Goal: Transaction & Acquisition: Purchase product/service

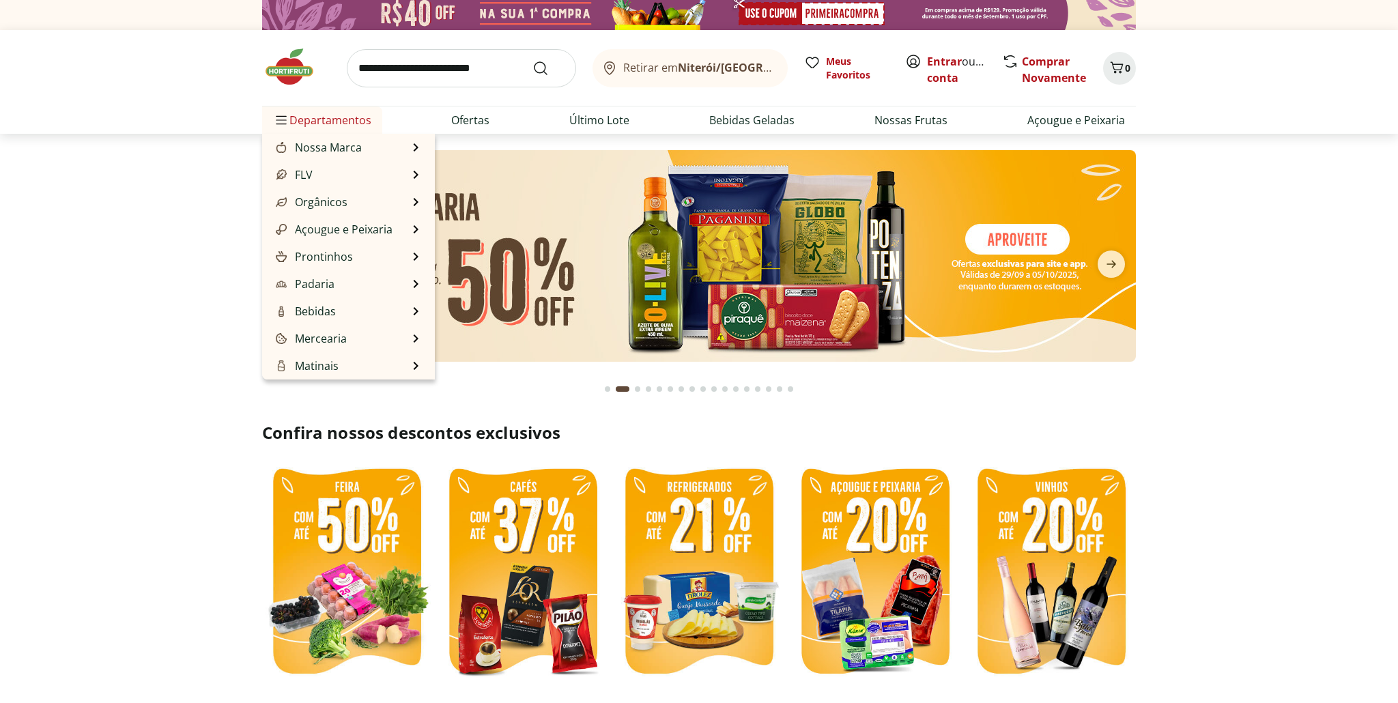
scroll to position [6, 0]
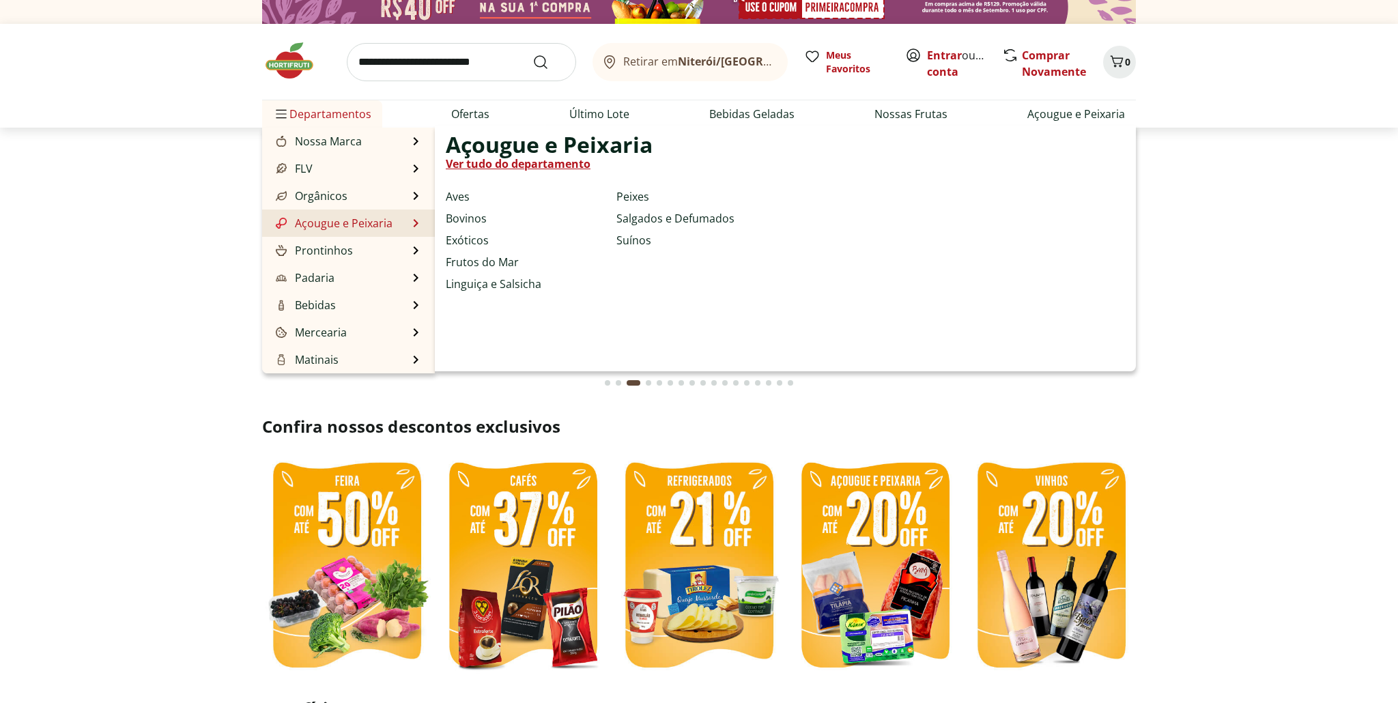
click at [515, 173] on div "Açougue e Peixaria Ver tudo do departamento" at bounding box center [555, 157] width 219 height 41
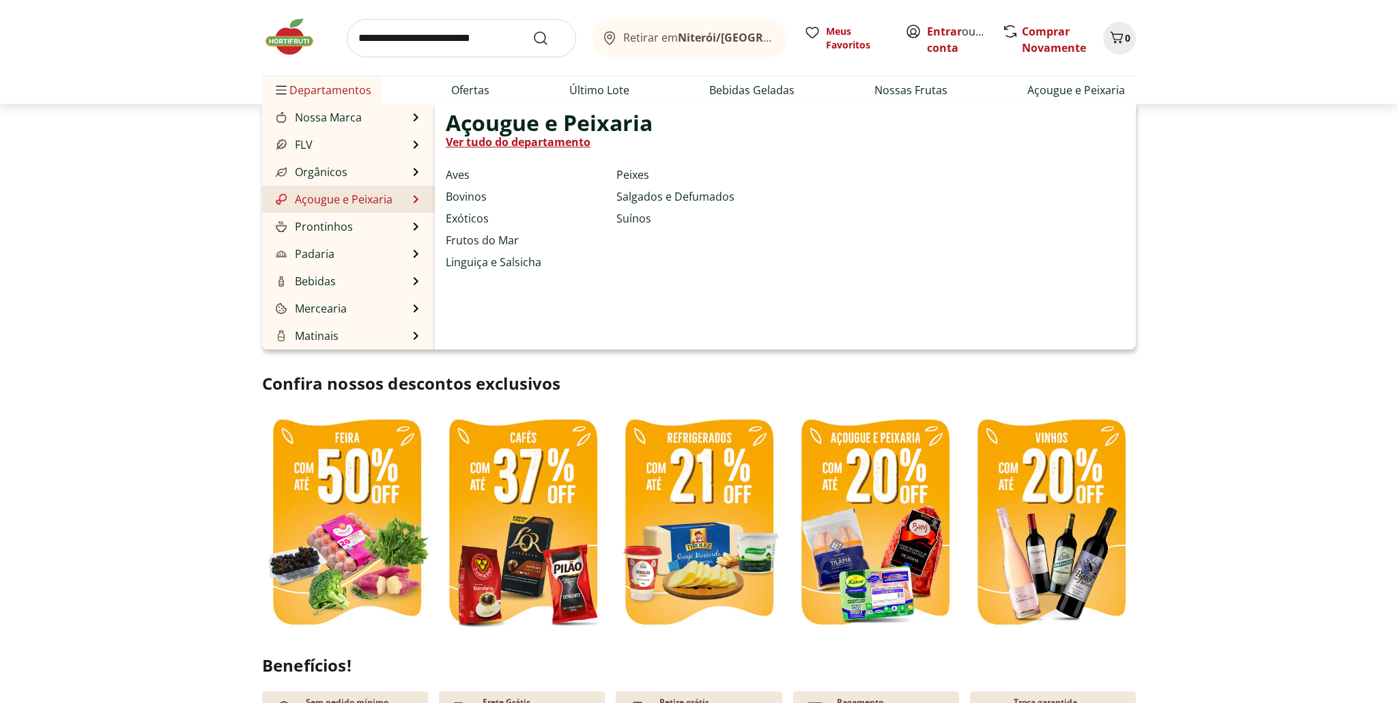
scroll to position [61, 0]
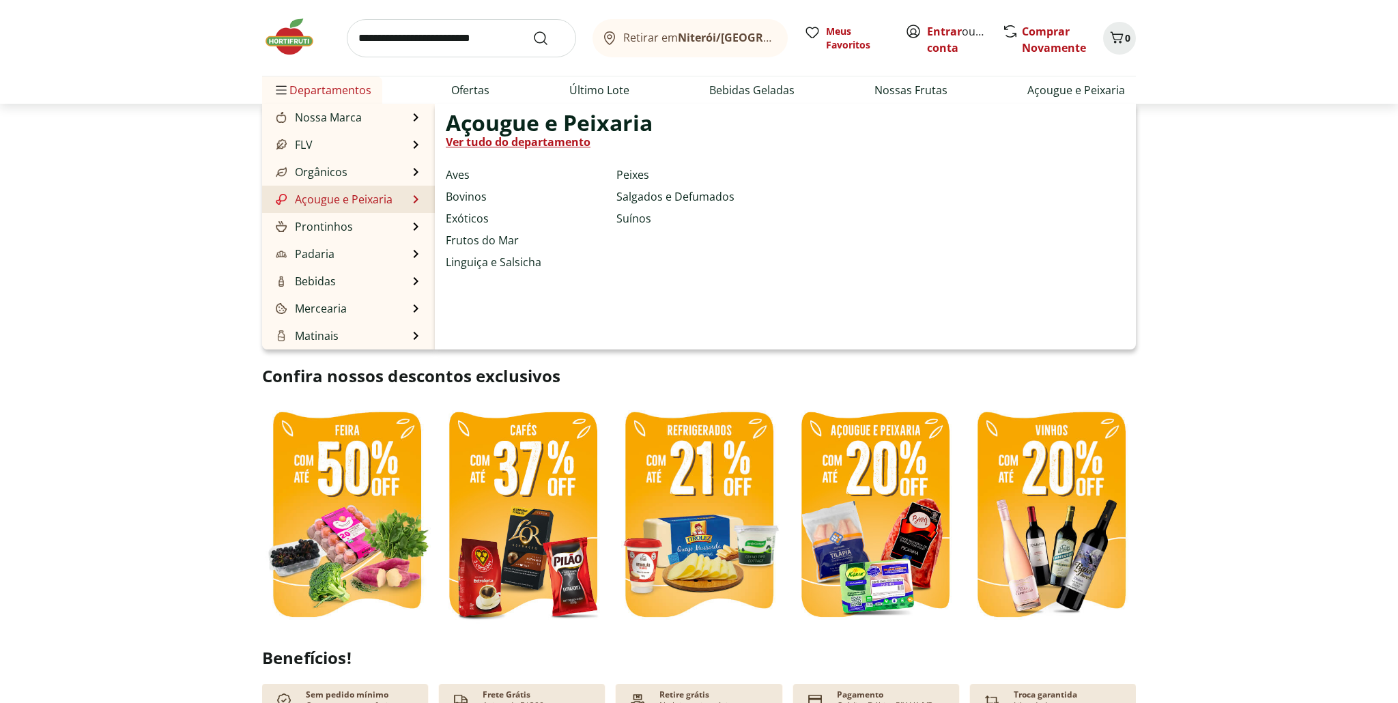
click at [528, 141] on link "Ver tudo do departamento" at bounding box center [518, 142] width 145 height 16
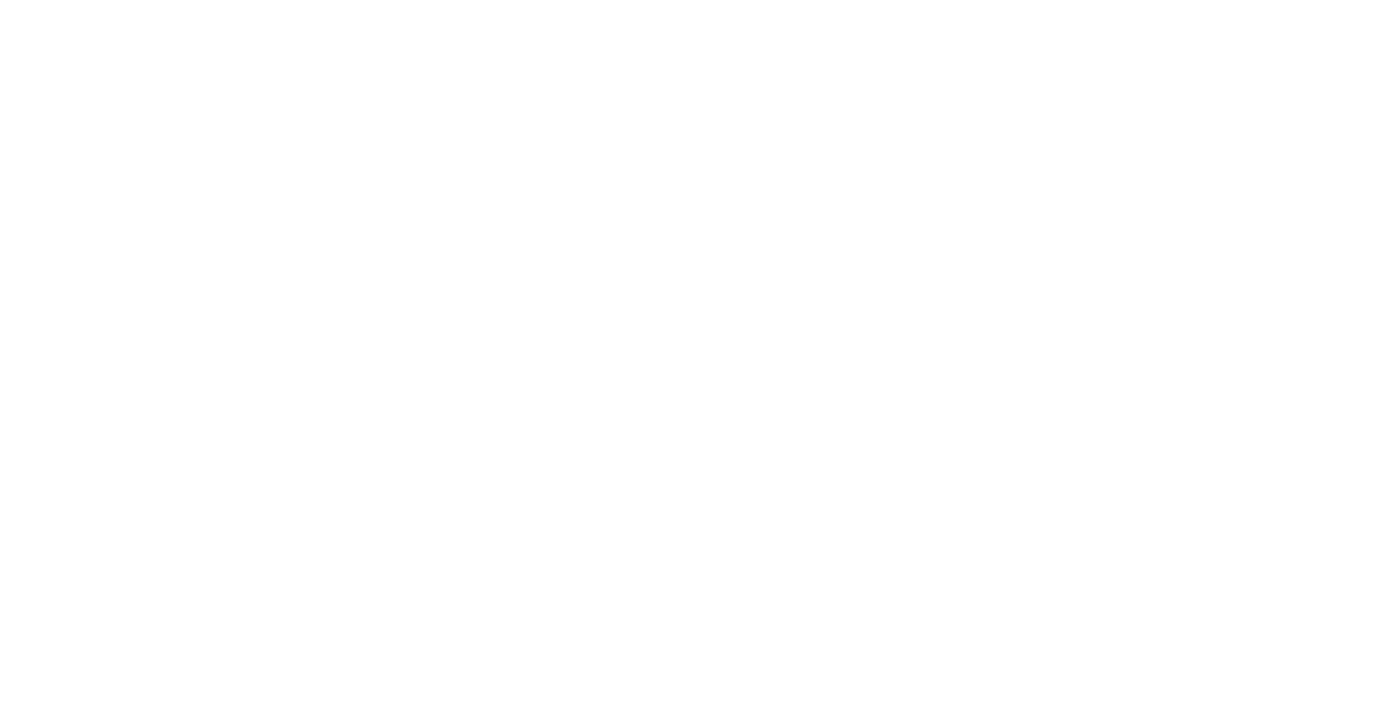
select select "**********"
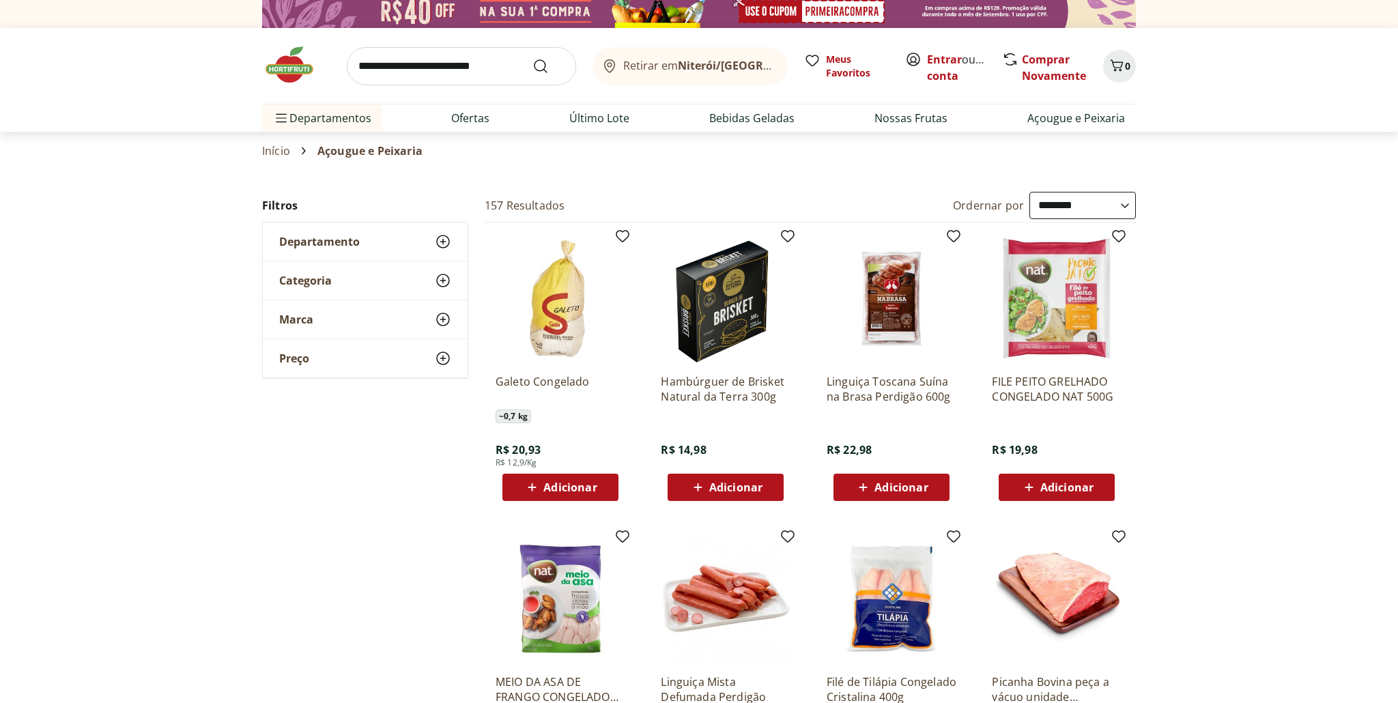
scroll to position [2, 0]
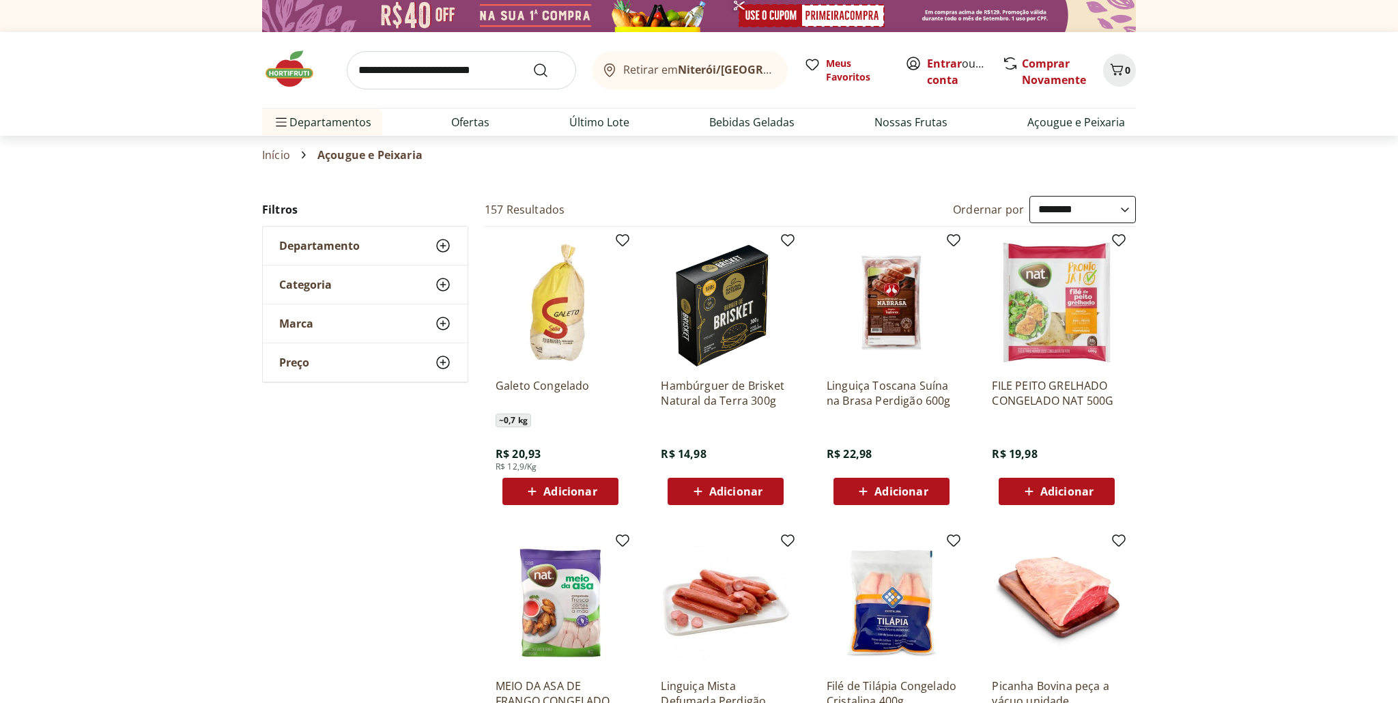
click at [576, 490] on span "Adicionar" at bounding box center [569, 491] width 53 height 11
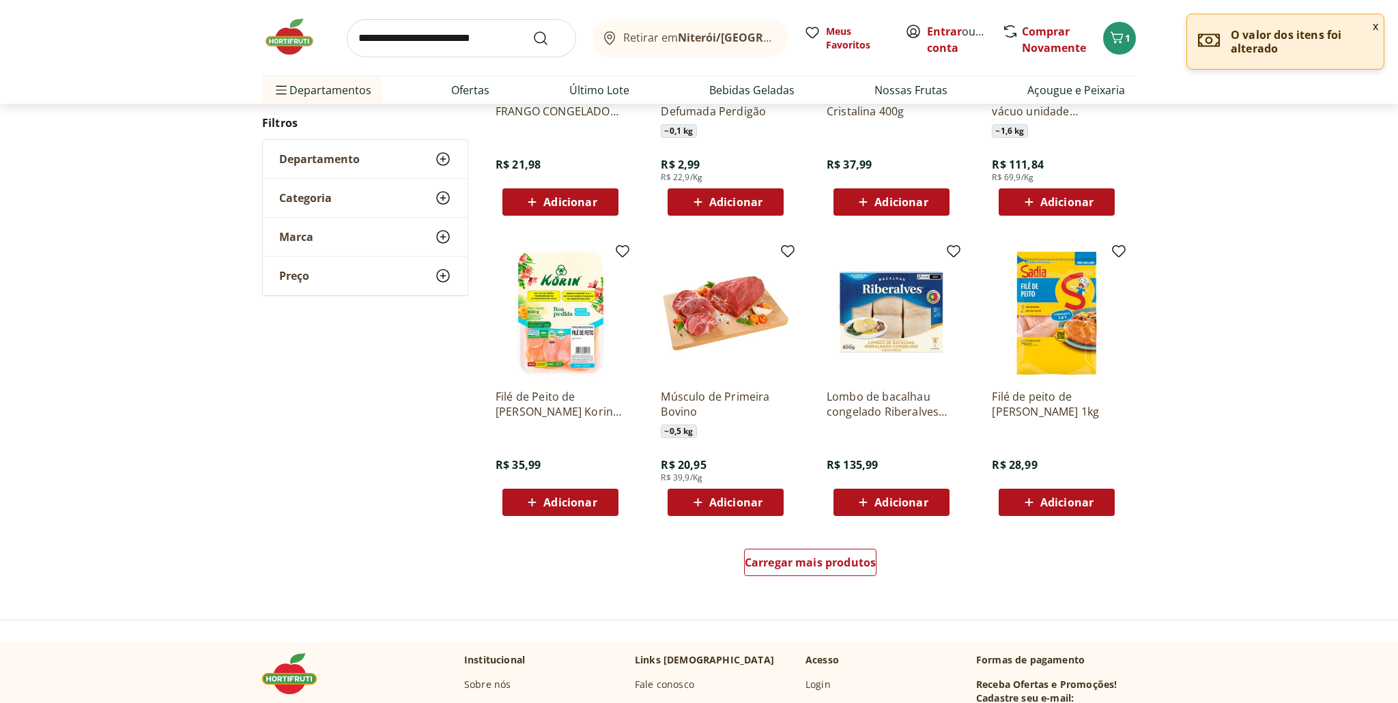
scroll to position [594, 0]
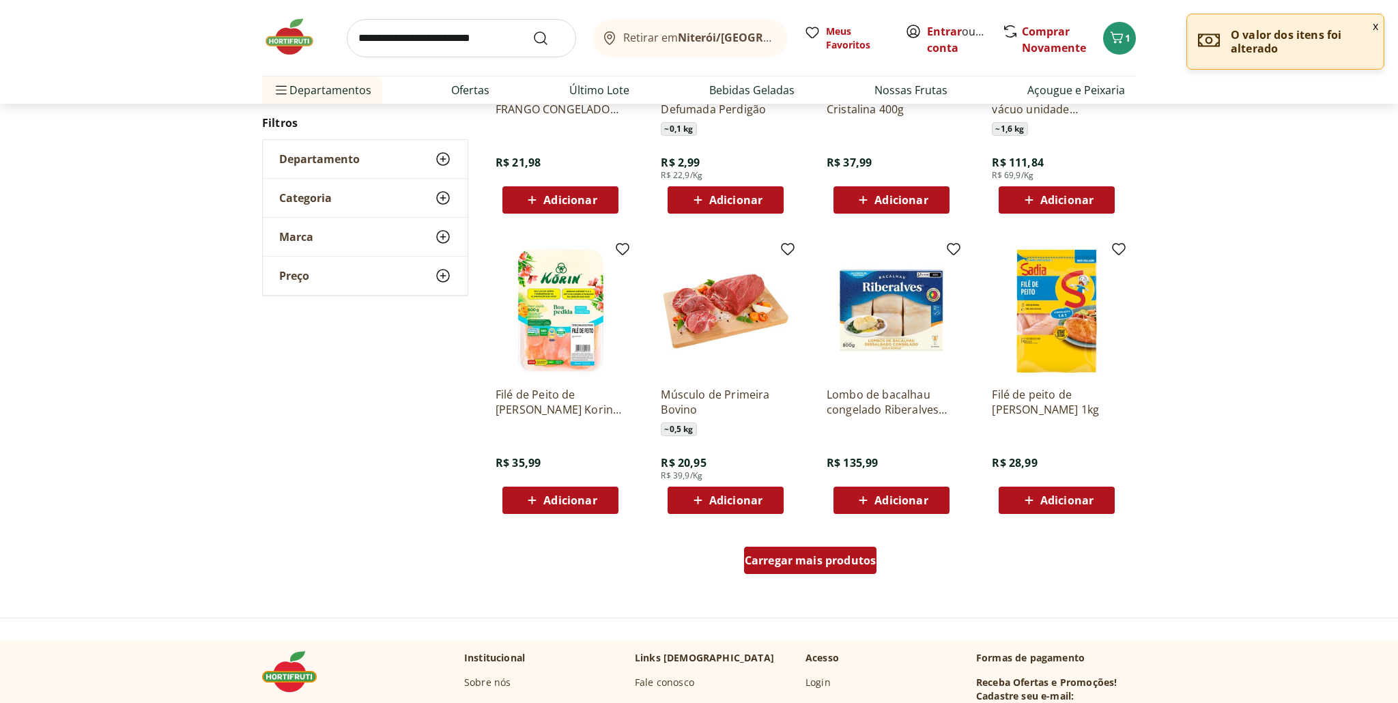
click at [825, 565] on span "Carregar mais produtos" at bounding box center [811, 560] width 132 height 11
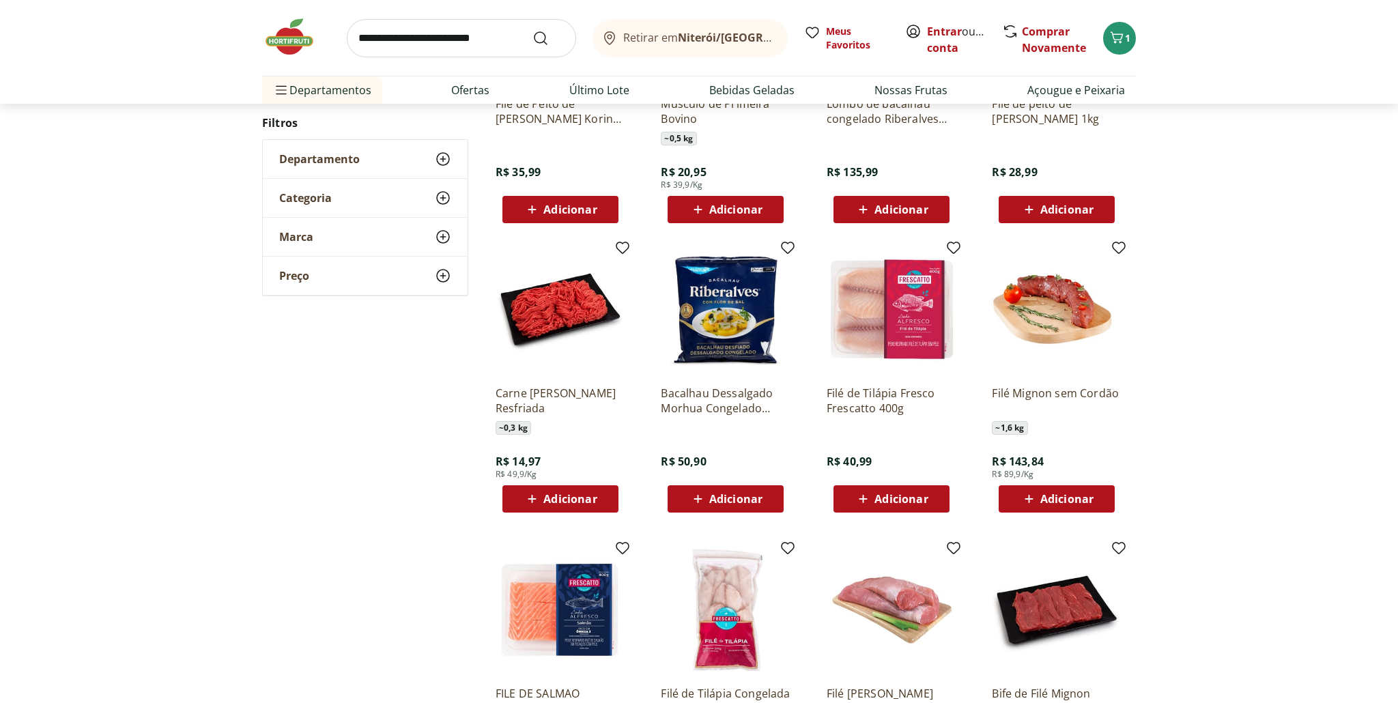
scroll to position [890, 0]
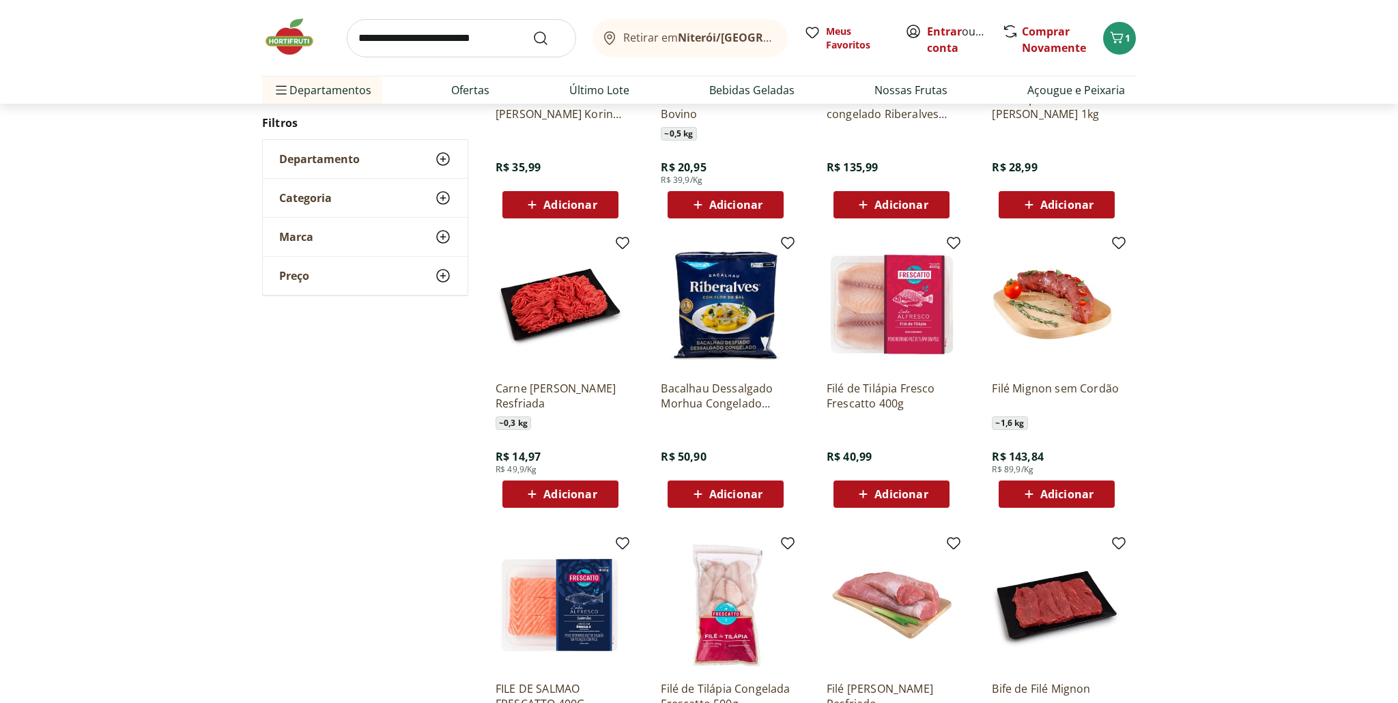
click at [582, 496] on span "Adicionar" at bounding box center [569, 494] width 53 height 11
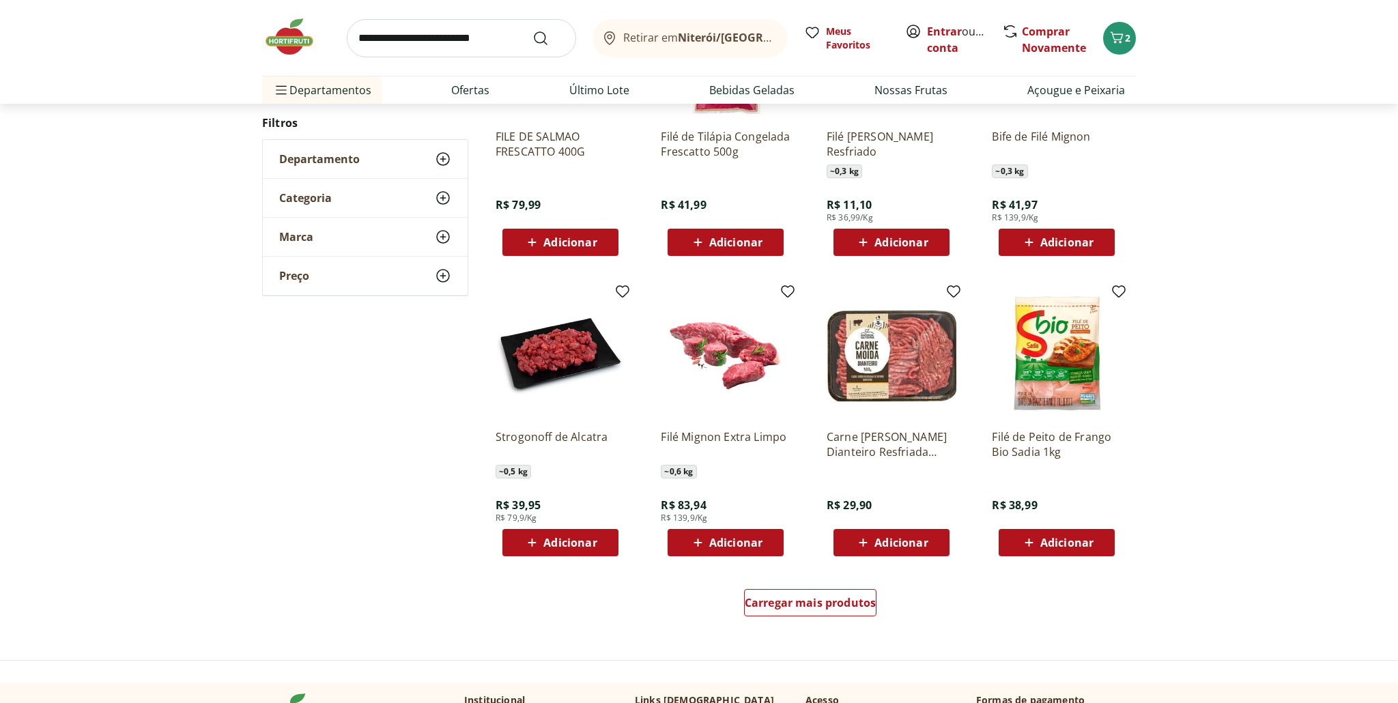
scroll to position [626, 0]
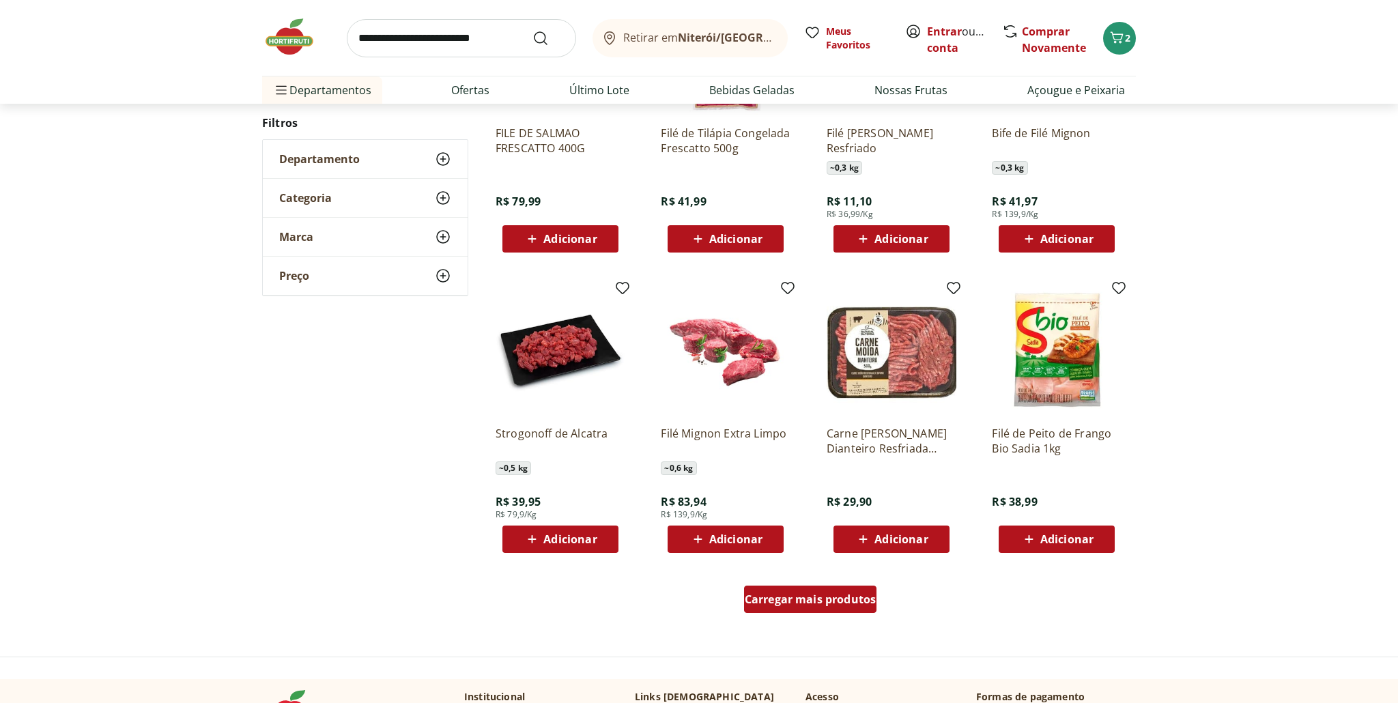
click at [792, 603] on span "Carregar mais produtos" at bounding box center [811, 599] width 132 height 11
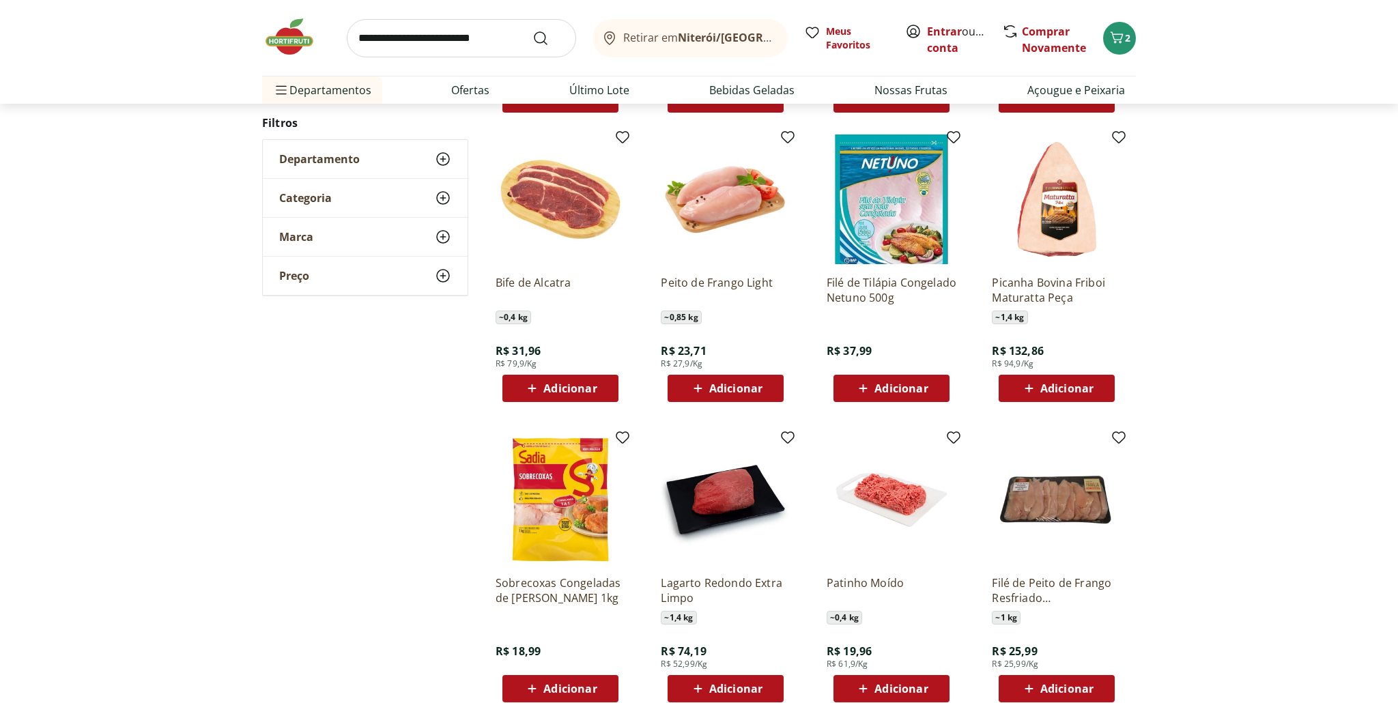
scroll to position [1074, 0]
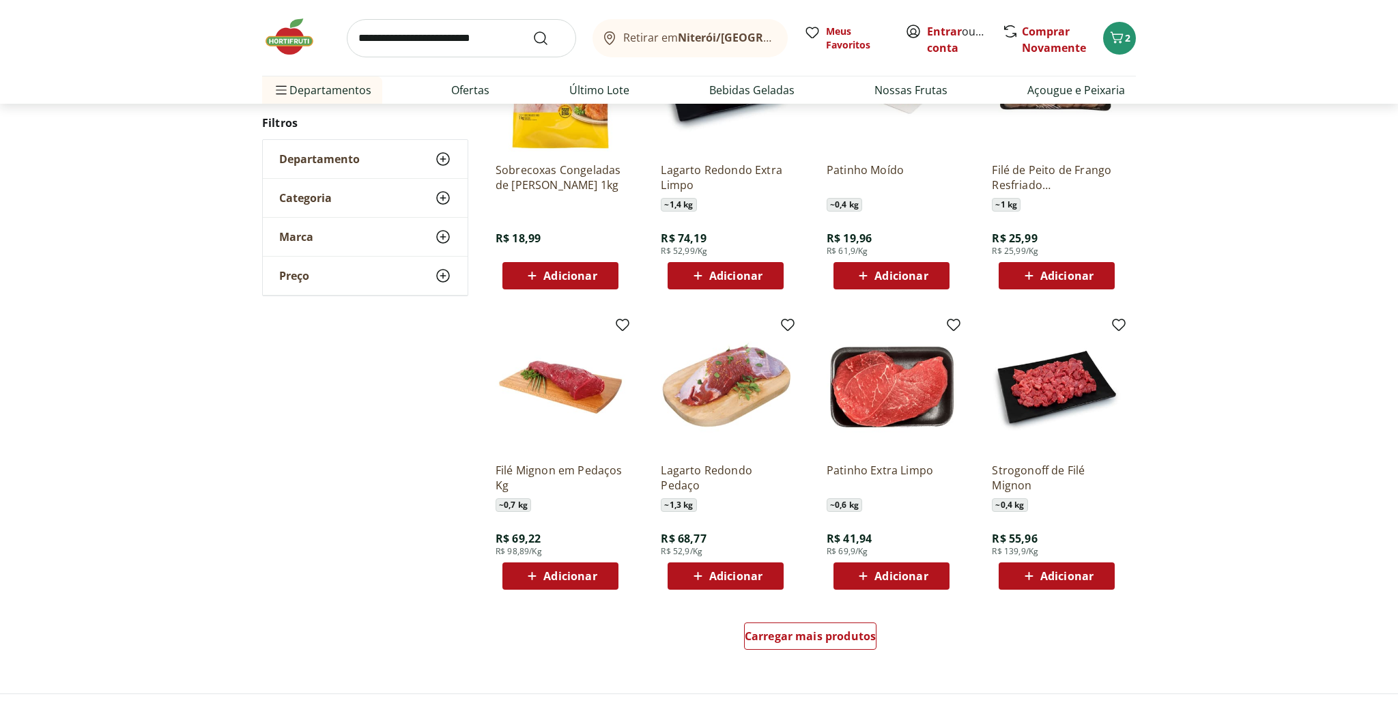
scroll to position [589, 0]
click at [568, 574] on span "Adicionar" at bounding box center [569, 576] width 53 height 11
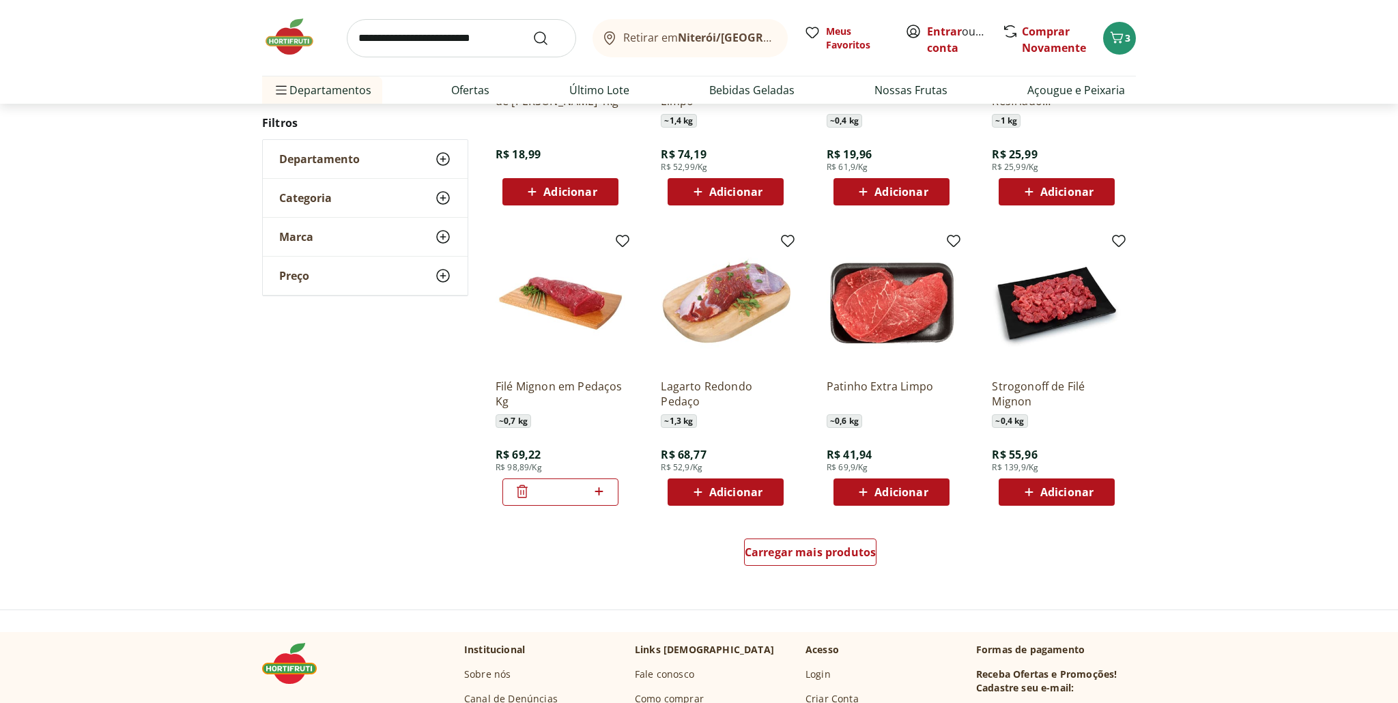
scroll to position [679, 0]
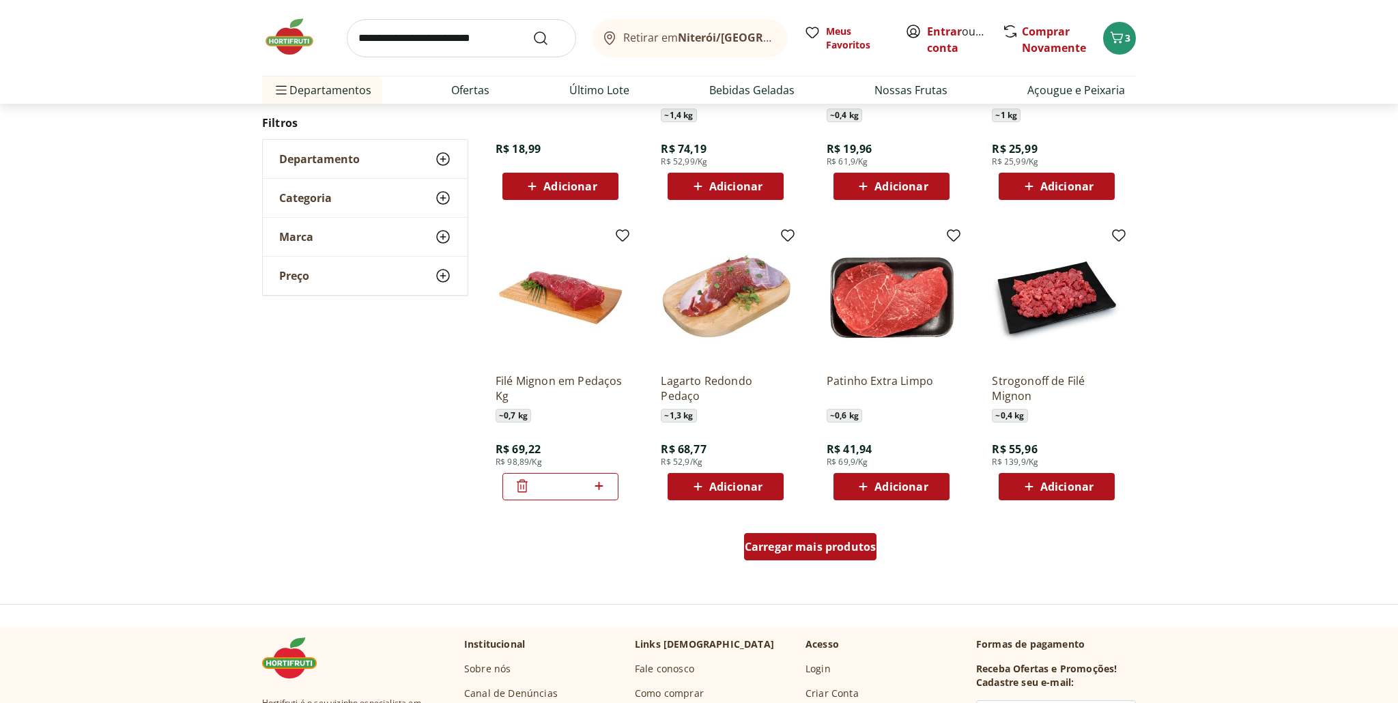
click at [817, 546] on span "Carregar mais produtos" at bounding box center [811, 546] width 132 height 11
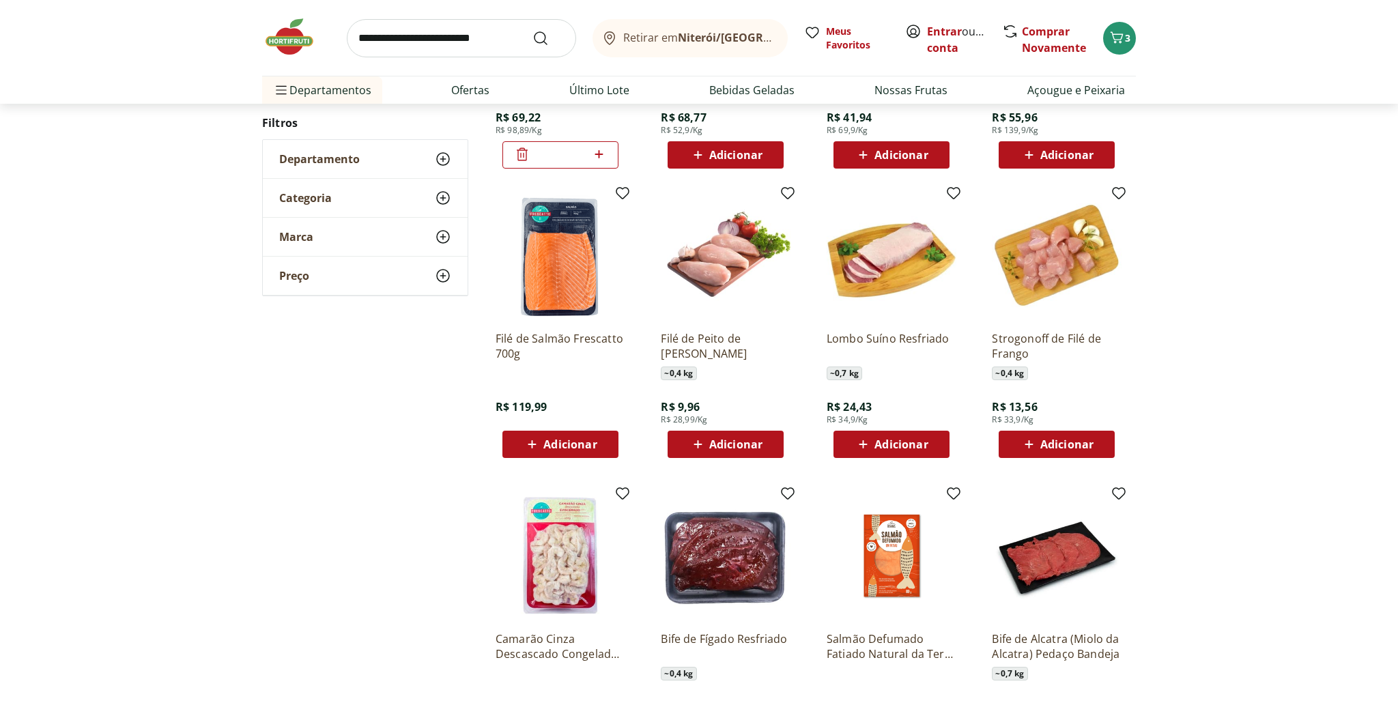
scroll to position [1024, 0]
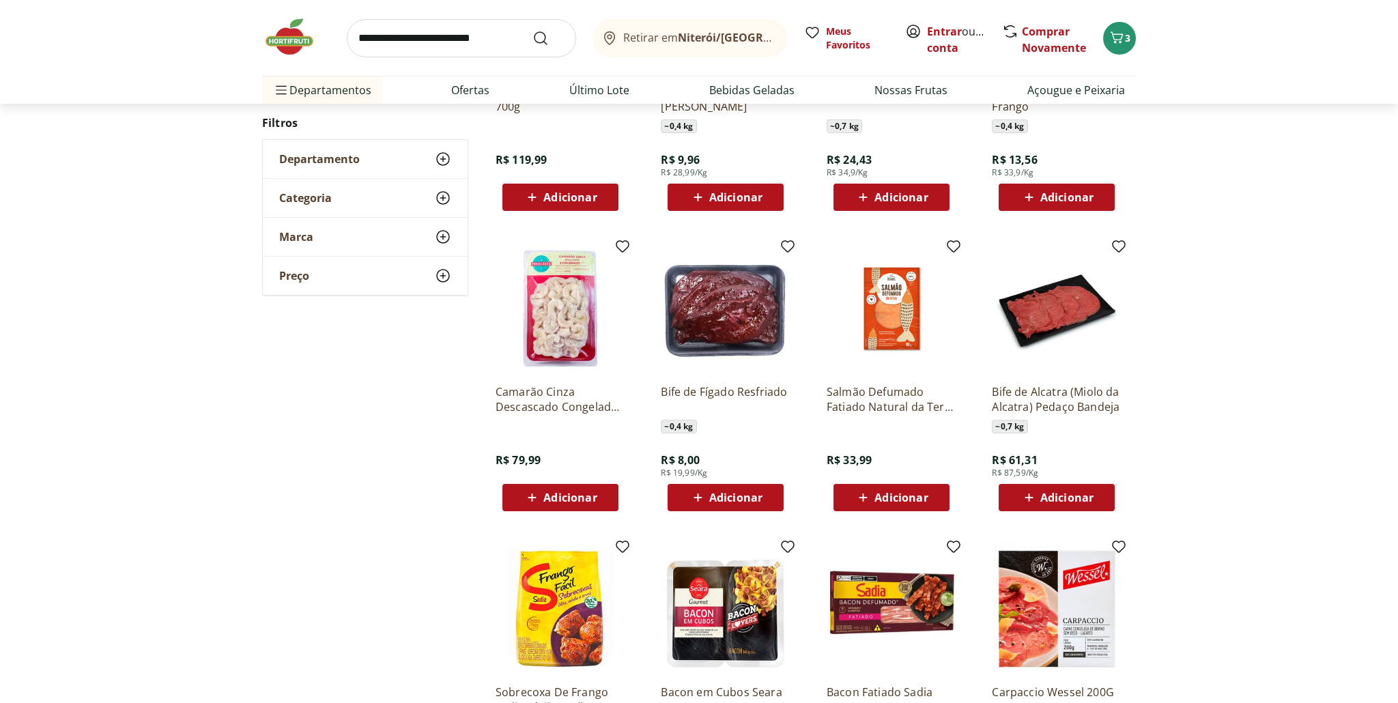
scroll to position [369, 0]
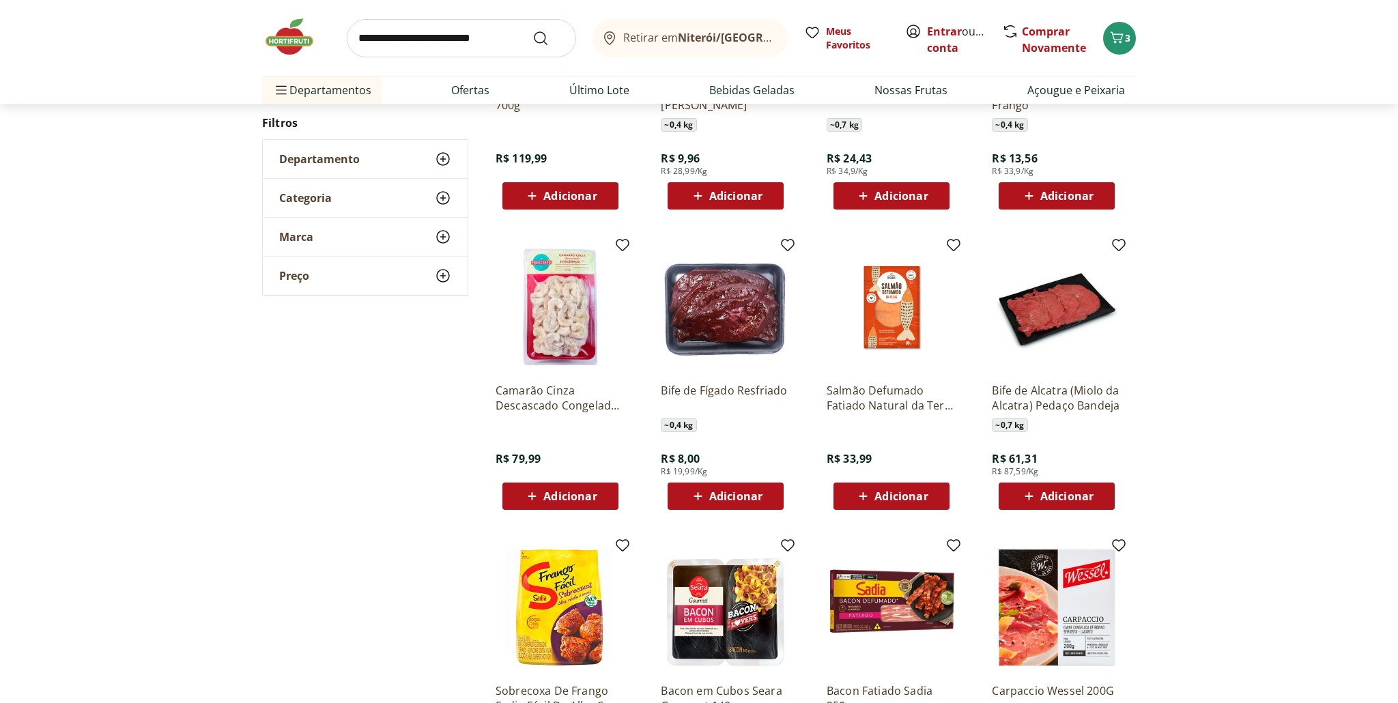
click at [1058, 495] on span "Adicionar" at bounding box center [1067, 496] width 53 height 11
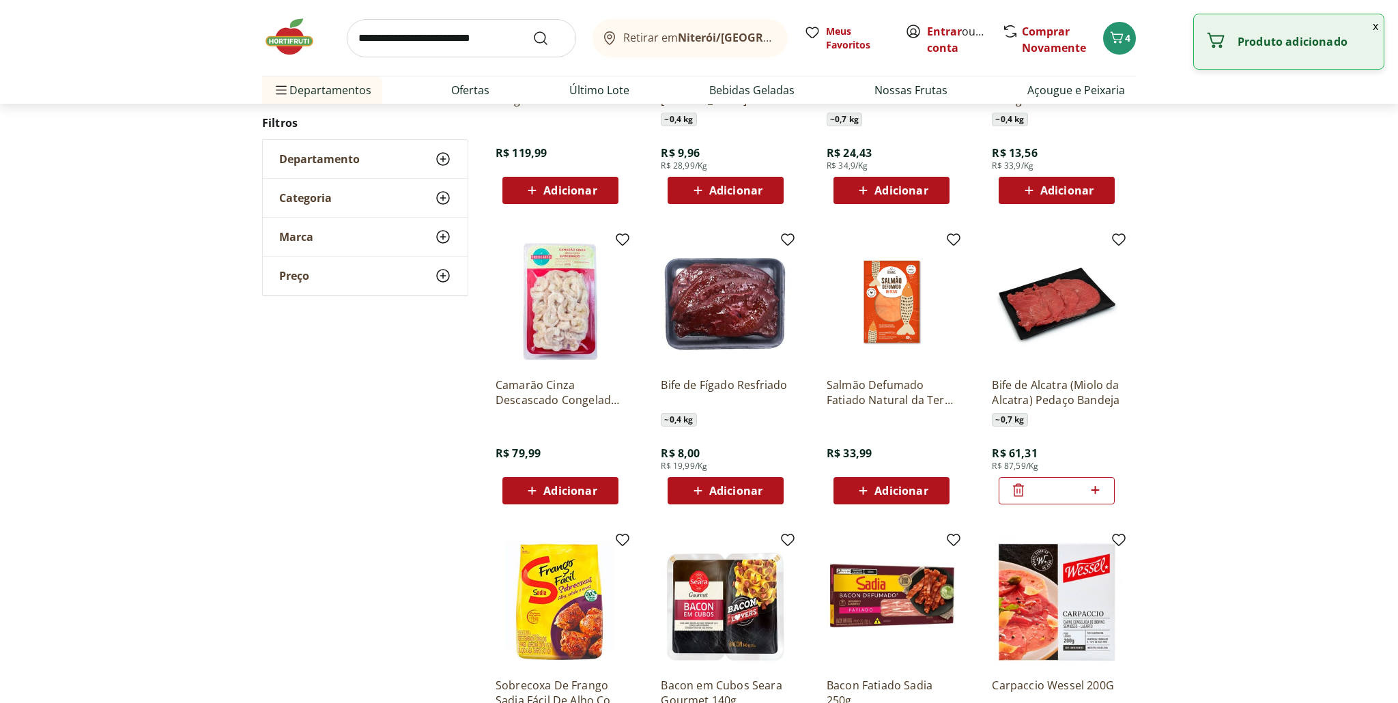
click at [1095, 496] on icon at bounding box center [1095, 490] width 17 height 16
type input "*"
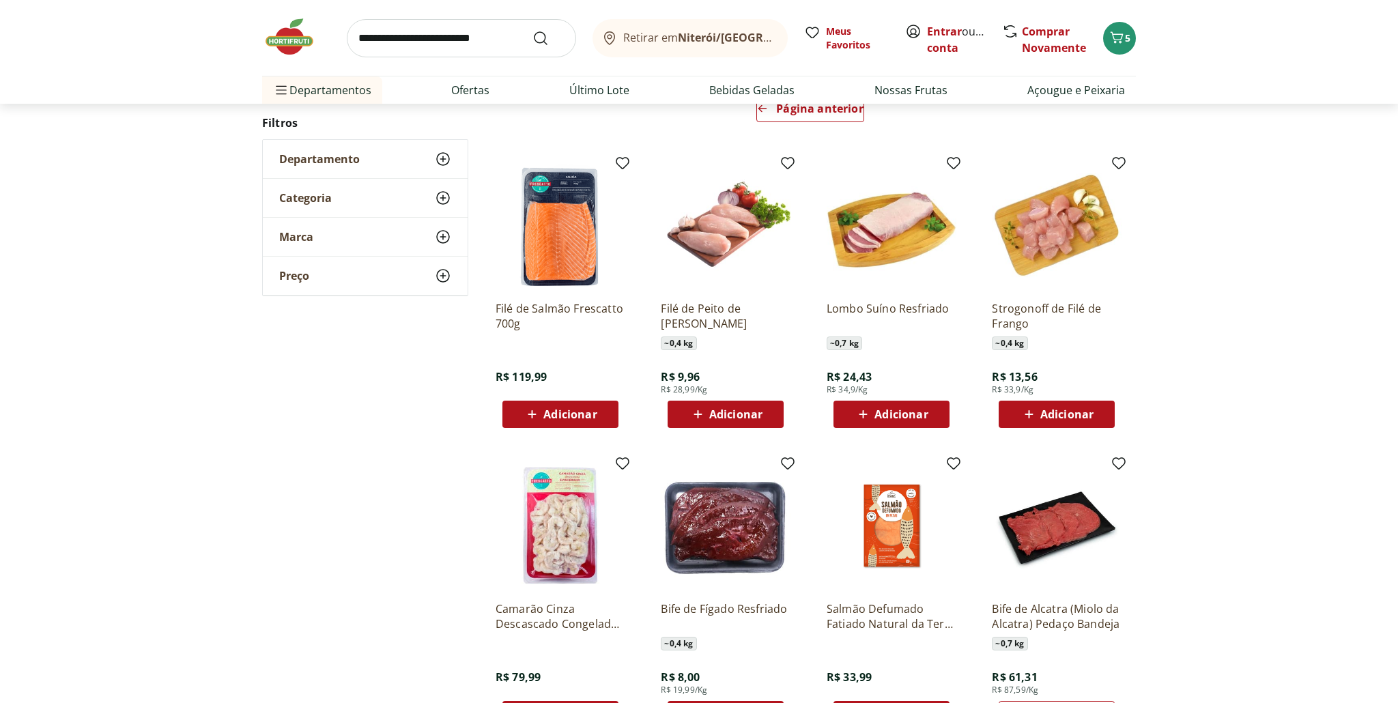
scroll to position [0, 0]
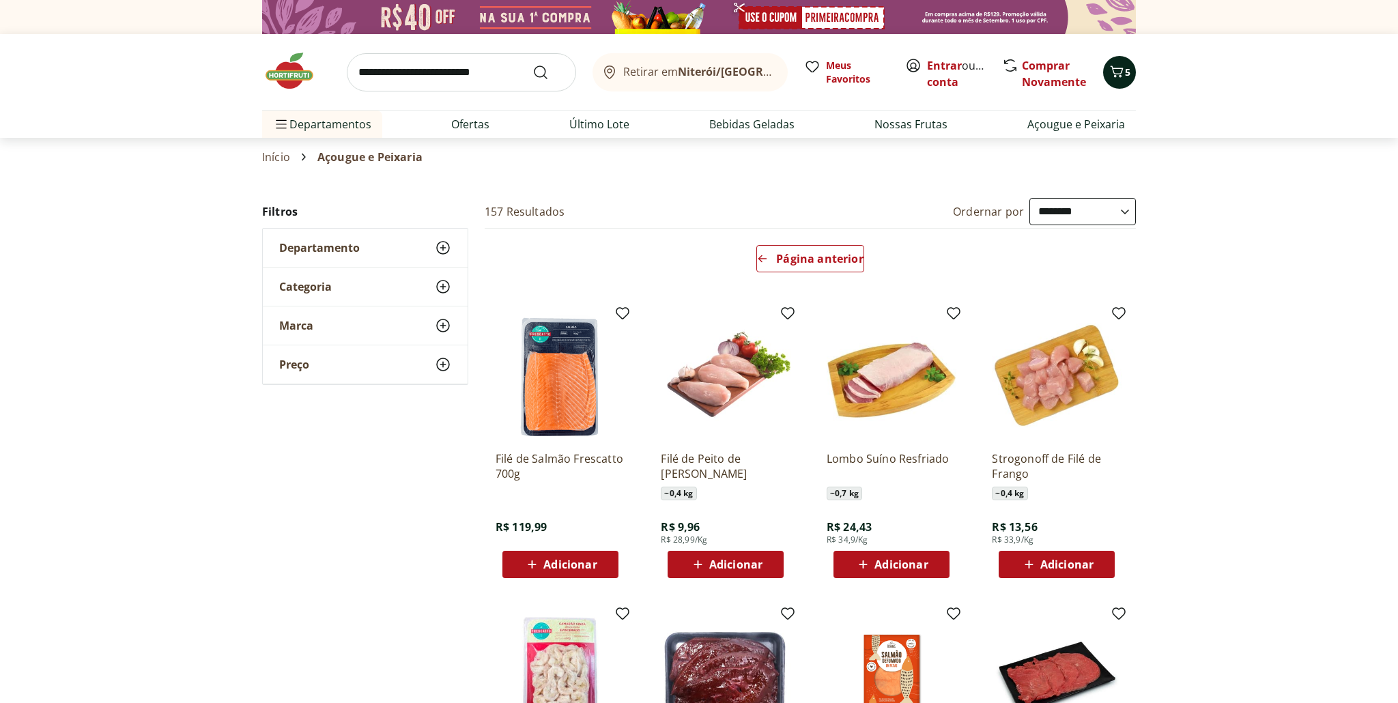
click at [1119, 72] on icon "Carrinho" at bounding box center [1117, 71] width 16 height 16
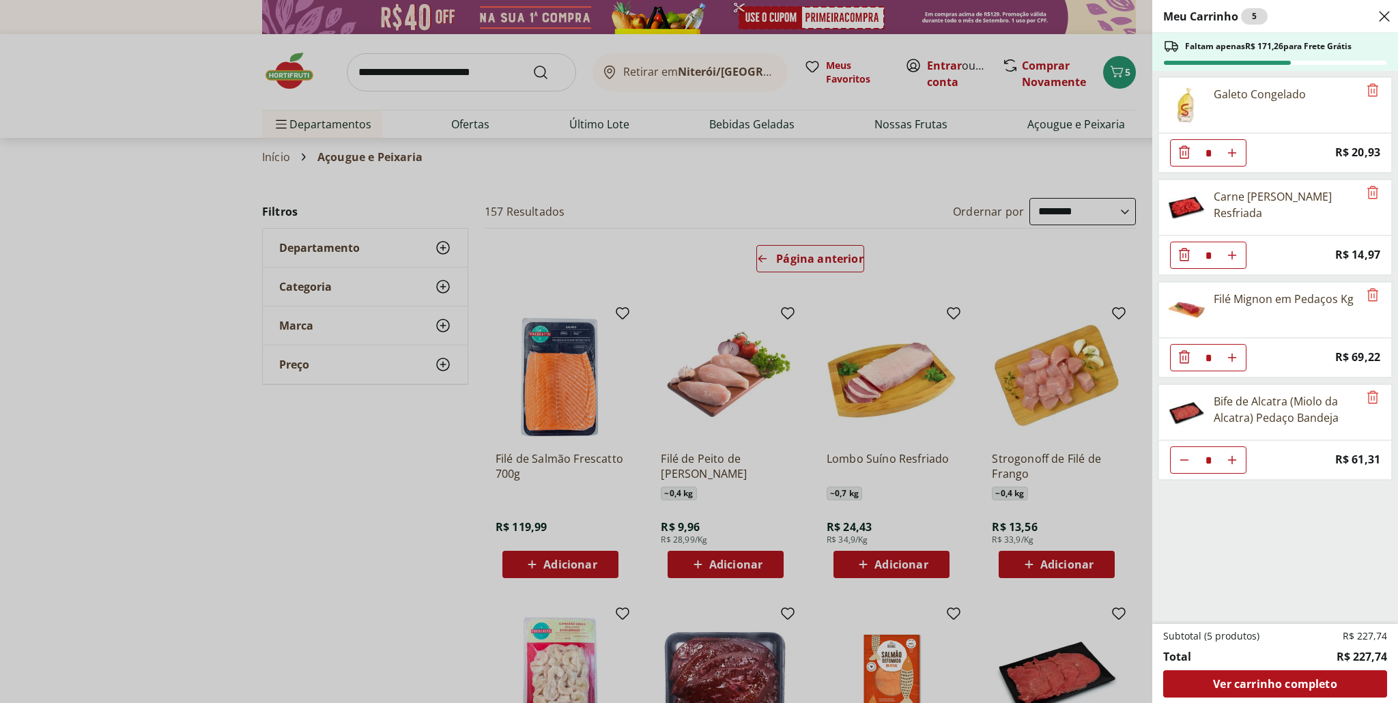
click at [1232, 253] on use "Aumentar Quantidade" at bounding box center [1232, 255] width 11 height 11
type input "*"
click at [66, 292] on div "Meu Carrinho 6 Faltam apenas R$ 156,29 para Frete Grátis Galeto Congelado * Pri…" at bounding box center [699, 351] width 1398 height 703
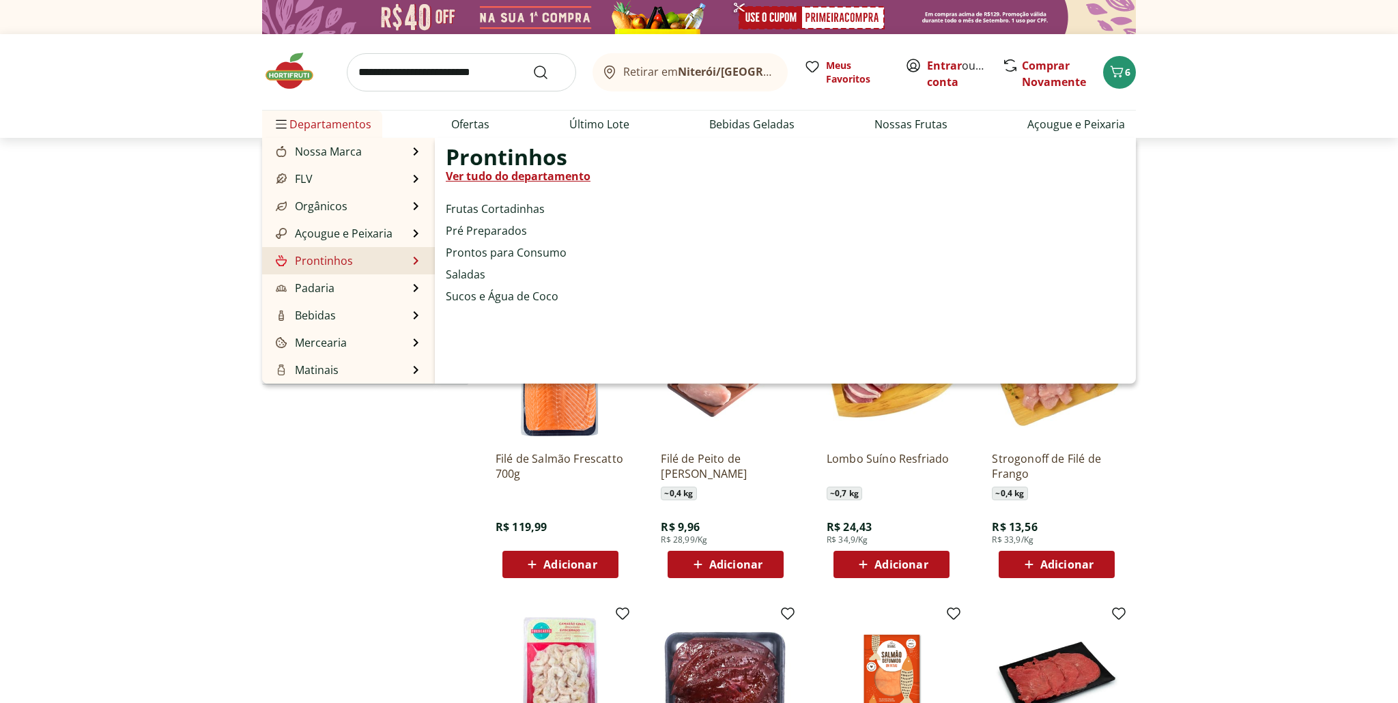
click at [493, 175] on link "Ver tudo do departamento" at bounding box center [518, 176] width 145 height 16
select select "**********"
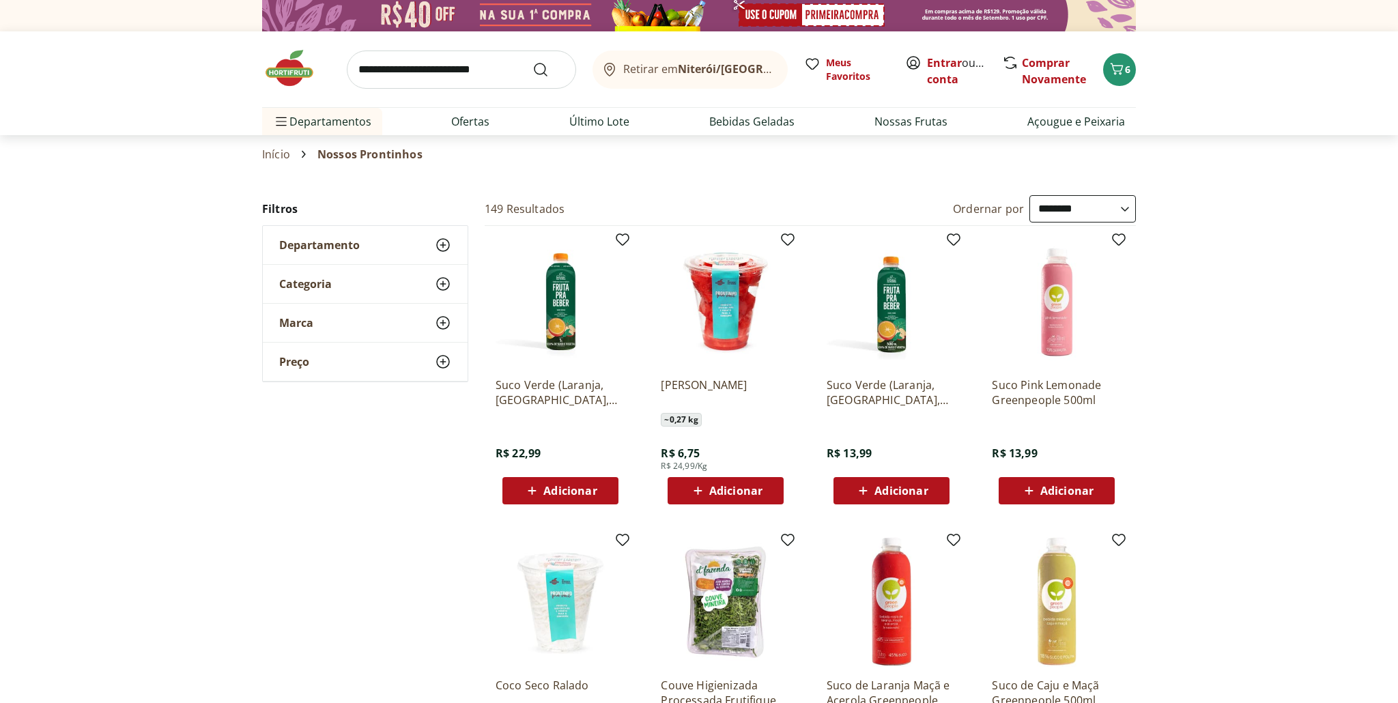
click at [748, 494] on span "Adicionar" at bounding box center [735, 490] width 53 height 11
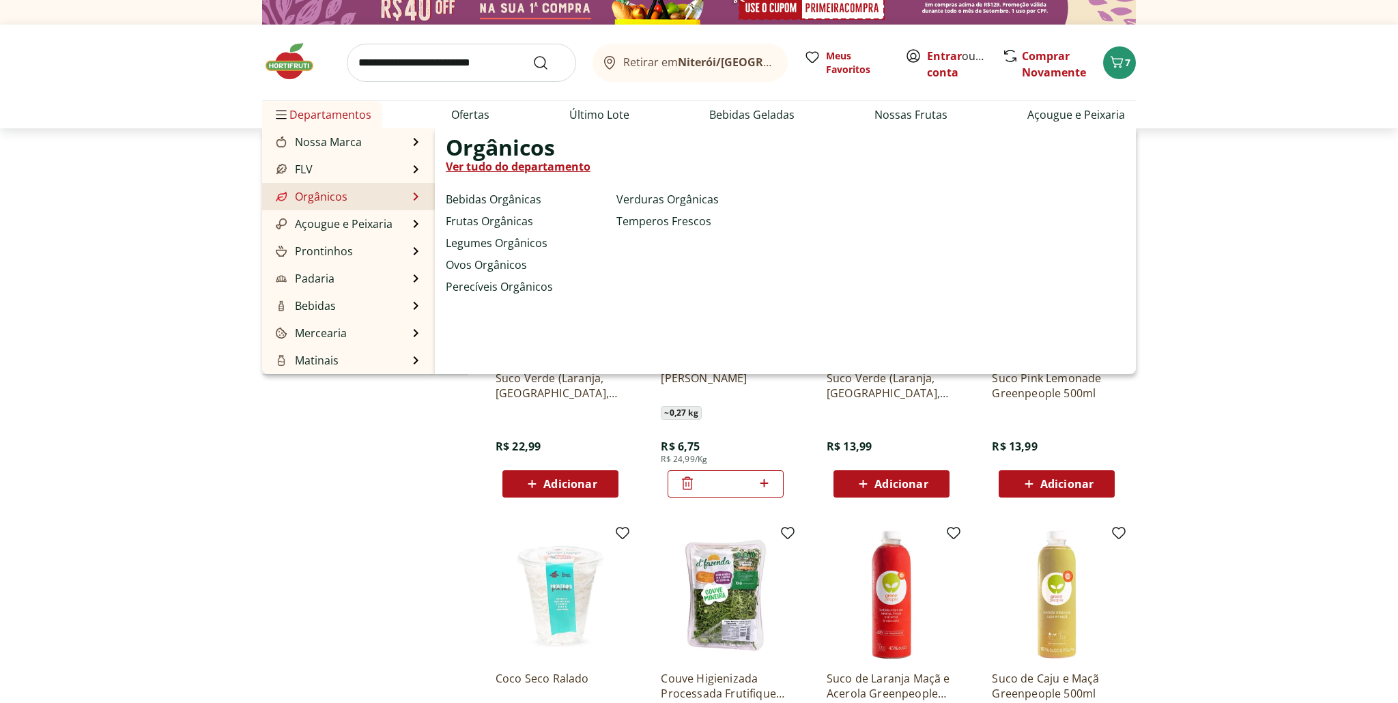
scroll to position [19, 0]
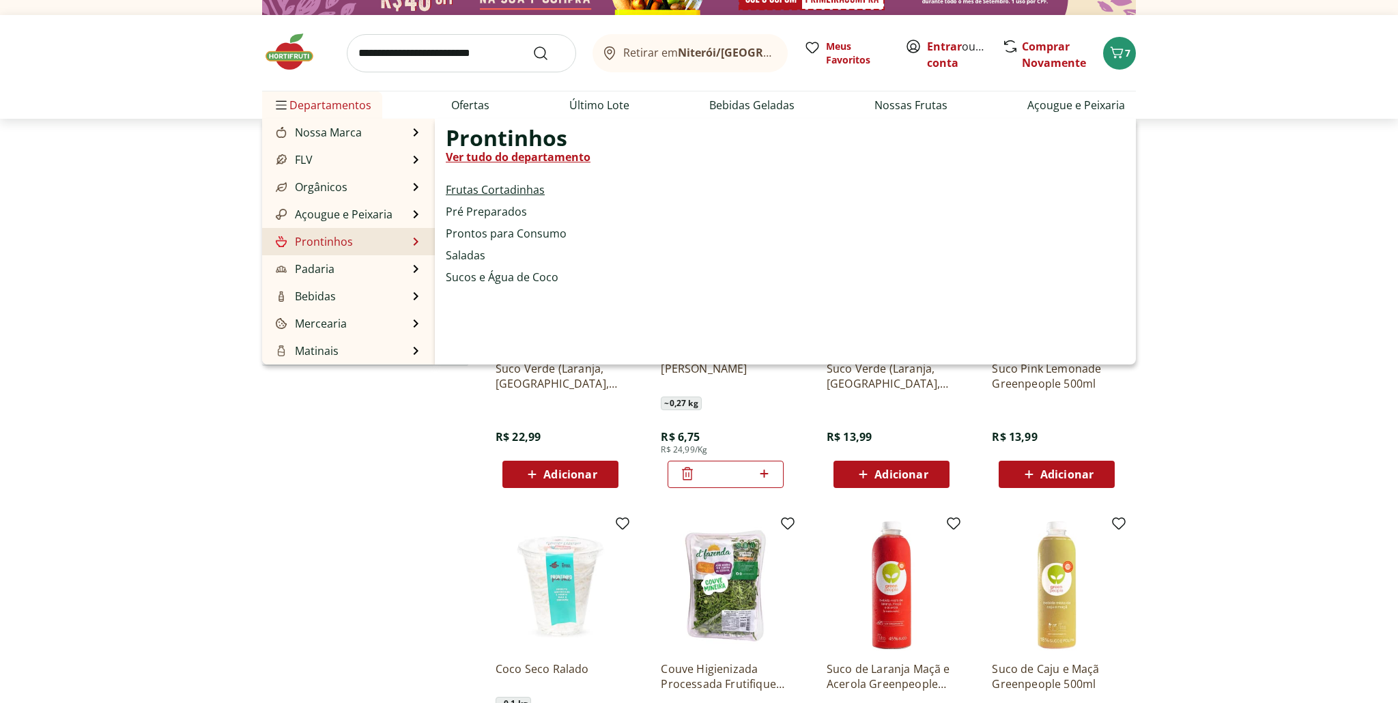
click at [509, 188] on link "Frutas Cortadinhas" at bounding box center [495, 190] width 99 height 16
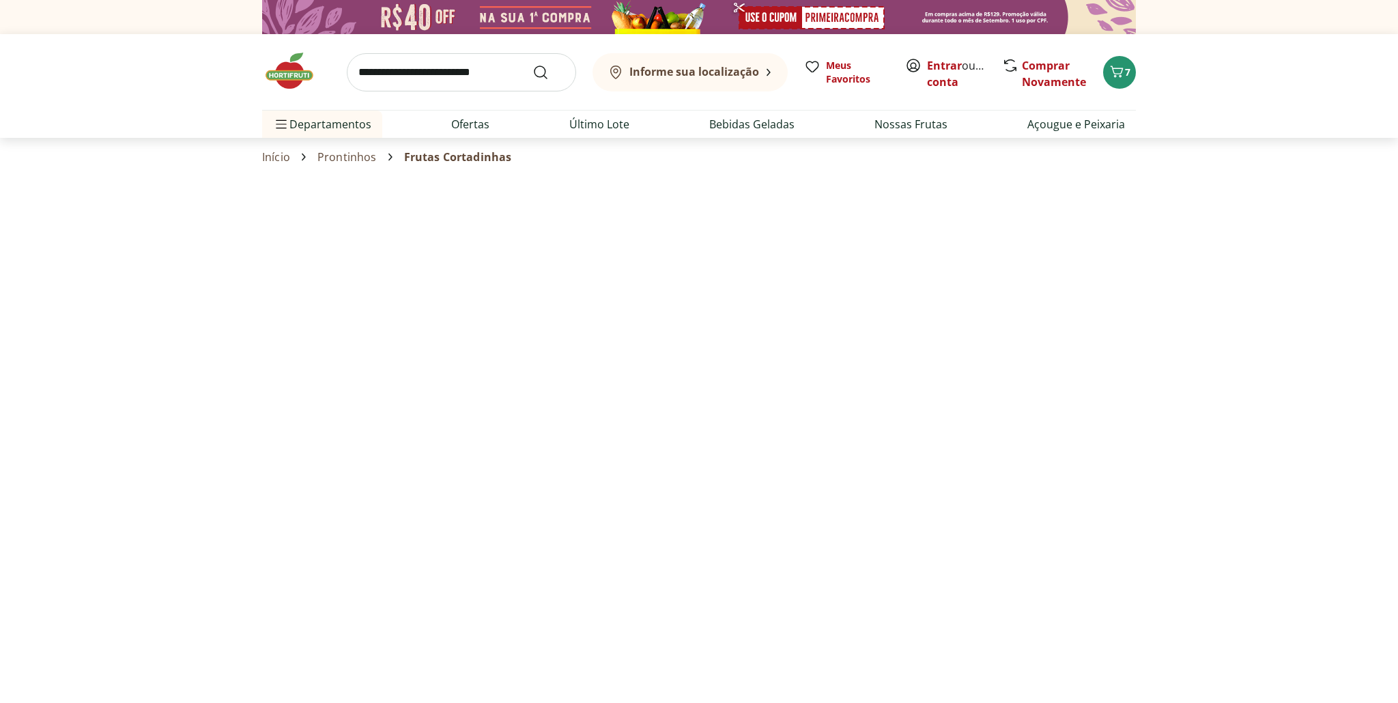
select select "**********"
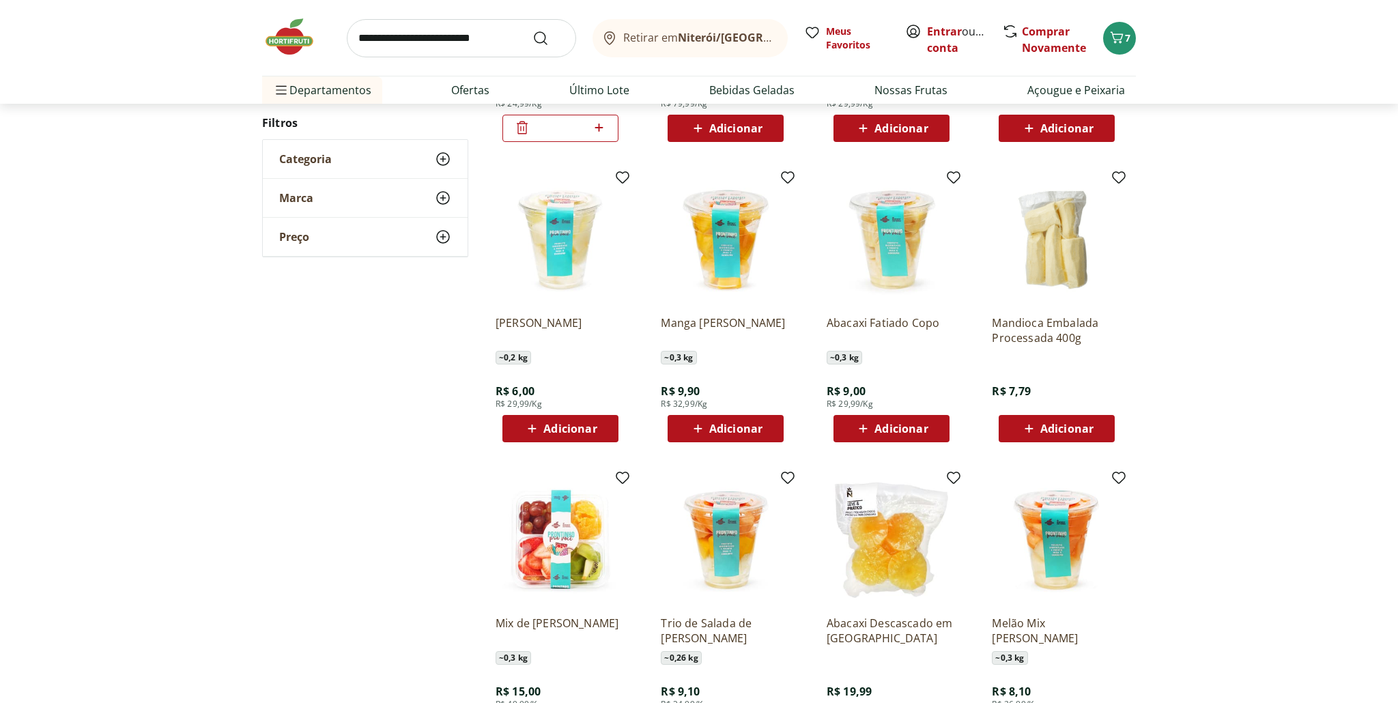
scroll to position [358, 0]
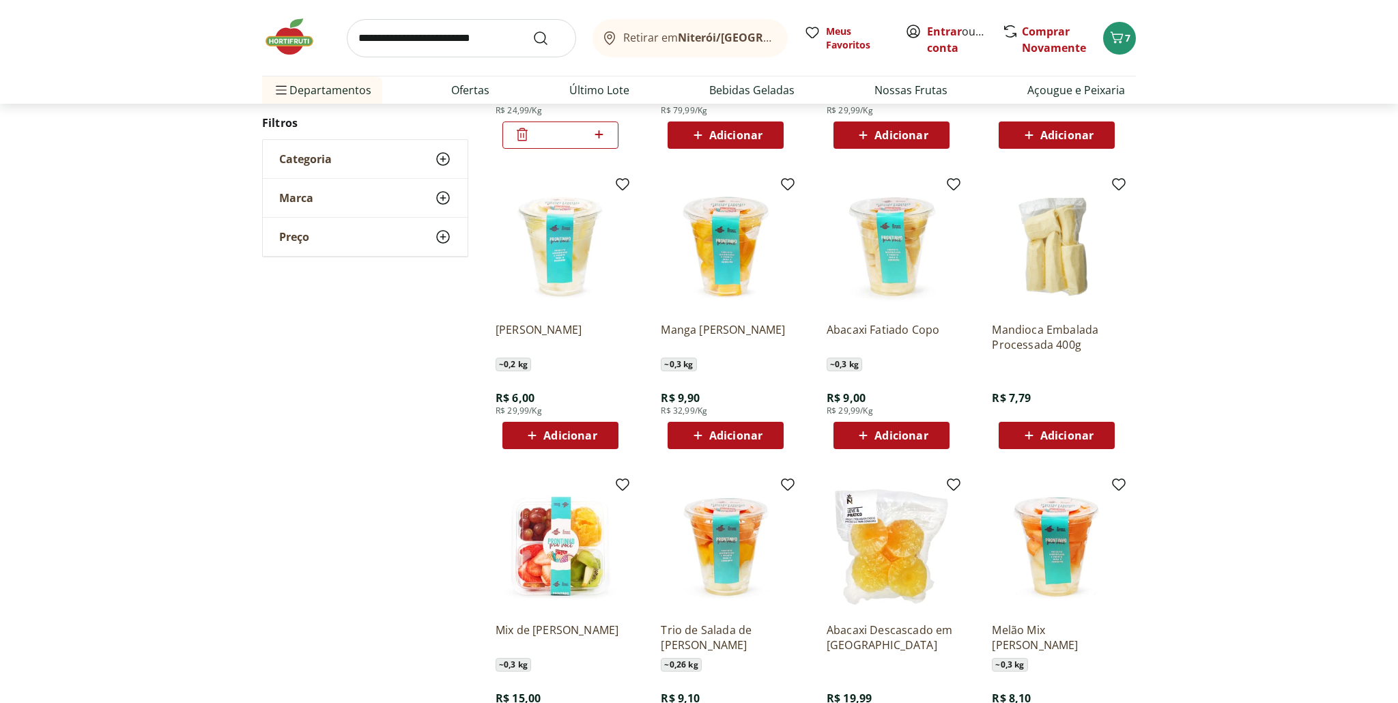
click at [568, 430] on span "Adicionar" at bounding box center [569, 435] width 53 height 11
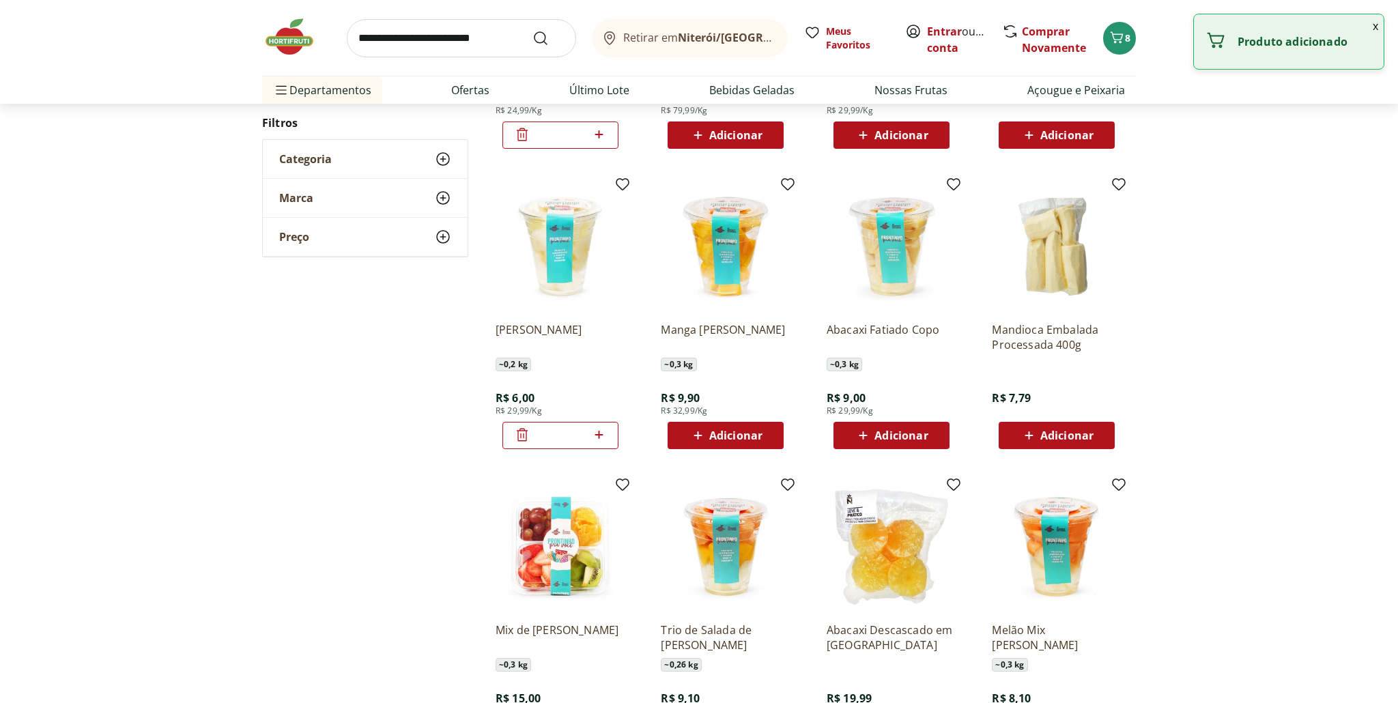
click at [902, 433] on span "Adicionar" at bounding box center [901, 435] width 53 height 11
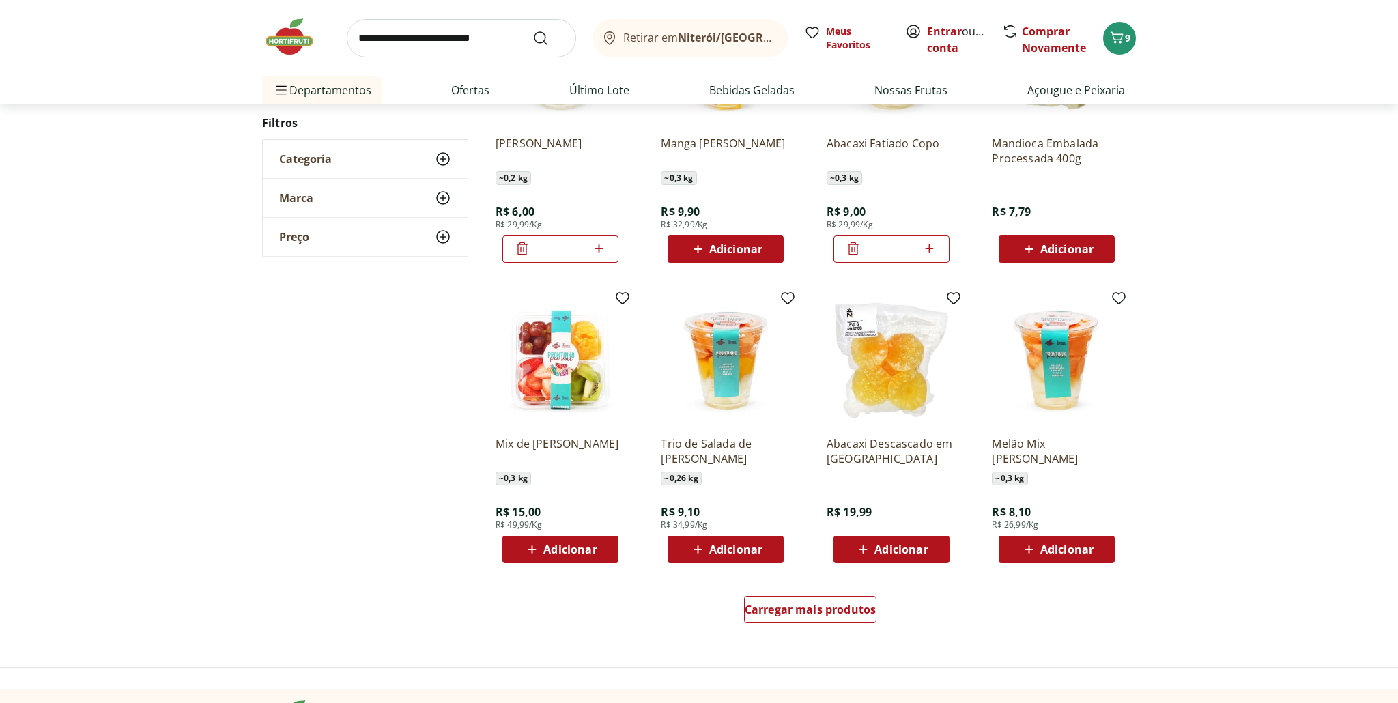
scroll to position [555, 0]
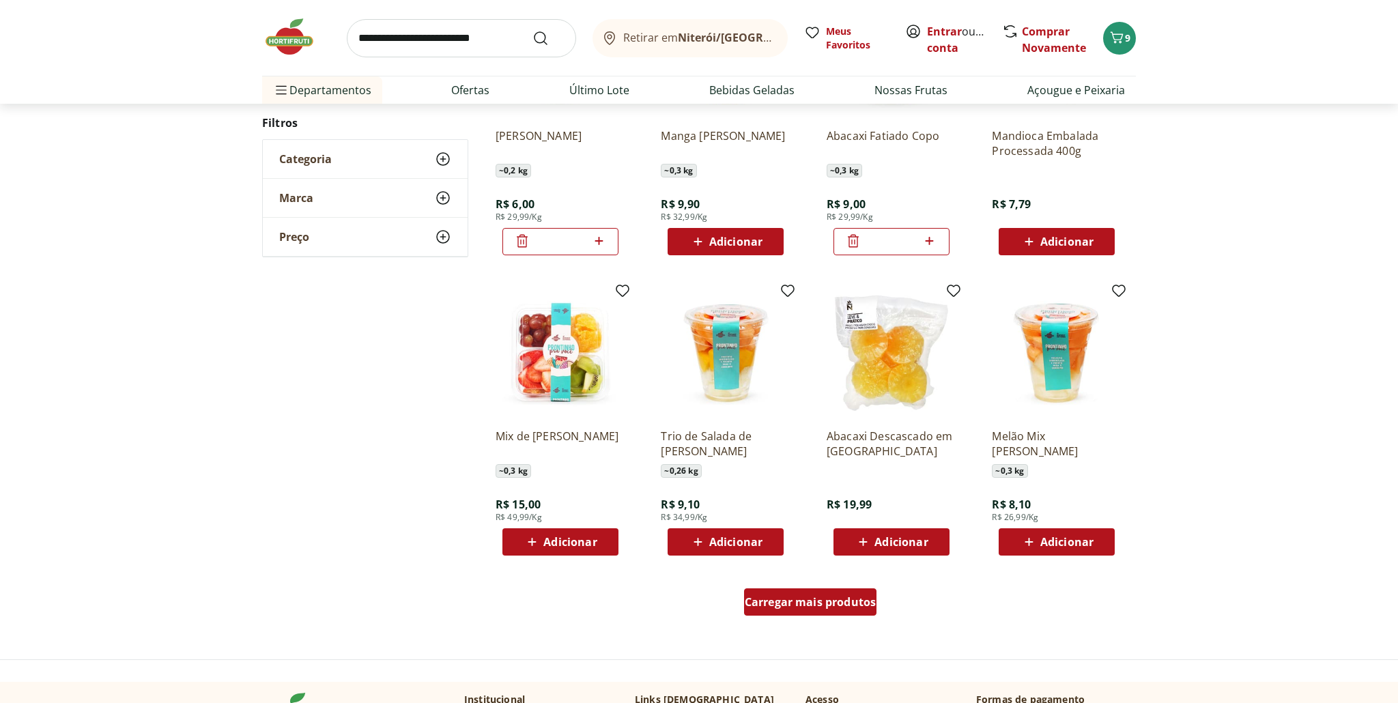
click at [817, 599] on span "Carregar mais produtos" at bounding box center [811, 602] width 132 height 11
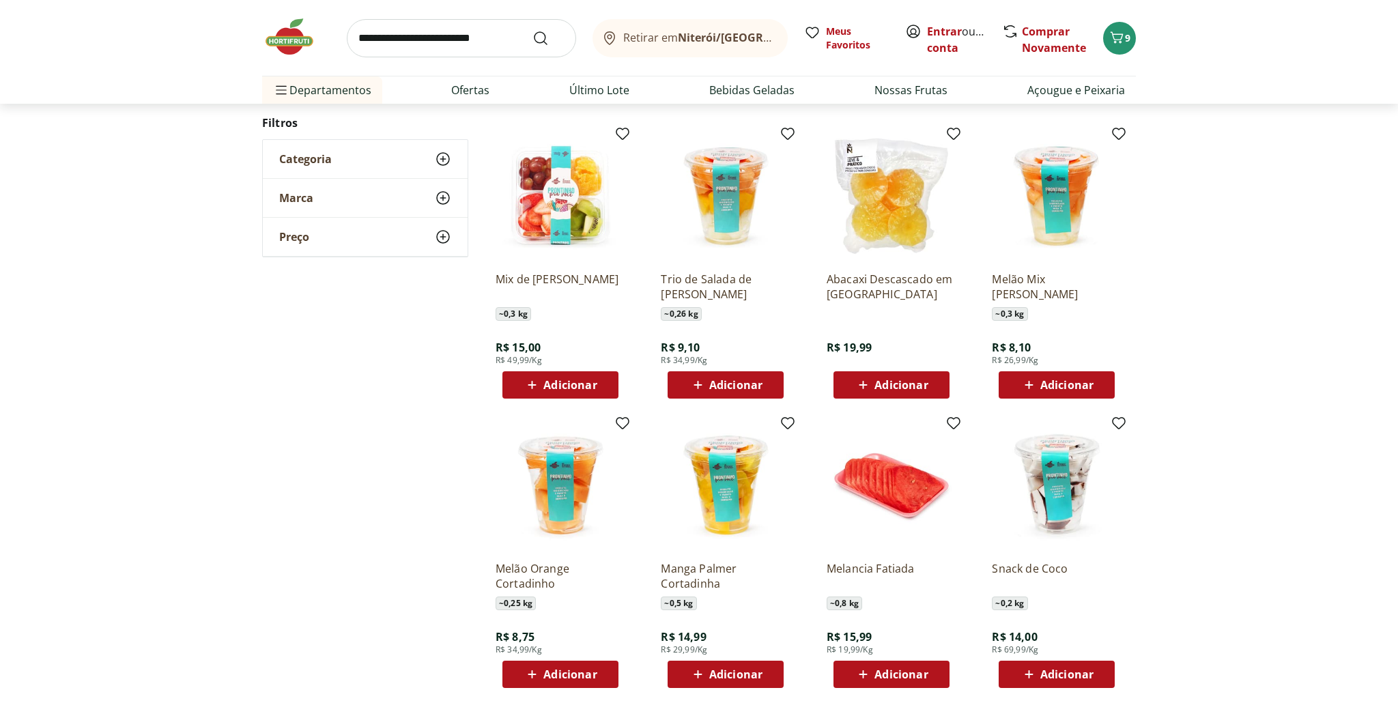
scroll to position [711, 0]
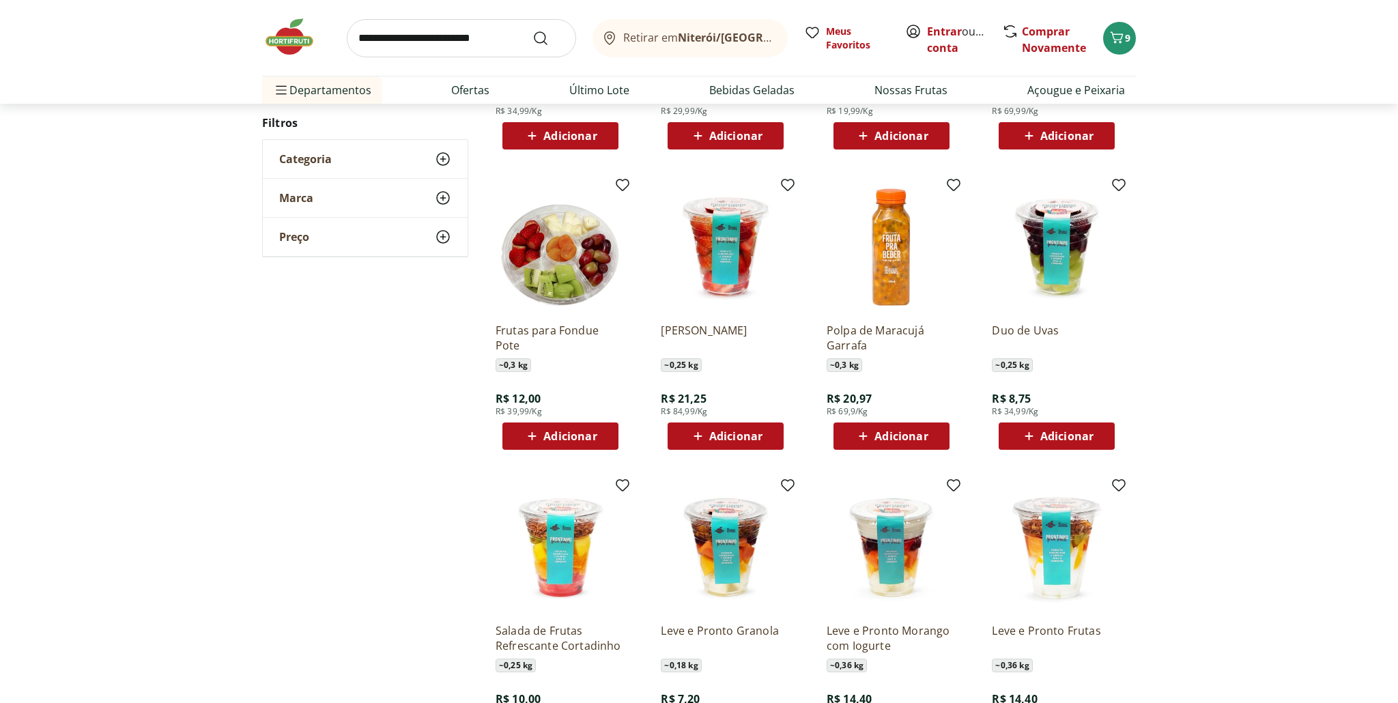
scroll to position [429, 0]
click at [1056, 435] on span "Adicionar" at bounding box center [1067, 435] width 53 height 11
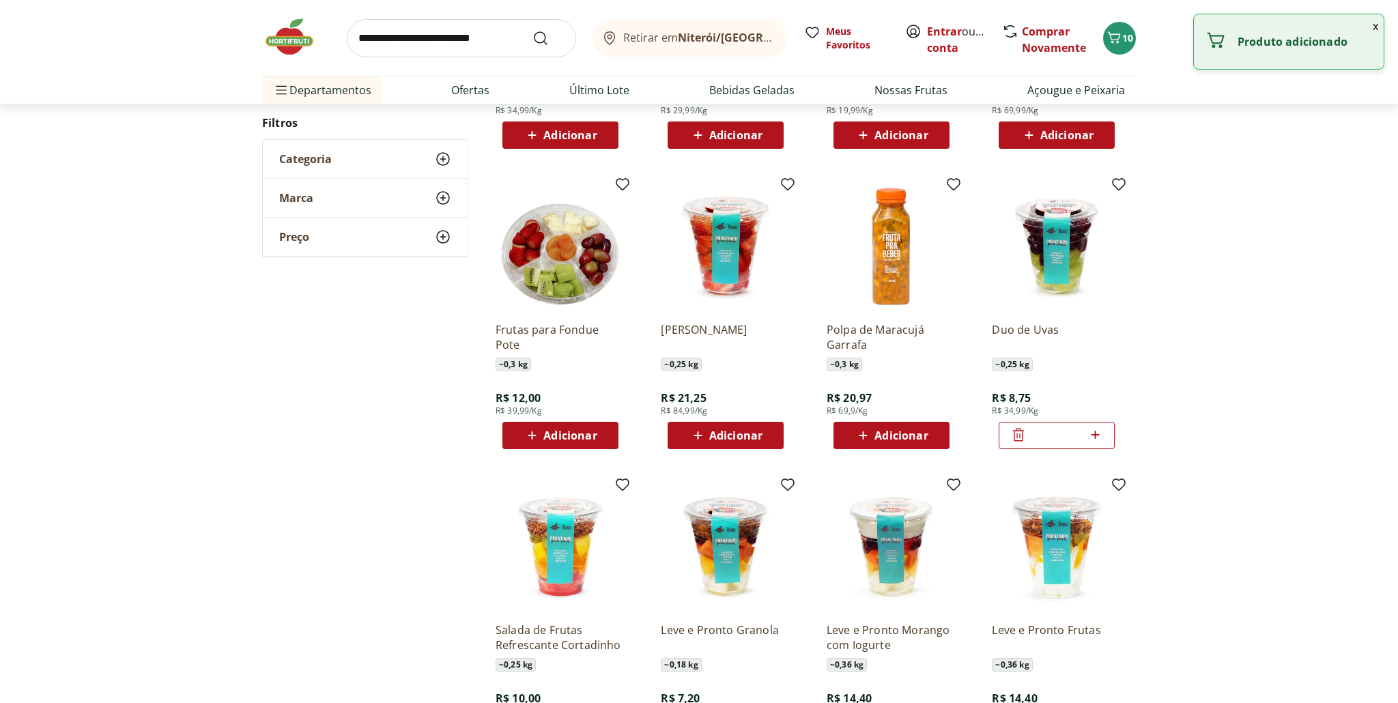
click at [743, 439] on span "Adicionar" at bounding box center [735, 435] width 53 height 11
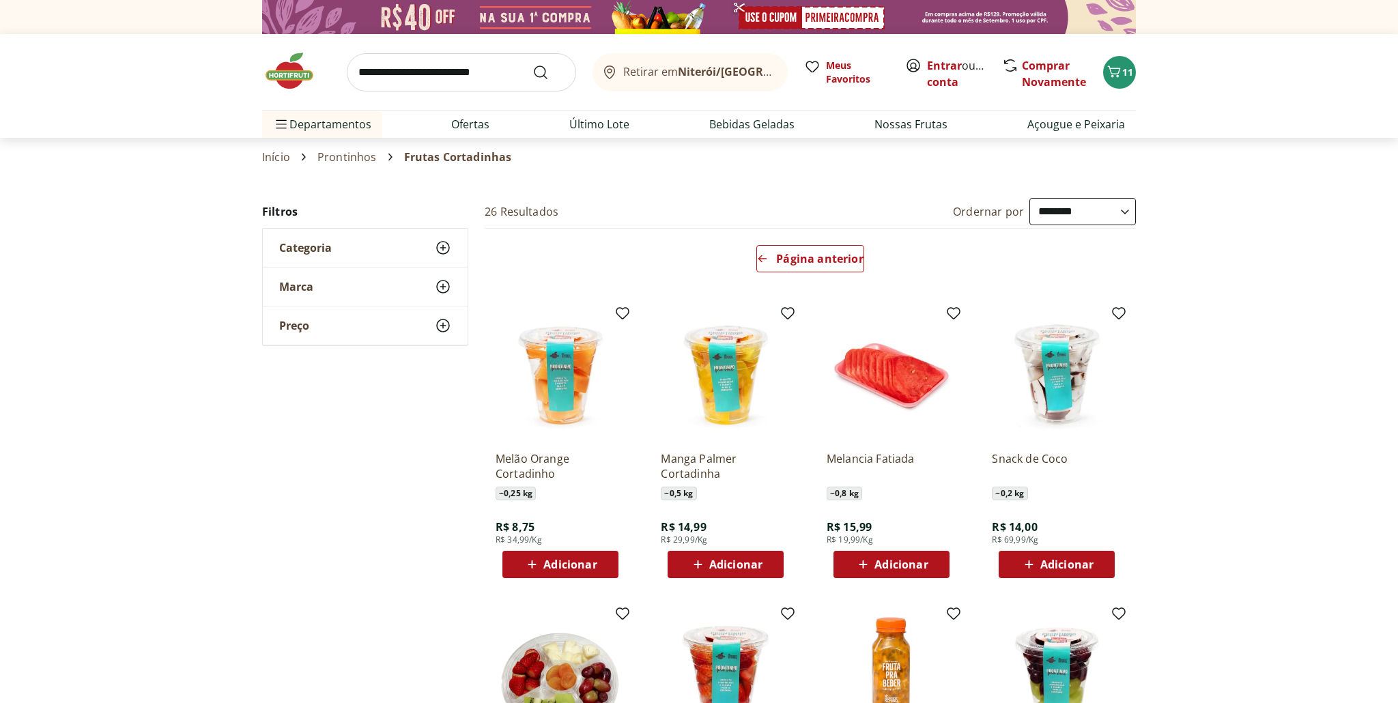
scroll to position [2, 0]
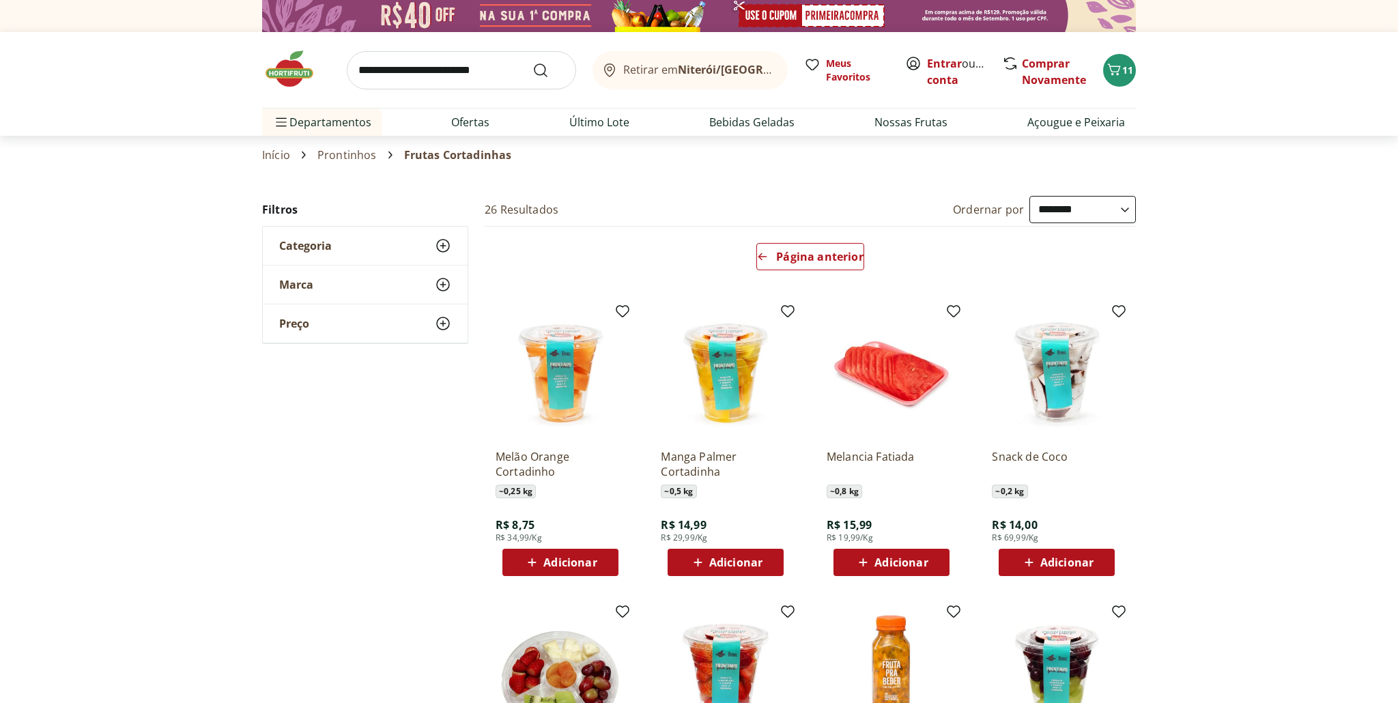
click at [449, 77] on input "search" at bounding box center [461, 70] width 229 height 38
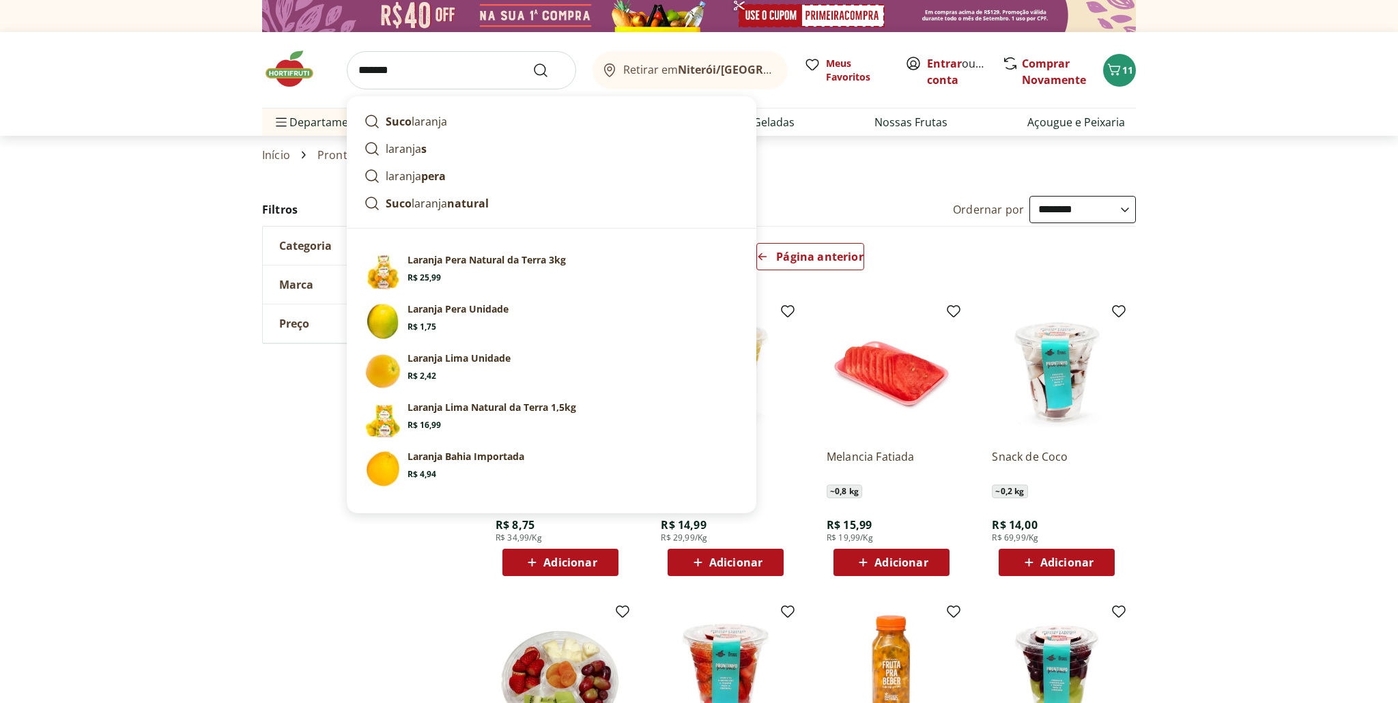
scroll to position [1, 0]
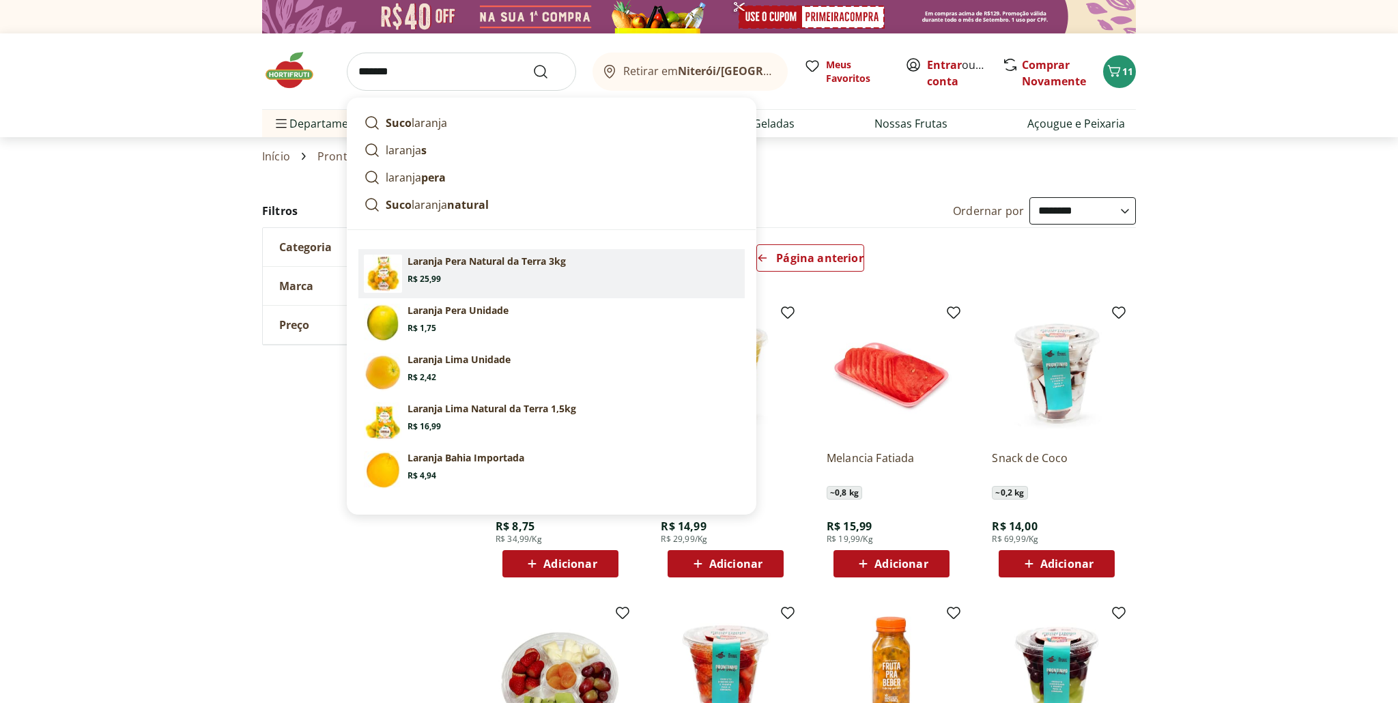
click at [435, 264] on p "Laranja Pera Natural da Terra 3kg" at bounding box center [487, 262] width 158 height 14
type input "**********"
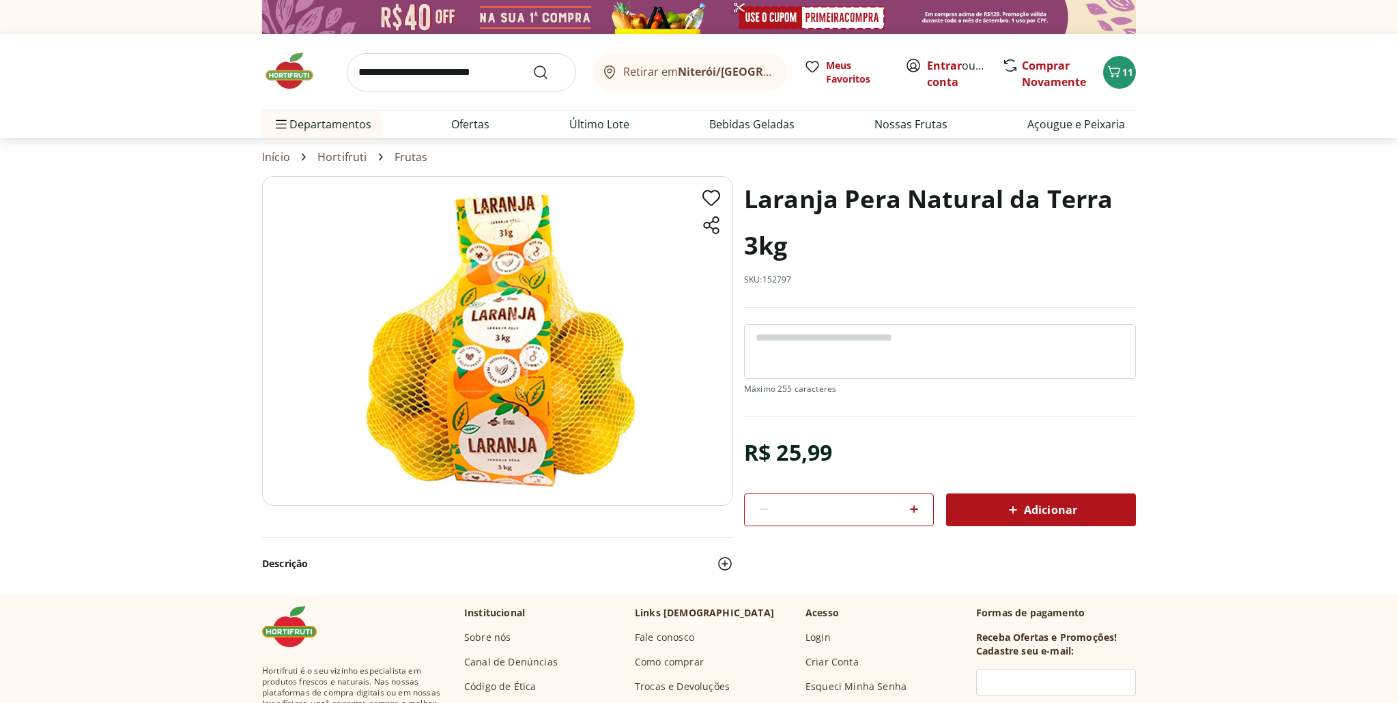
click at [1043, 509] on span "Adicionar" at bounding box center [1041, 510] width 72 height 16
click at [476, 74] on input "search" at bounding box center [461, 72] width 229 height 38
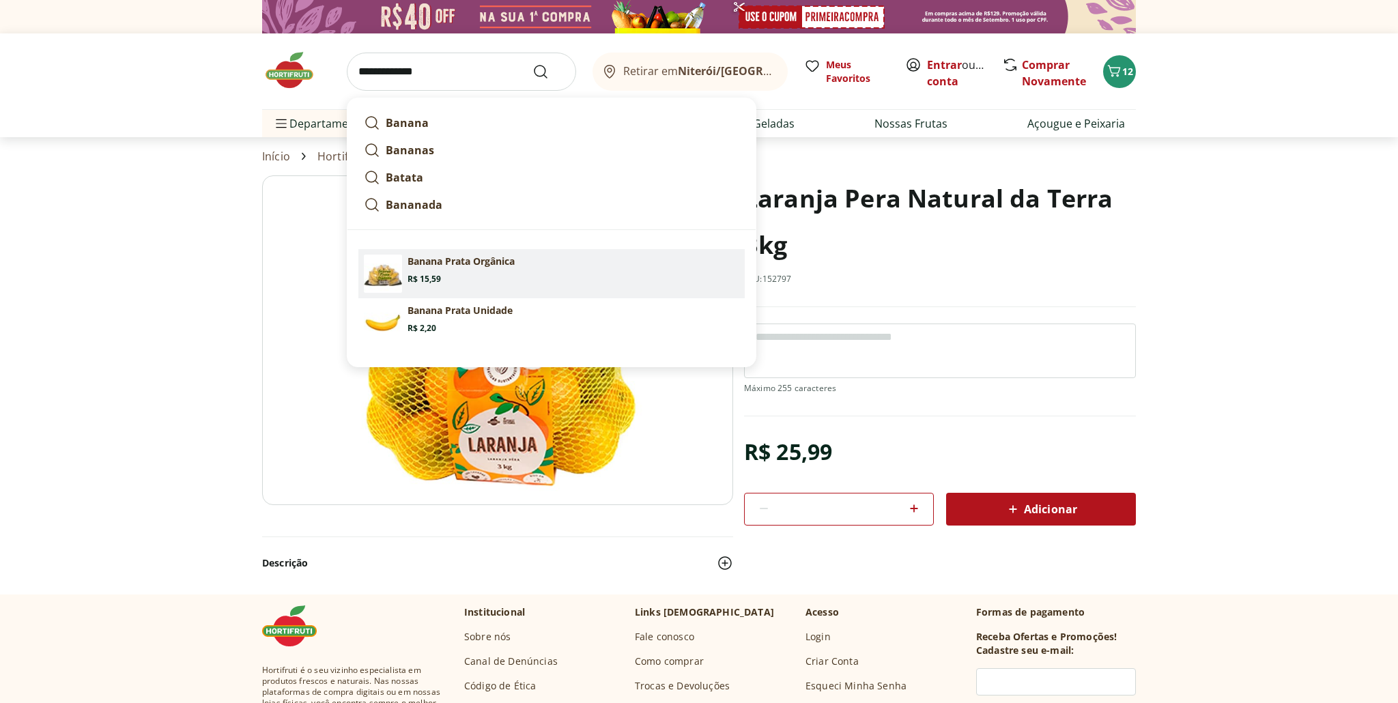
scroll to position [2, 0]
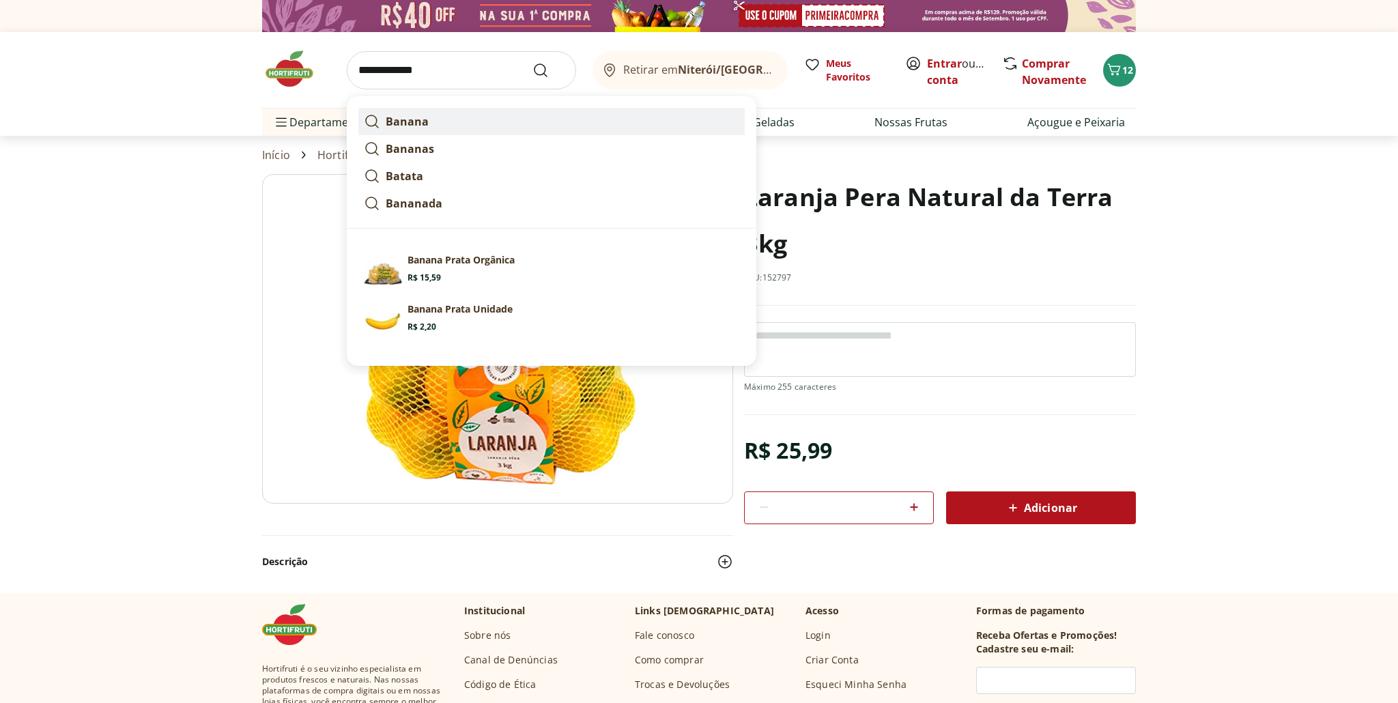
type input "**********"
click at [533, 62] on button "Submit Search" at bounding box center [549, 70] width 33 height 16
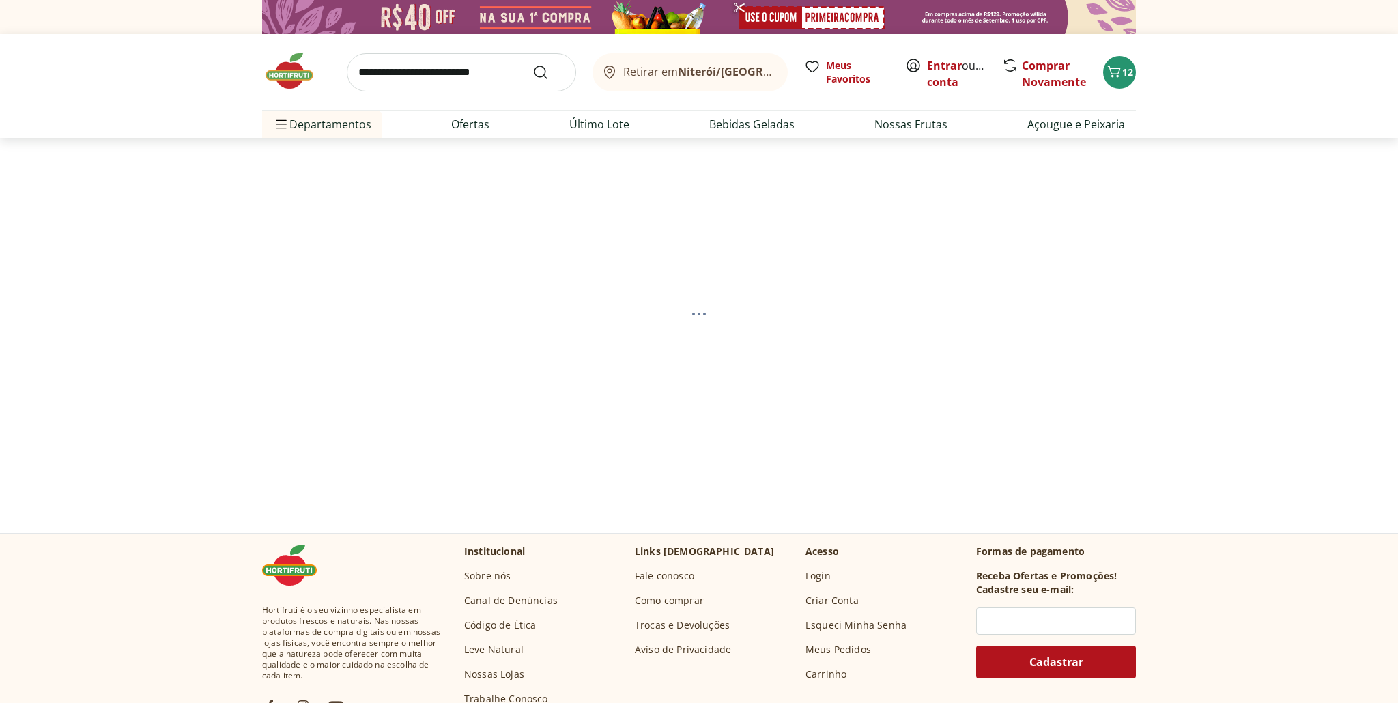
select select "**********"
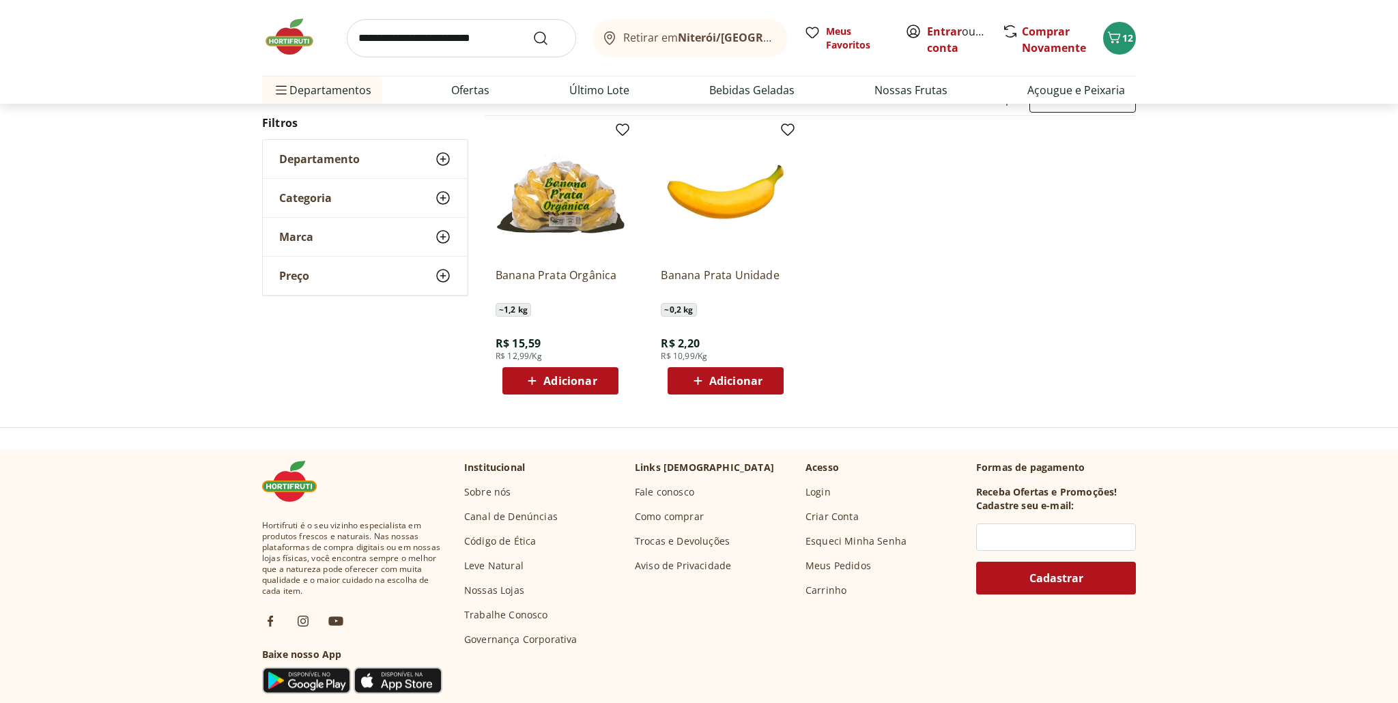
scroll to position [157, 0]
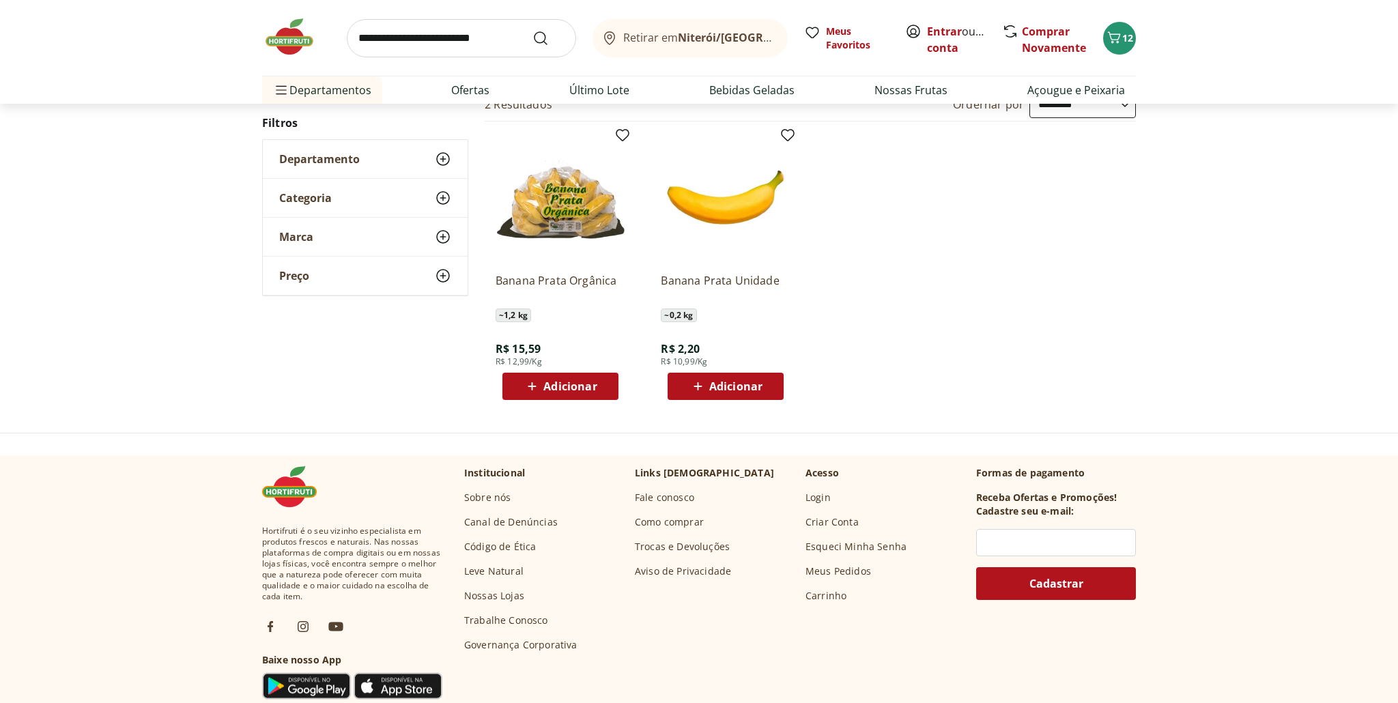
click at [565, 389] on span "Adicionar" at bounding box center [569, 386] width 53 height 11
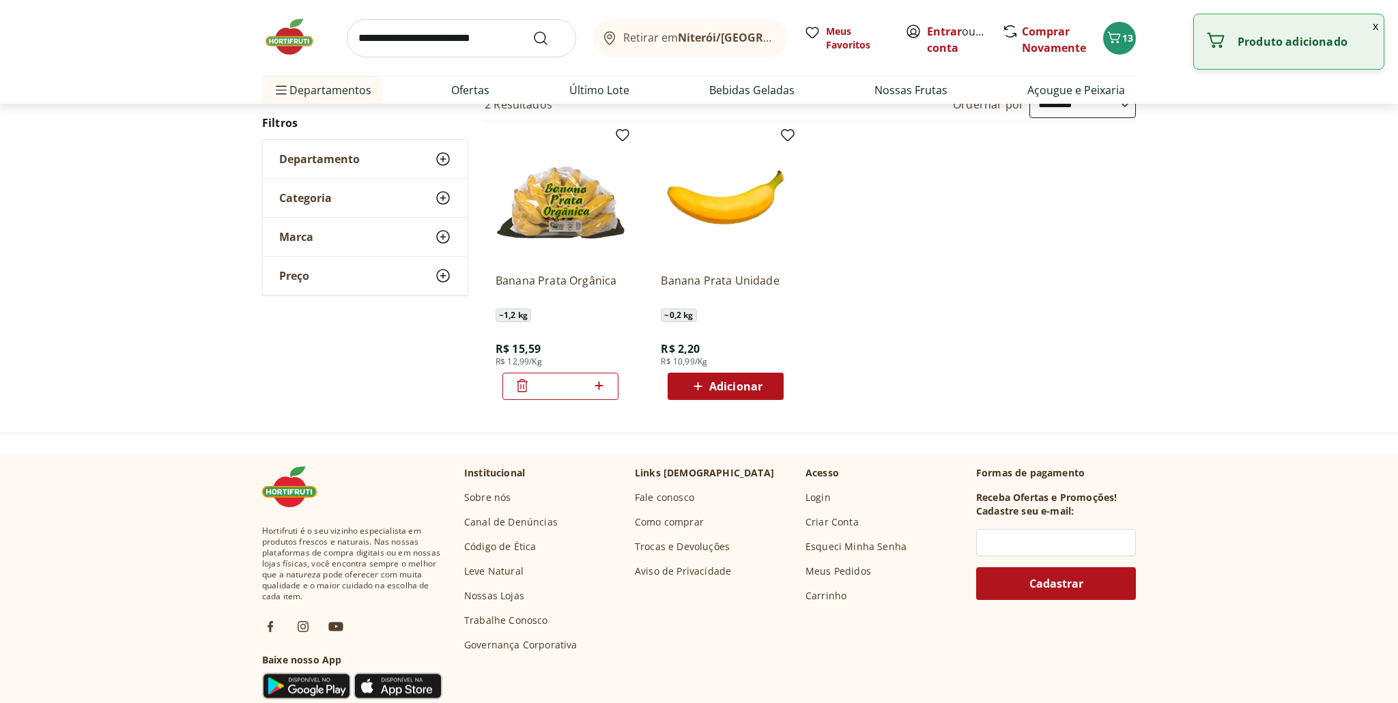
click at [599, 386] on icon at bounding box center [599, 386] width 8 height 8
type input "*"
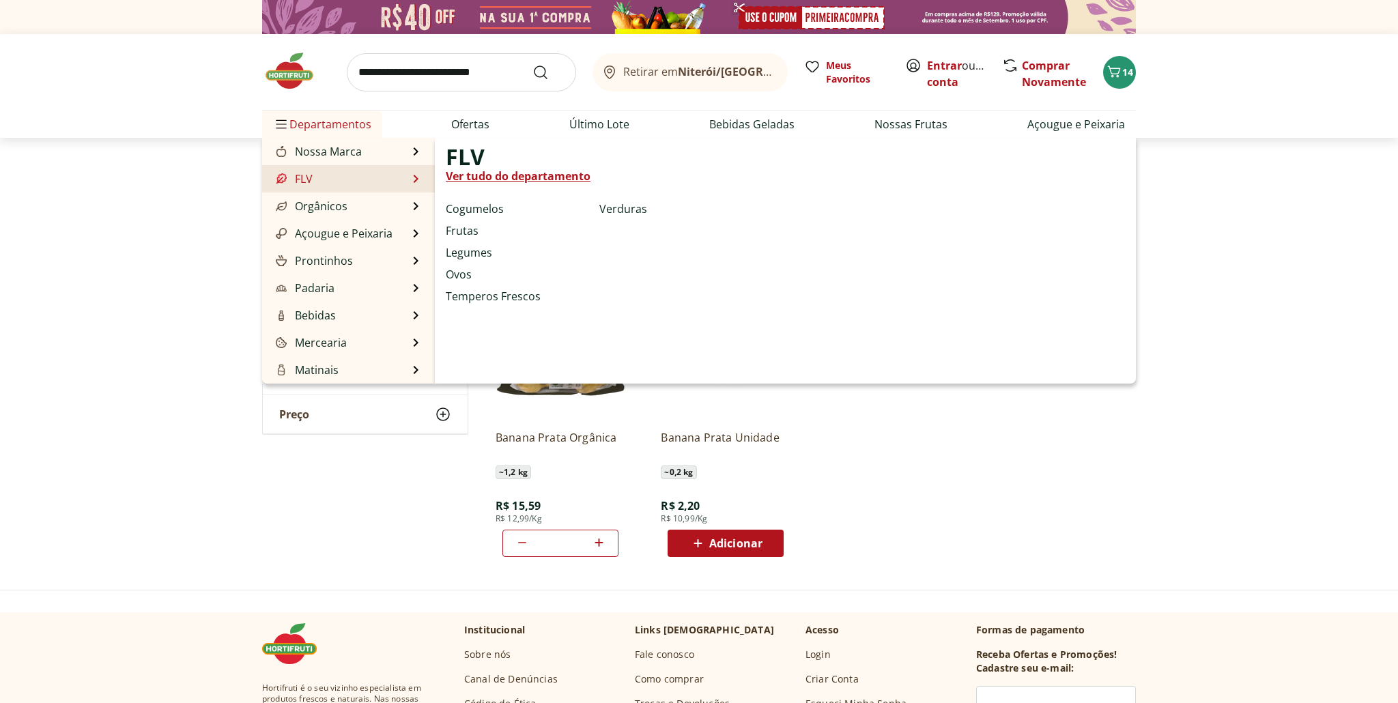
click at [534, 177] on link "Ver tudo do departamento" at bounding box center [518, 176] width 145 height 16
select select "**********"
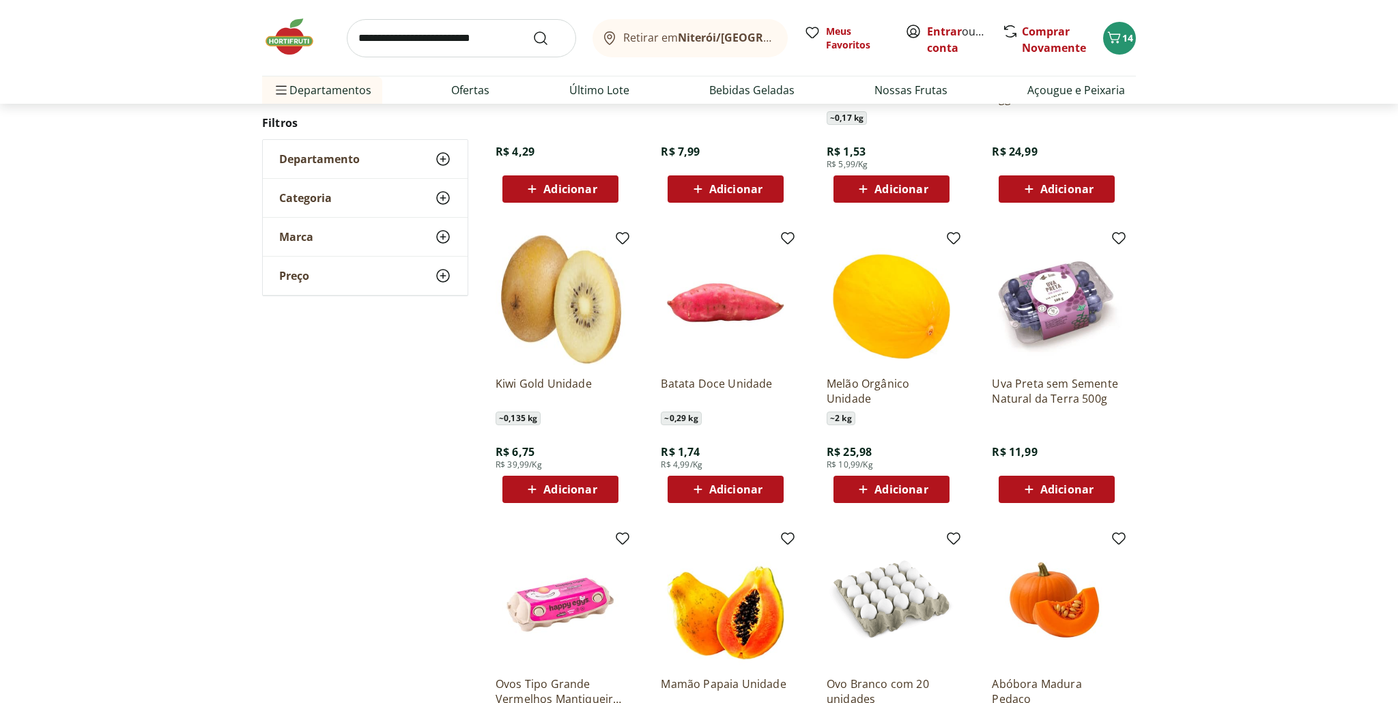
scroll to position [305, 0]
click at [574, 490] on span "Adicionar" at bounding box center [569, 488] width 53 height 11
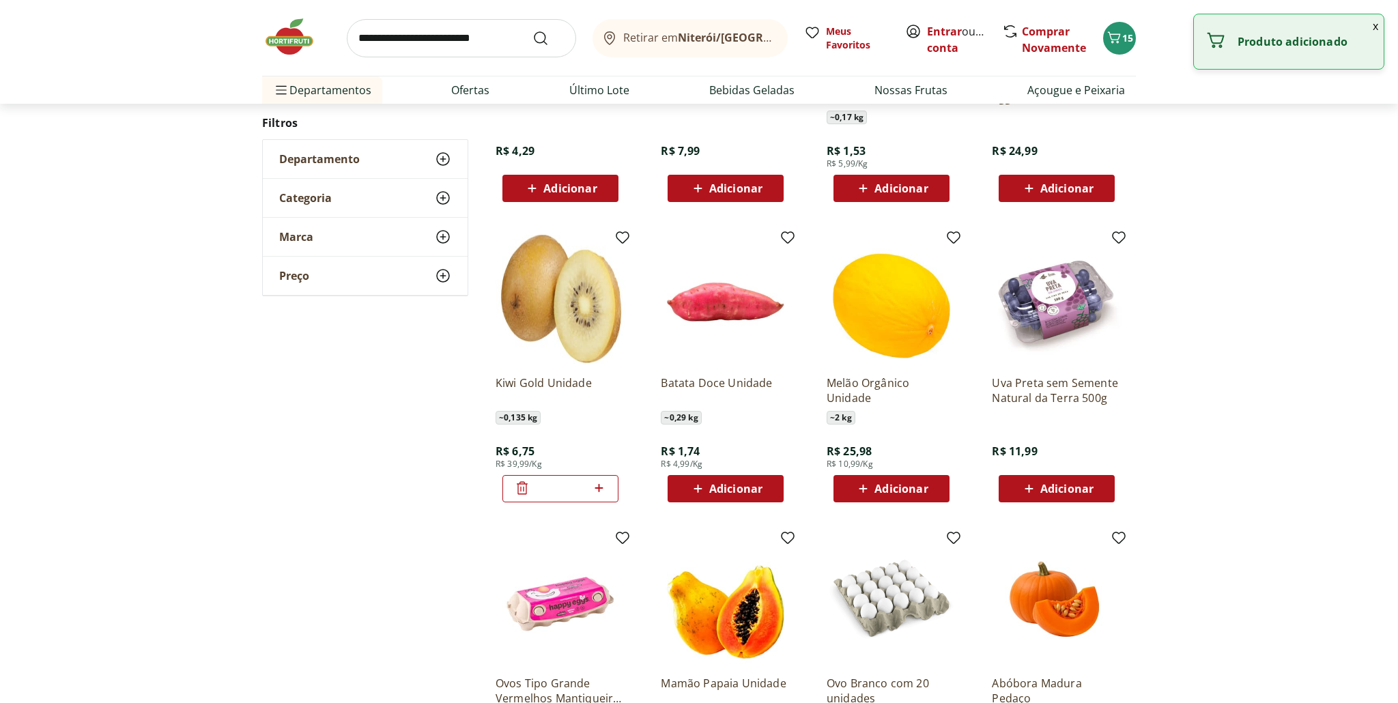
click at [599, 488] on icon at bounding box center [599, 488] width 8 height 8
type input "*"
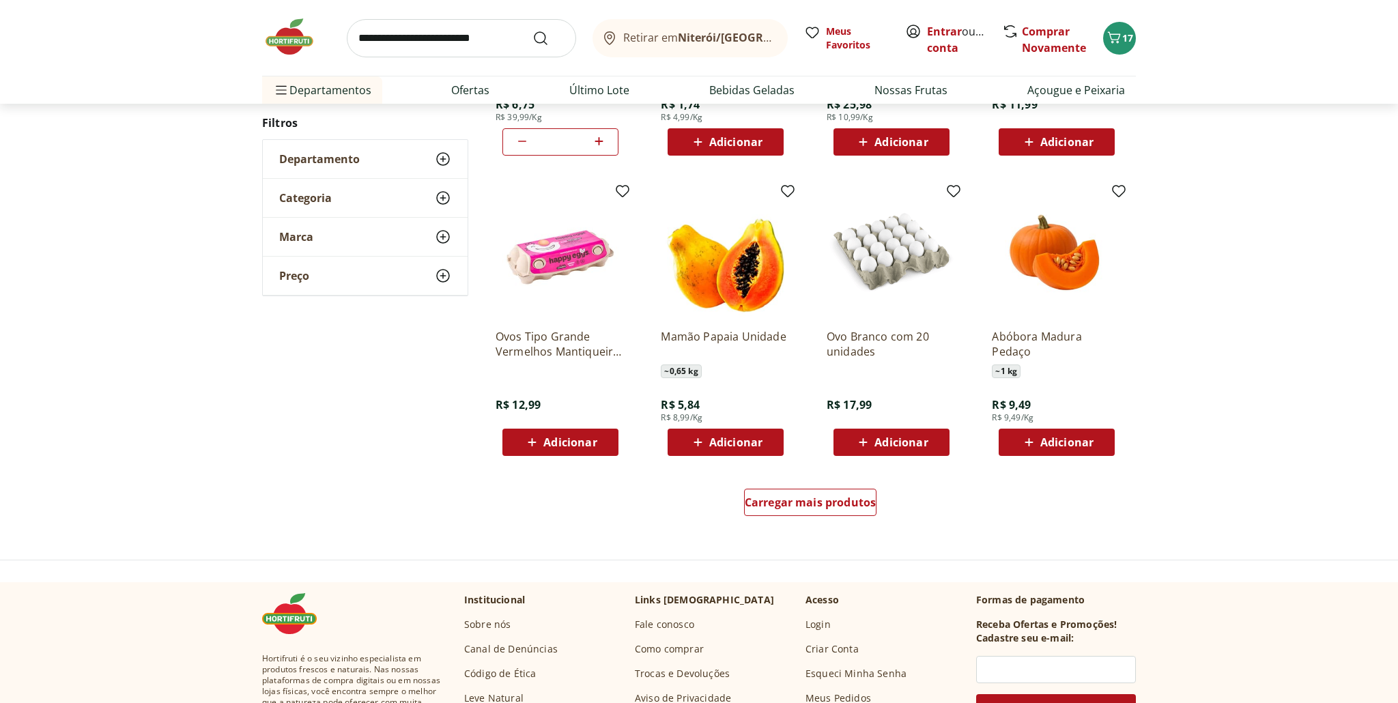
scroll to position [654, 0]
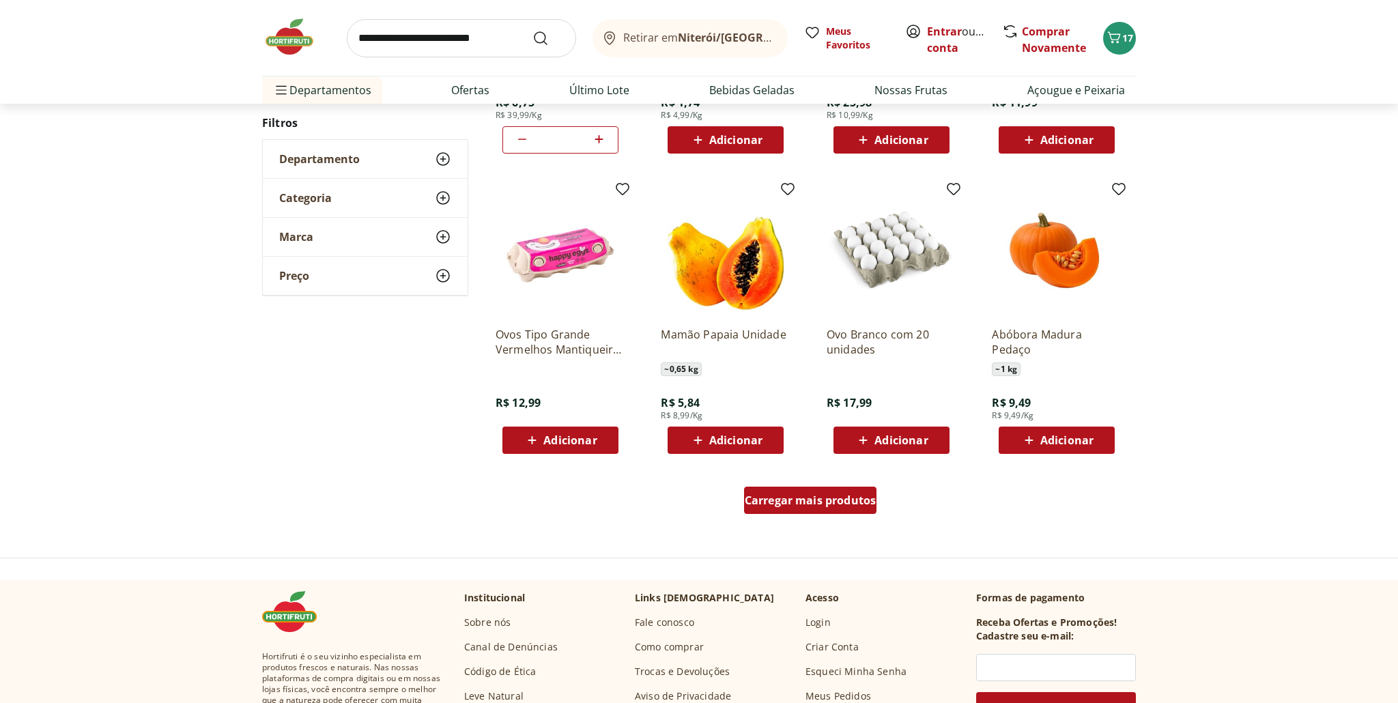
click at [804, 503] on span "Carregar mais produtos" at bounding box center [811, 500] width 132 height 11
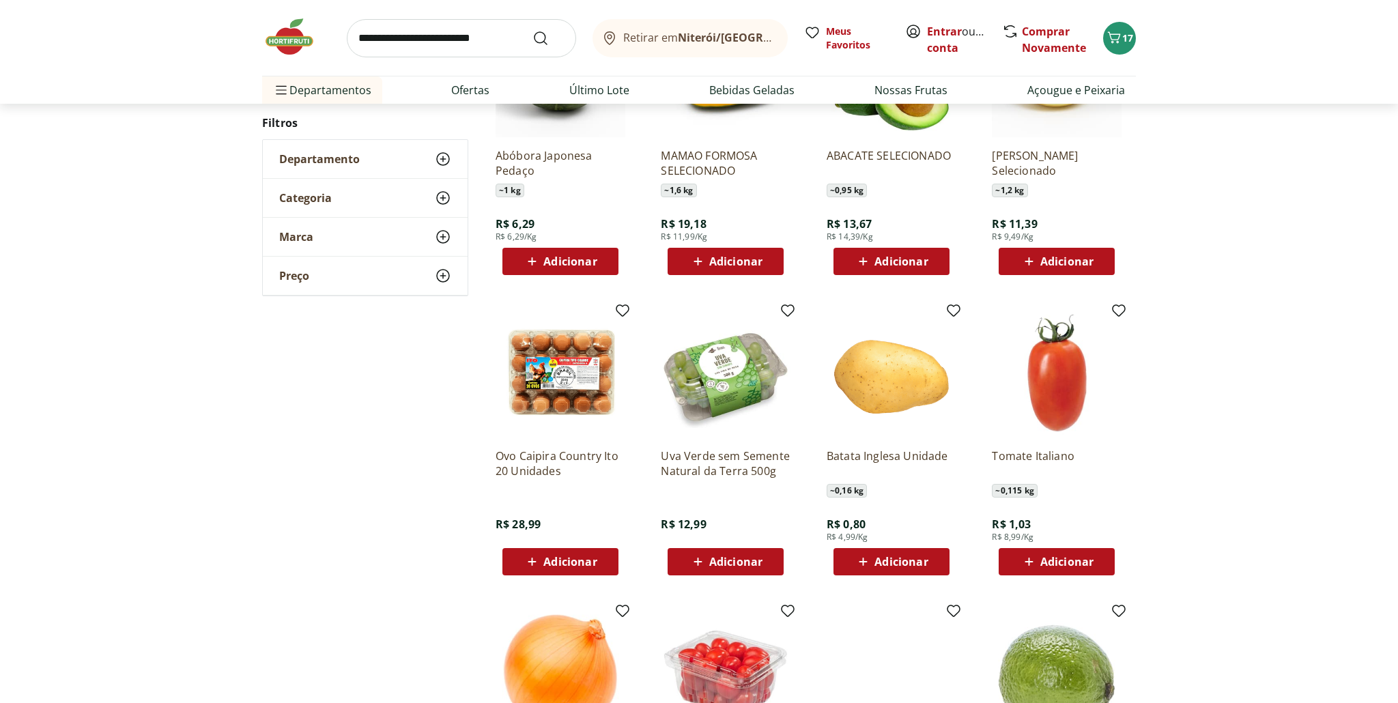
scroll to position [305, 0]
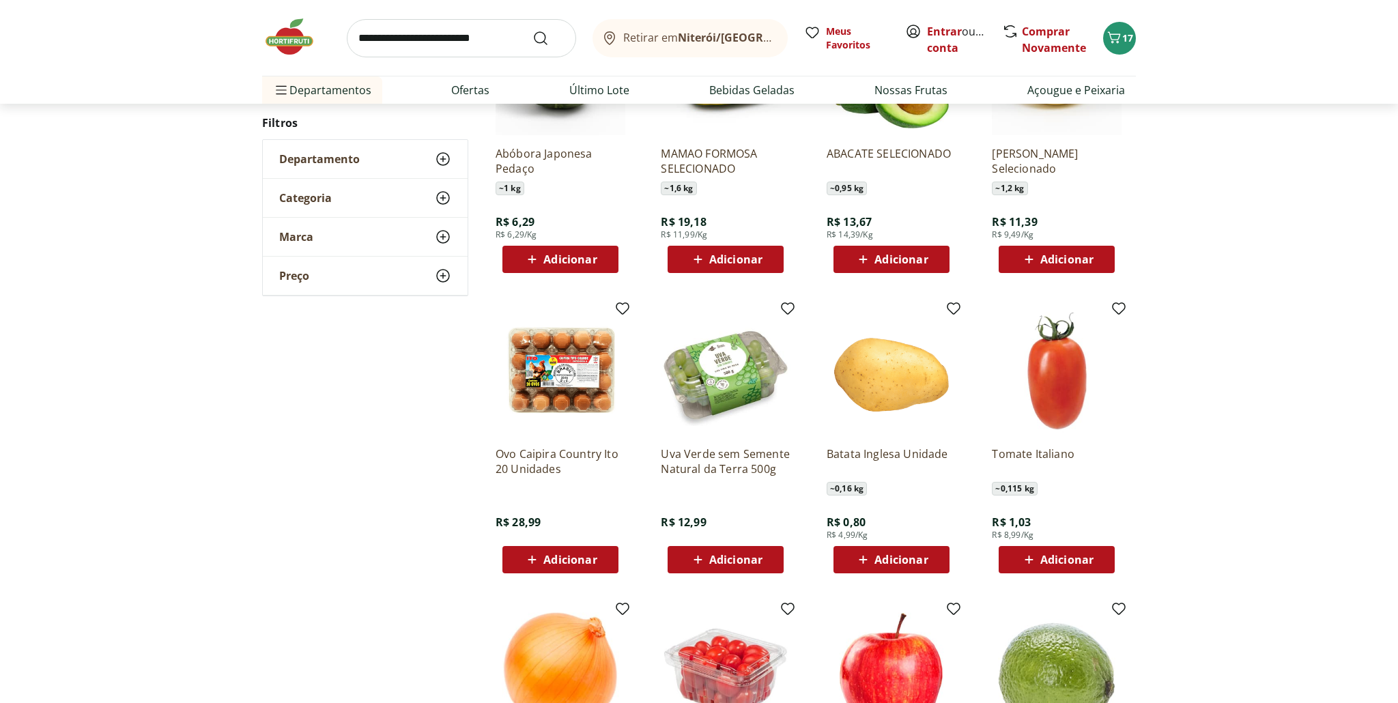
click at [571, 560] on span "Adicionar" at bounding box center [569, 559] width 53 height 11
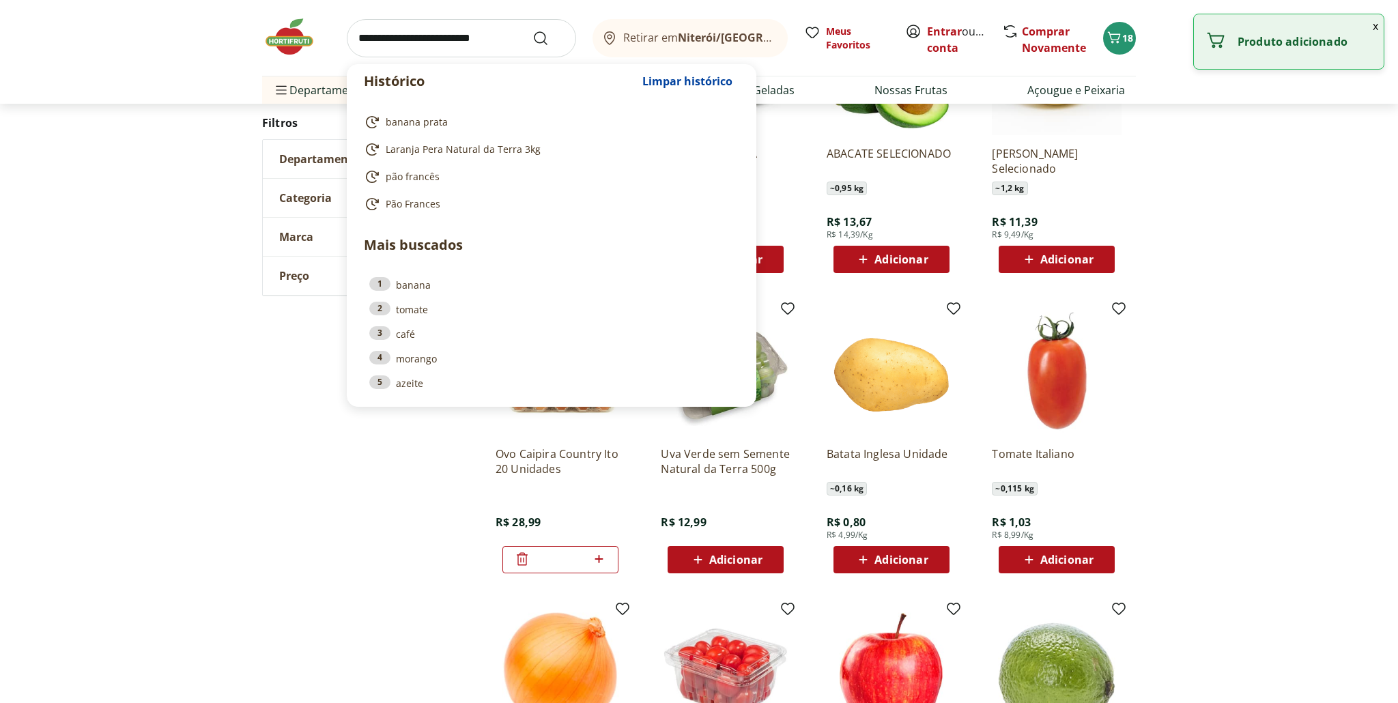
click at [423, 36] on input "search" at bounding box center [461, 38] width 229 height 38
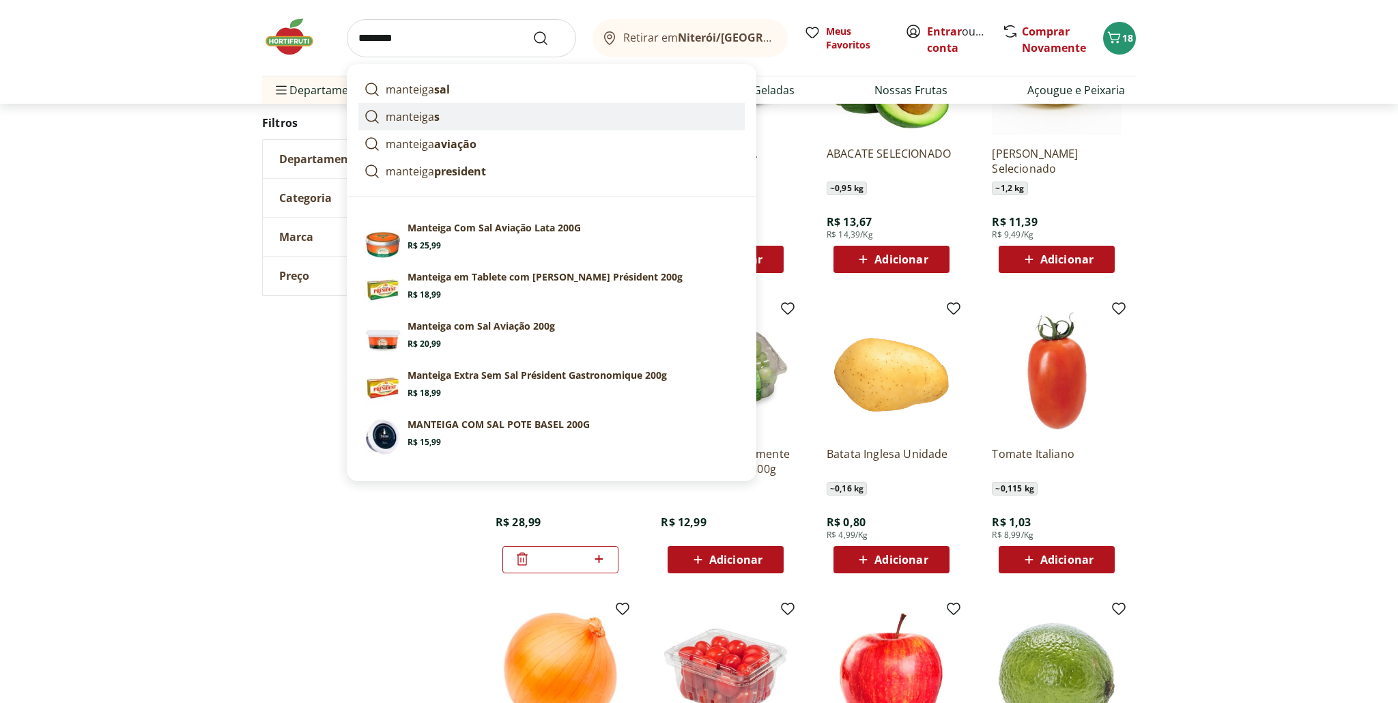
scroll to position [306, 0]
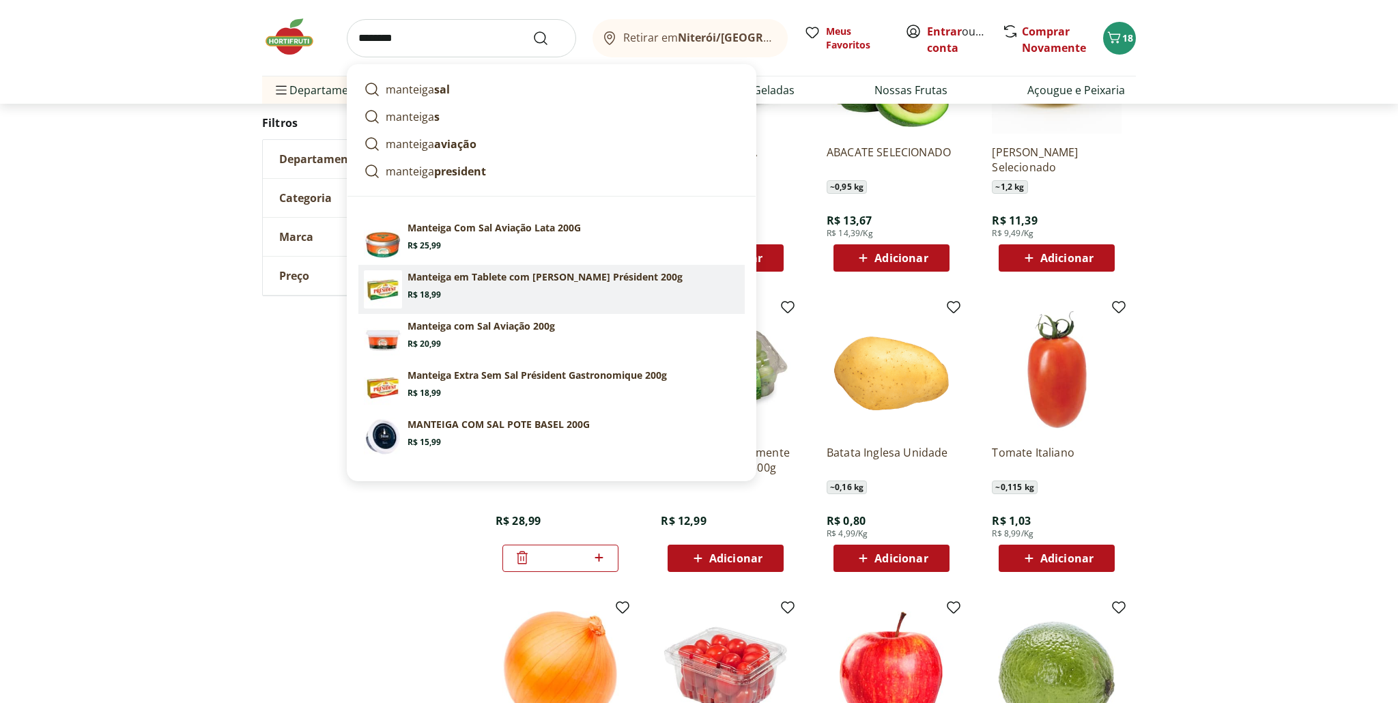
click at [423, 290] on span "Price: R$ 18,99" at bounding box center [424, 295] width 33 height 11
type input "**********"
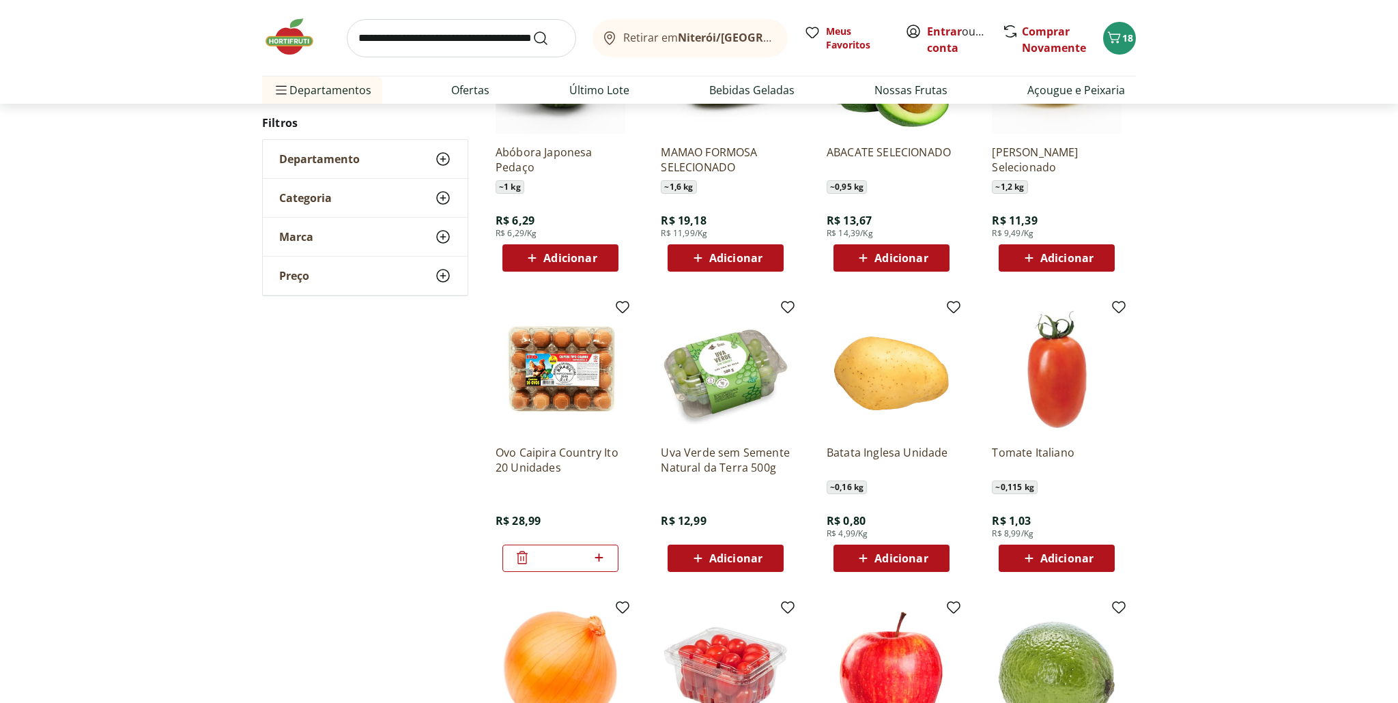
scroll to position [305, 0]
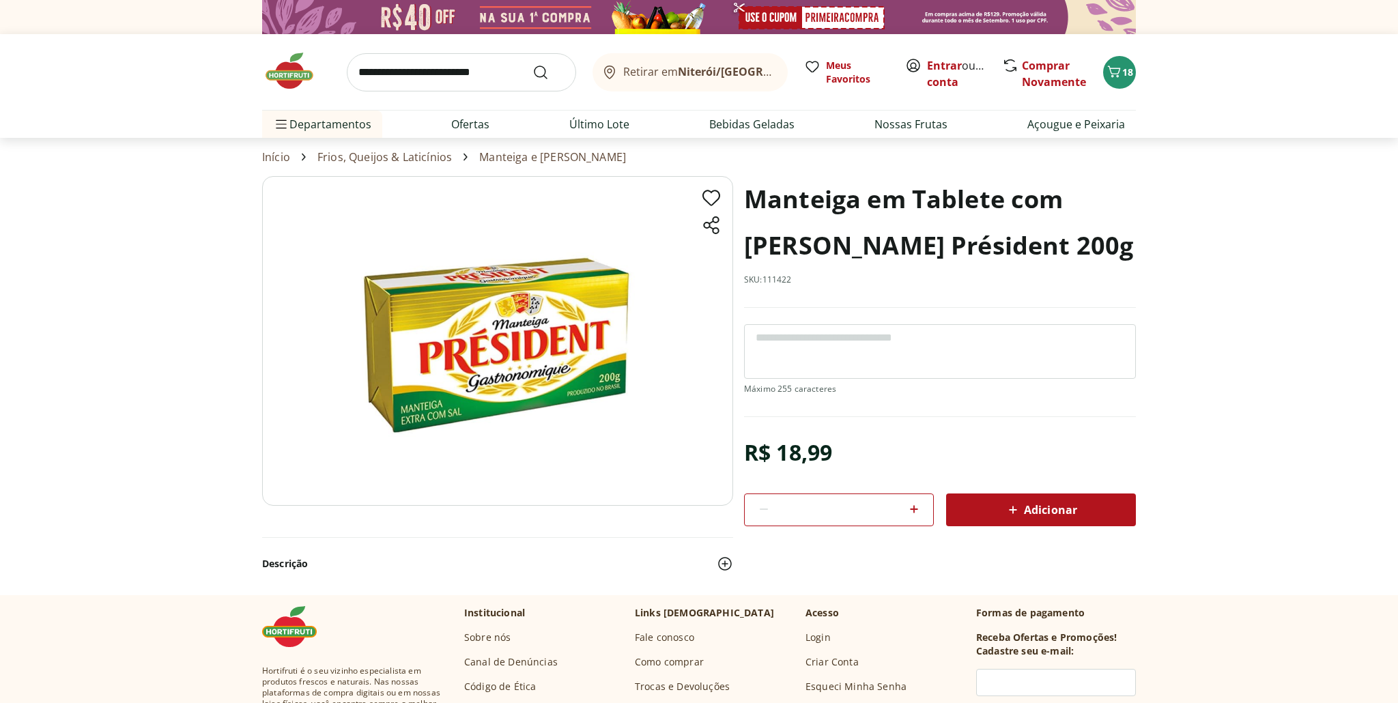
click at [916, 507] on icon at bounding box center [914, 509] width 16 height 16
type input "*"
click at [1035, 509] on span "Adicionar" at bounding box center [1041, 510] width 72 height 16
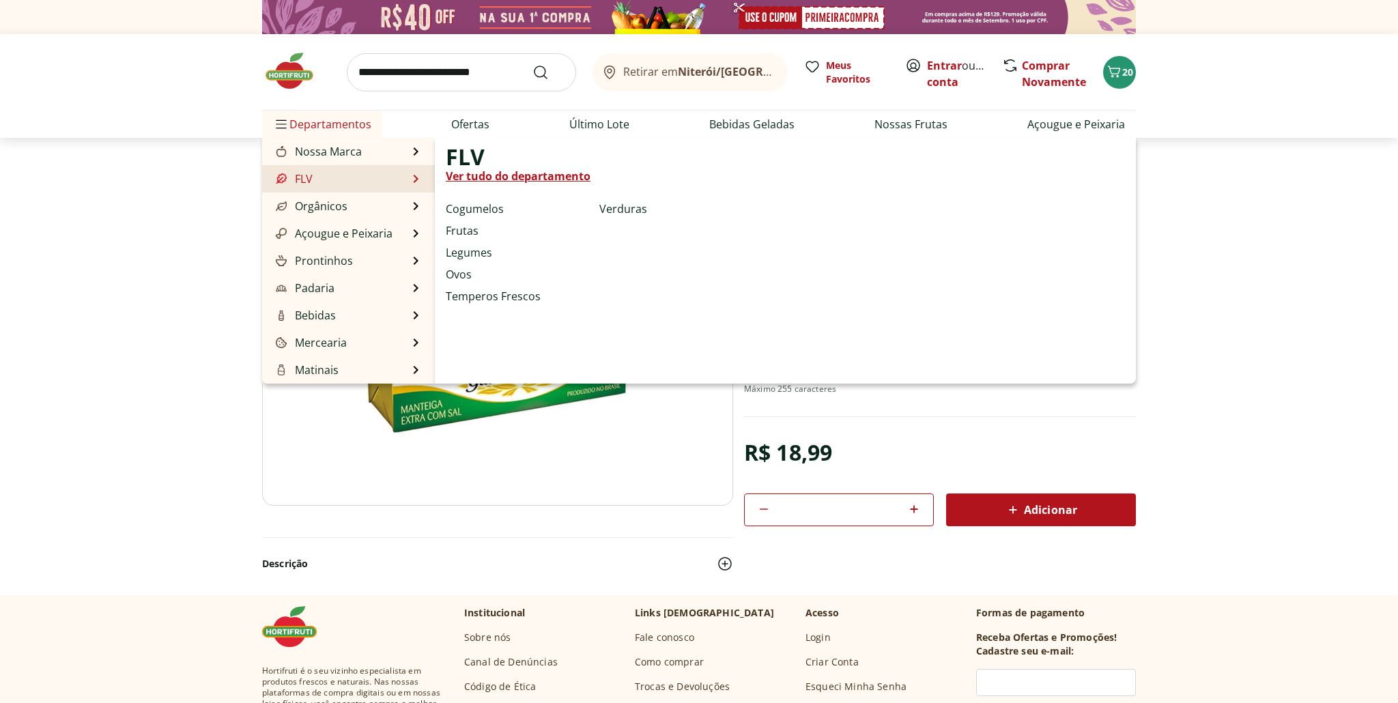
click at [535, 173] on link "Ver tudo do departamento" at bounding box center [518, 176] width 145 height 16
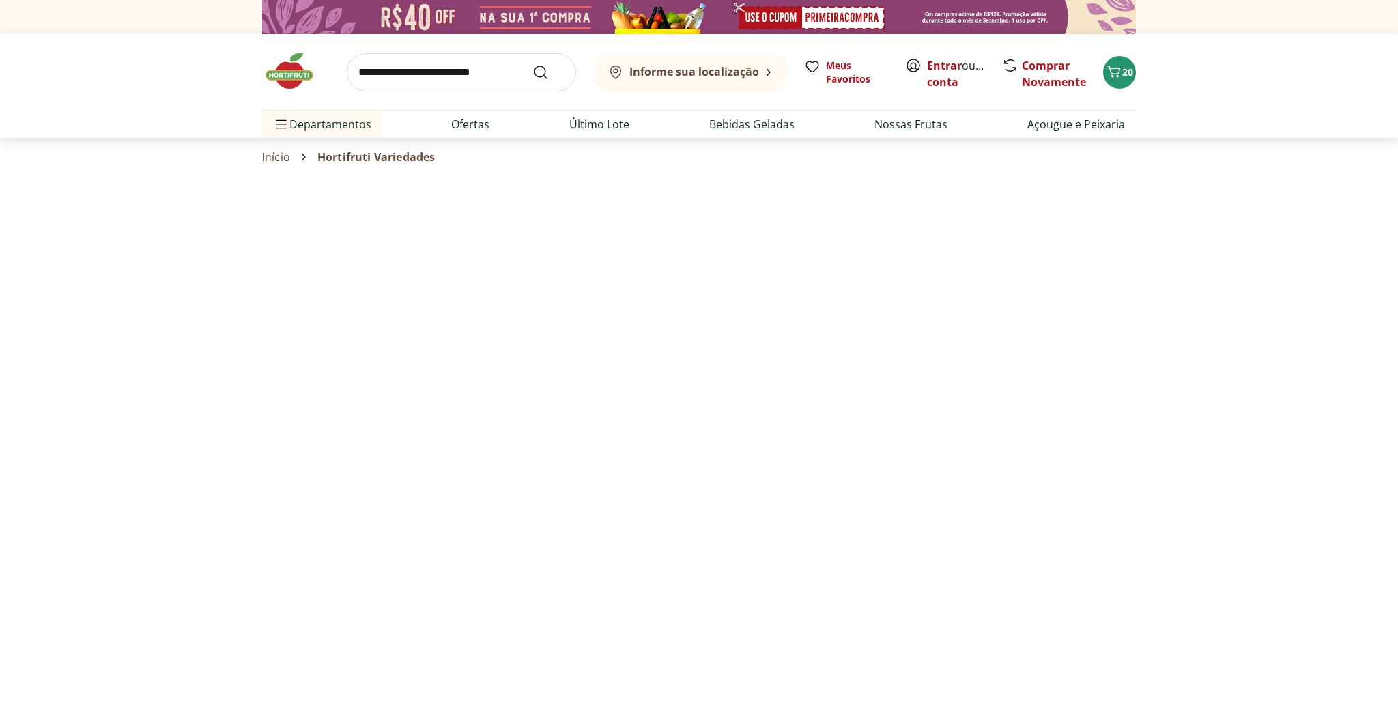
select select "**********"
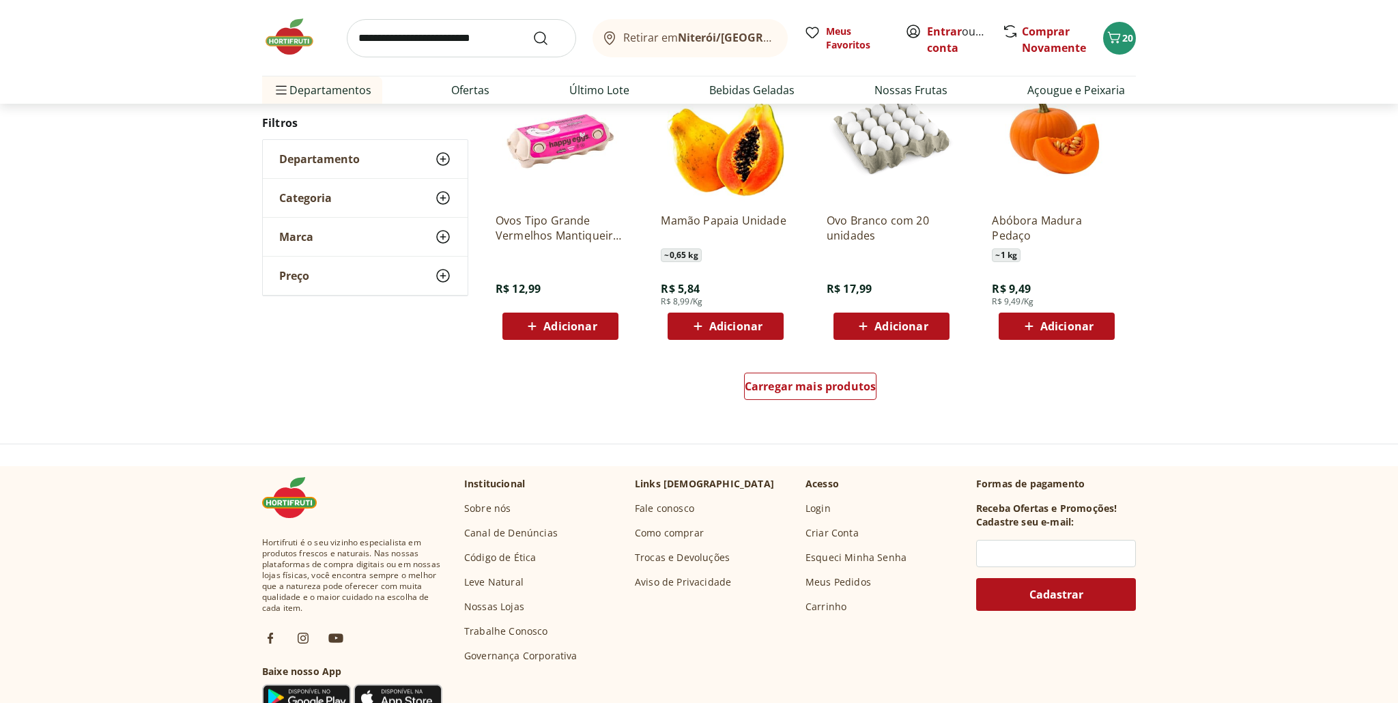
scroll to position [778, 0]
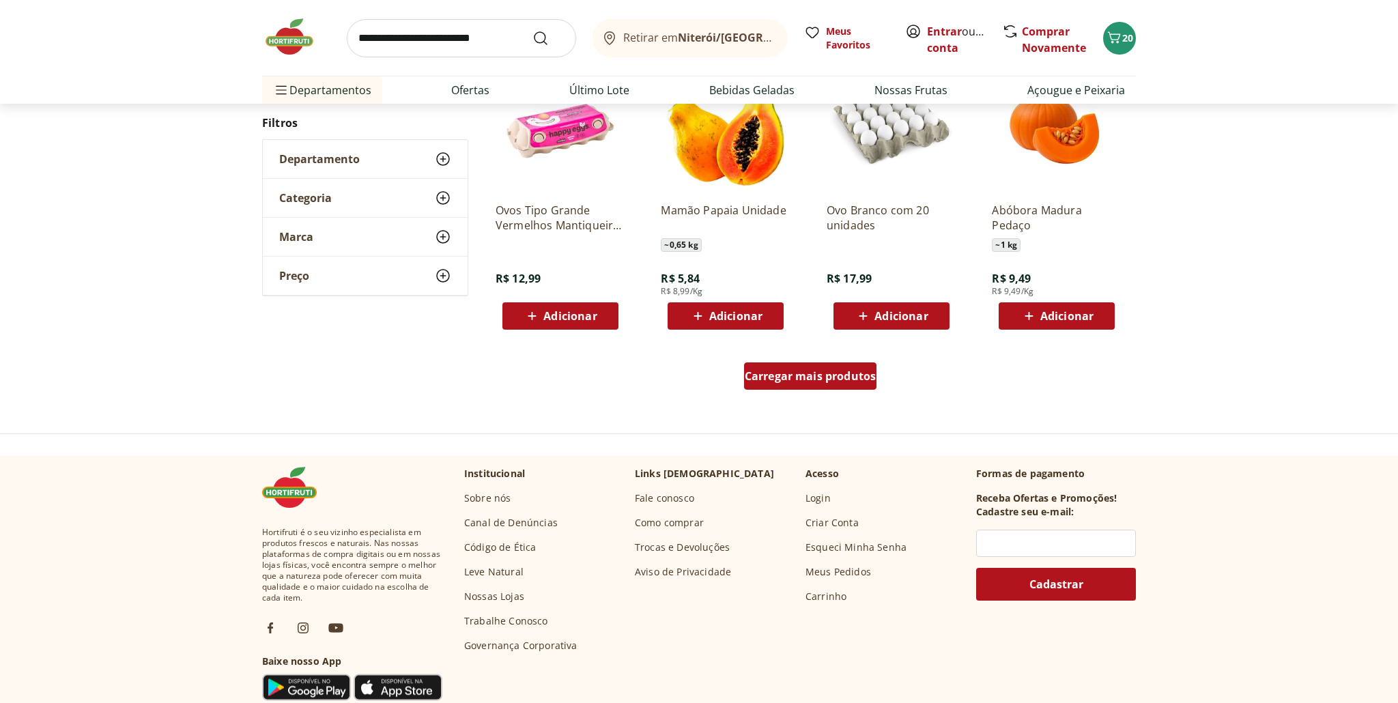
click at [813, 380] on span "Carregar mais produtos" at bounding box center [811, 376] width 132 height 11
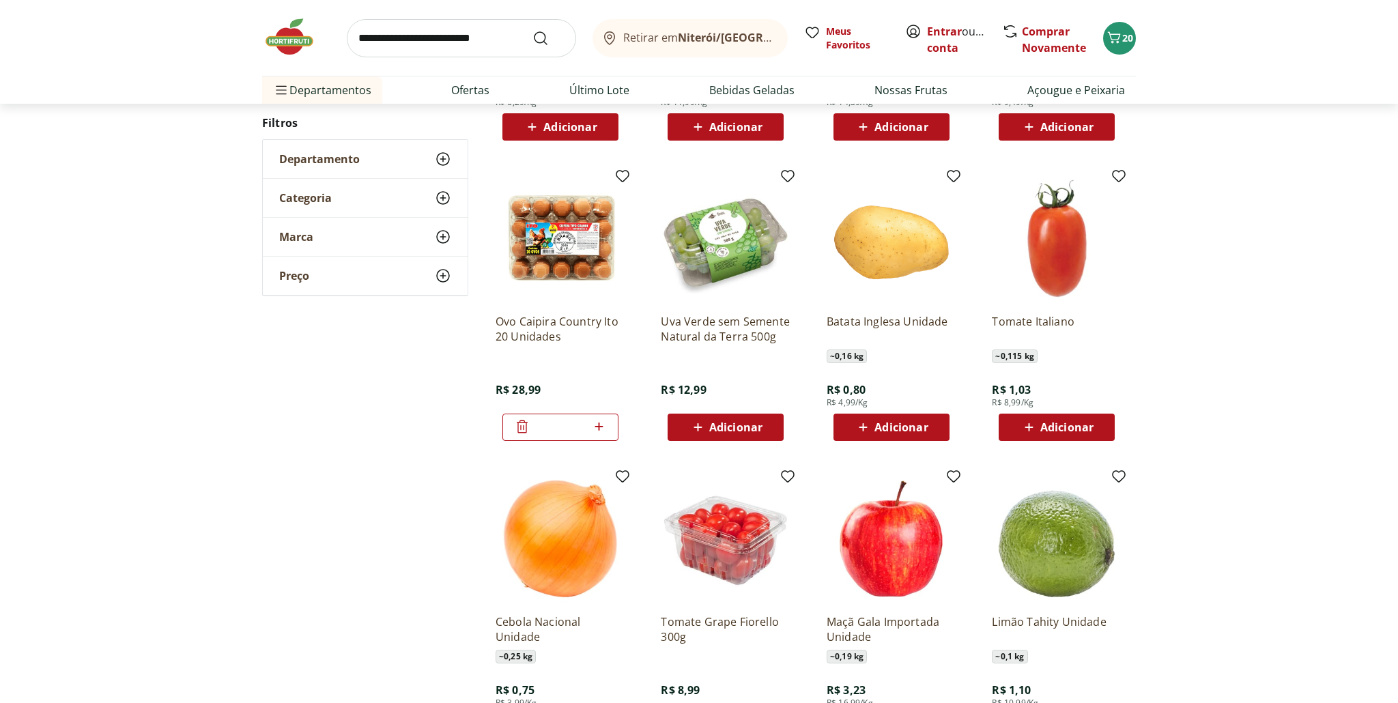
scroll to position [449, 0]
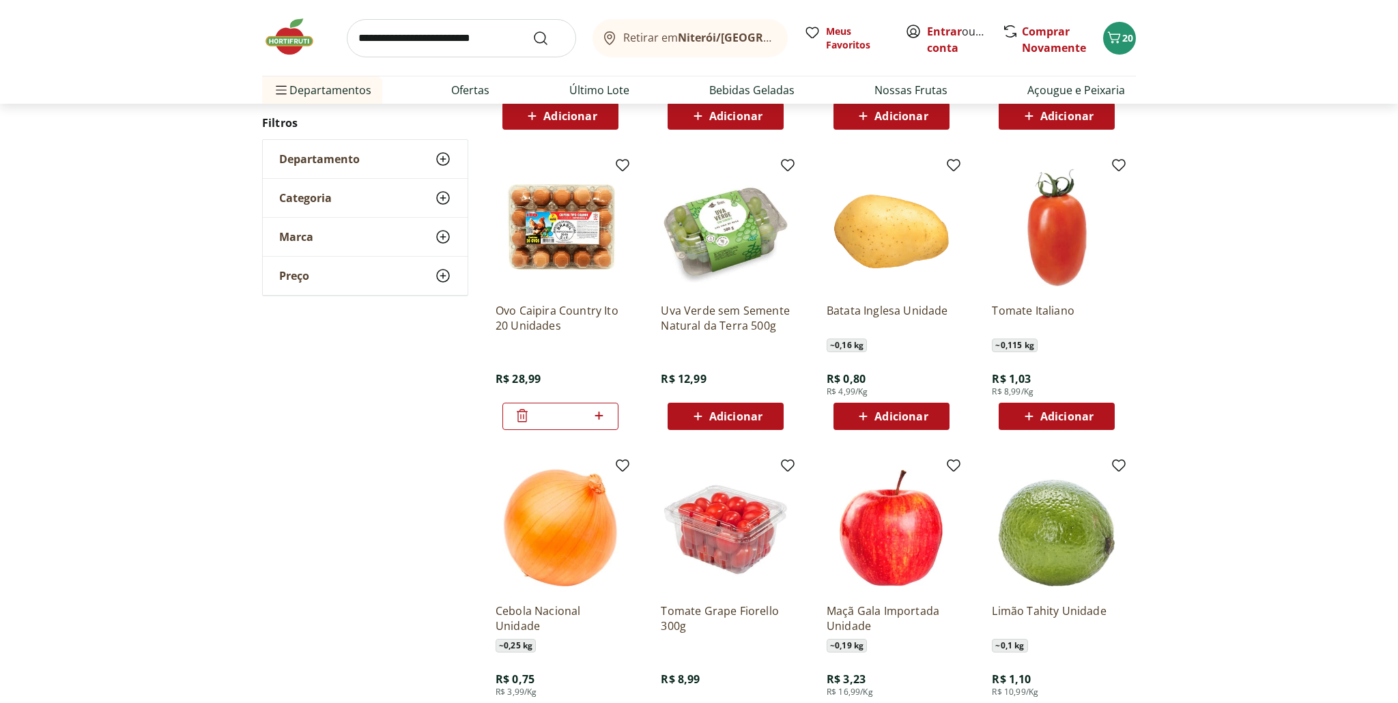
click at [903, 417] on span "Adicionar" at bounding box center [901, 416] width 53 height 11
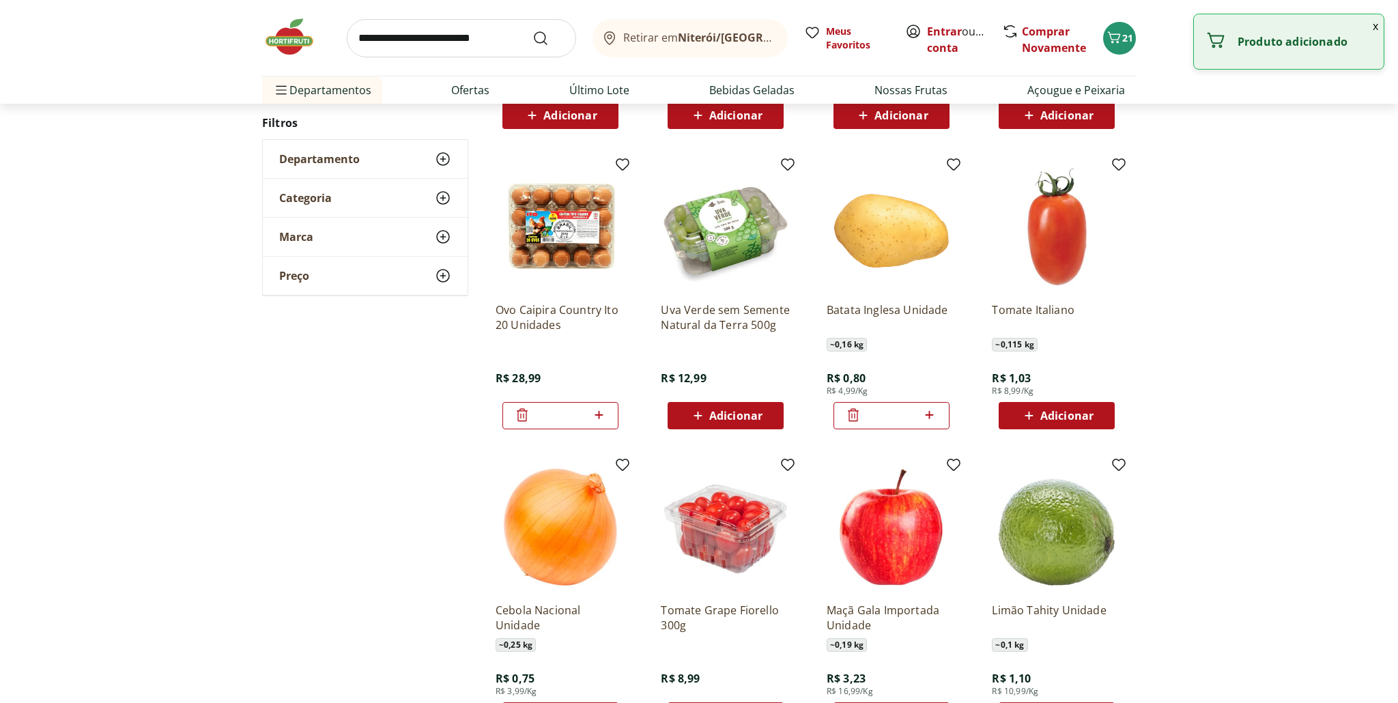
click at [932, 417] on icon at bounding box center [929, 415] width 17 height 16
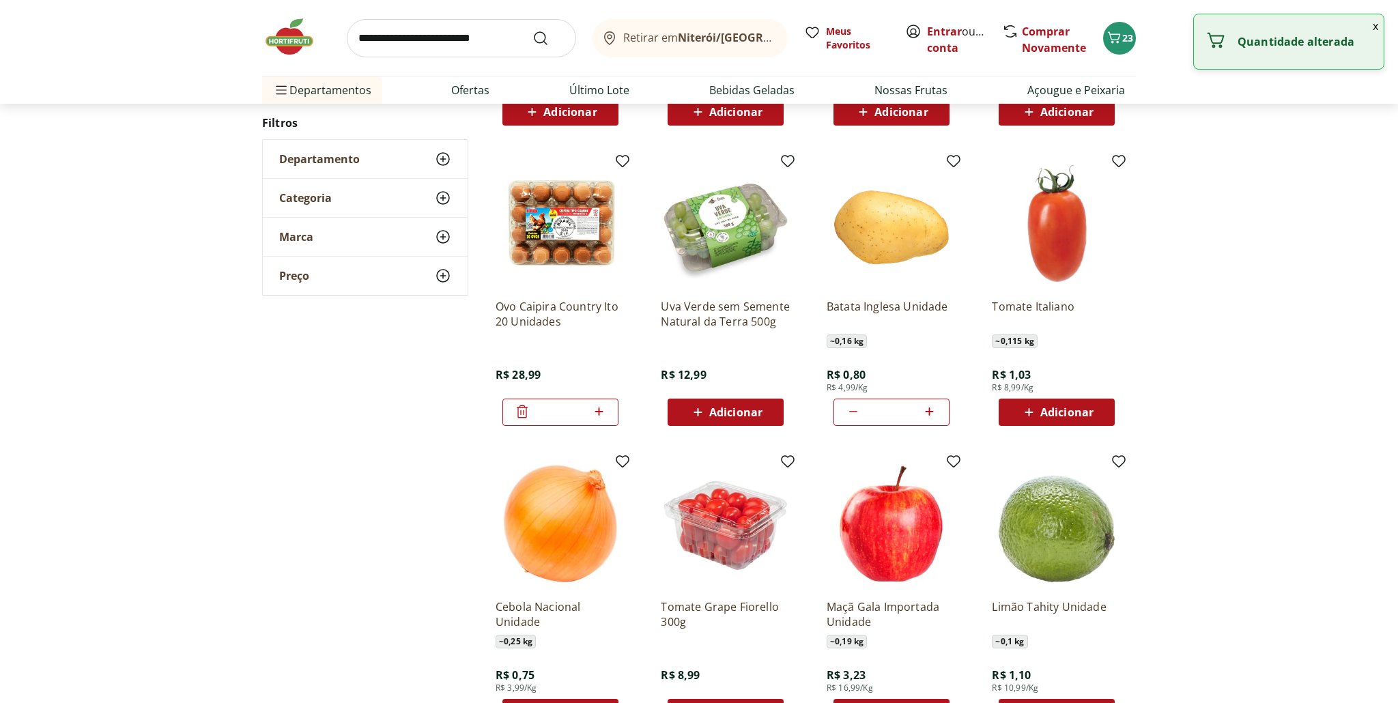
click at [933, 412] on icon at bounding box center [930, 412] width 8 height 8
type input "*"
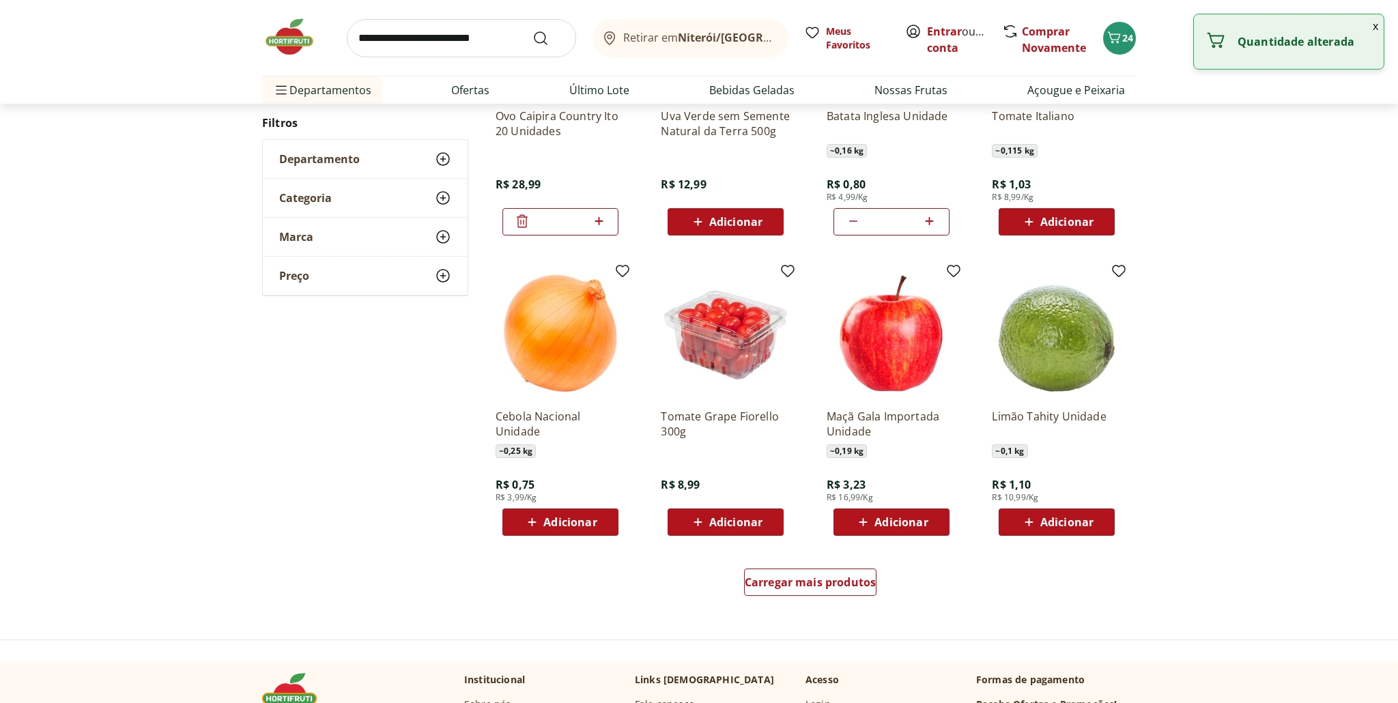
scroll to position [774, 0]
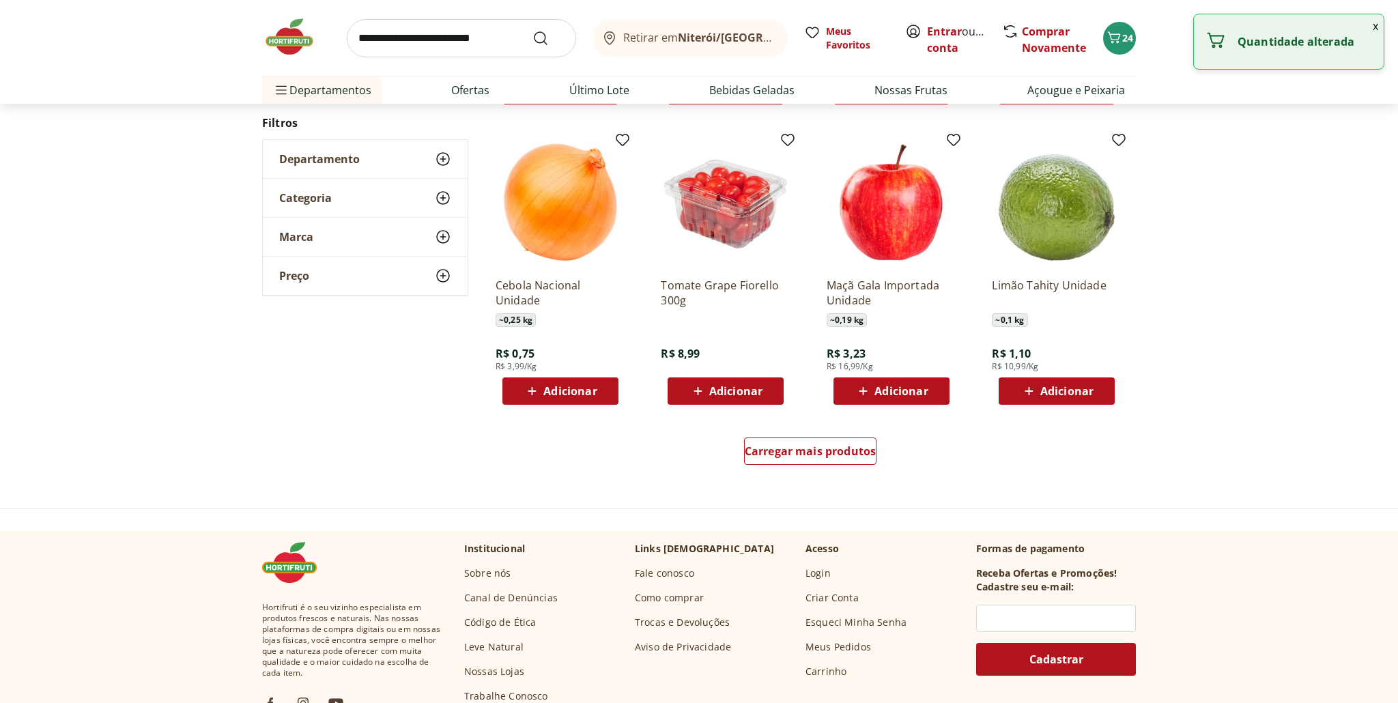
click at [577, 392] on span "Adicionar" at bounding box center [569, 391] width 53 height 11
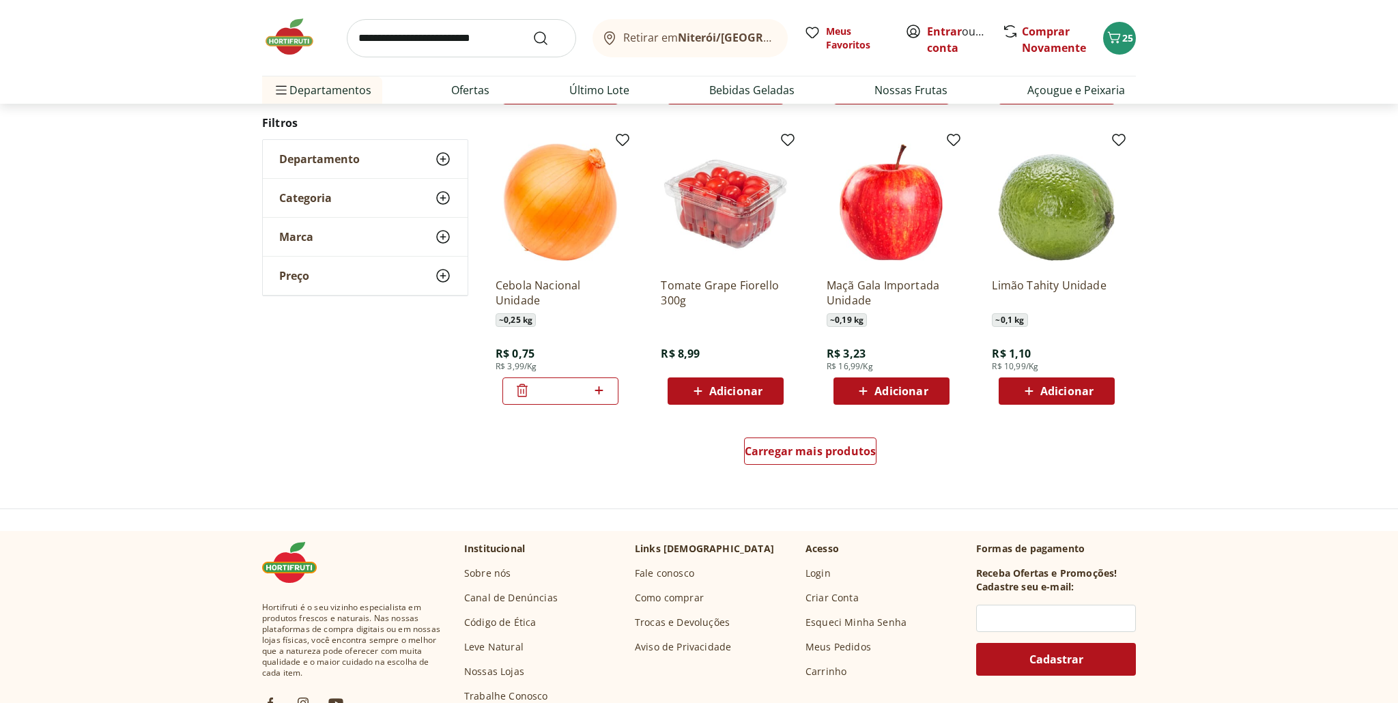
click at [600, 389] on icon at bounding box center [599, 390] width 17 height 16
type input "*"
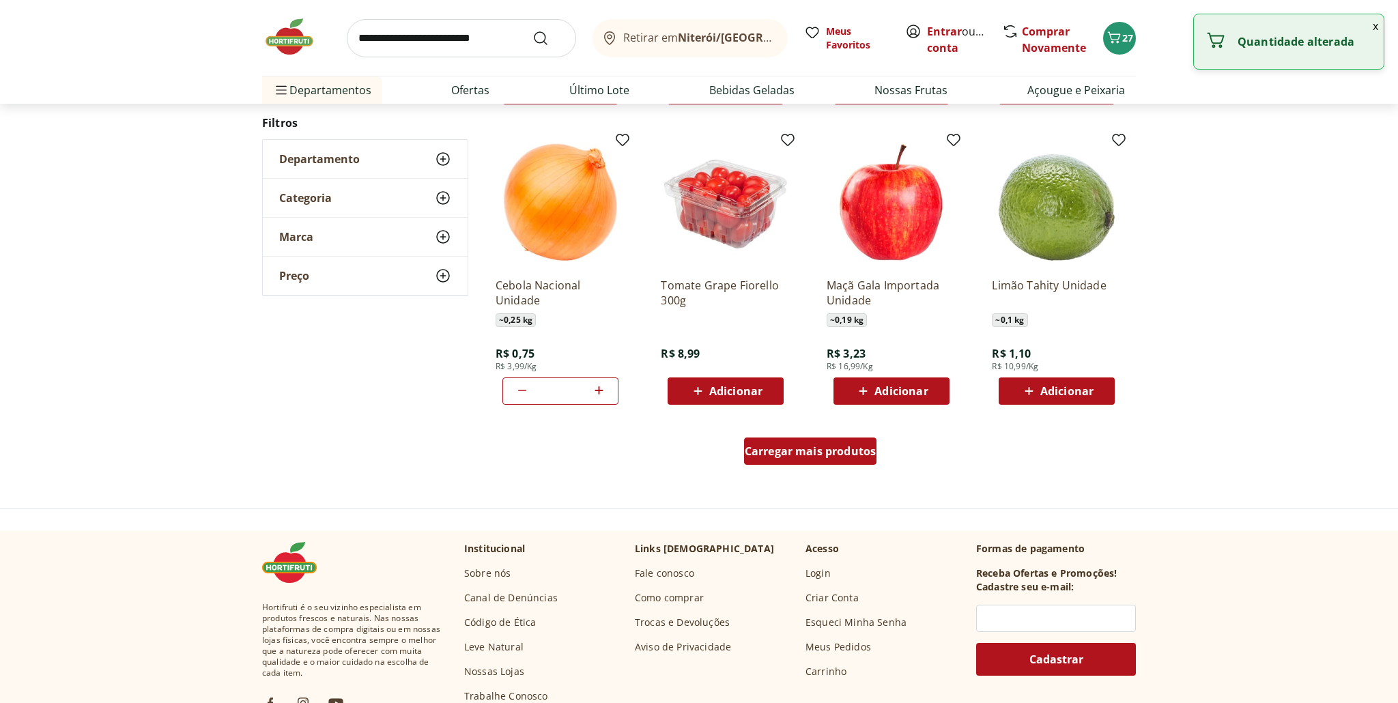
click at [789, 453] on span "Carregar mais produtos" at bounding box center [811, 451] width 132 height 11
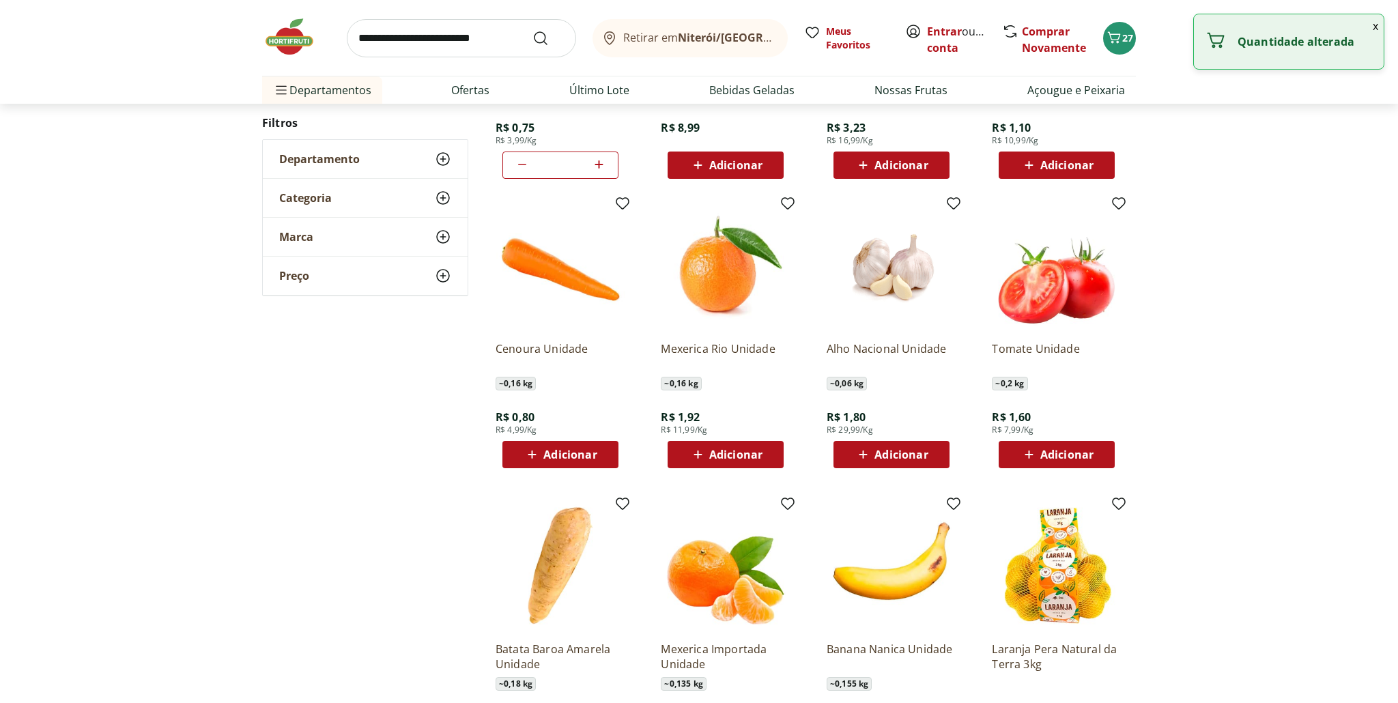
scroll to position [1009, 0]
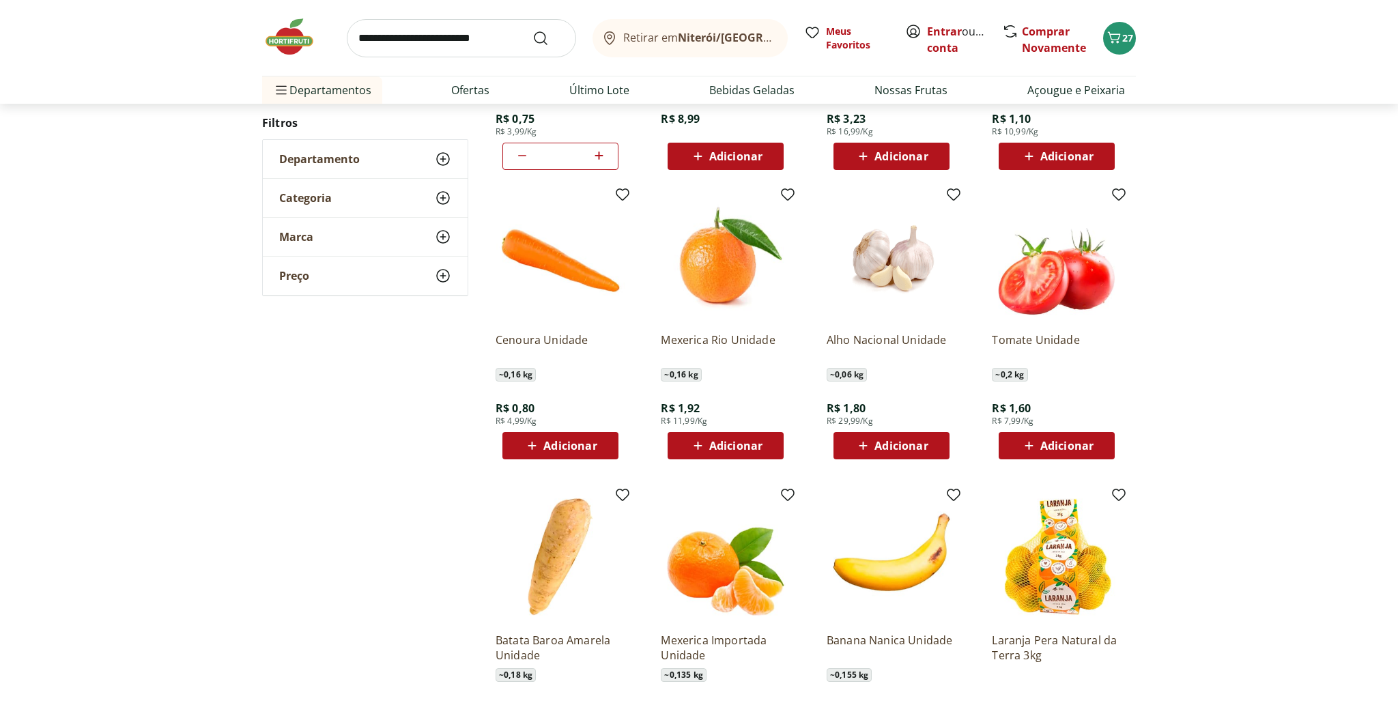
click at [567, 444] on span "Adicionar" at bounding box center [569, 445] width 53 height 11
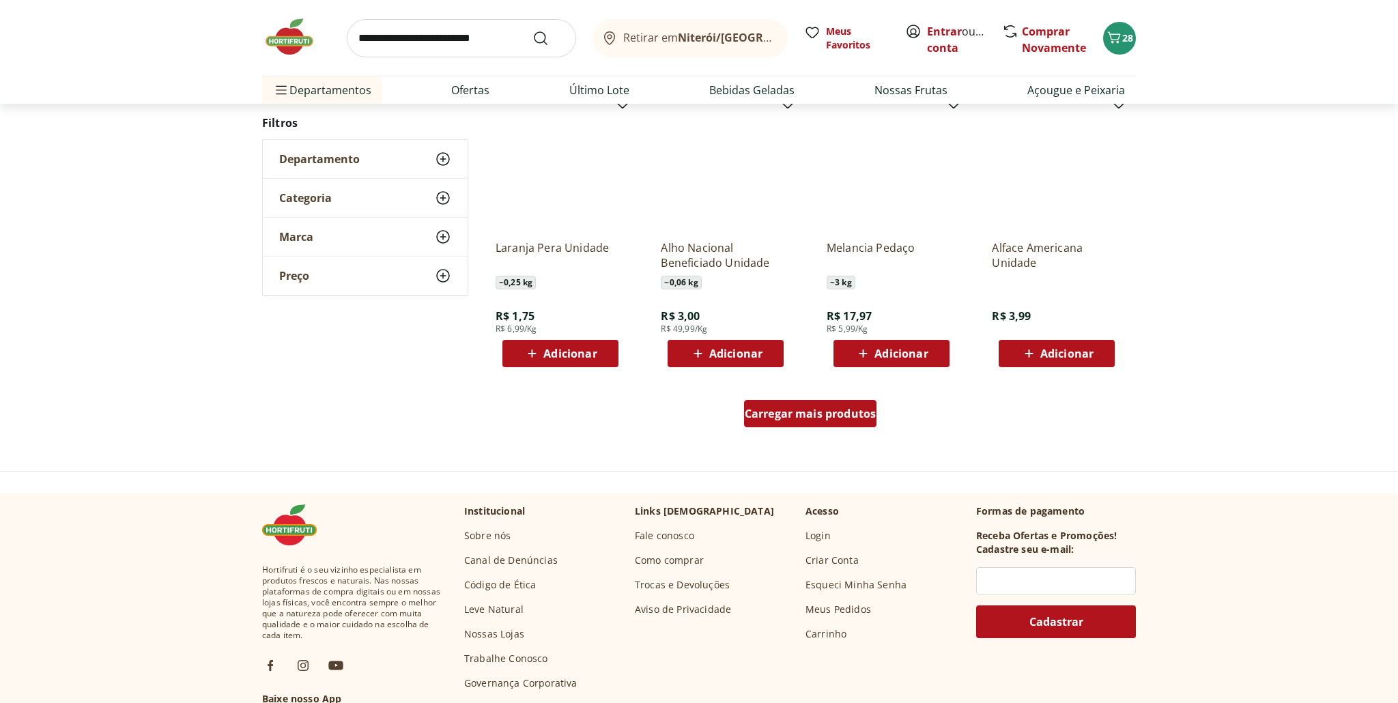
scroll to position [815, 0]
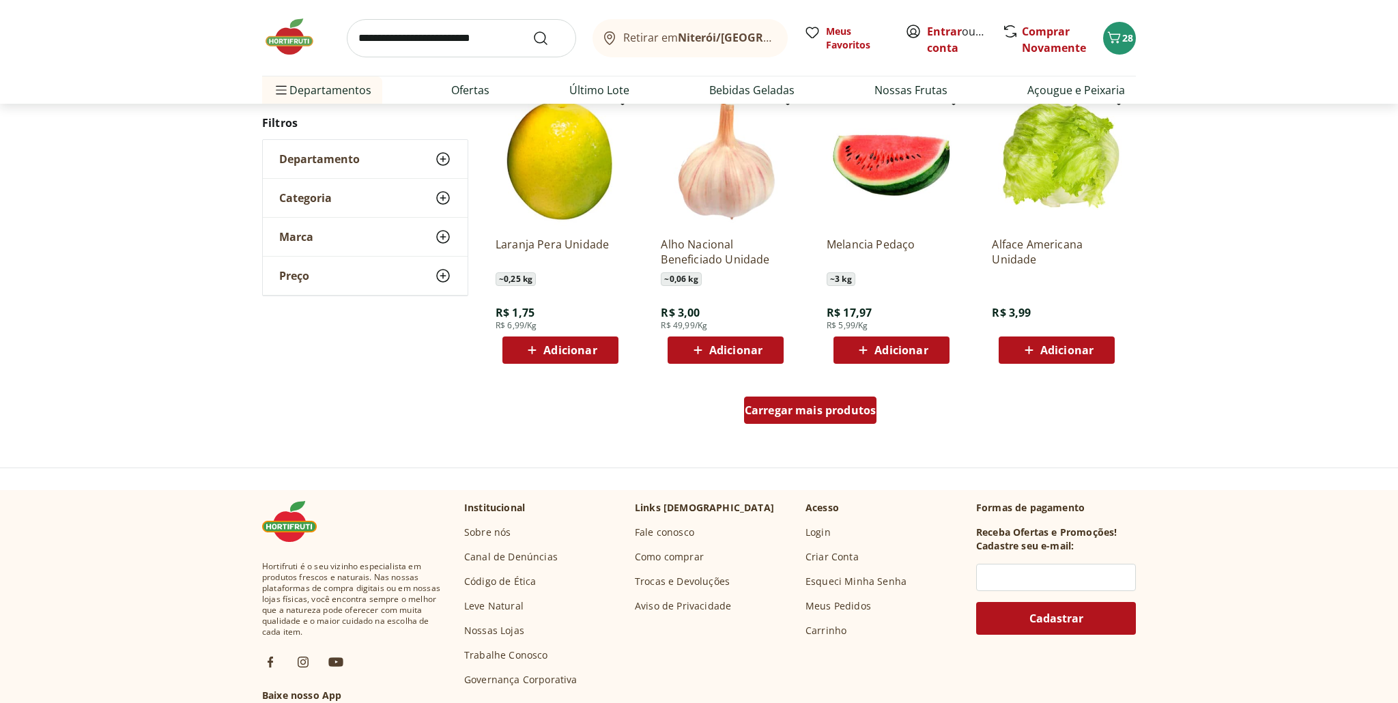
click at [810, 411] on span "Carregar mais produtos" at bounding box center [811, 410] width 132 height 11
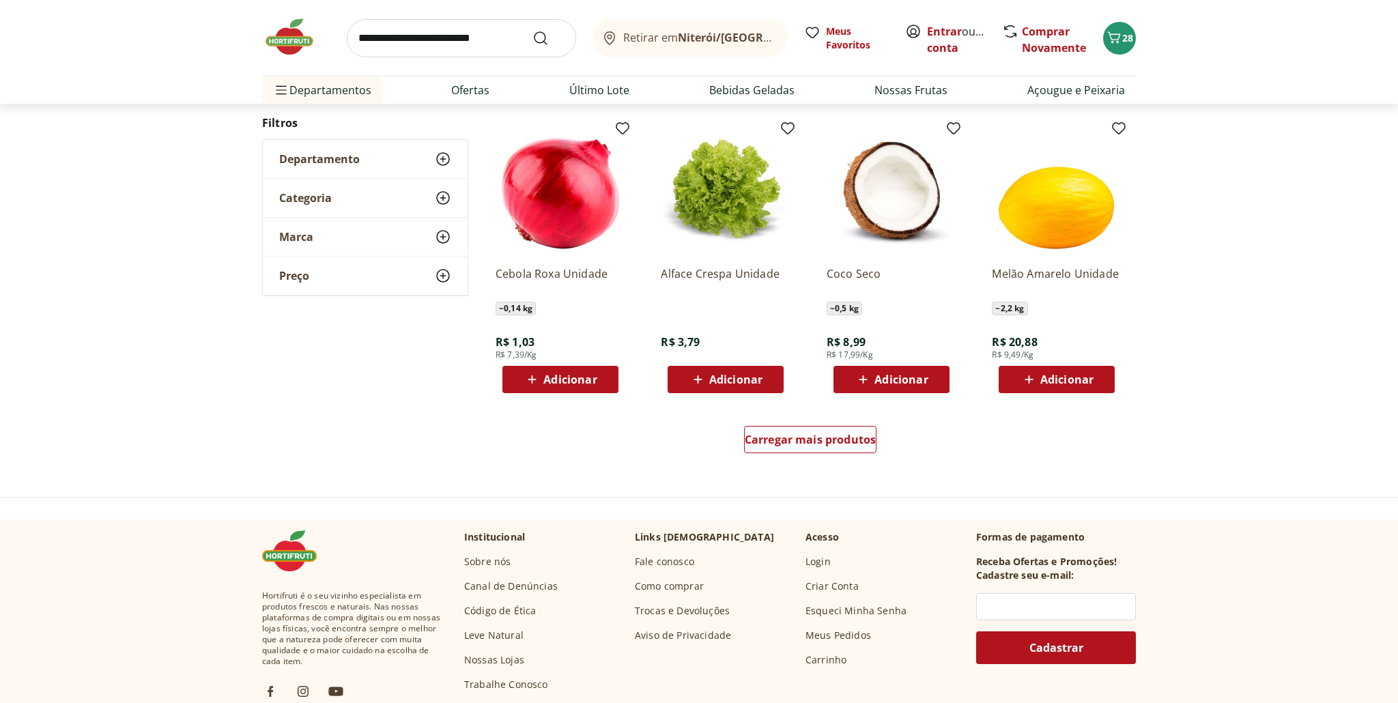
scroll to position [787, 0]
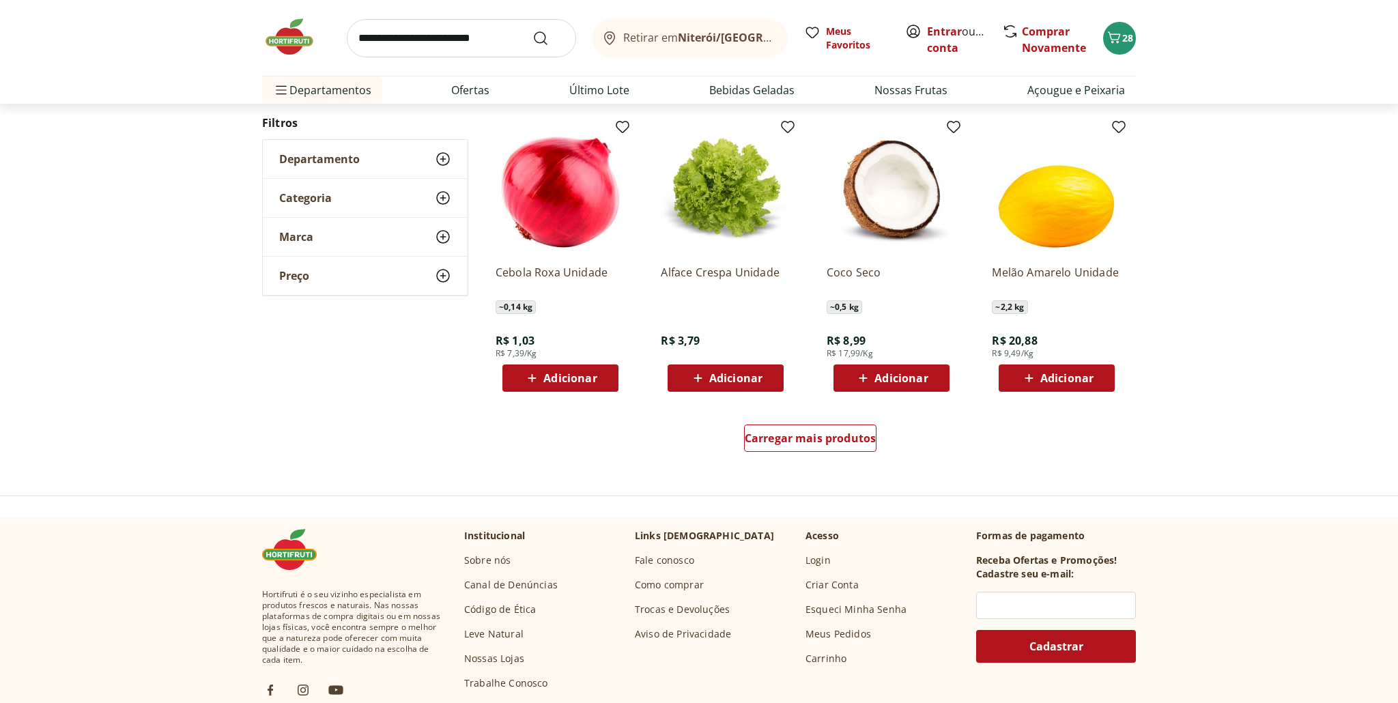
click at [580, 378] on span "Adicionar" at bounding box center [569, 378] width 53 height 11
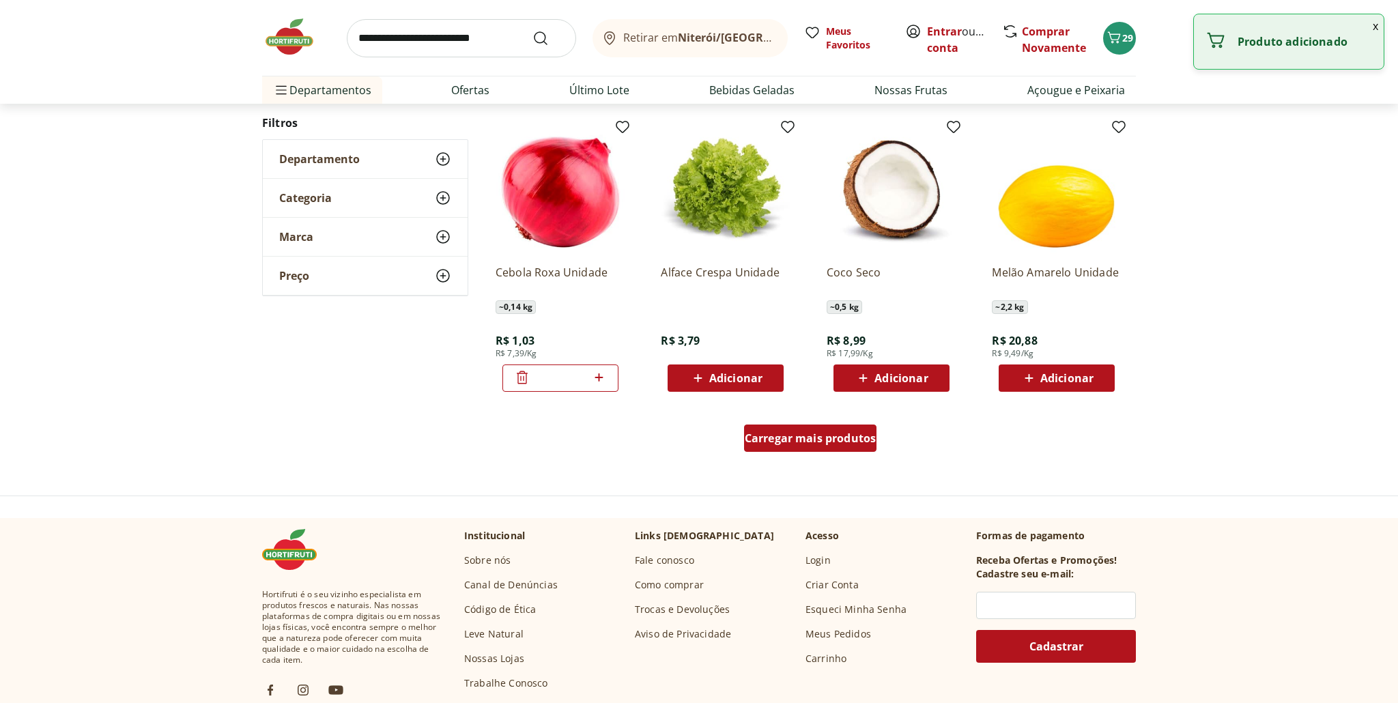
click at [791, 436] on span "Carregar mais produtos" at bounding box center [811, 438] width 132 height 11
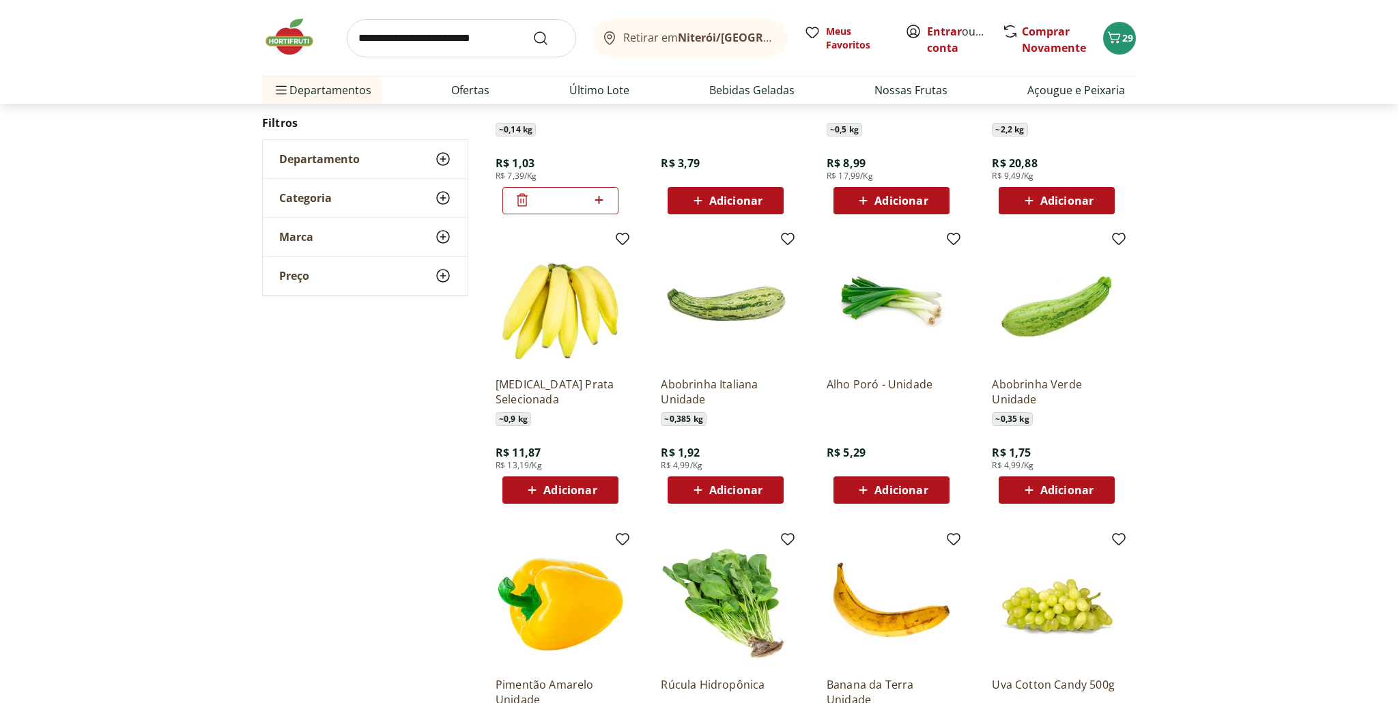
scroll to position [959, 0]
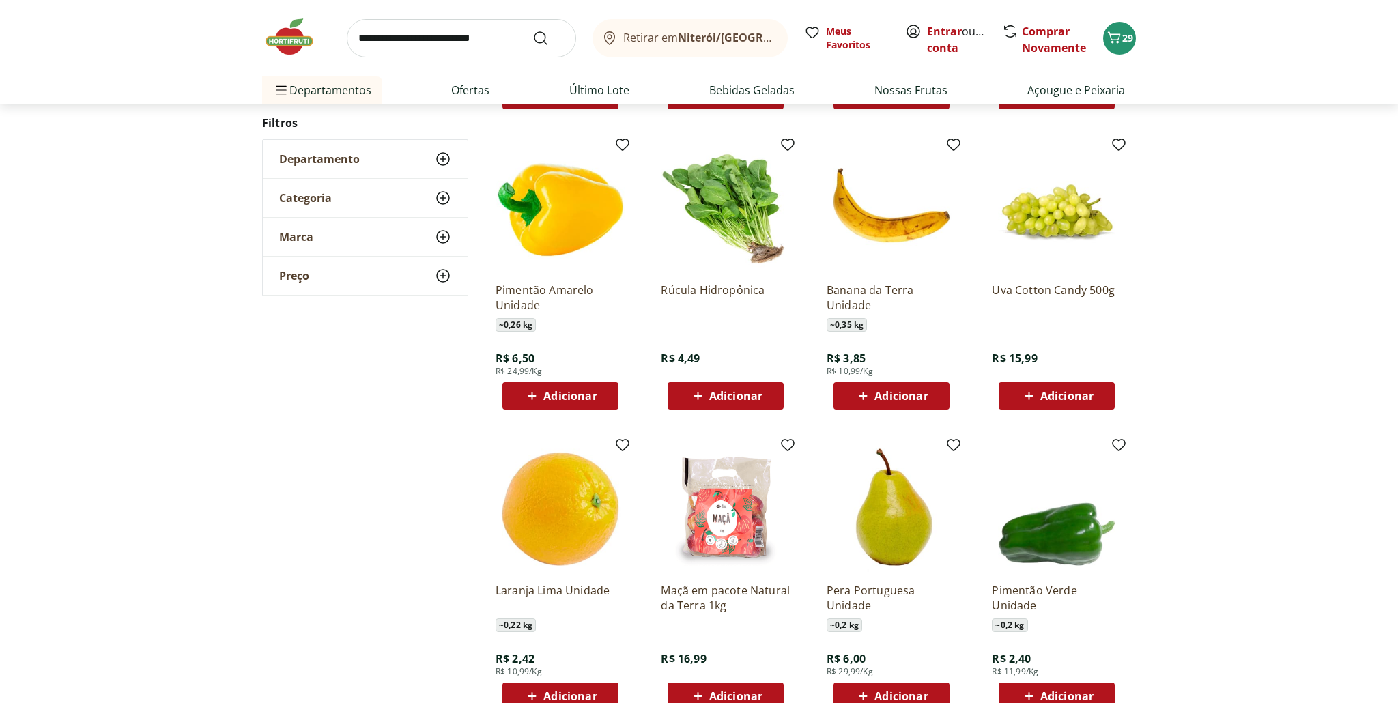
scroll to position [471, 0]
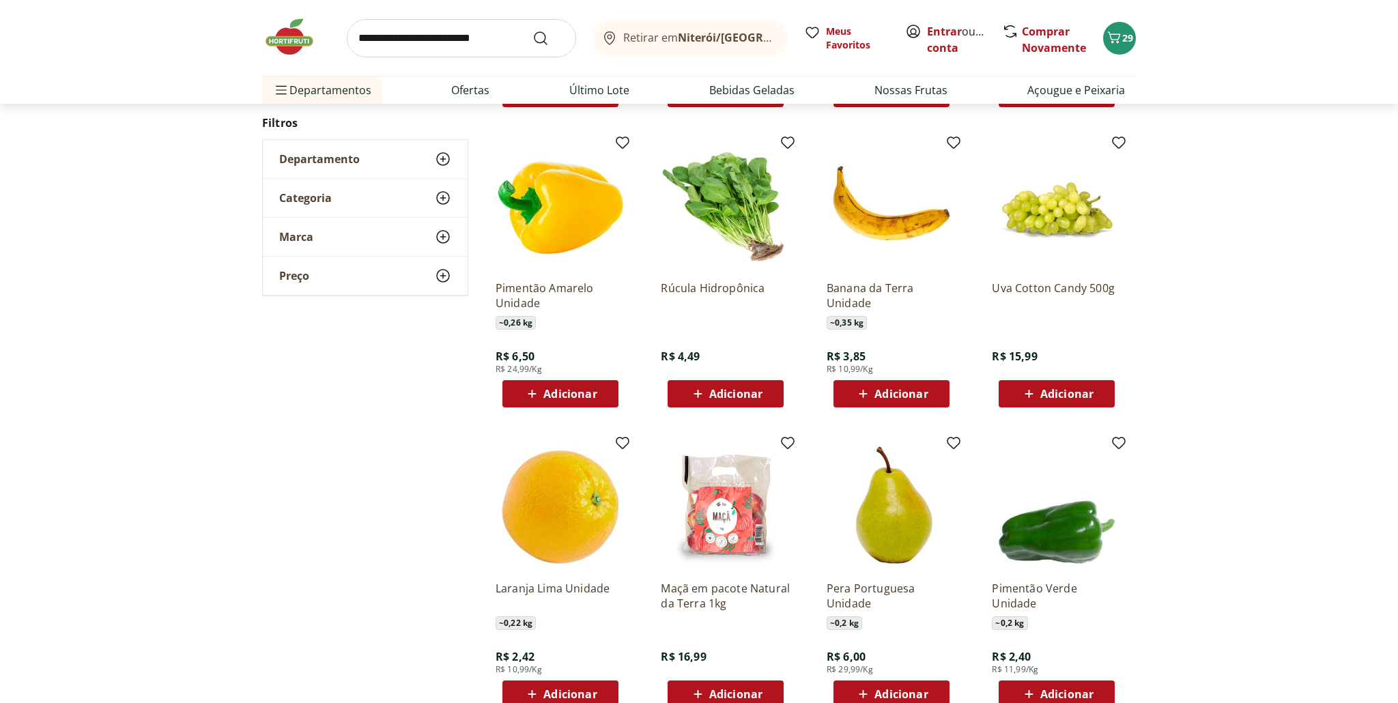
click at [573, 395] on span "Adicionar" at bounding box center [569, 394] width 53 height 11
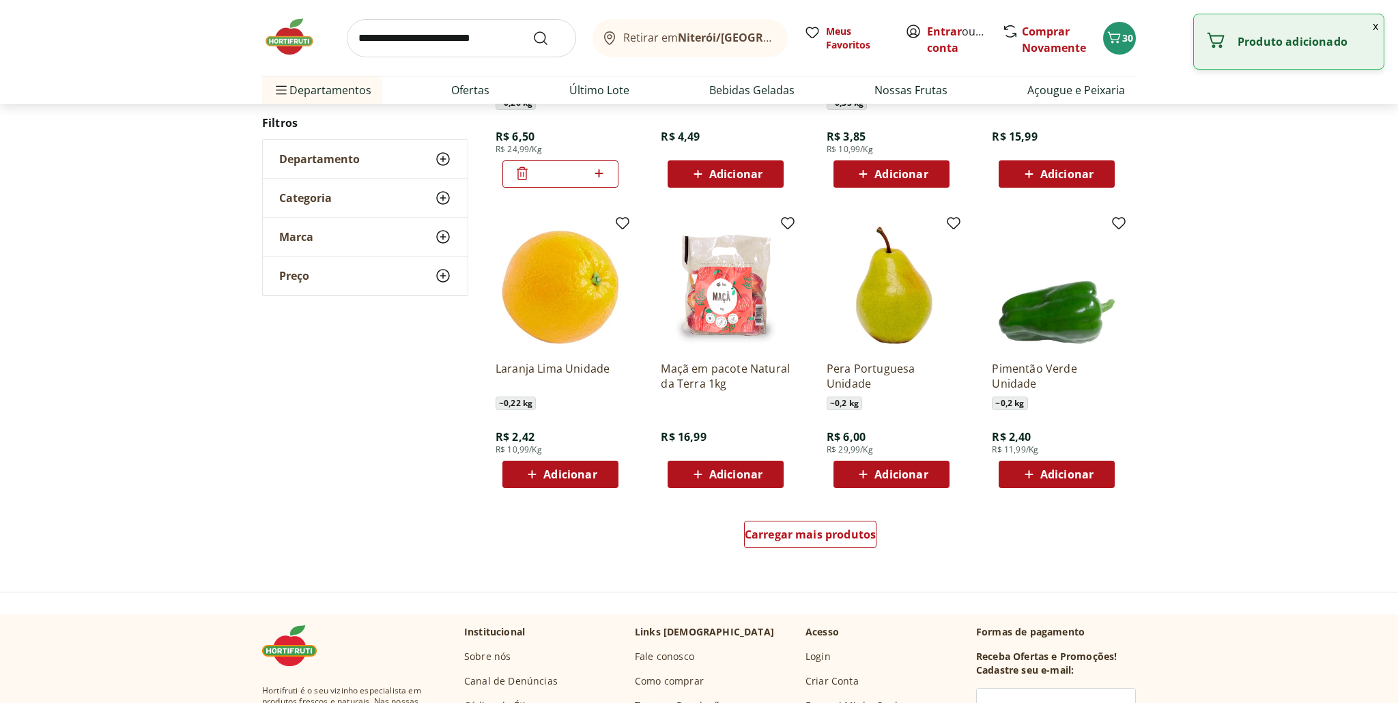
scroll to position [693, 0]
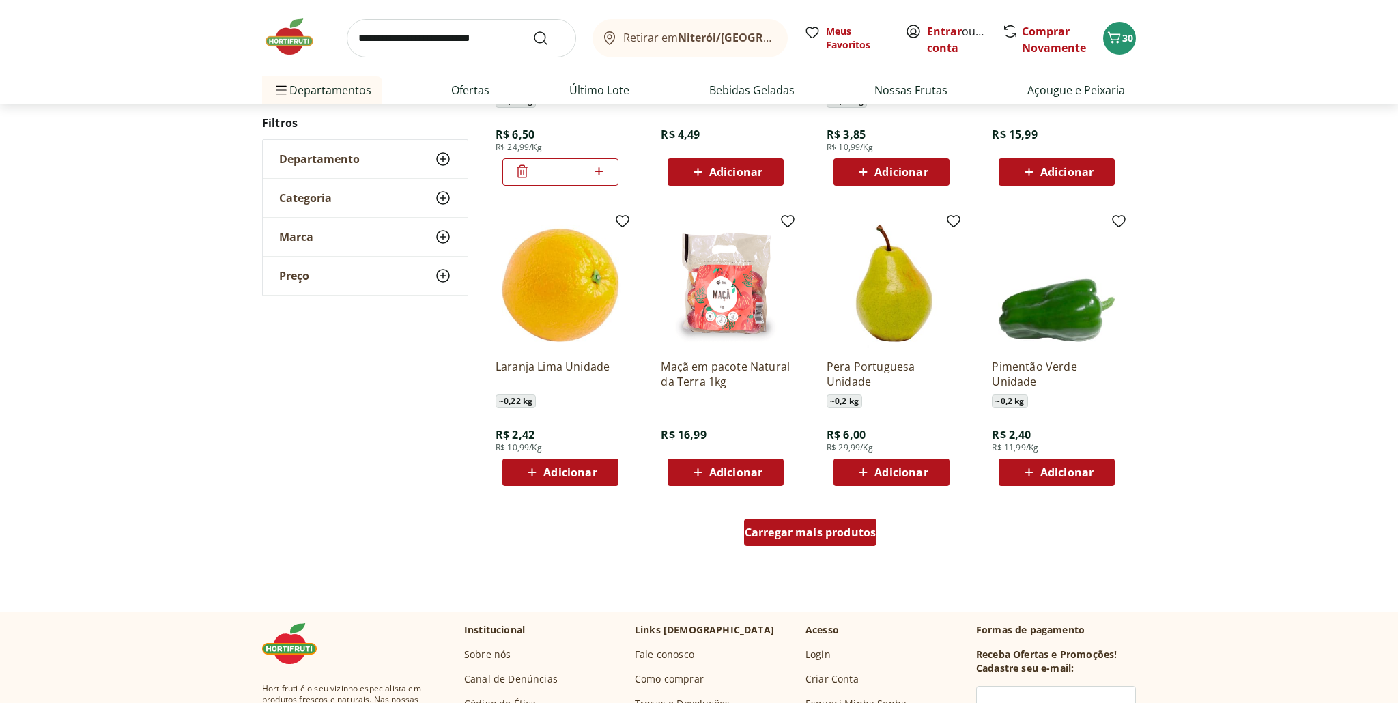
click at [822, 536] on span "Carregar mais produtos" at bounding box center [811, 532] width 132 height 11
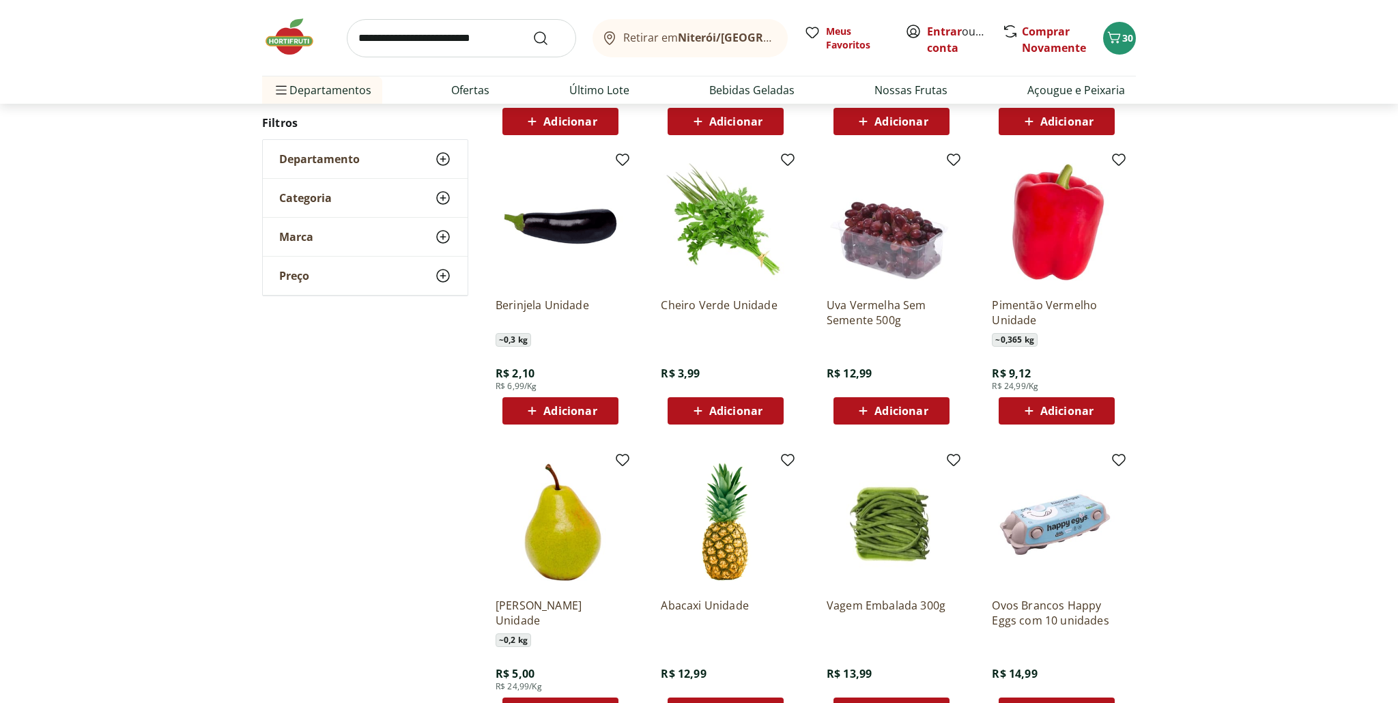
scroll to position [1041, 0]
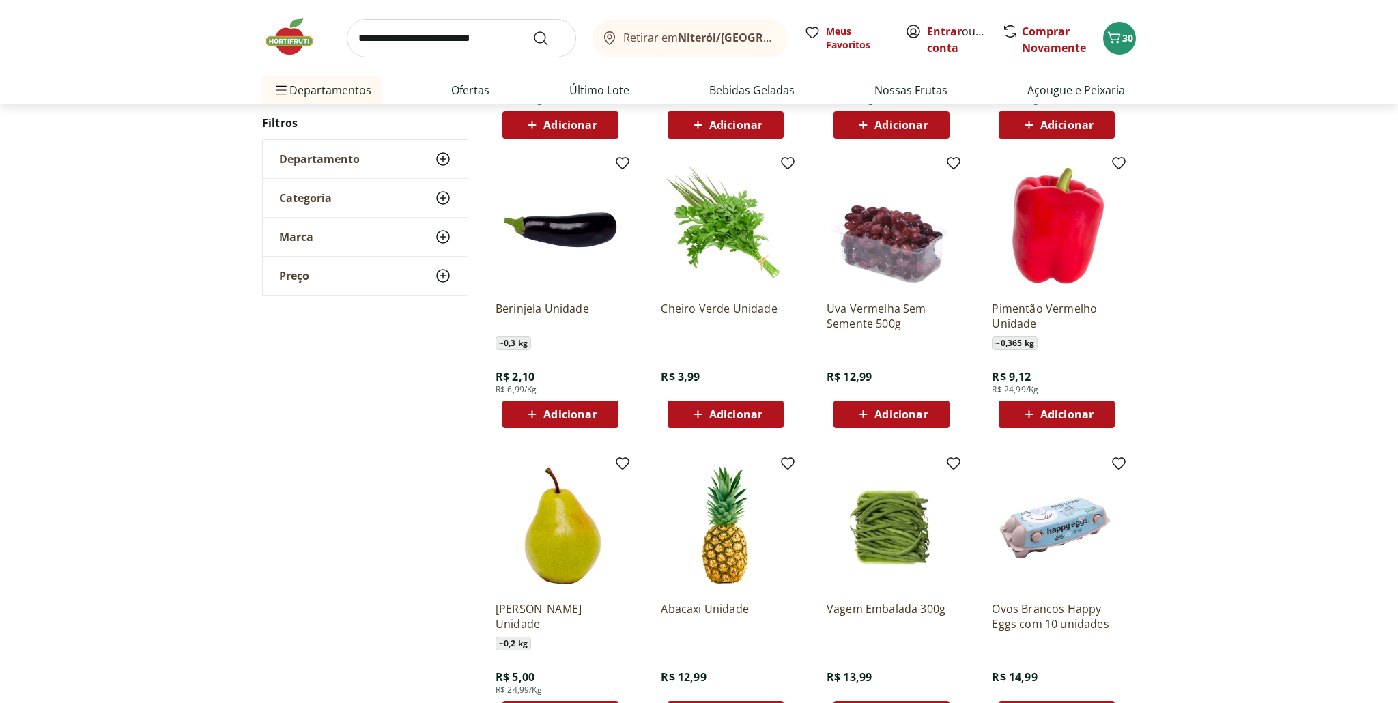
click at [1069, 412] on span "Adicionar" at bounding box center [1067, 414] width 53 height 11
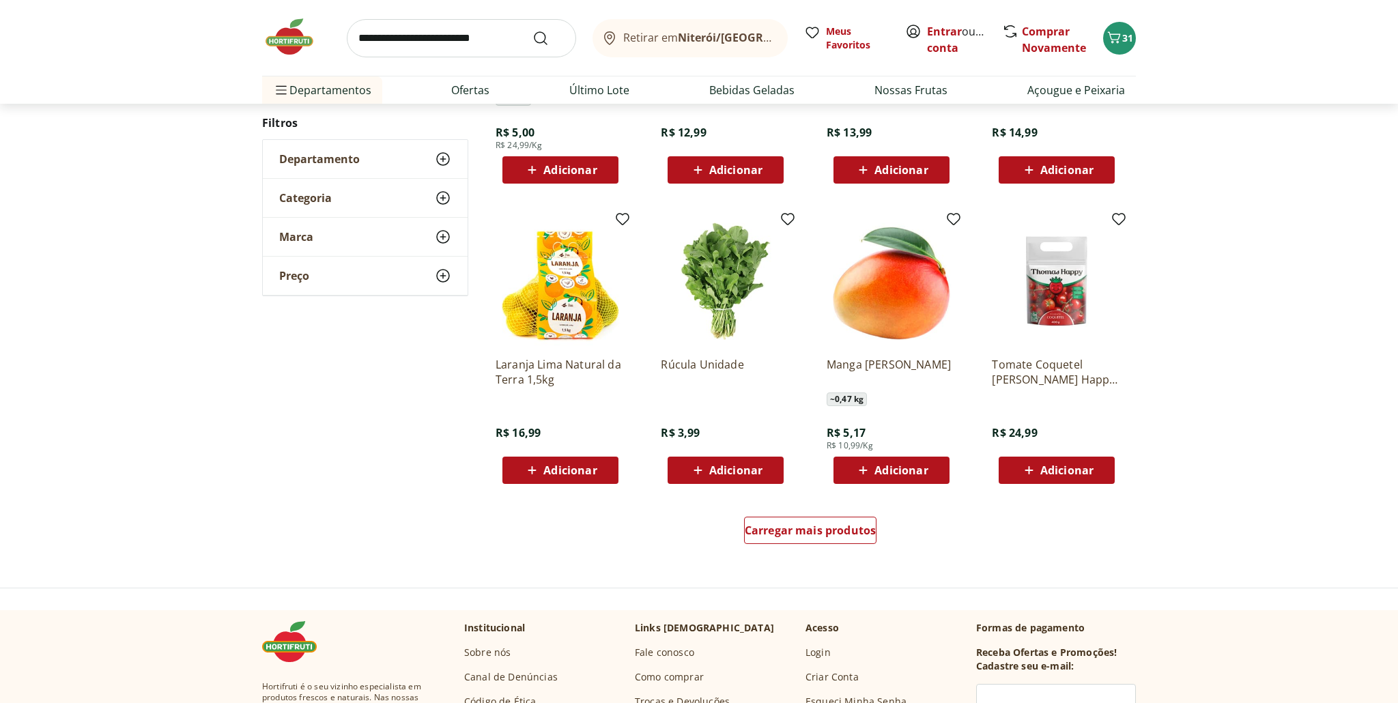
scroll to position [698, 0]
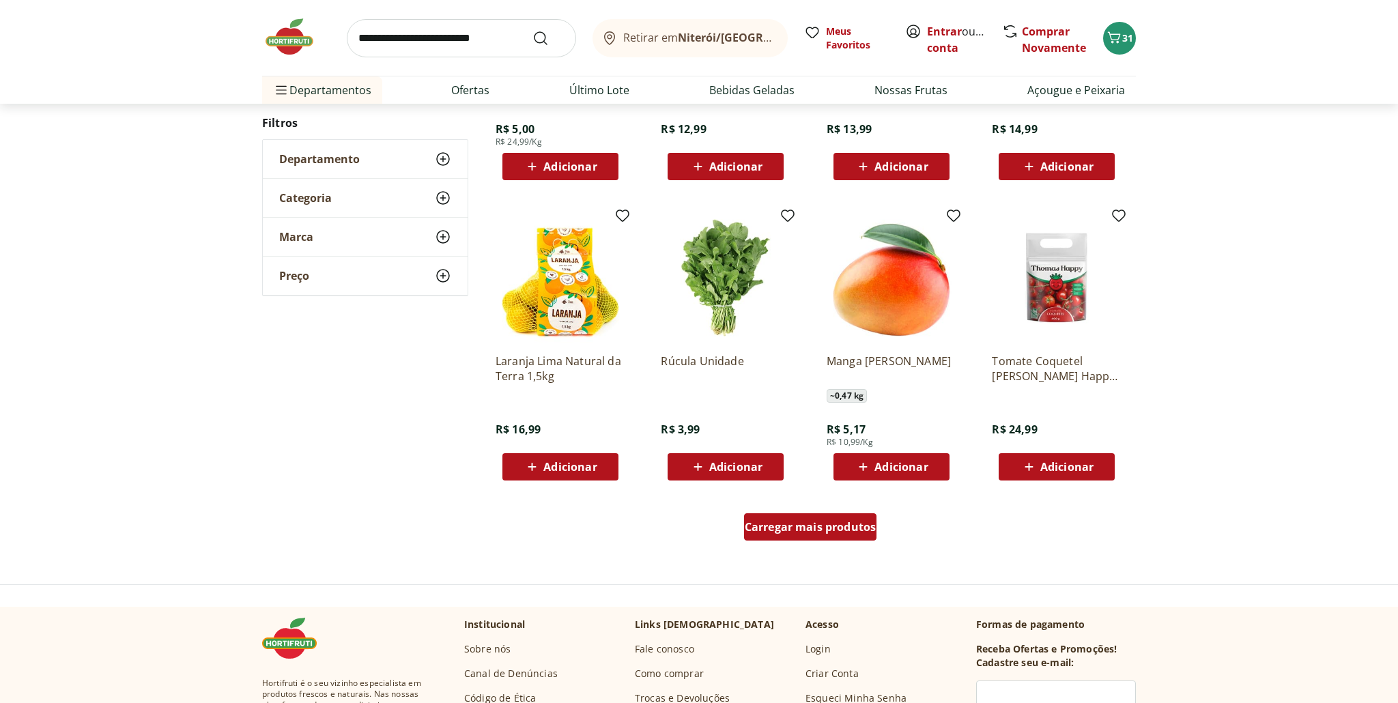
click at [833, 535] on div "Carregar mais produtos" at bounding box center [810, 526] width 133 height 27
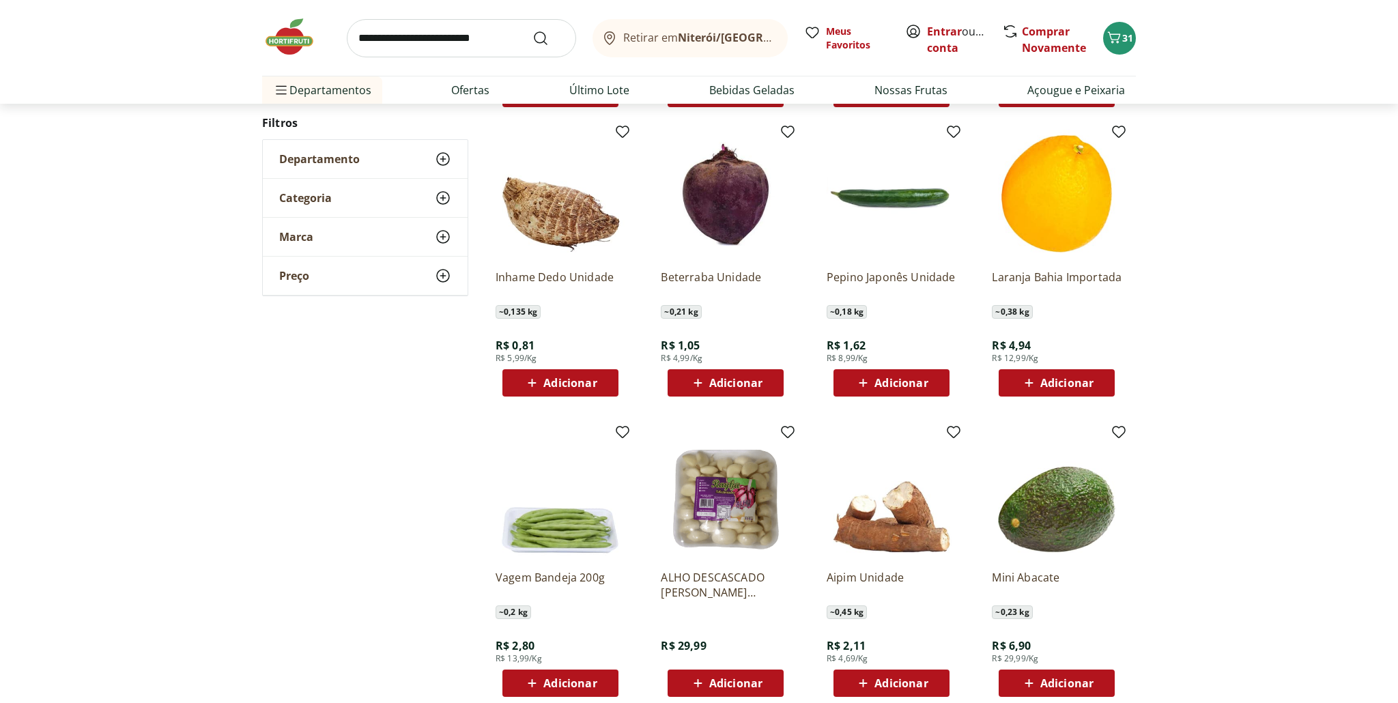
scroll to position [1076, 0]
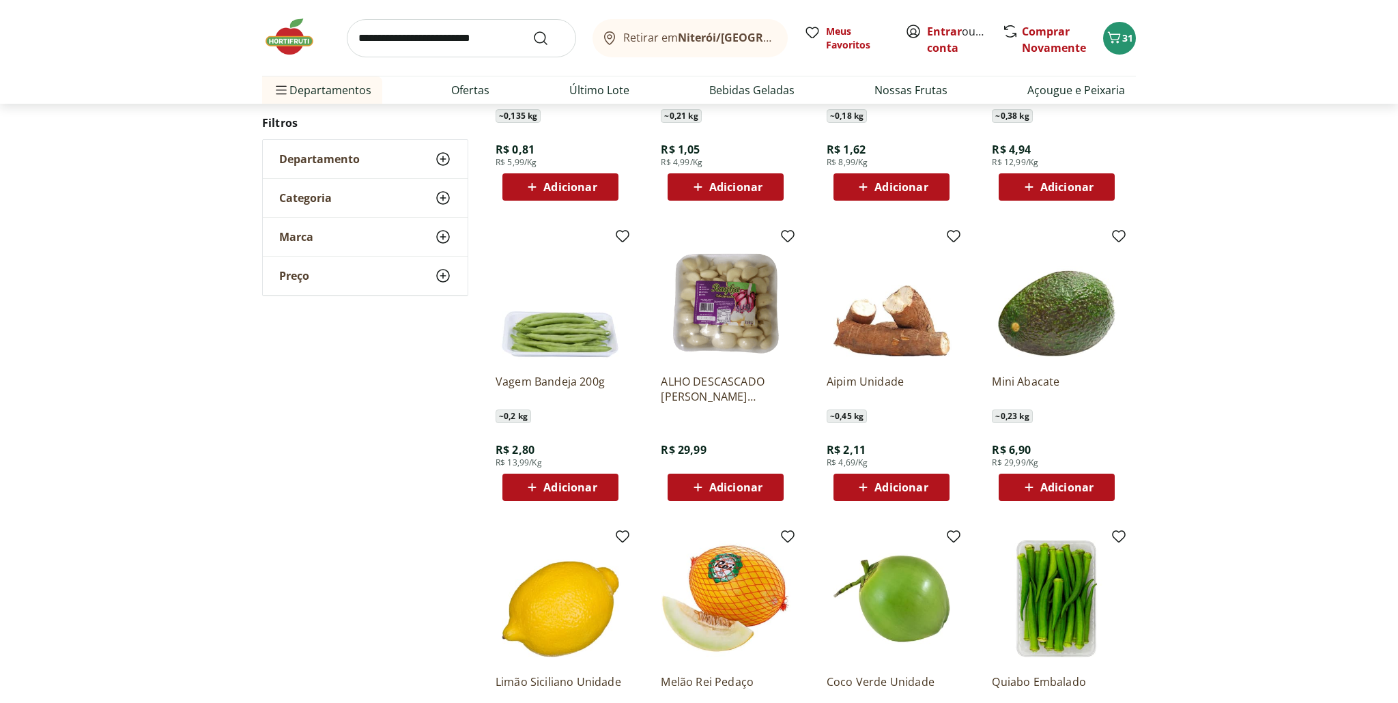
scroll to position [380, 0]
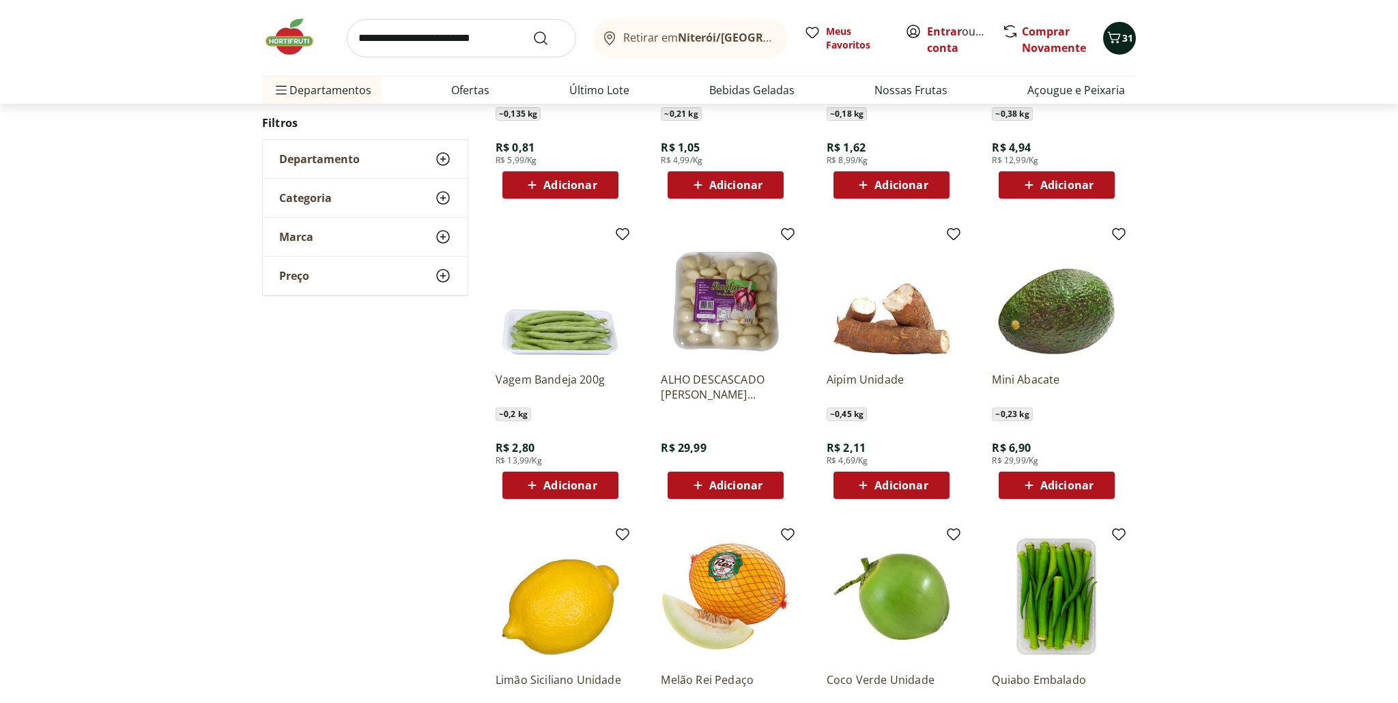
click at [1123, 41] on span "31" at bounding box center [1128, 37] width 11 height 13
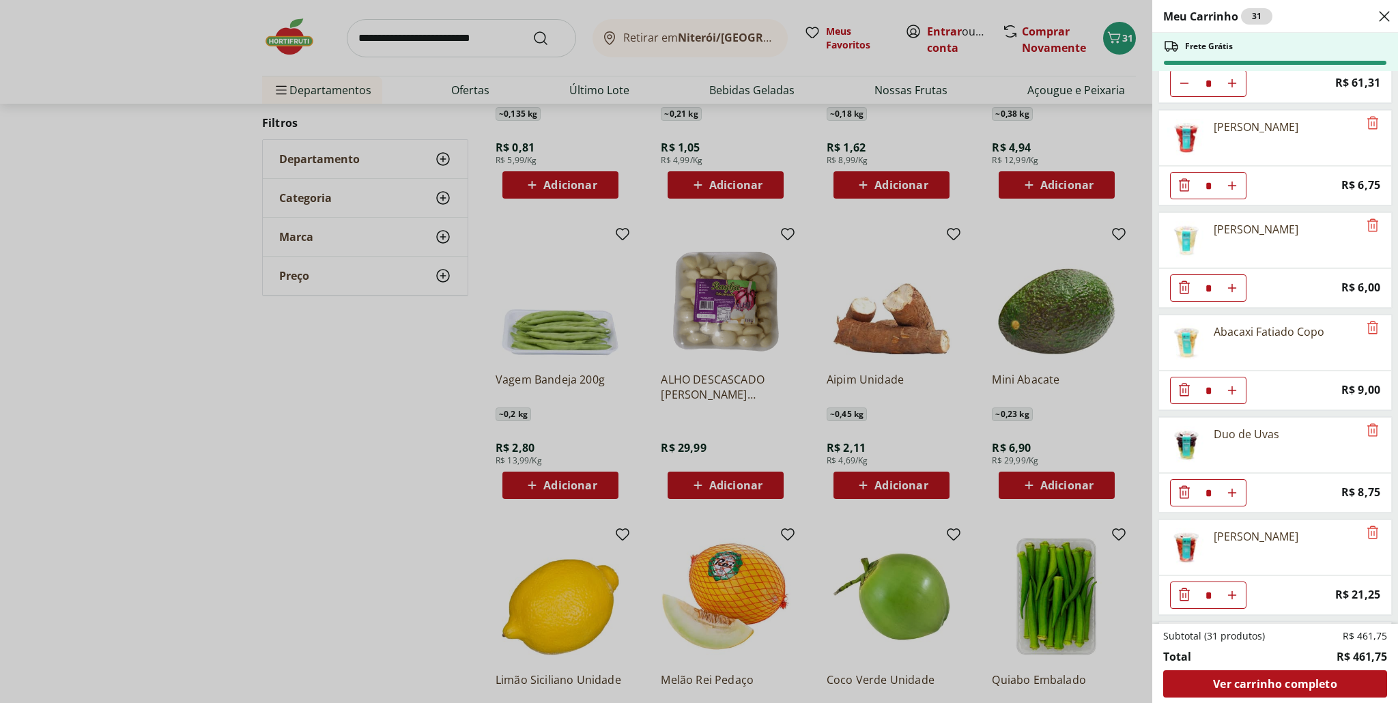
scroll to position [378, 0]
click at [1366, 532] on icon "Remove" at bounding box center [1373, 531] width 16 height 16
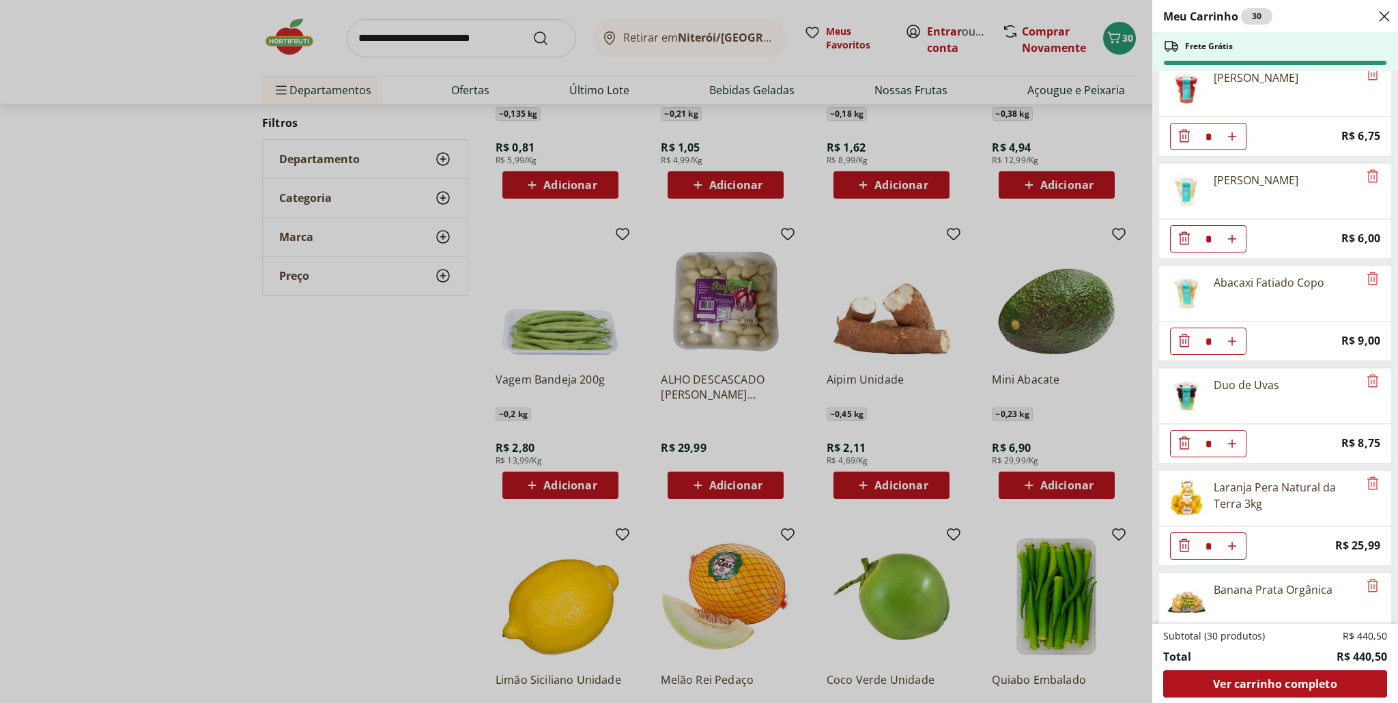
scroll to position [427, 0]
click at [223, 406] on div "Meu Carrinho 30 Frete Grátis Galeto Congelado * Price: R$ 20,93 Carne Moída Bov…" at bounding box center [699, 351] width 1398 height 703
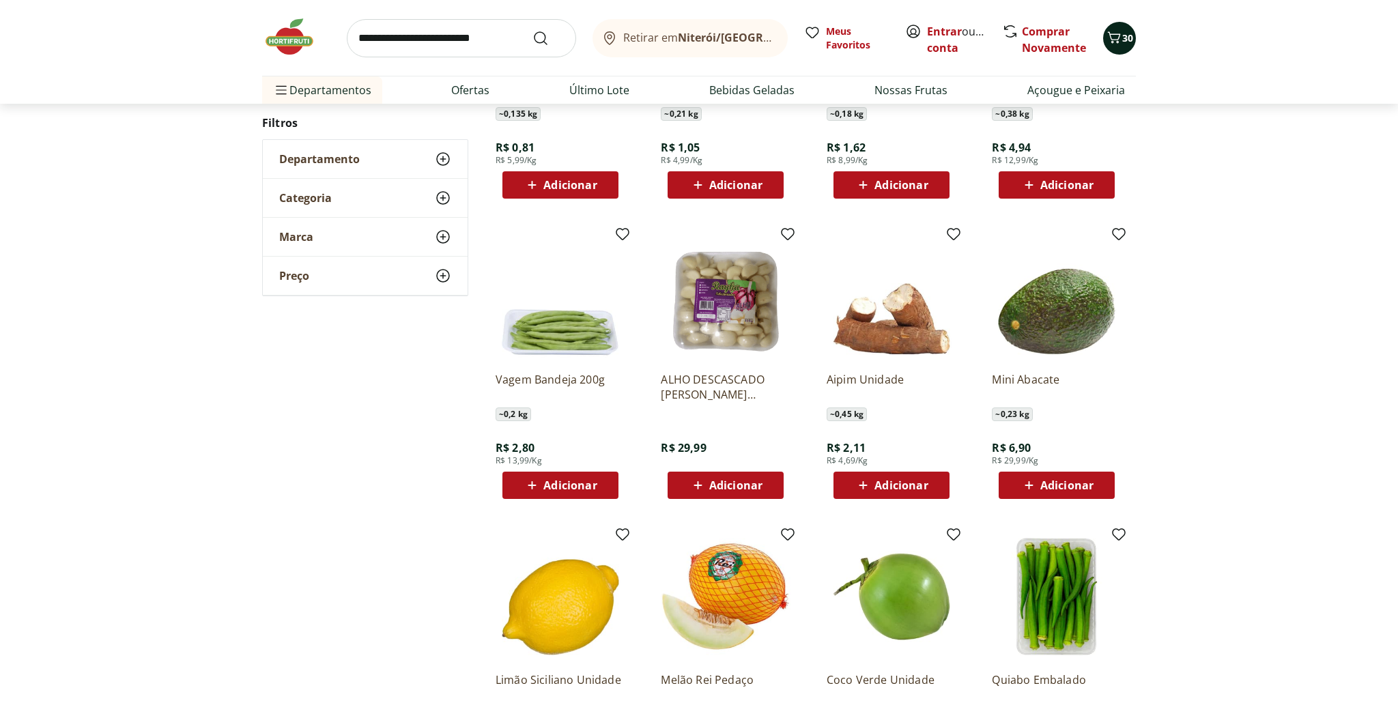
click at [1125, 46] on button "30" at bounding box center [1119, 38] width 33 height 33
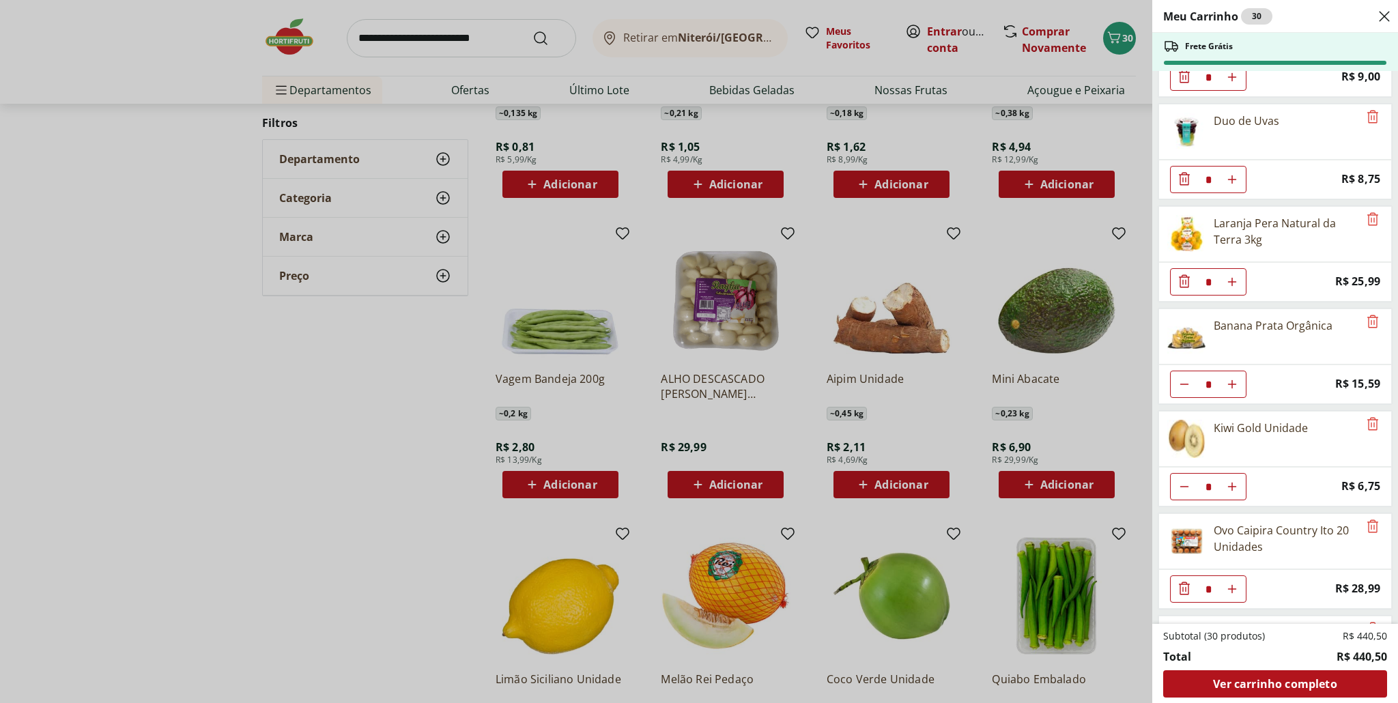
scroll to position [691, 0]
click at [1185, 485] on icon "Diminuir Quantidade" at bounding box center [1184, 486] width 11 height 11
type input "*"
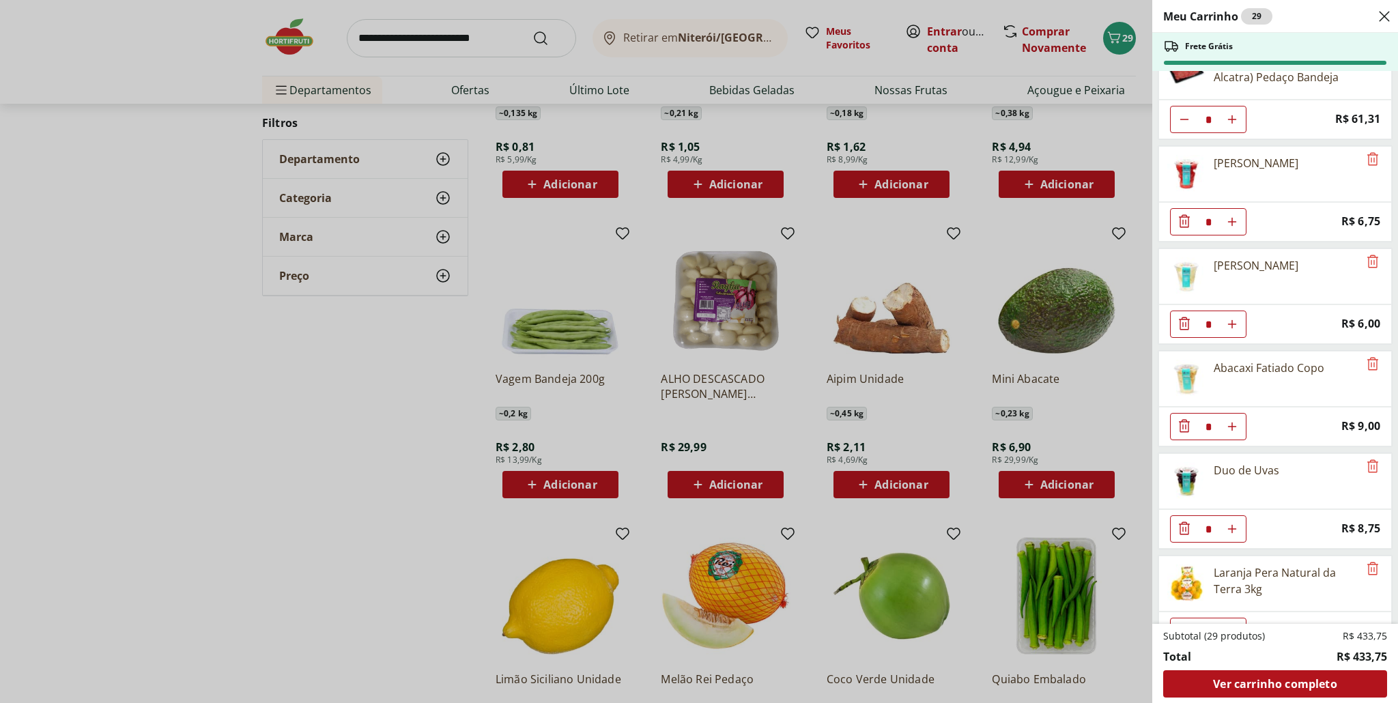
scroll to position [337, 0]
click at [1368, 470] on icon "Remove" at bounding box center [1373, 470] width 11 height 13
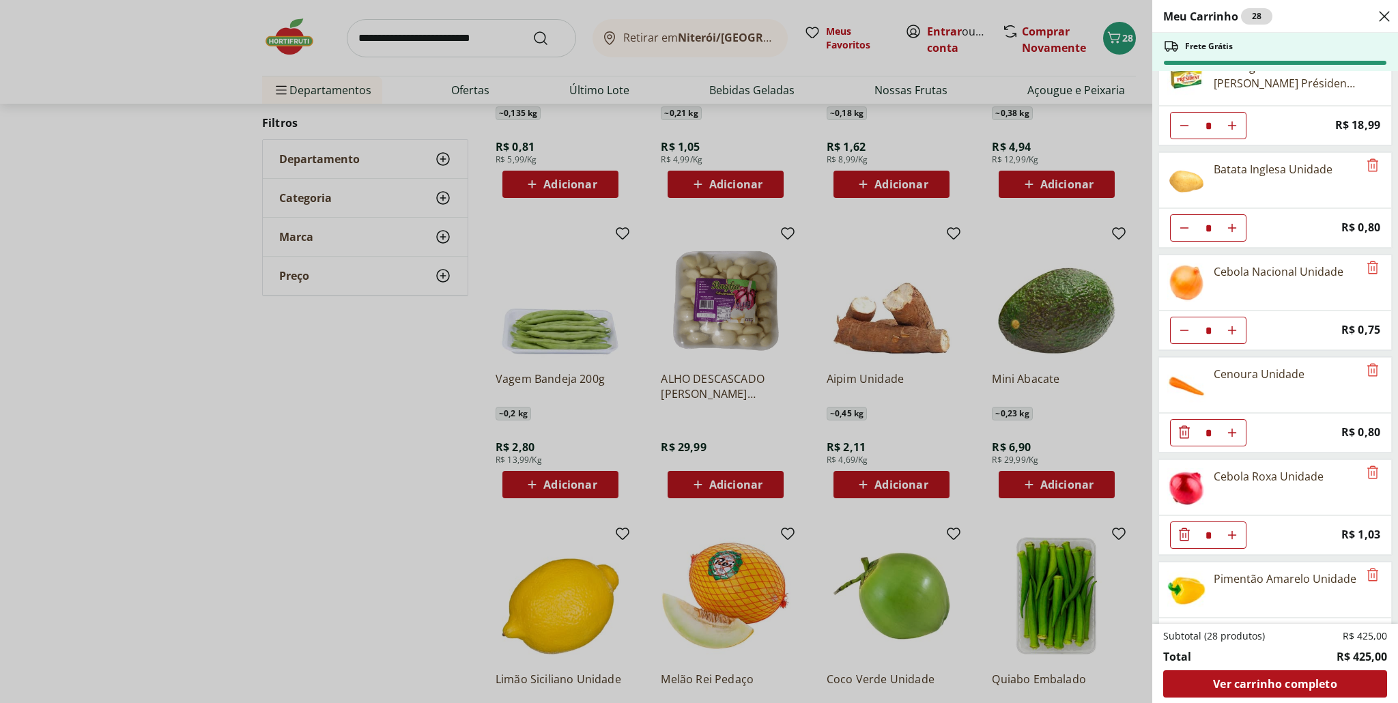
scroll to position [1296, 0]
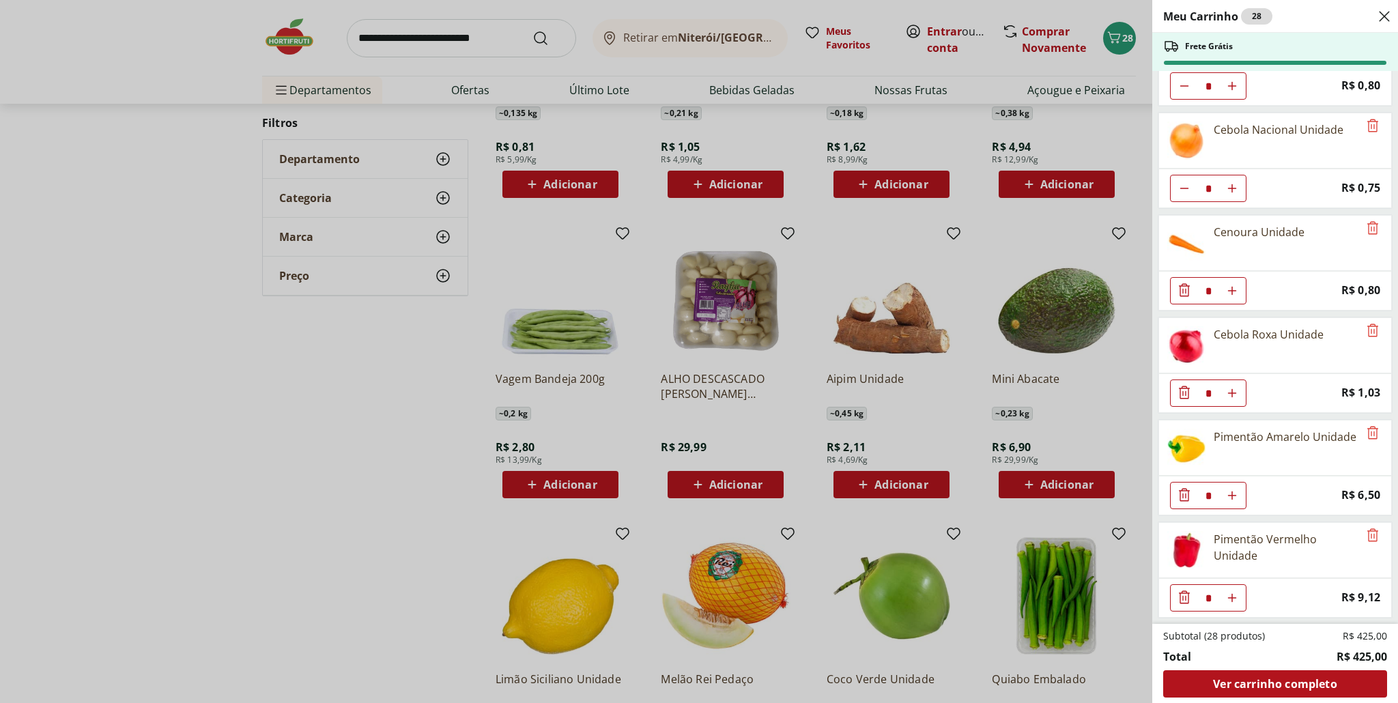
click at [281, 417] on div "Meu Carrinho 28 Frete Grátis Galeto Congelado * Price: R$ 20,93 Carne Moída Bov…" at bounding box center [699, 351] width 1398 height 703
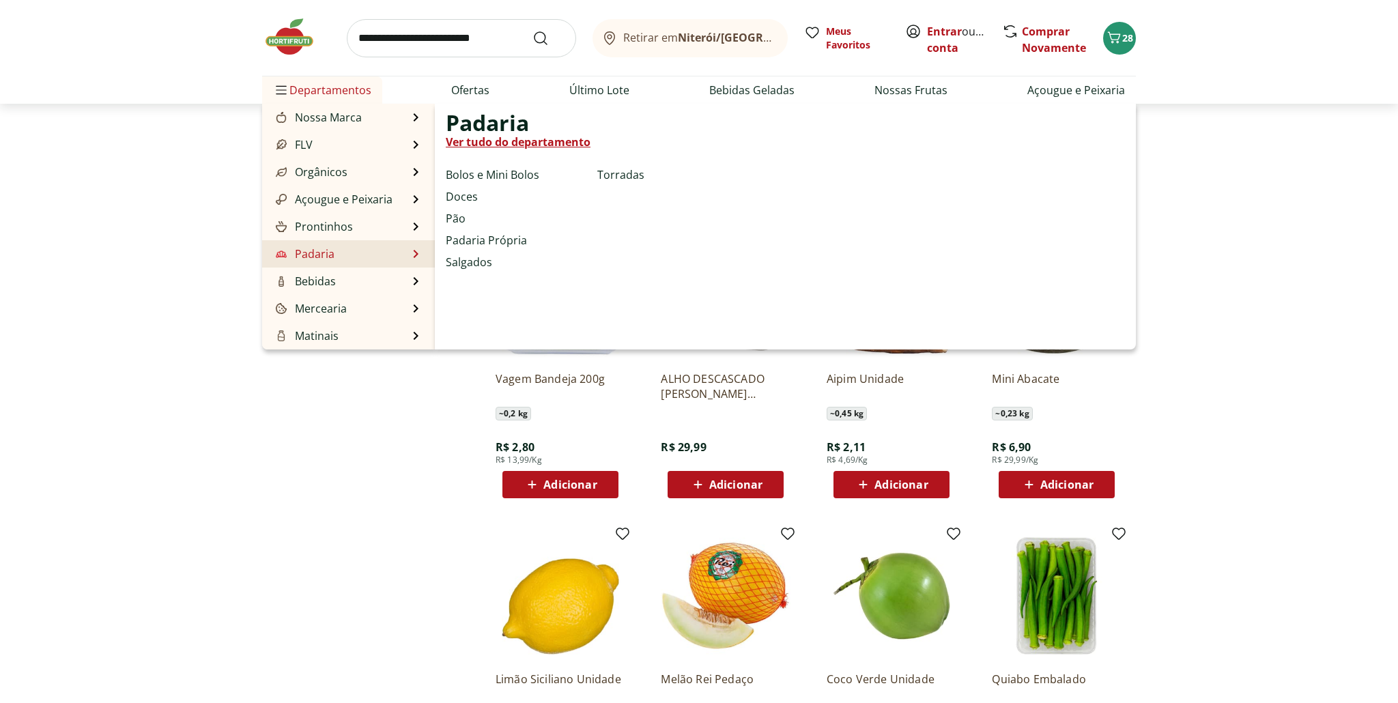
click at [328, 255] on link "Padaria" at bounding box center [303, 254] width 61 height 16
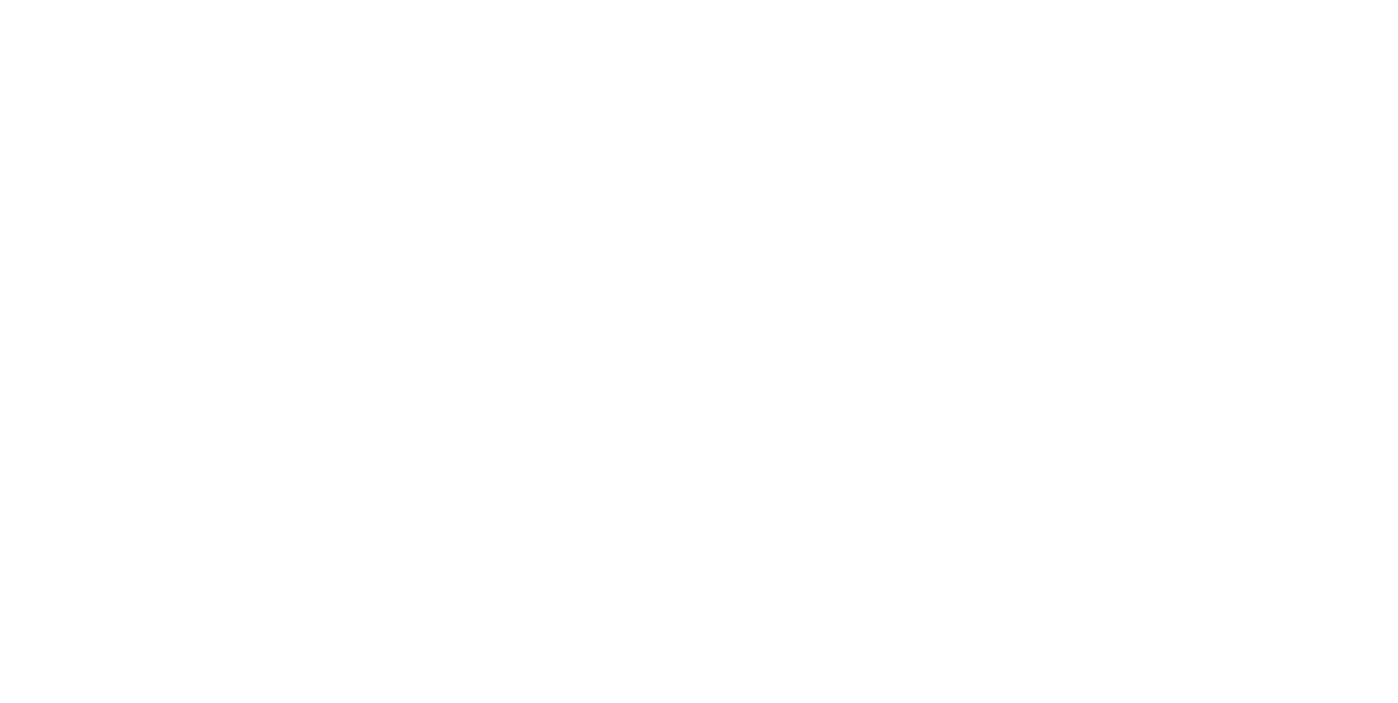
select select "**********"
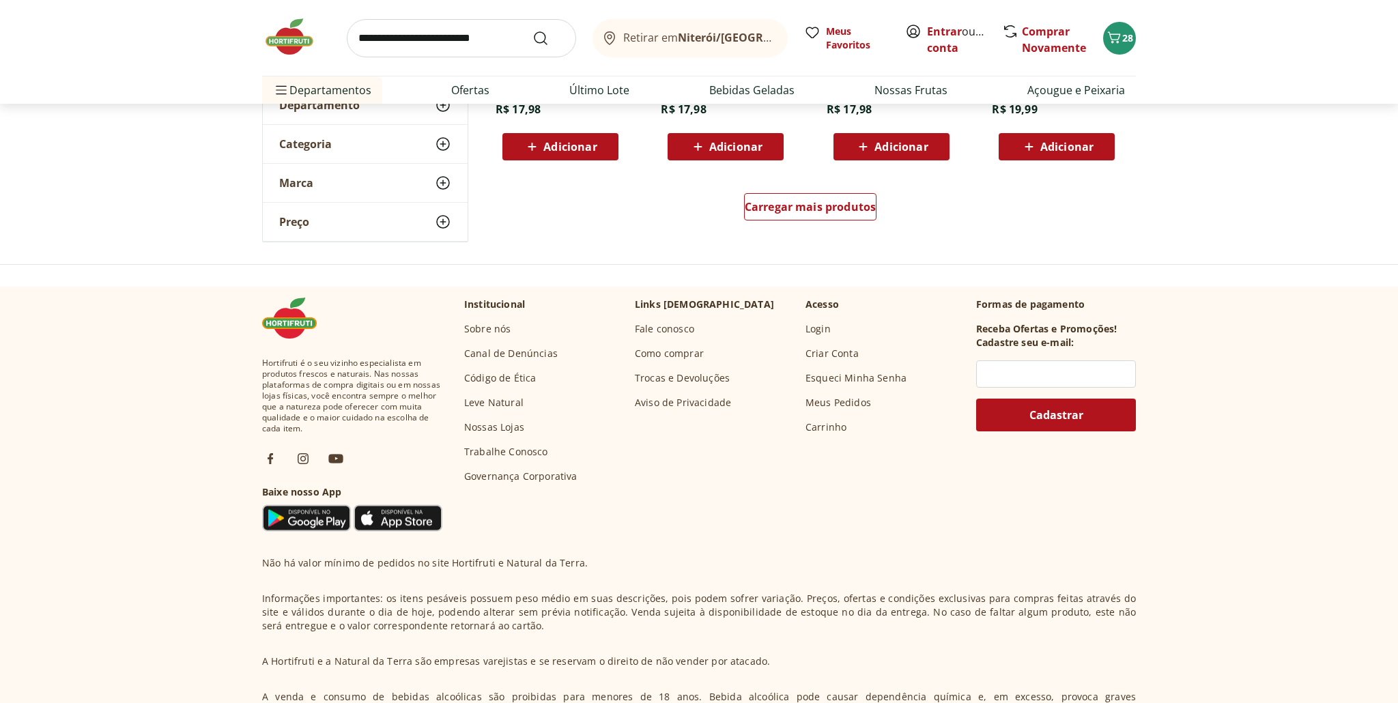
scroll to position [956, 0]
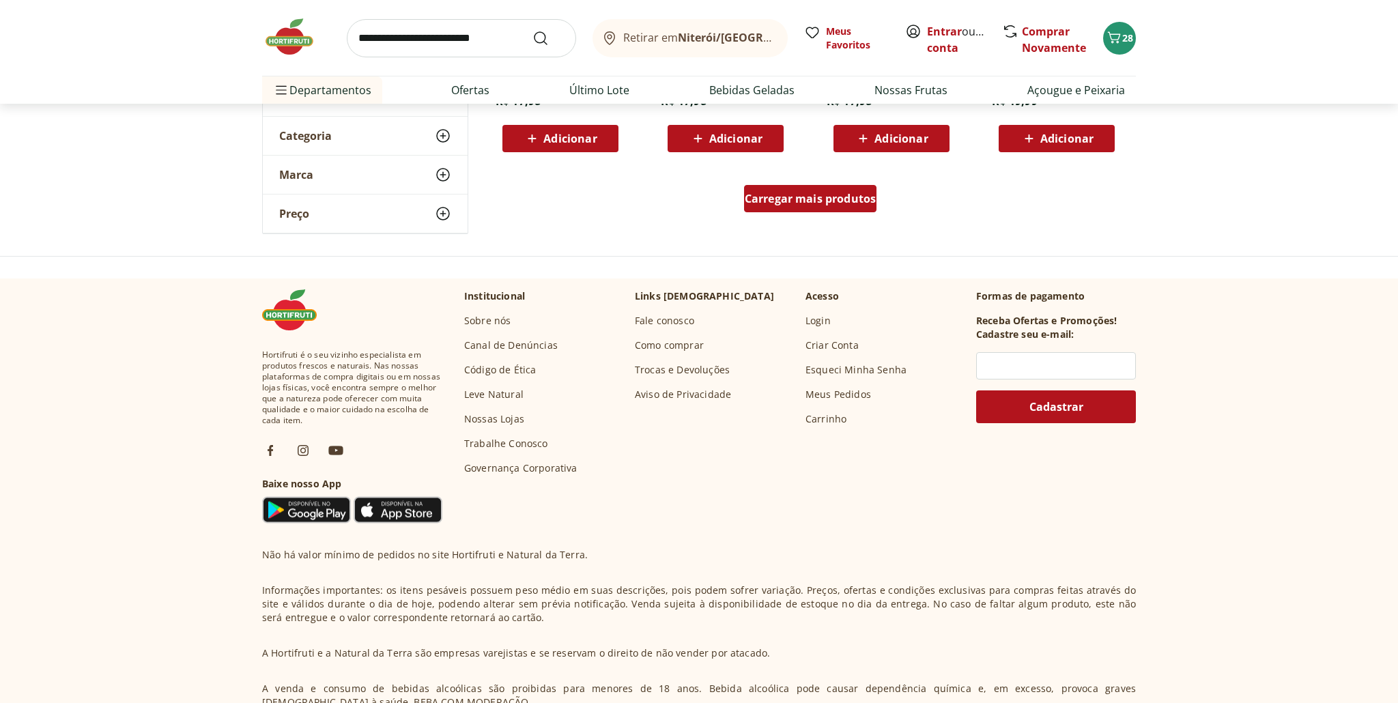
click at [834, 195] on span "Carregar mais produtos" at bounding box center [811, 198] width 132 height 11
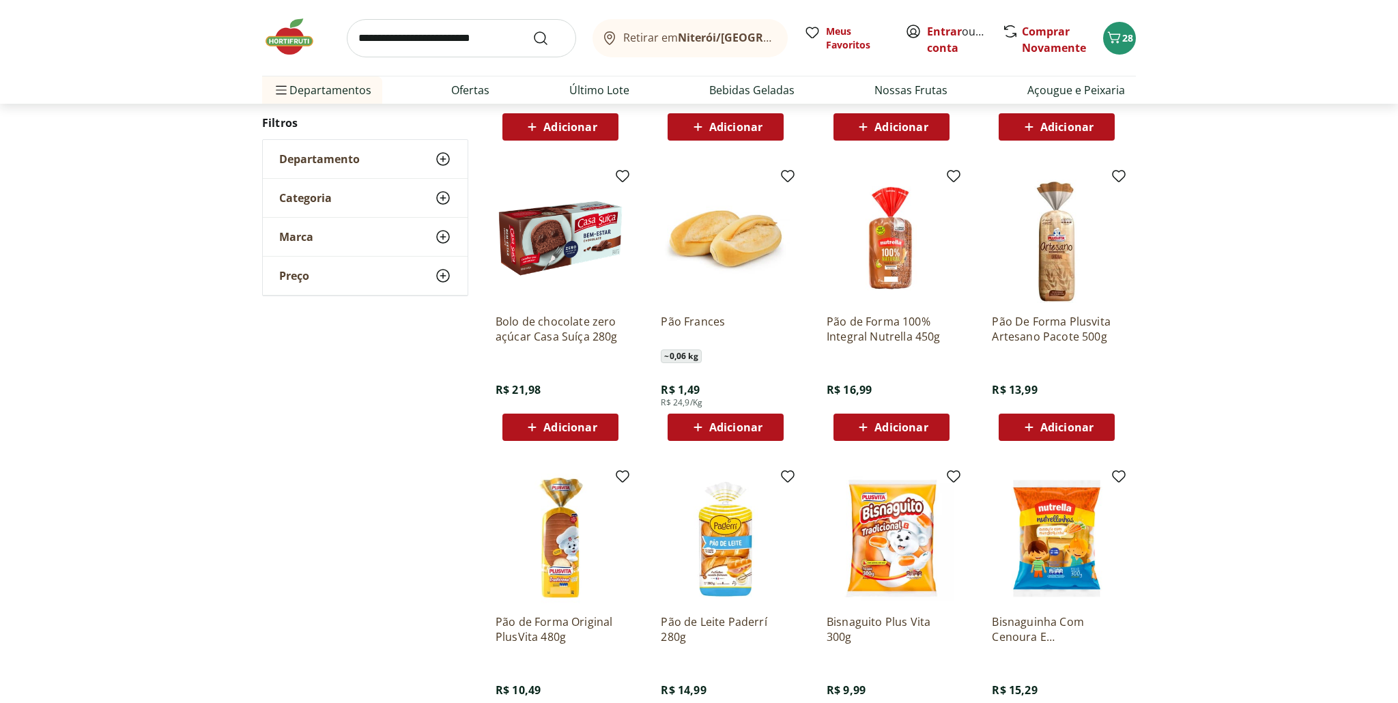
scroll to position [442, 0]
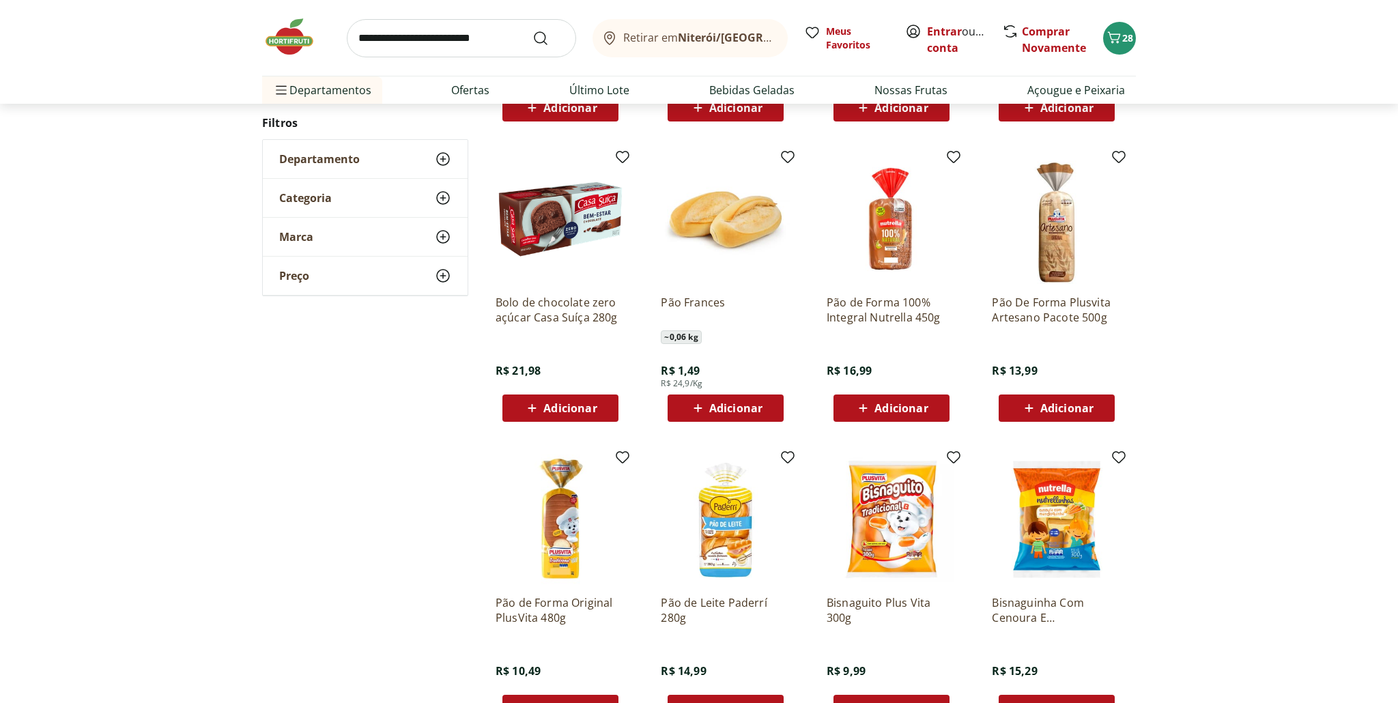
click at [749, 425] on div "Pão Frances ~ 0,06 kg R$ 1,49 R$ 24,9/Kg Adicionar" at bounding box center [726, 288] width 152 height 290
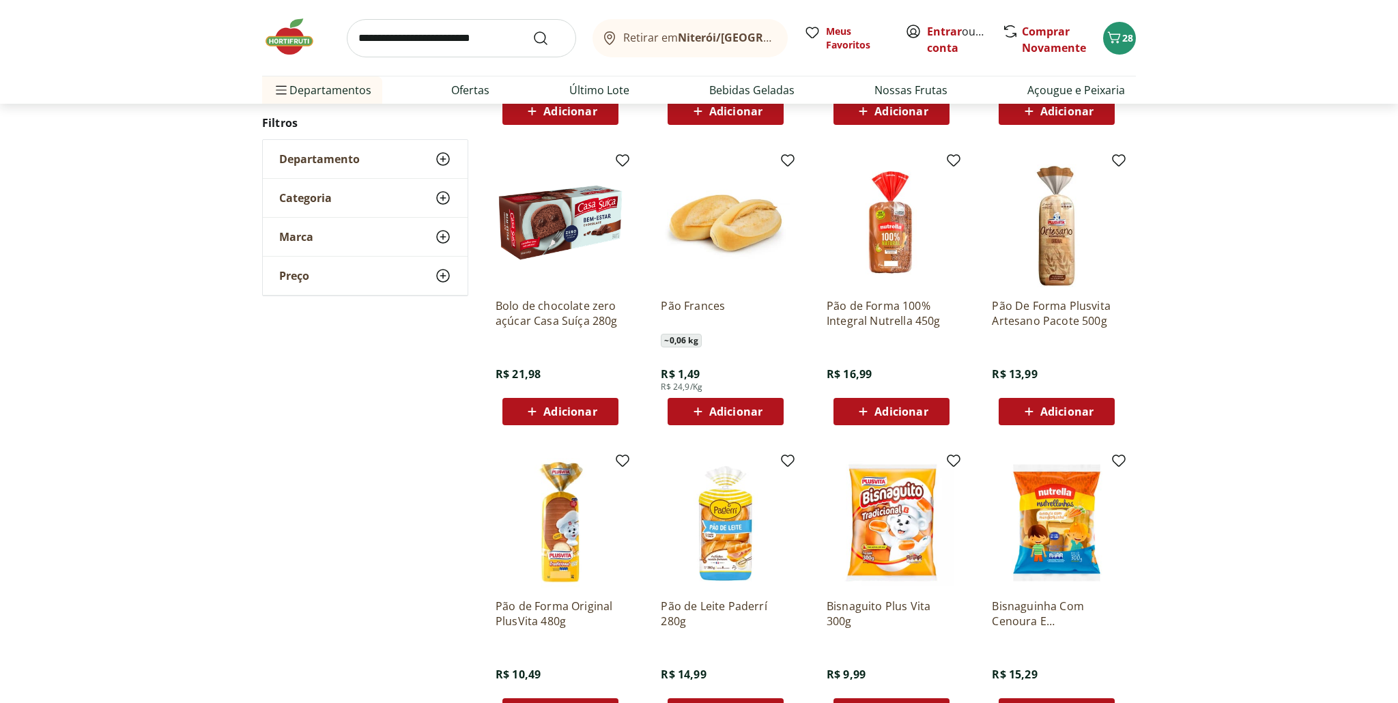
click at [742, 413] on span "Adicionar" at bounding box center [735, 411] width 53 height 11
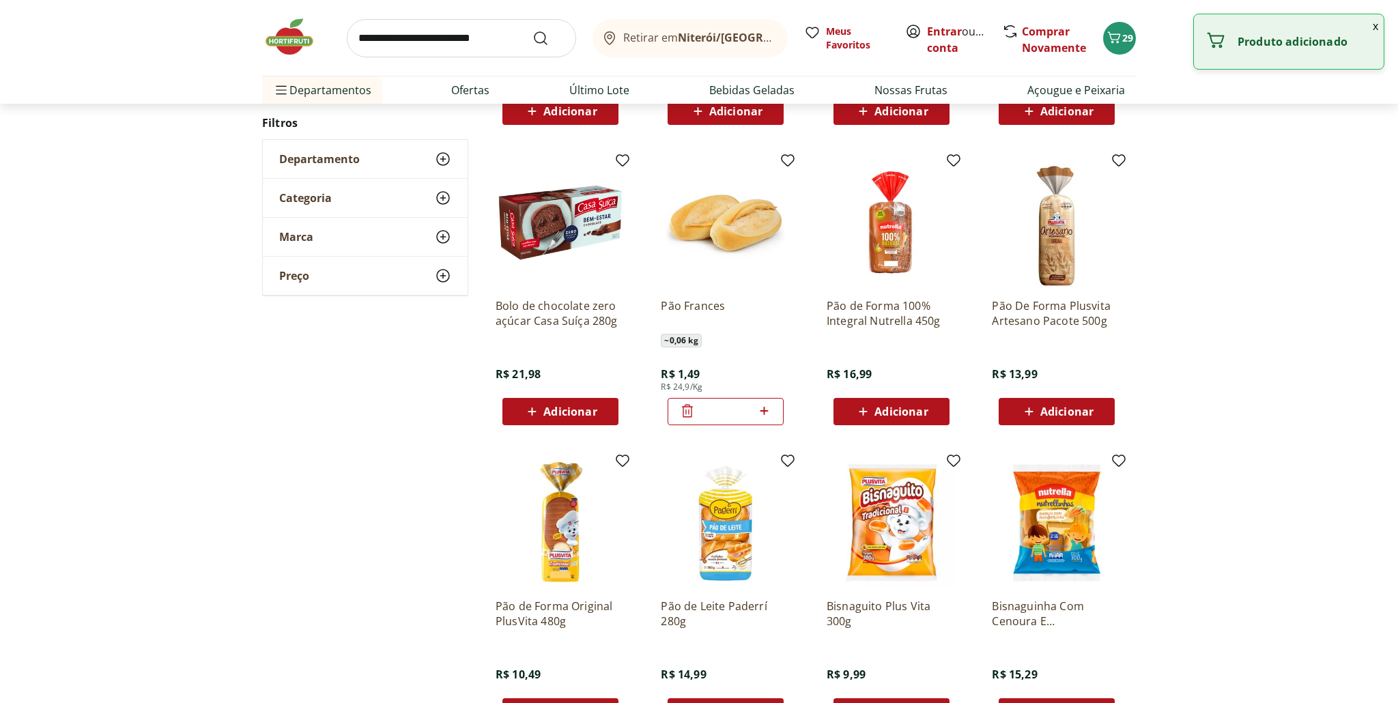
click at [765, 412] on icon at bounding box center [764, 411] width 8 height 8
type input "*"
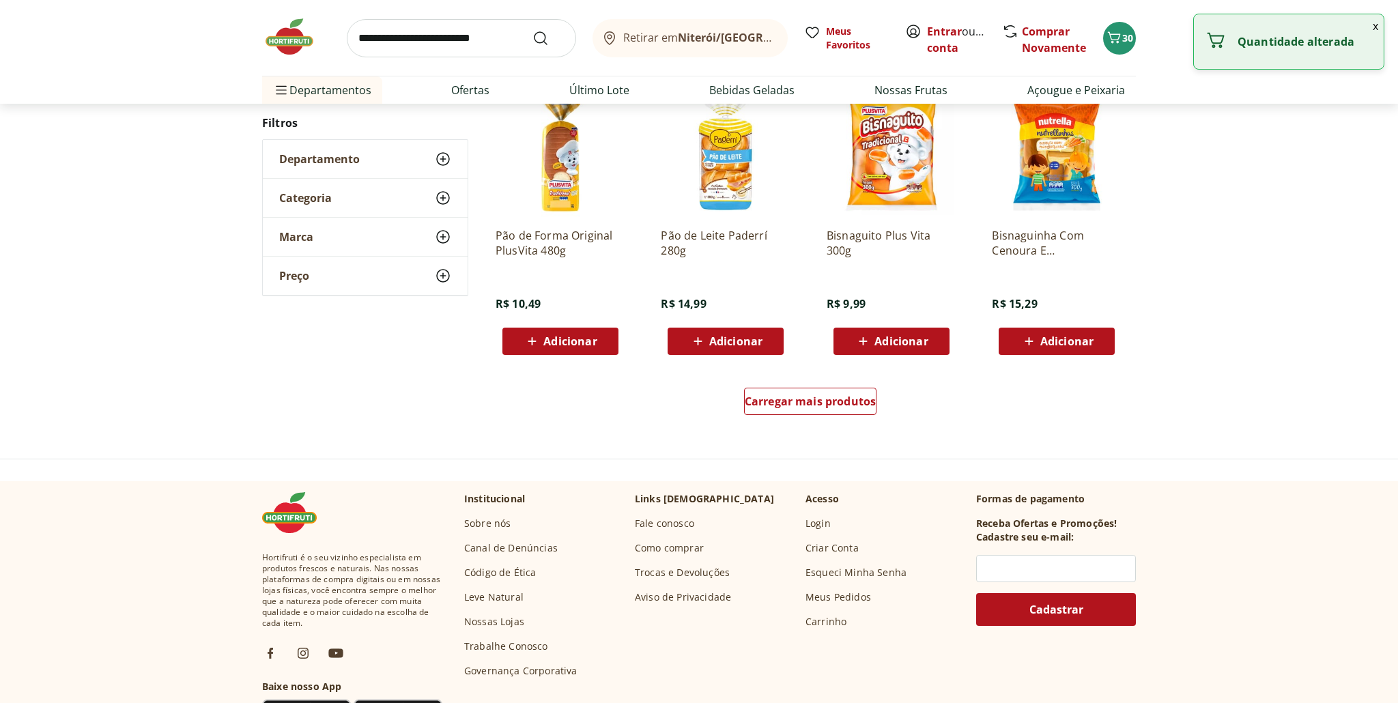
scroll to position [826, 0]
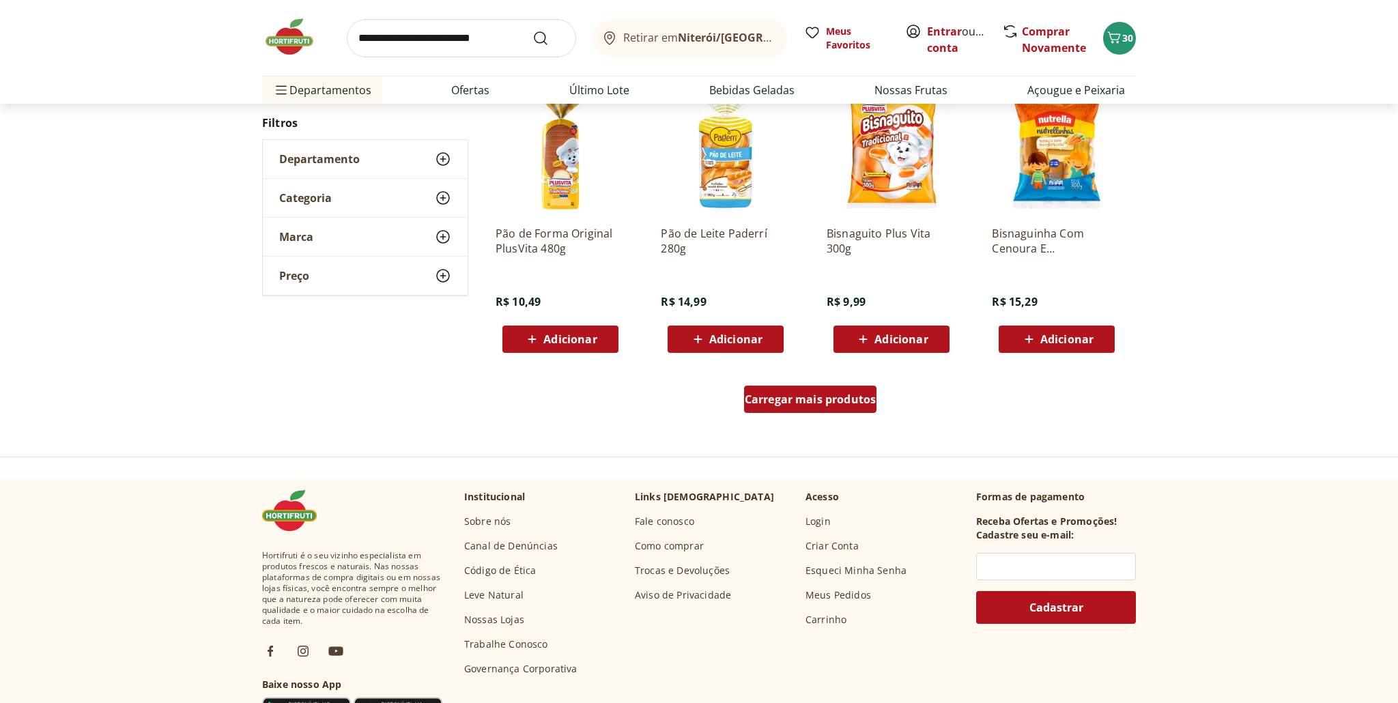
click at [842, 402] on span "Carregar mais produtos" at bounding box center [811, 399] width 132 height 11
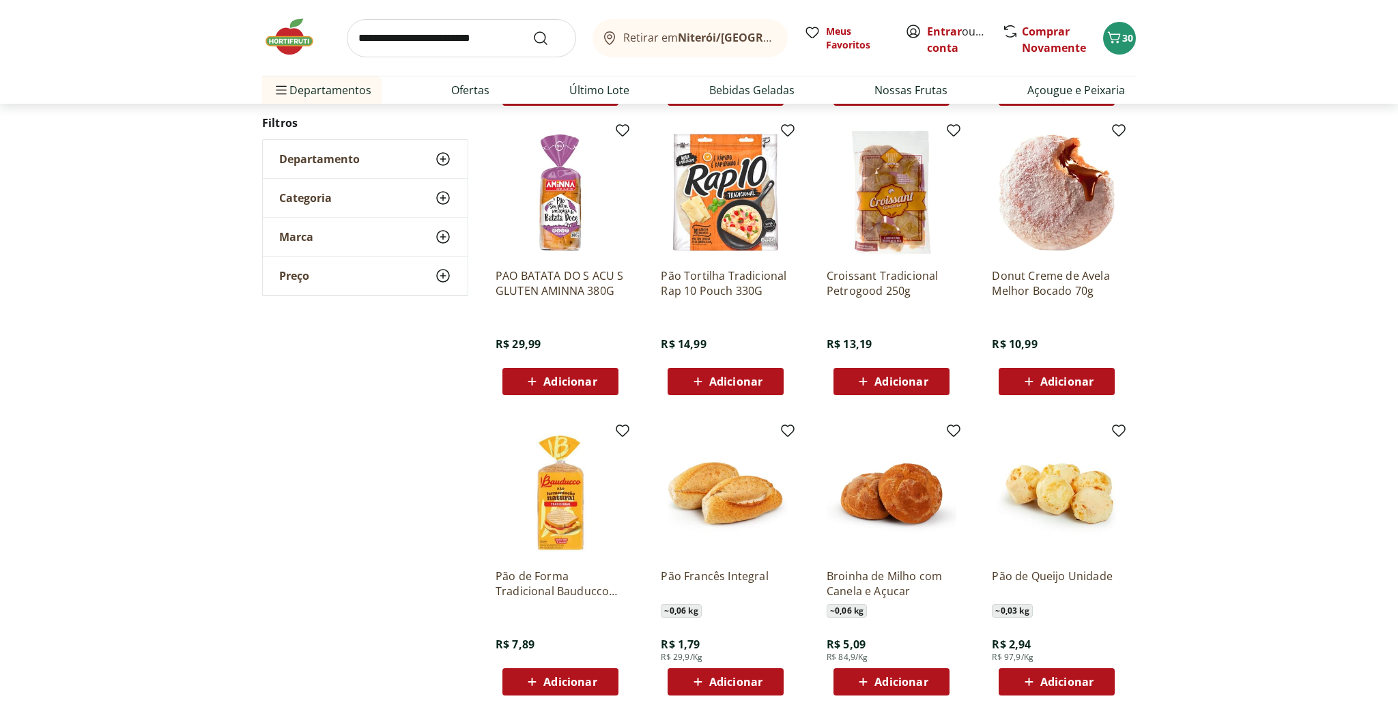
scroll to position [1075, 0]
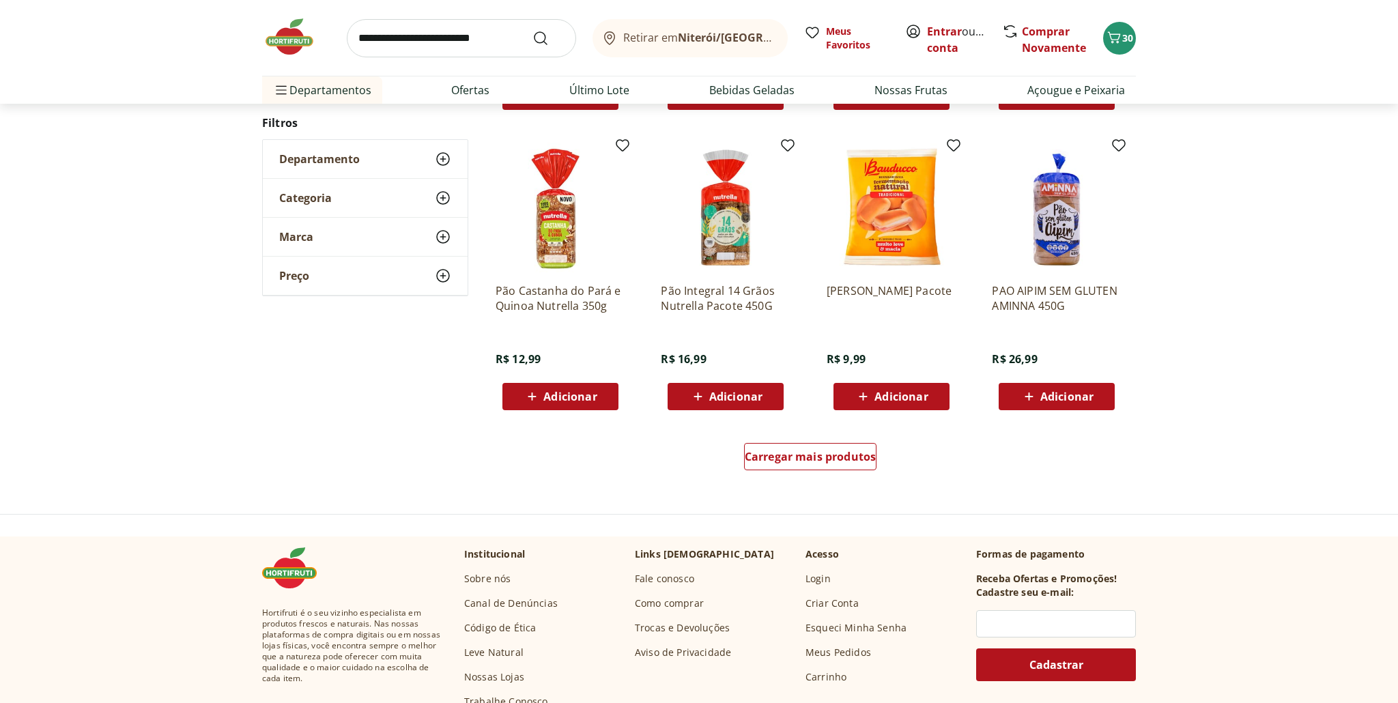
scroll to position [824, 0]
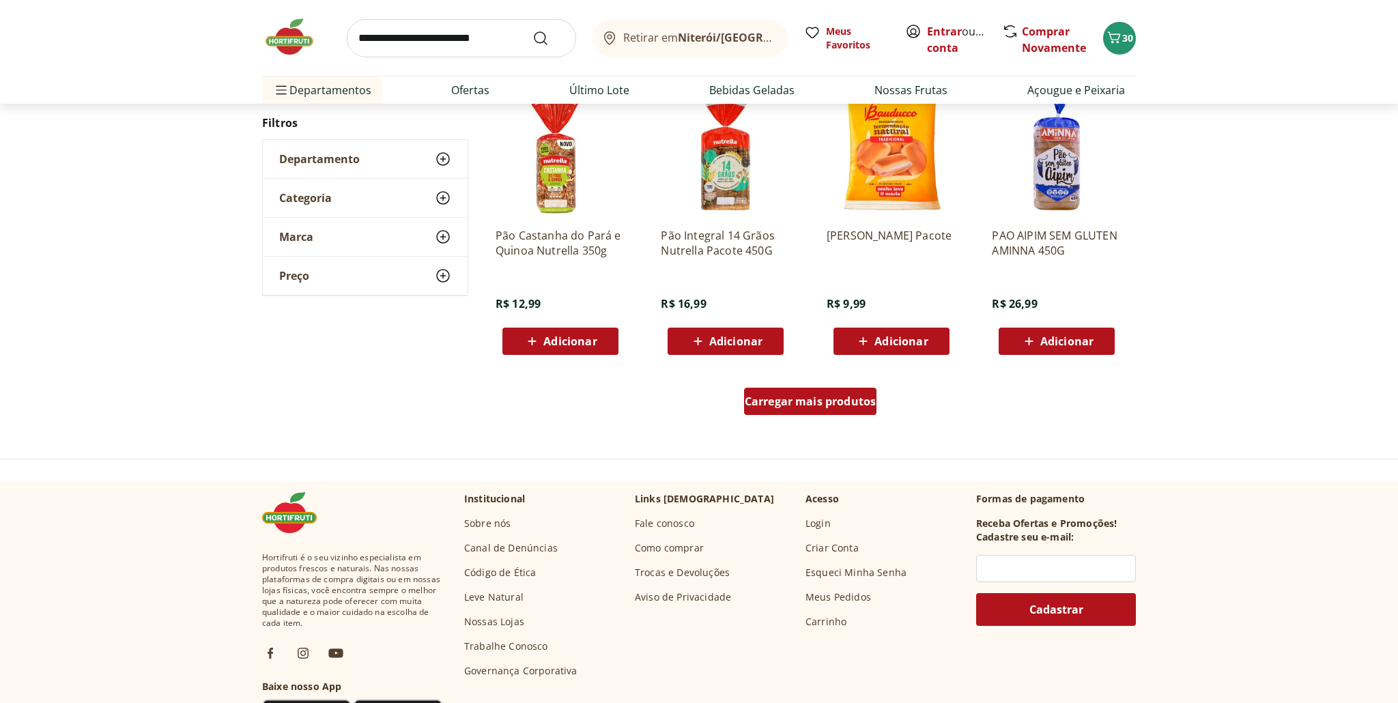
click at [840, 407] on span "Carregar mais produtos" at bounding box center [811, 401] width 132 height 11
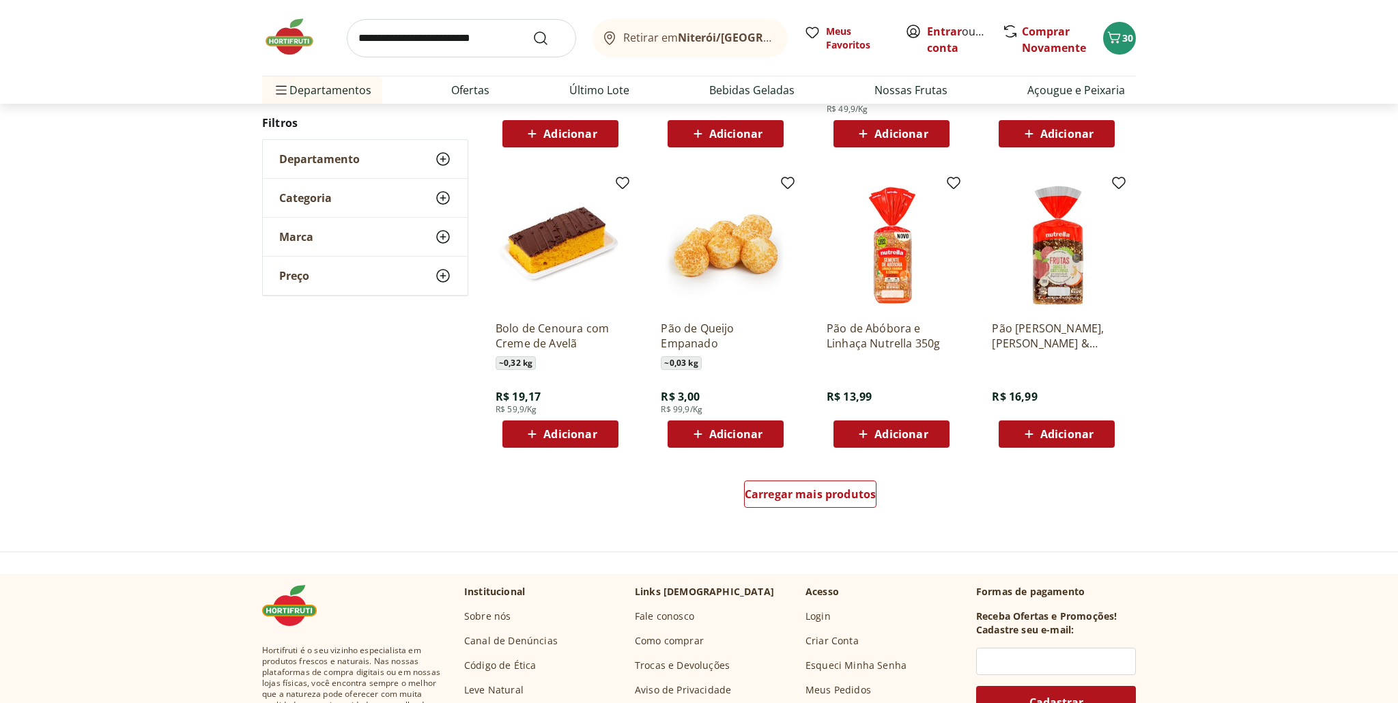
scroll to position [732, 0]
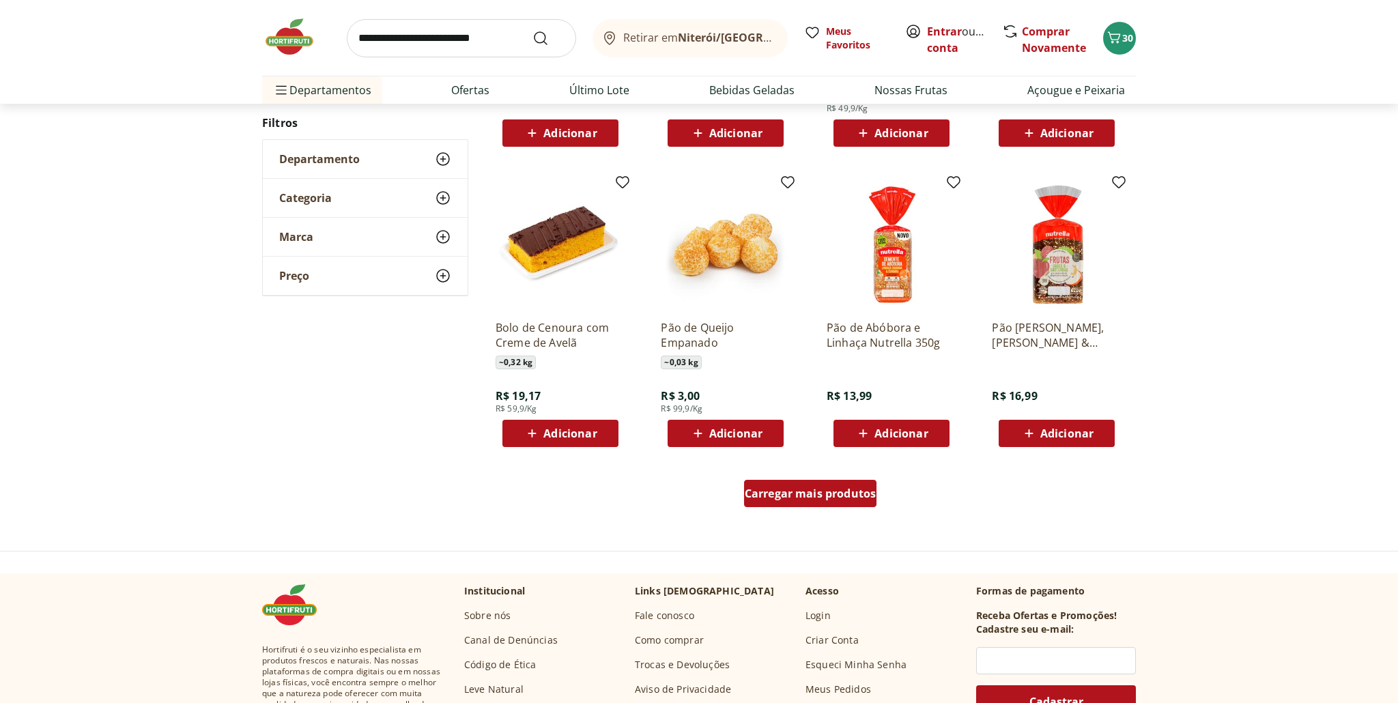
click at [825, 498] on span "Carregar mais produtos" at bounding box center [811, 493] width 132 height 11
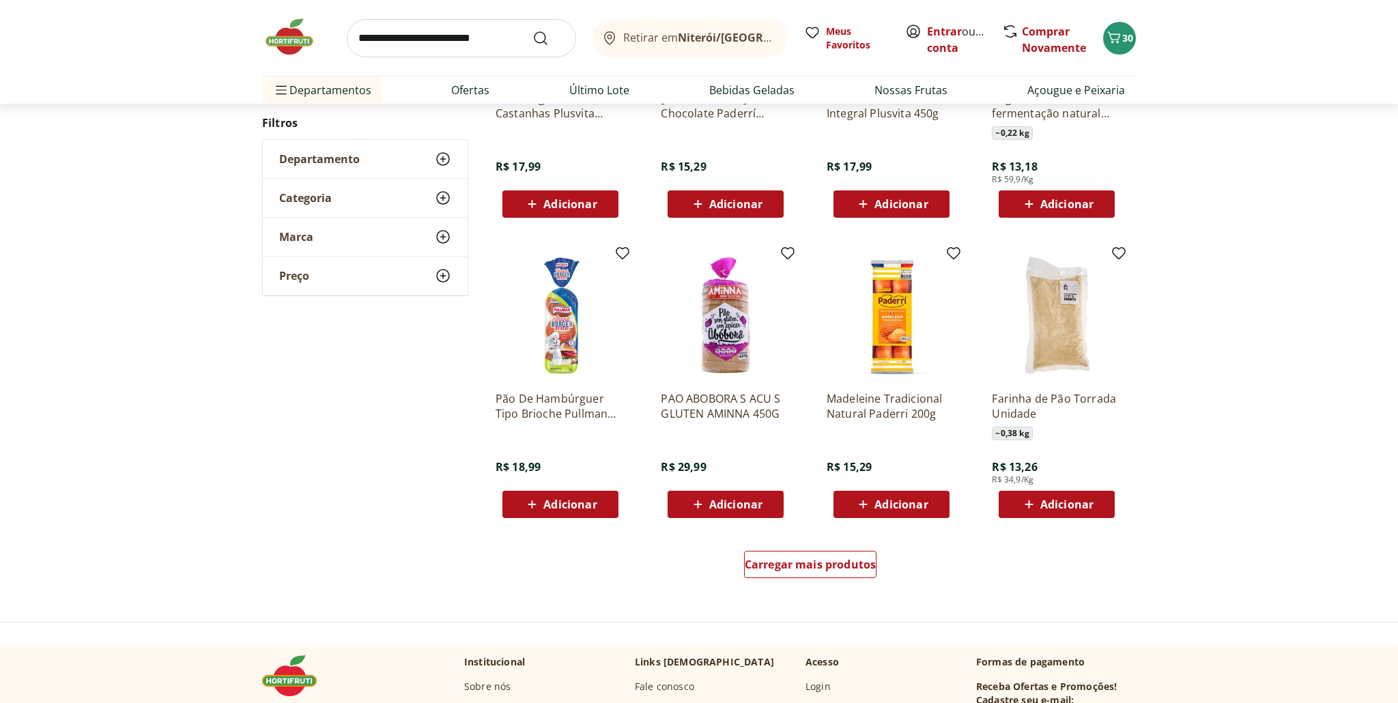
scroll to position [663, 0]
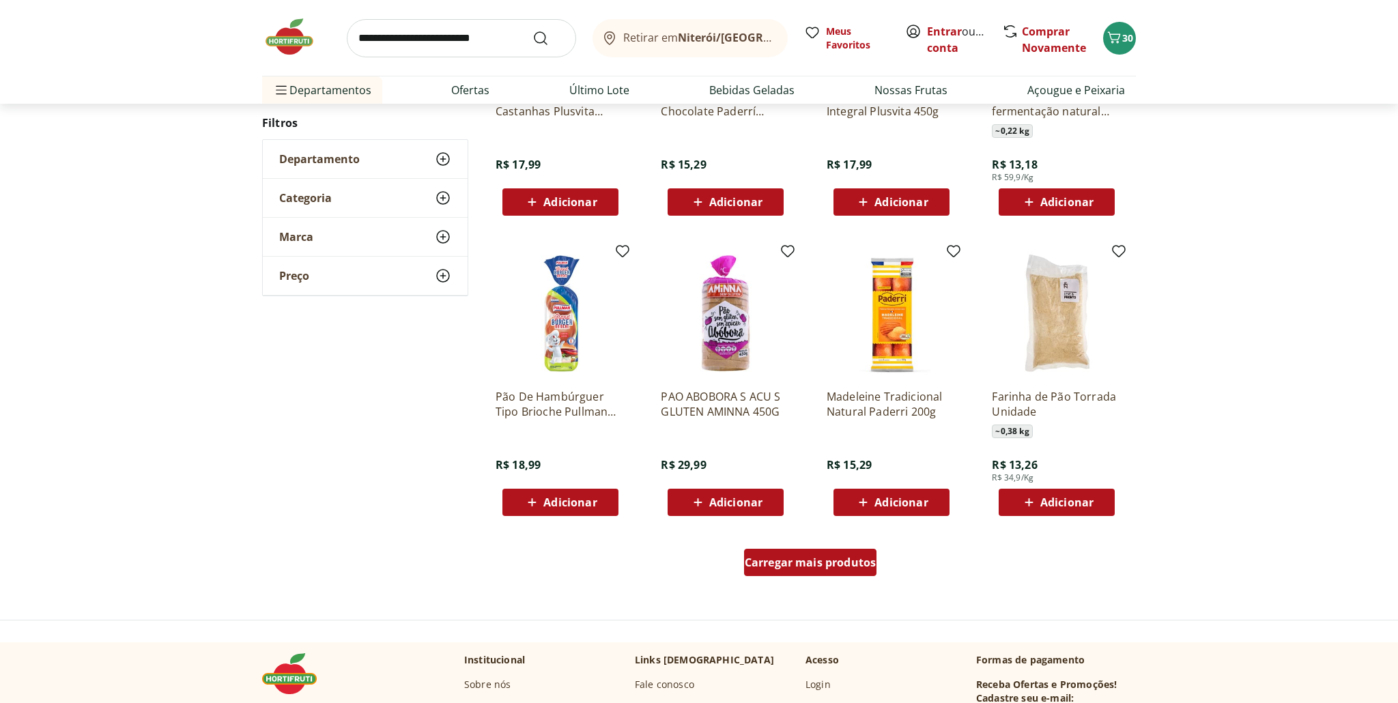
click at [847, 559] on span "Carregar mais produtos" at bounding box center [811, 562] width 132 height 11
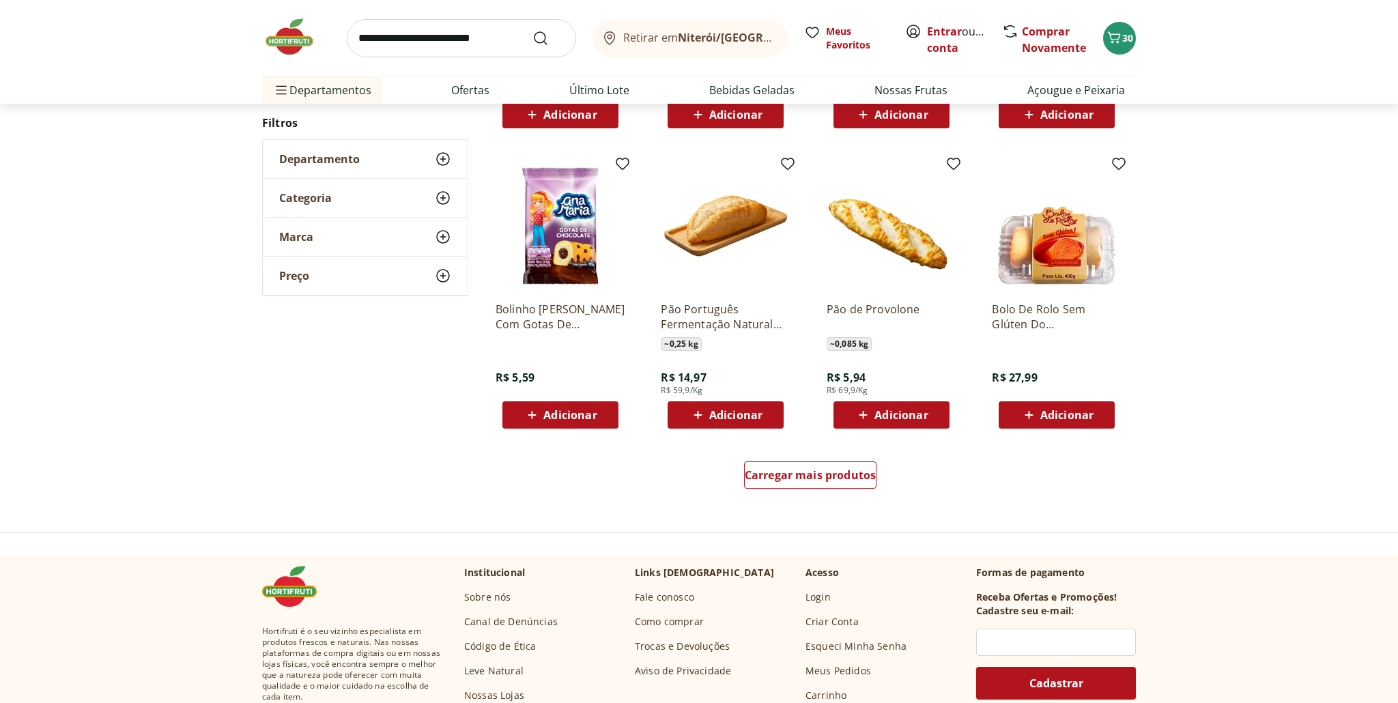
scroll to position [753, 0]
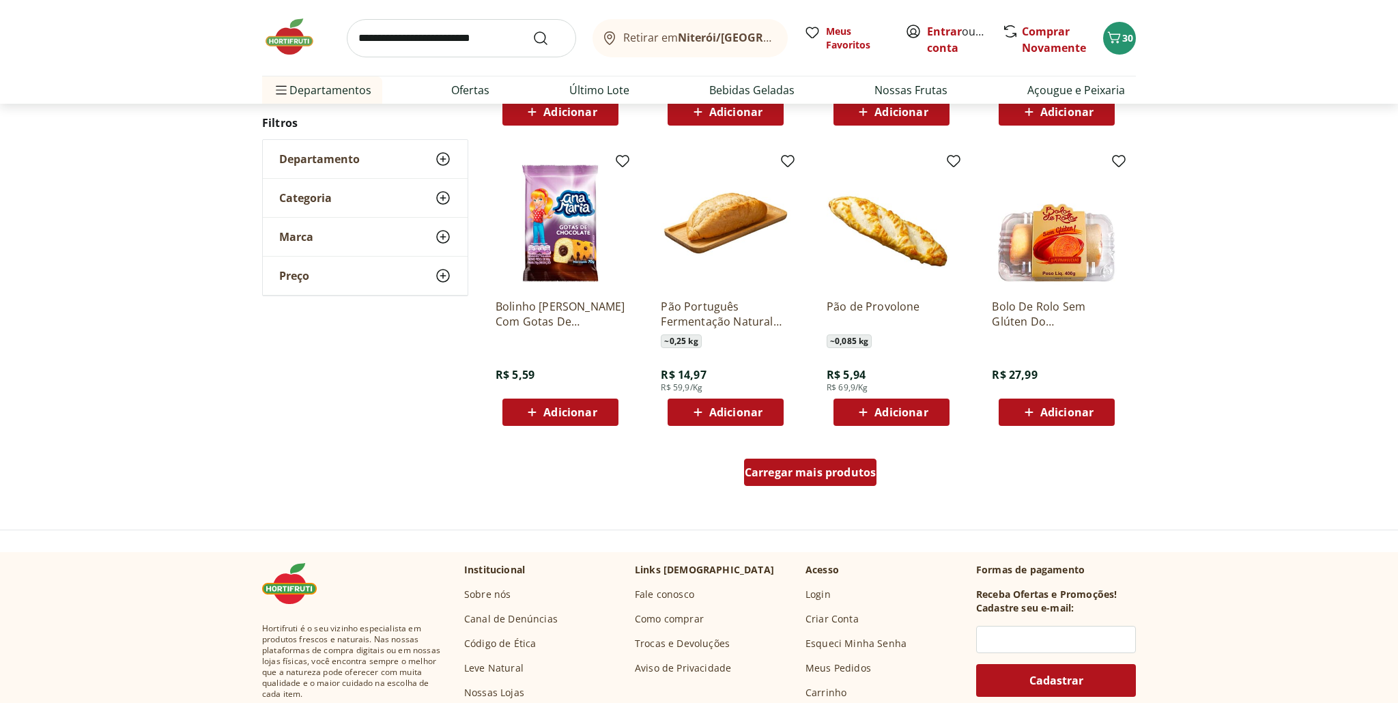
click at [834, 469] on span "Carregar mais produtos" at bounding box center [811, 472] width 132 height 11
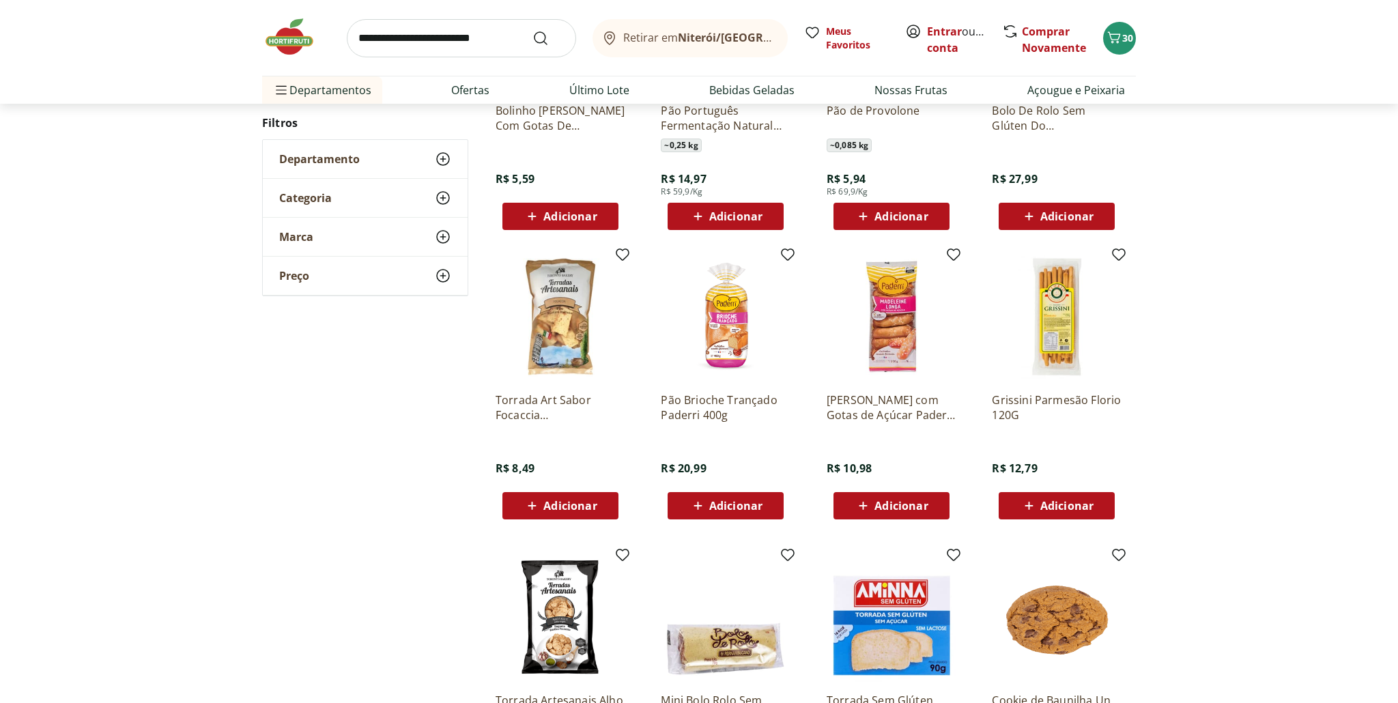
scroll to position [951, 0]
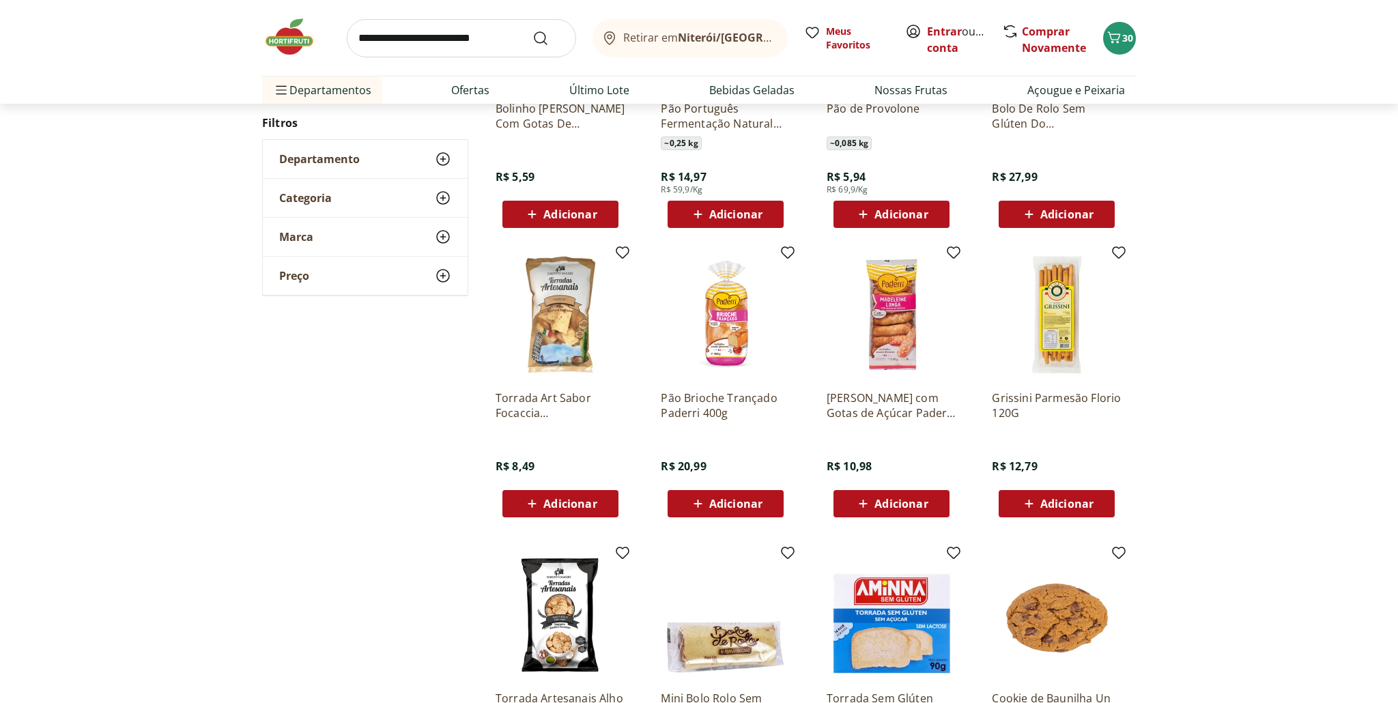
click at [1045, 500] on span "Adicionar" at bounding box center [1067, 503] width 53 height 11
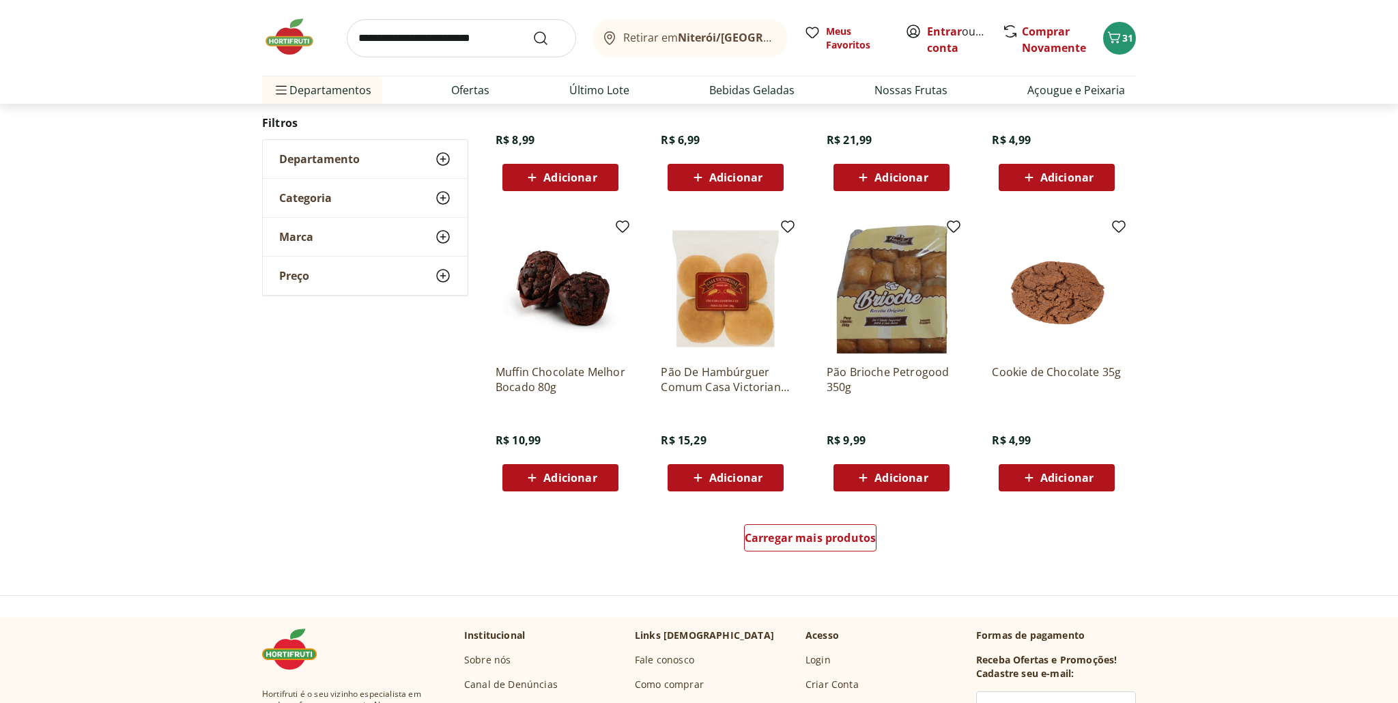
scroll to position [718, 0]
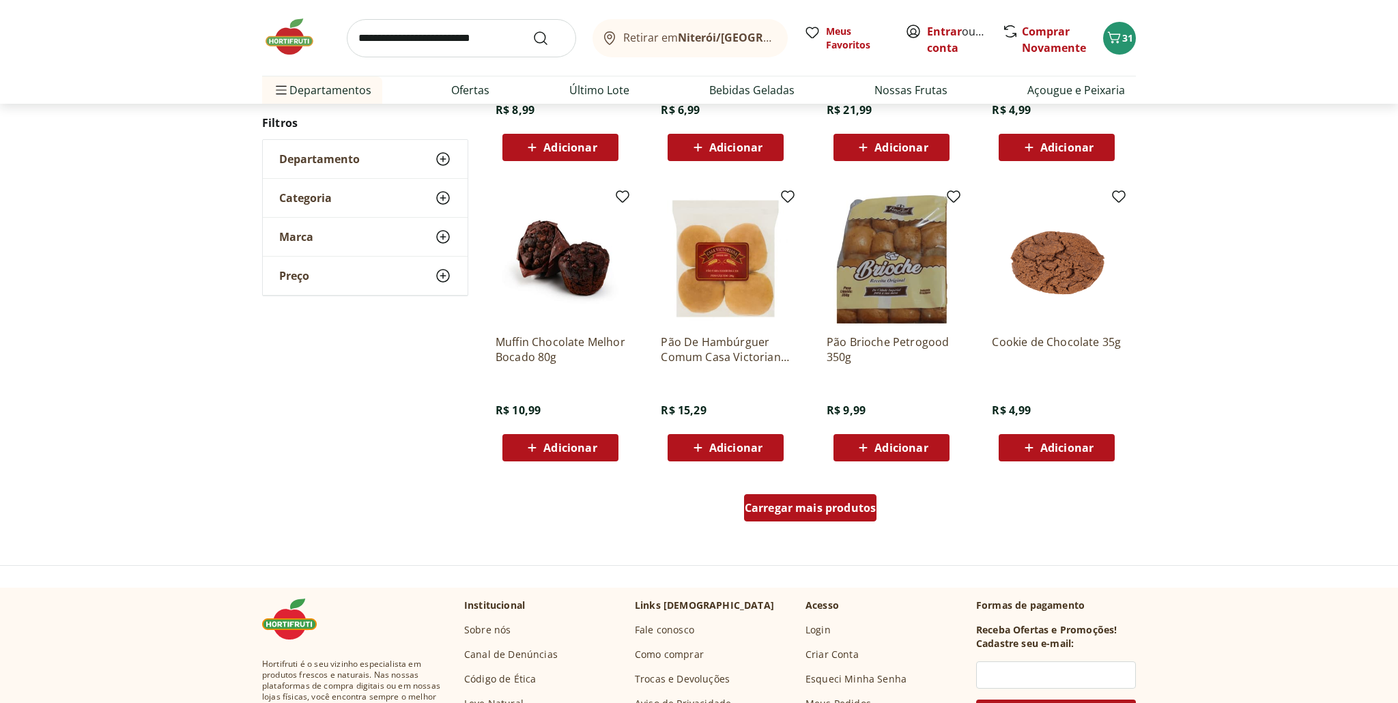
click at [813, 509] on span "Carregar mais produtos" at bounding box center [811, 508] width 132 height 11
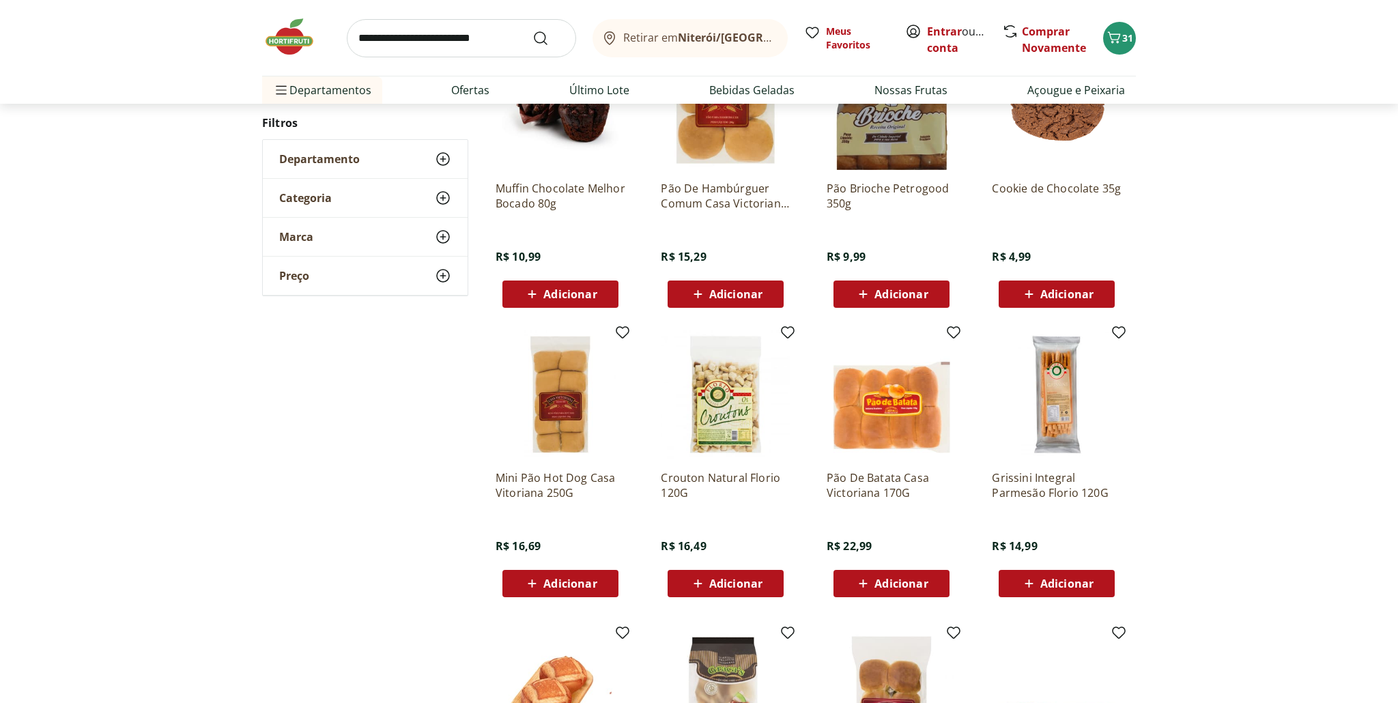
scroll to position [875, 0]
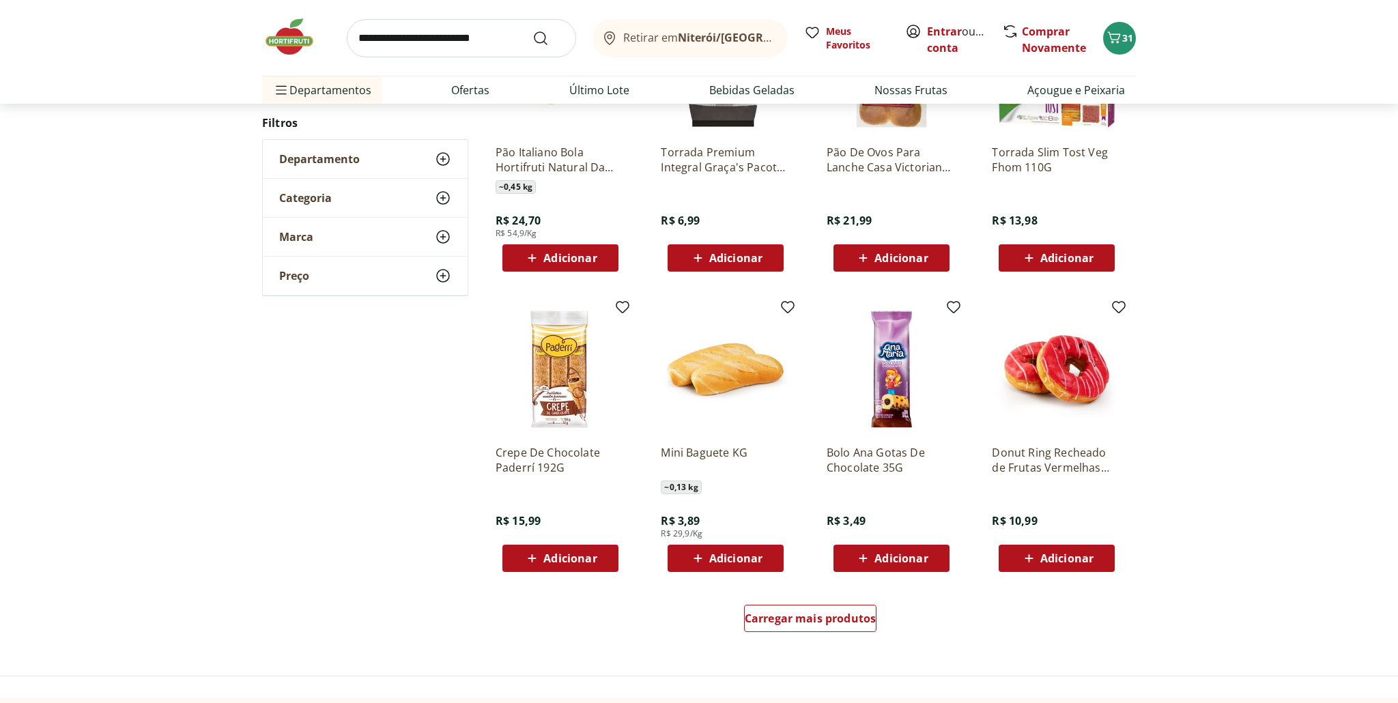
scroll to position [609, 0]
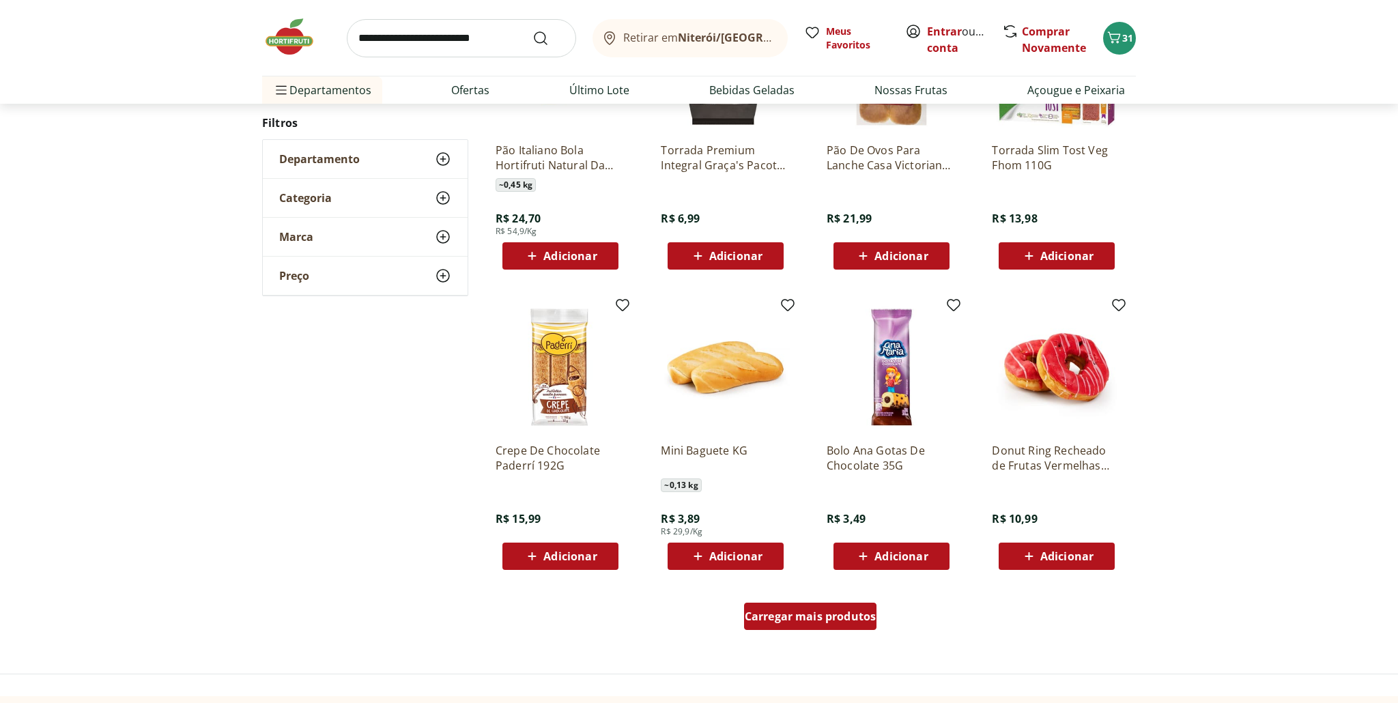
click at [829, 616] on span "Carregar mais produtos" at bounding box center [811, 616] width 132 height 11
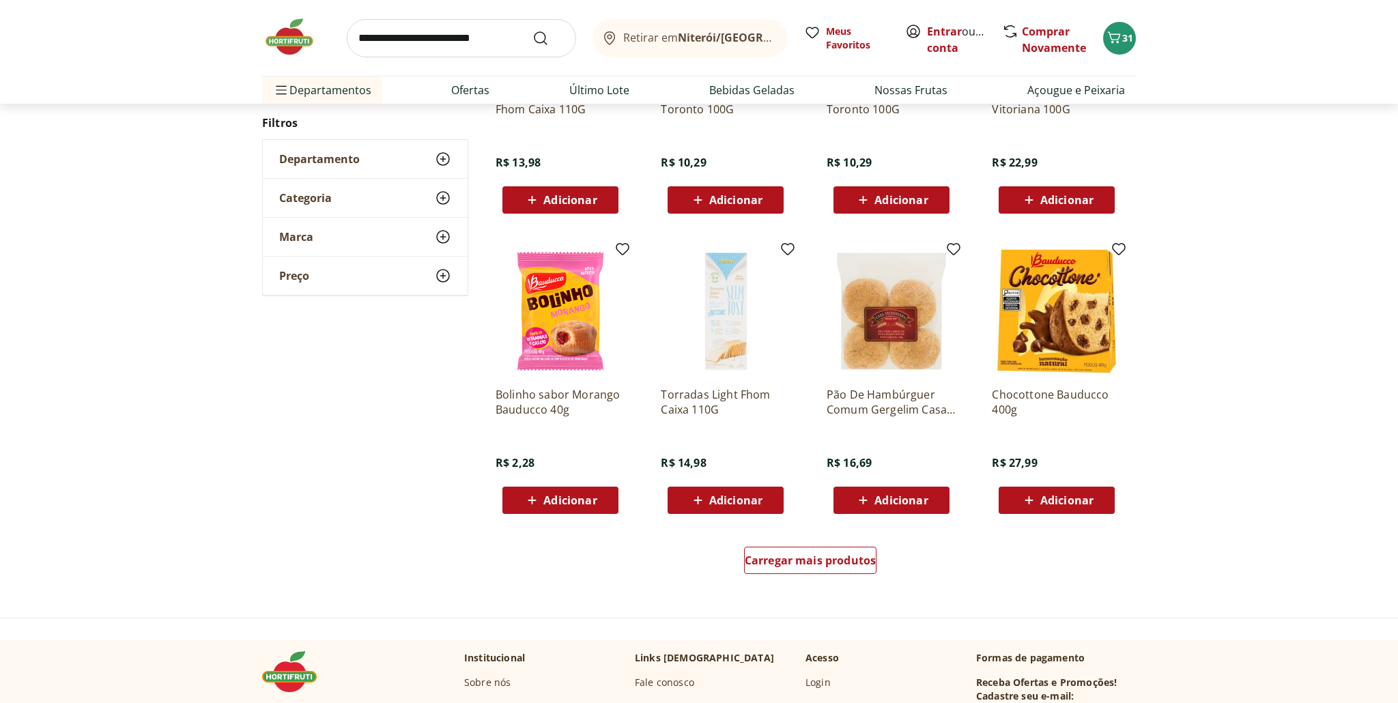
scroll to position [673, 0]
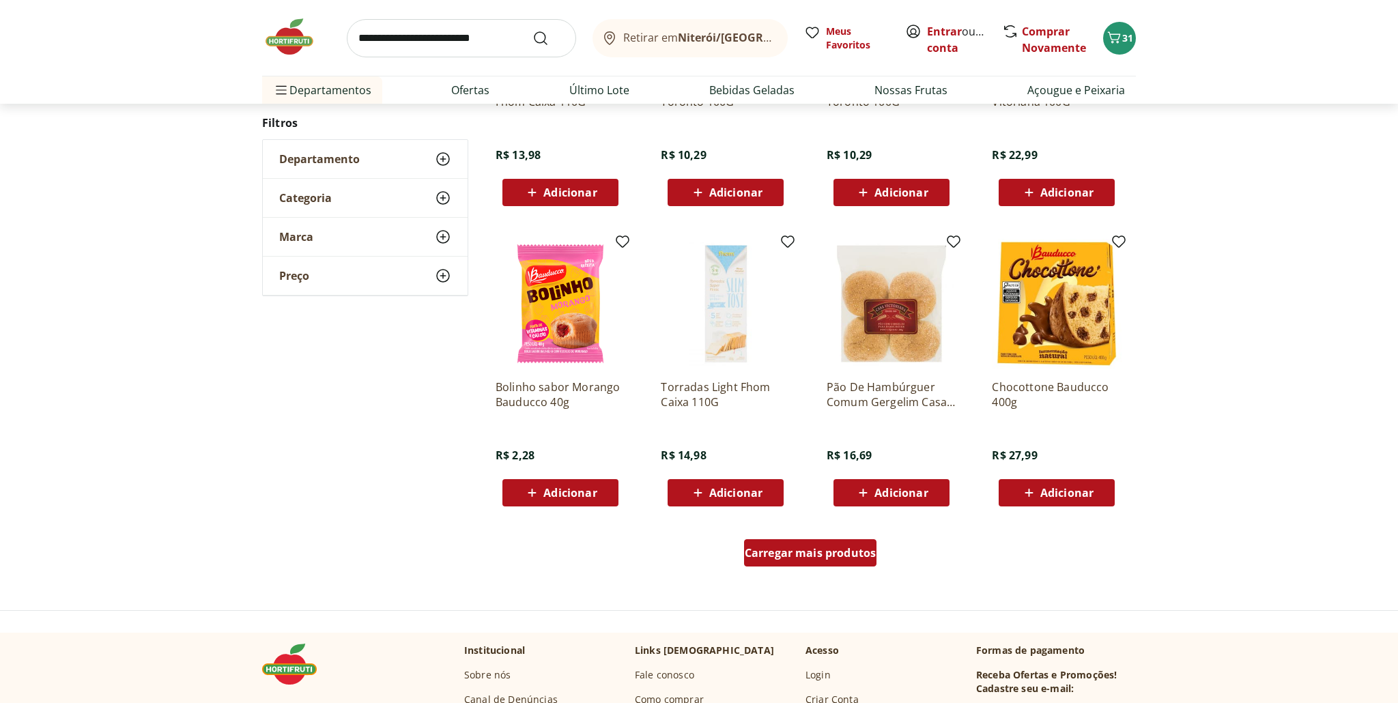
click at [789, 555] on span "Carregar mais produtos" at bounding box center [811, 553] width 132 height 11
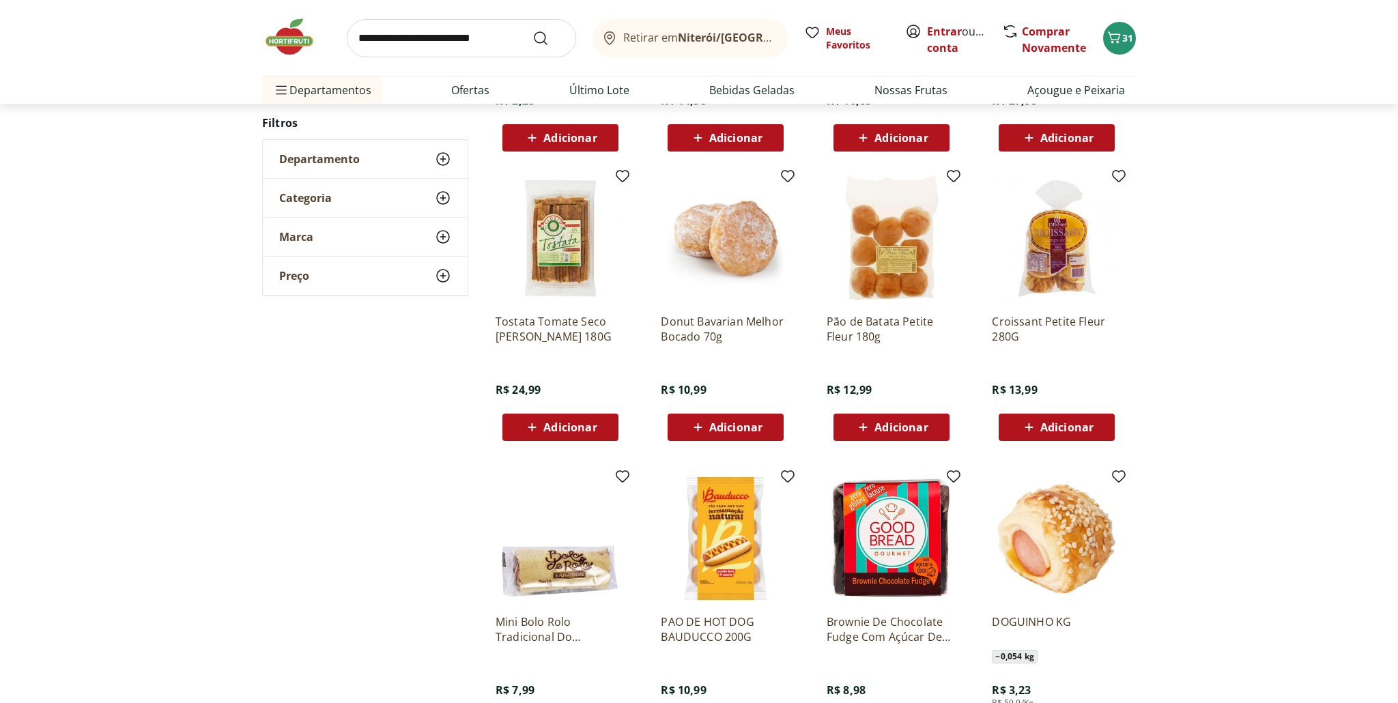
scroll to position [1029, 0]
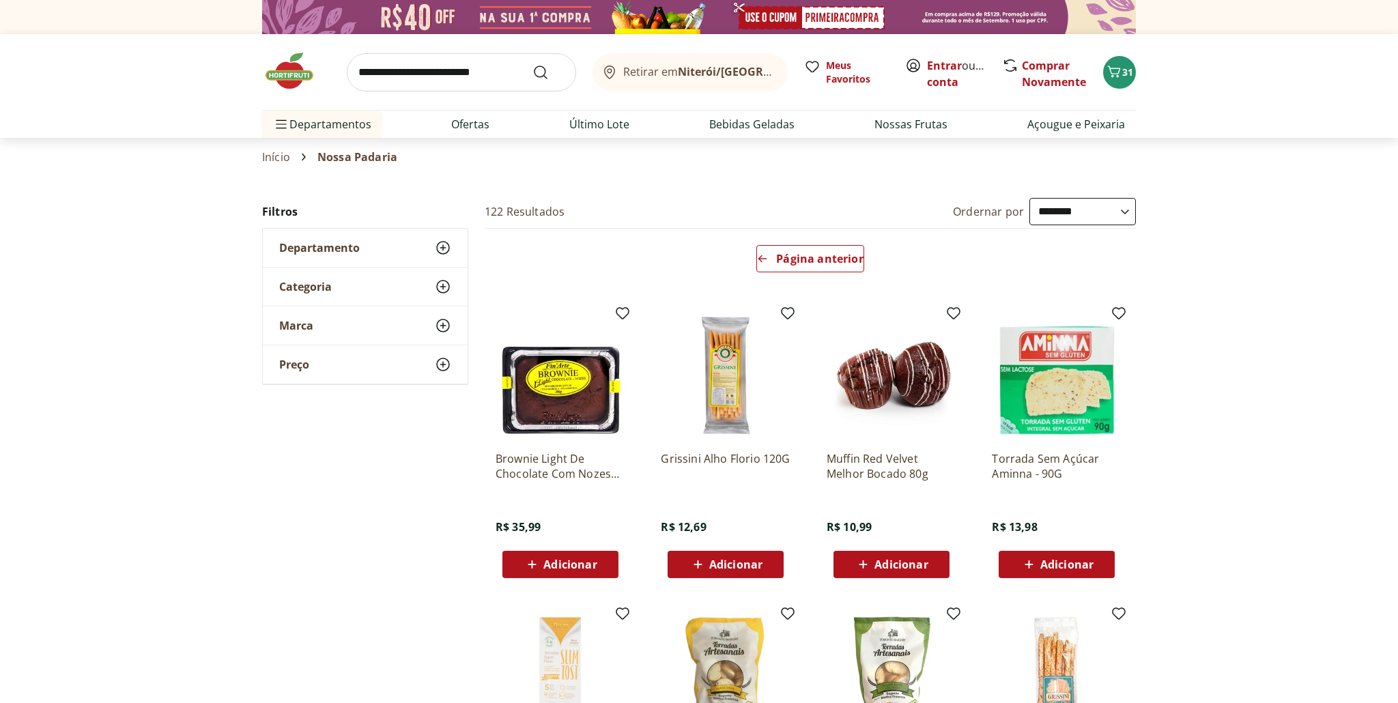
select select "**********"
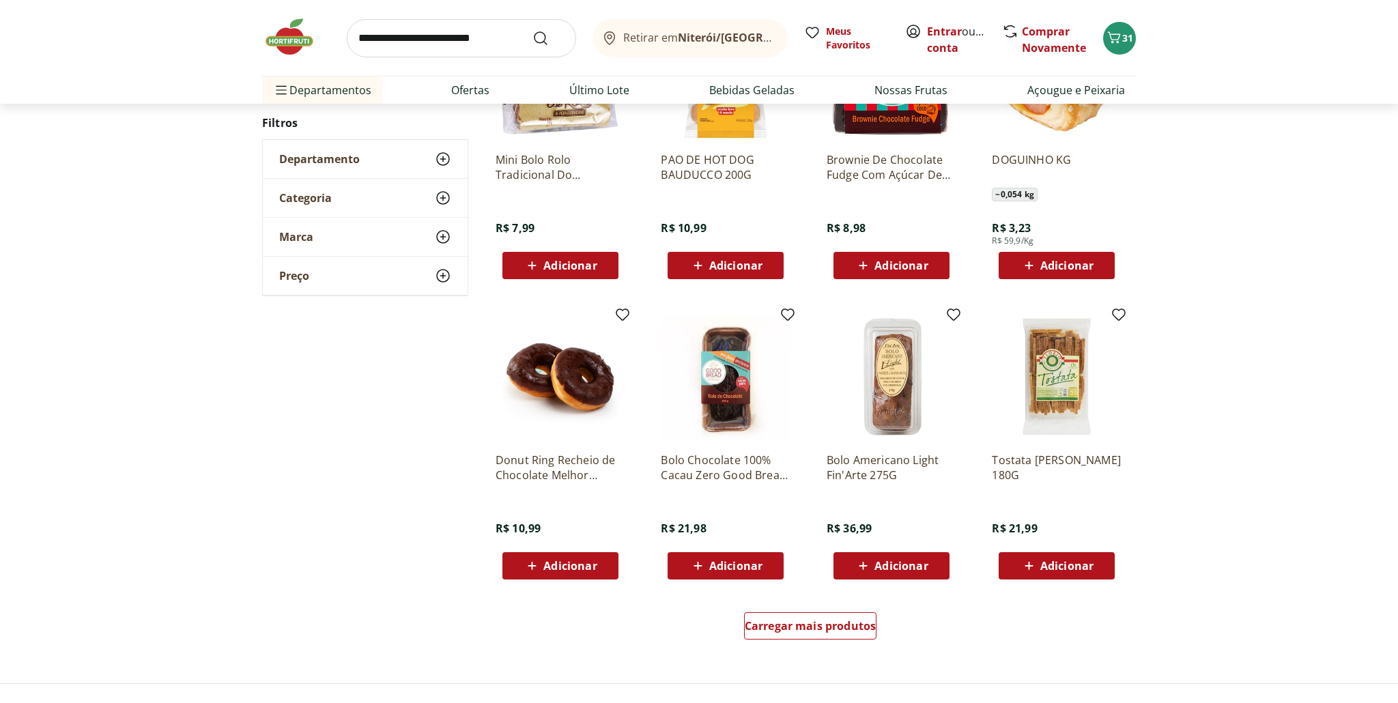
scroll to position [600, 0]
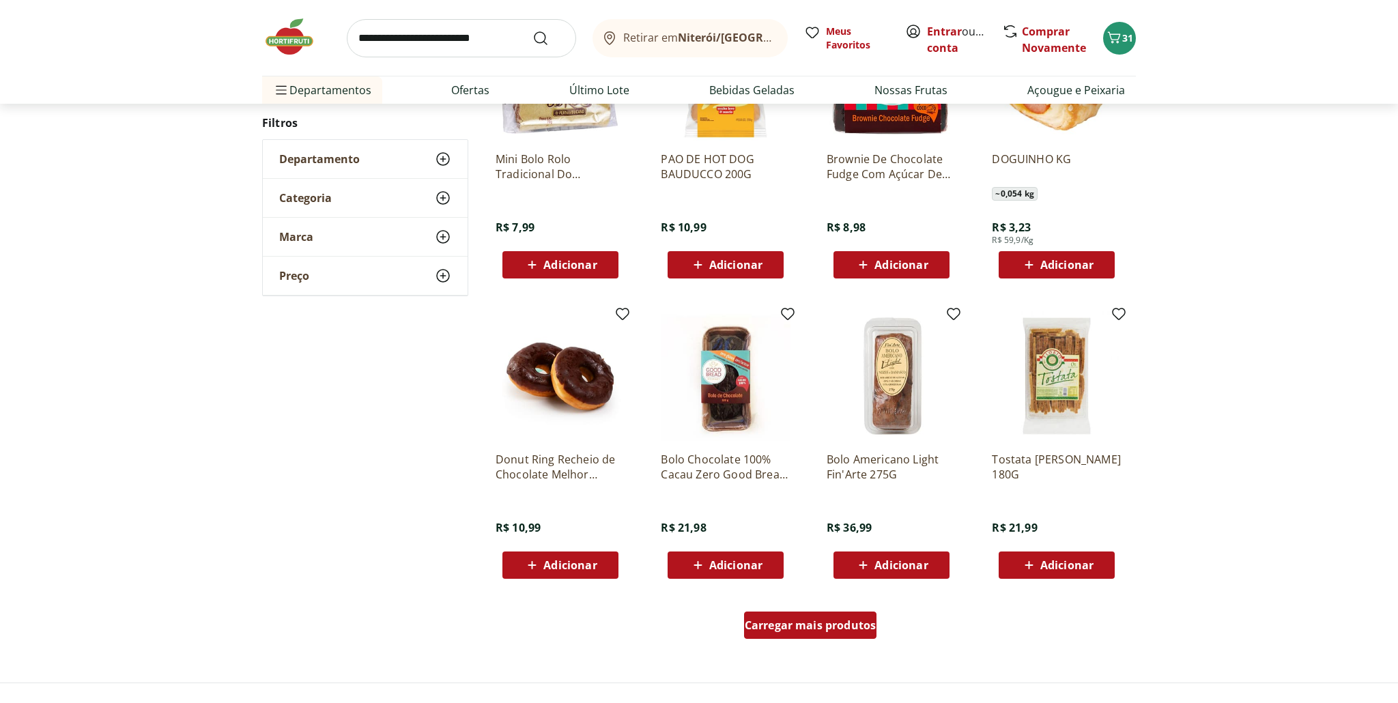
click at [821, 627] on span "Carregar mais produtos" at bounding box center [811, 625] width 132 height 11
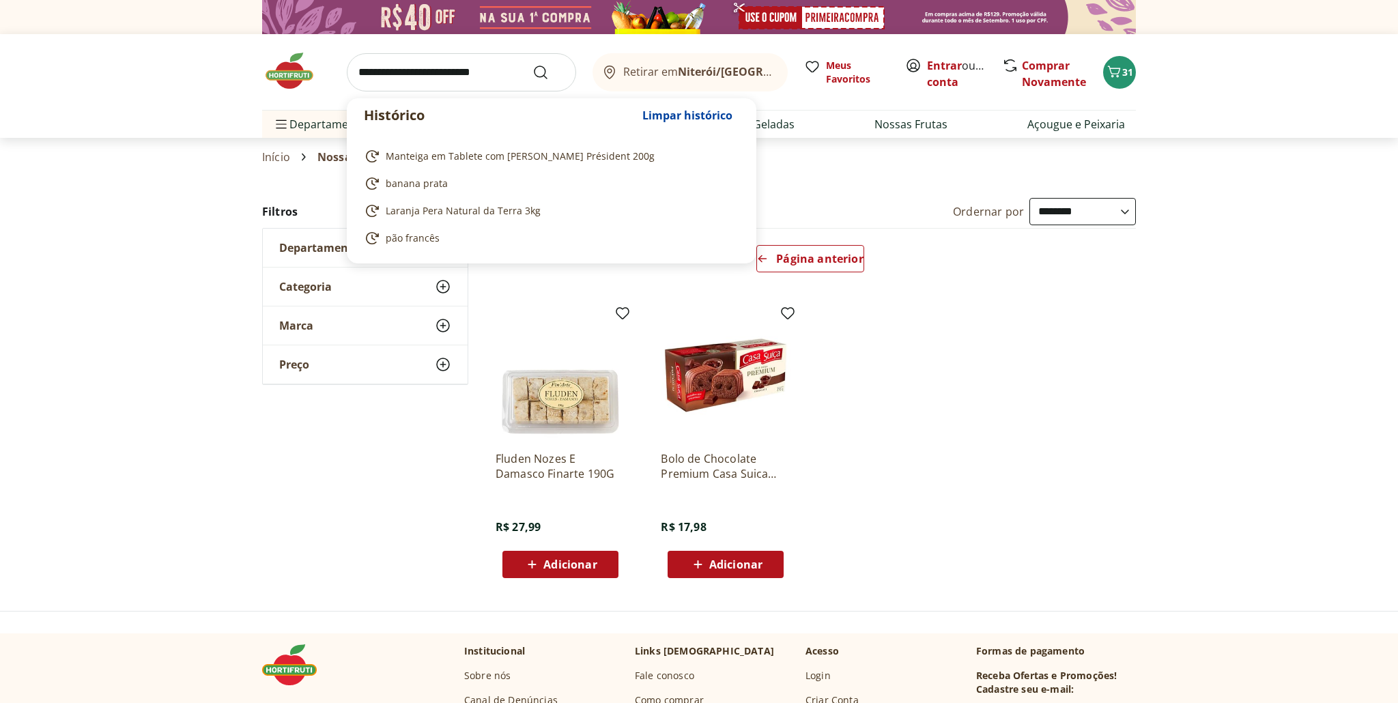
click at [453, 77] on input "search" at bounding box center [461, 72] width 229 height 38
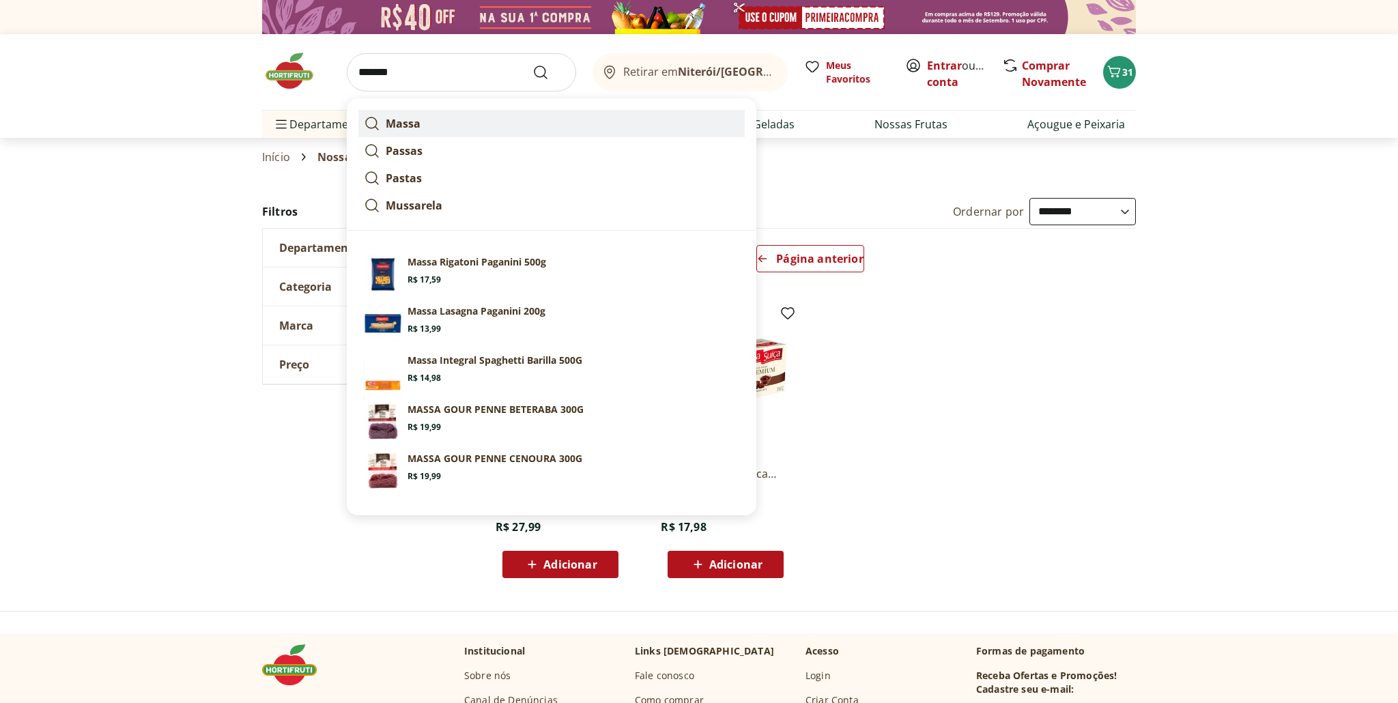
click at [409, 122] on strong "Massa" at bounding box center [403, 123] width 35 height 15
type input "*****"
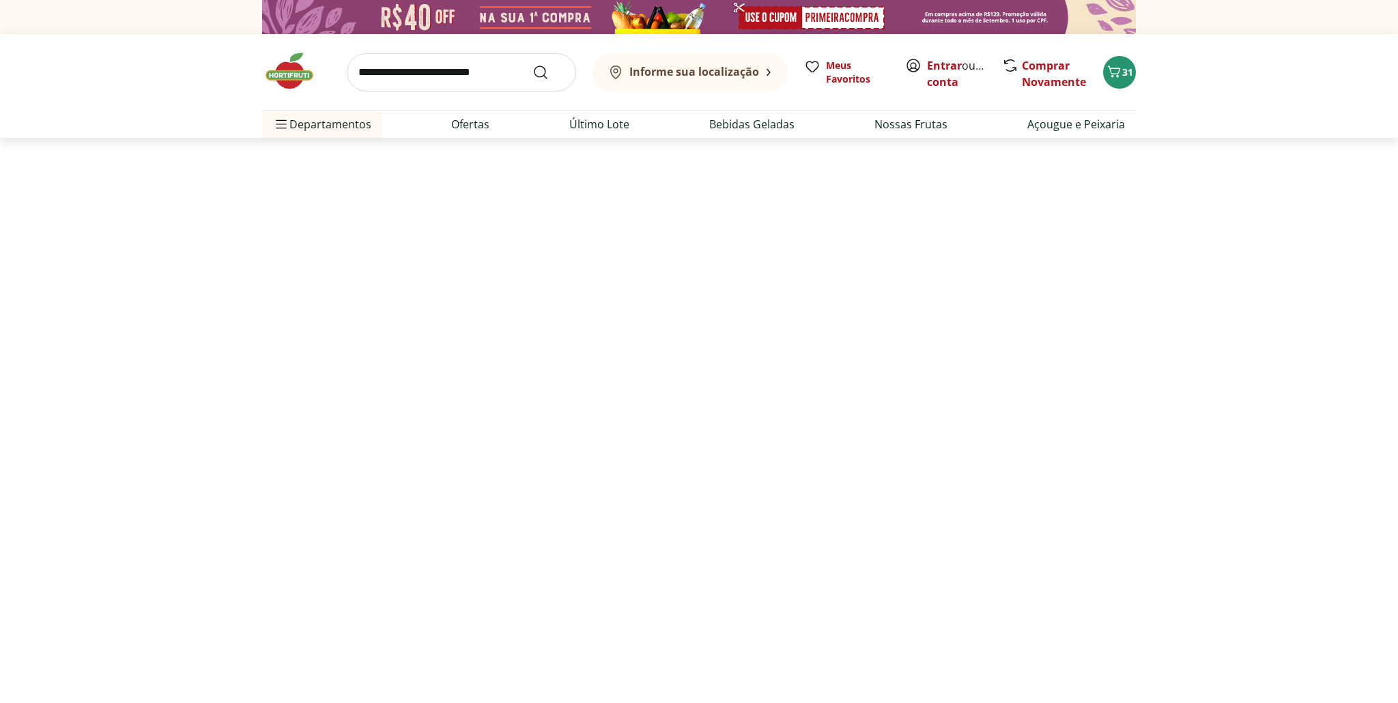
select select "**********"
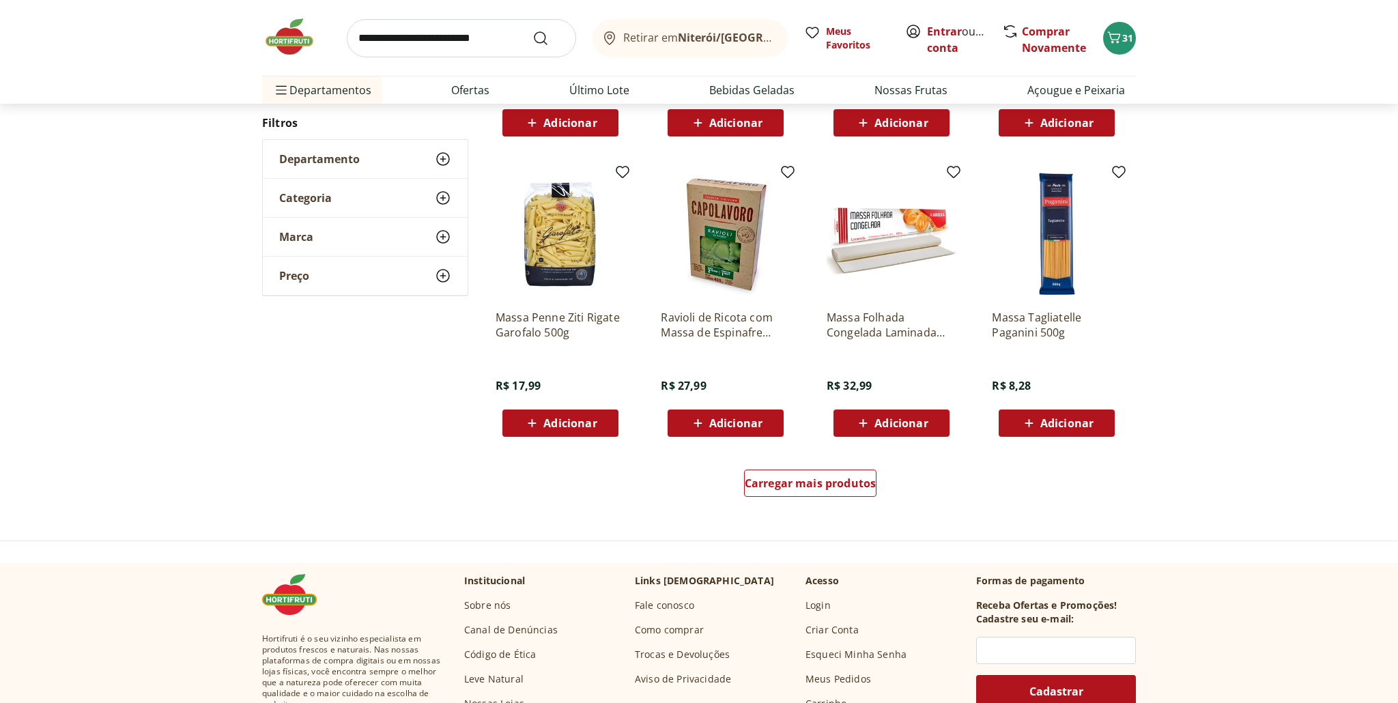
scroll to position [722, 0]
click at [800, 485] on span "Carregar mais produtos" at bounding box center [811, 482] width 132 height 11
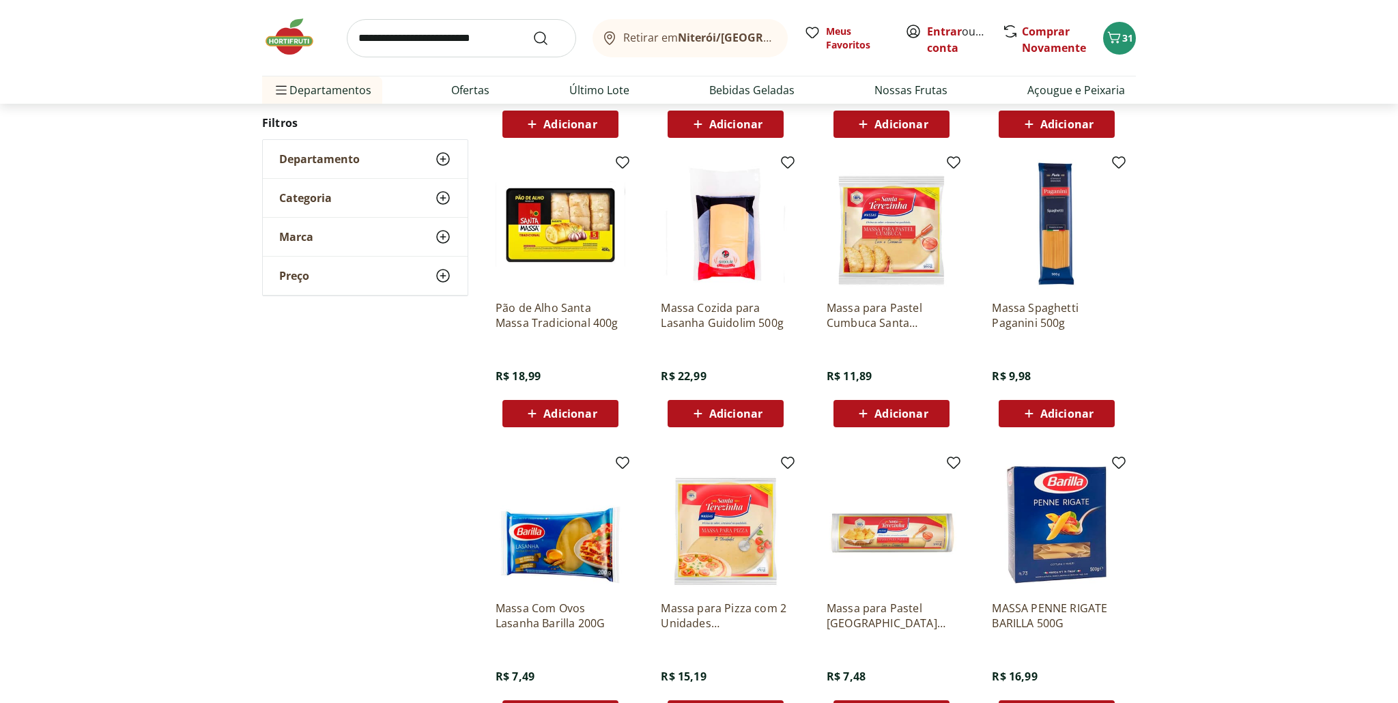
scroll to position [1077, 0]
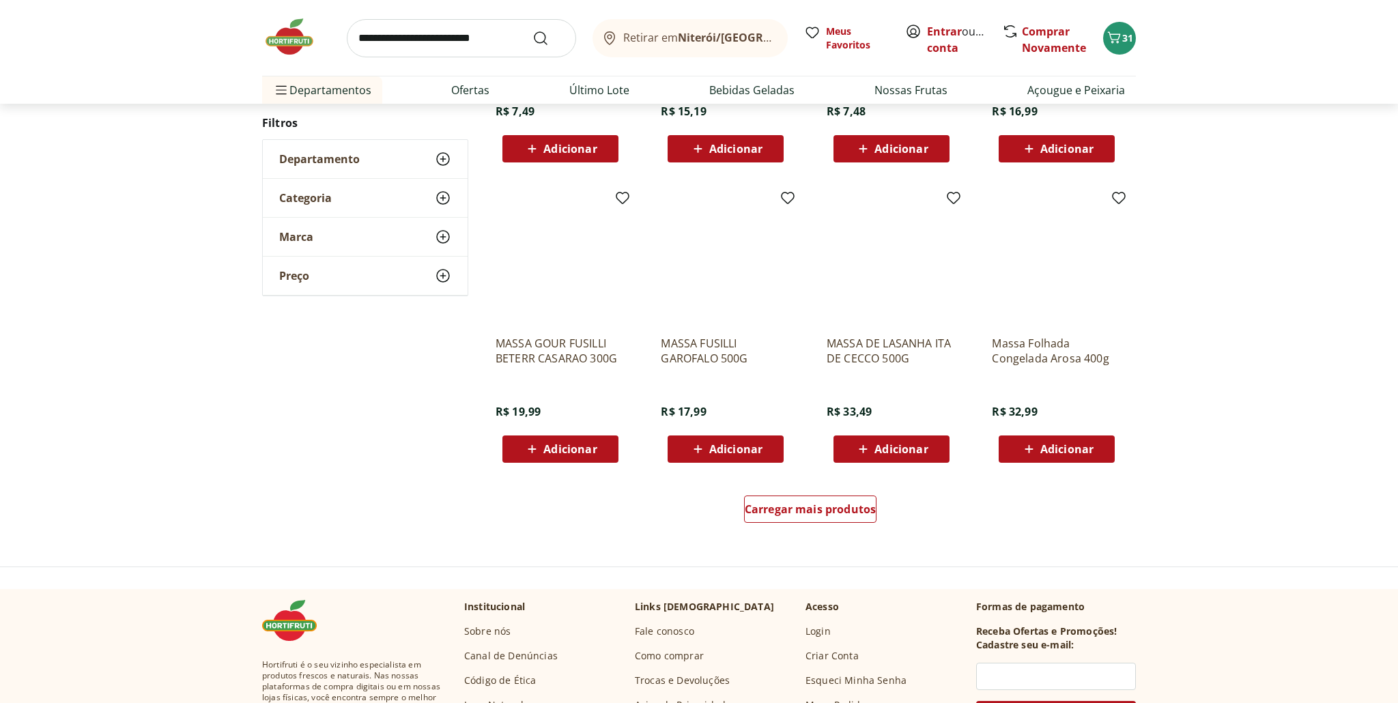
scroll to position [778, 0]
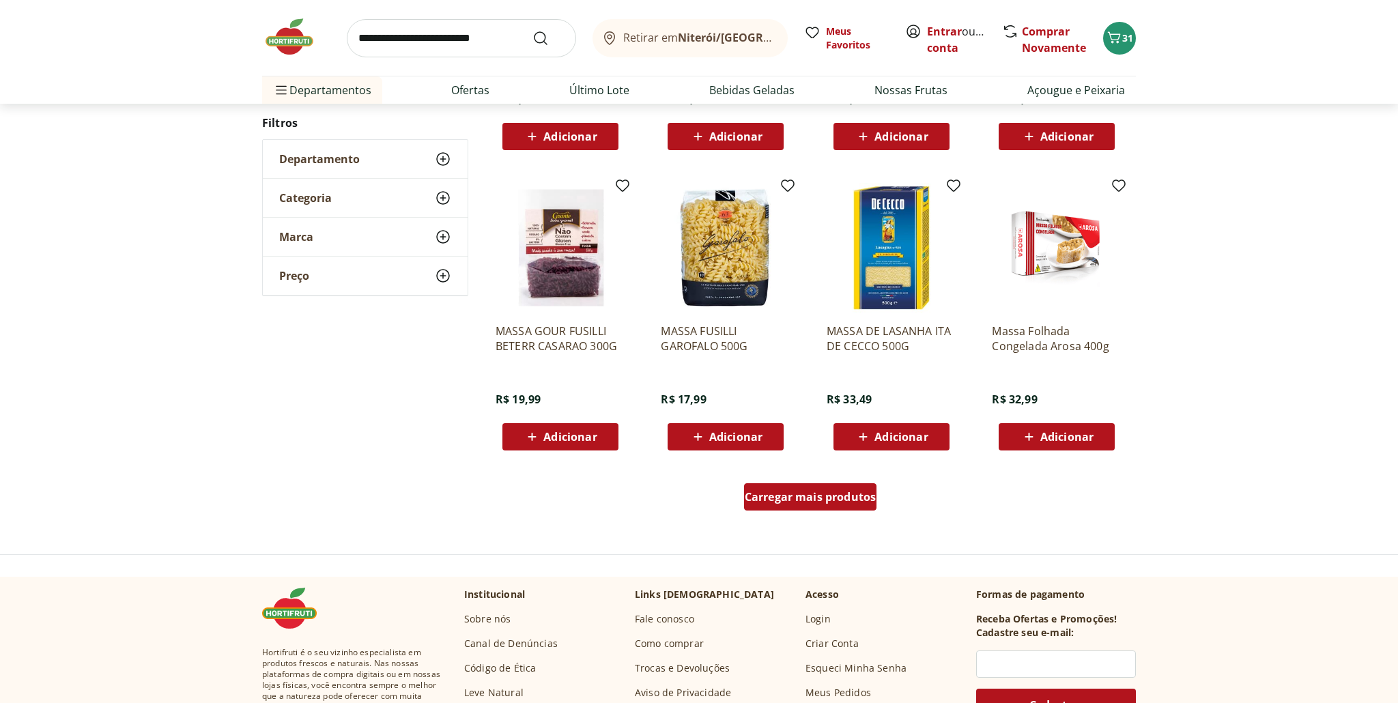
click at [826, 500] on span "Carregar mais produtos" at bounding box center [811, 497] width 132 height 11
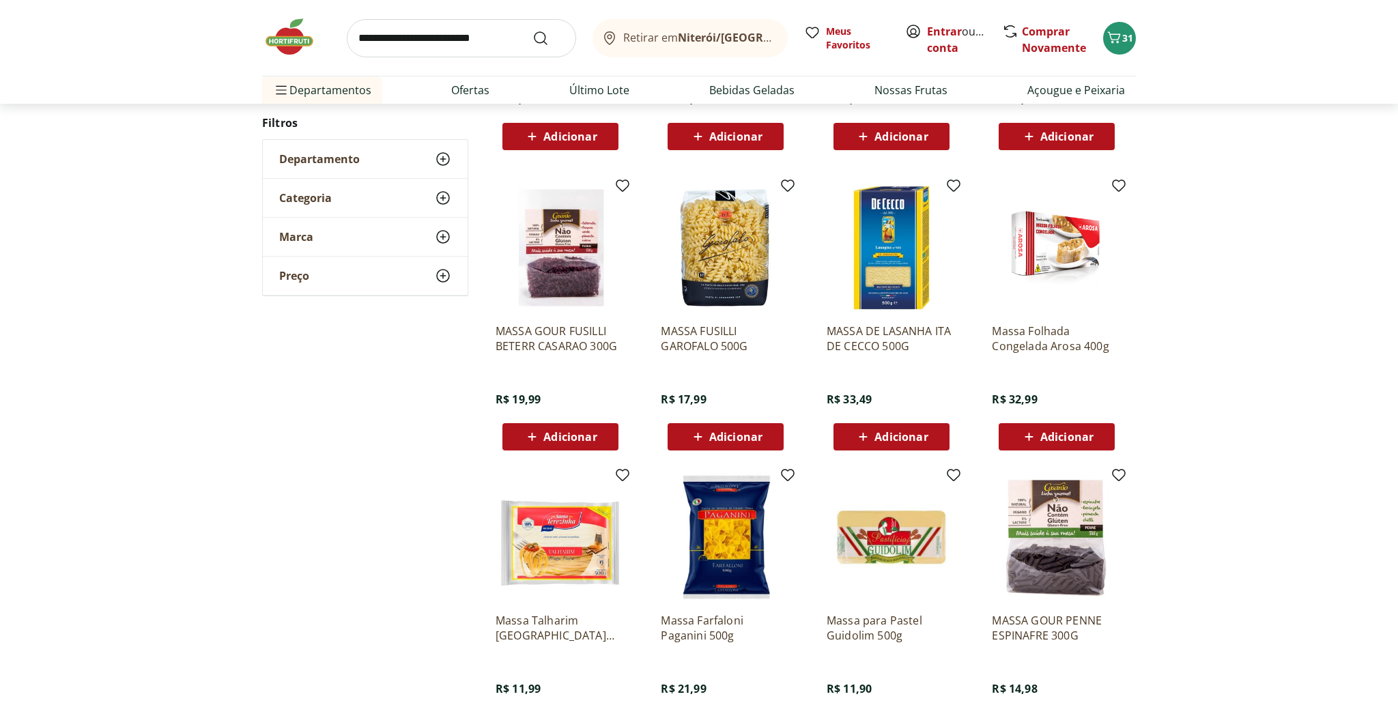
scroll to position [778, 0]
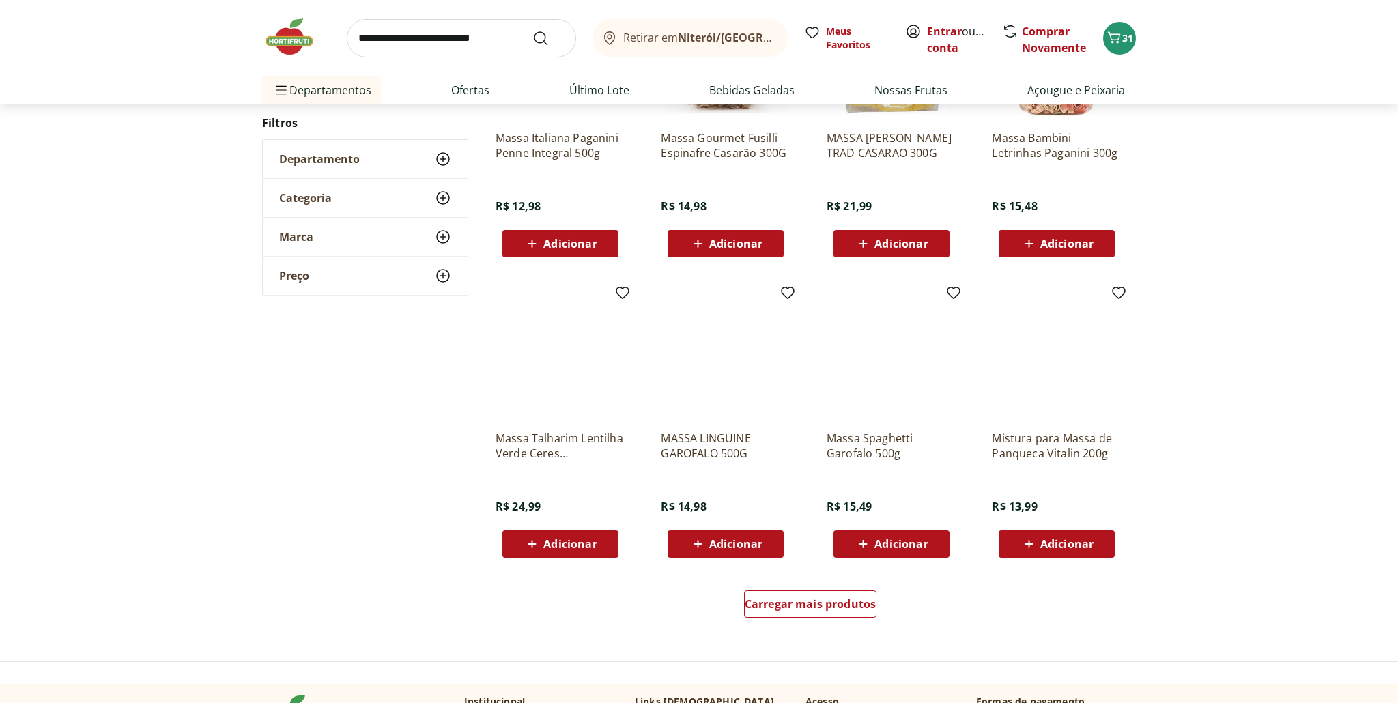
scroll to position [672, 0]
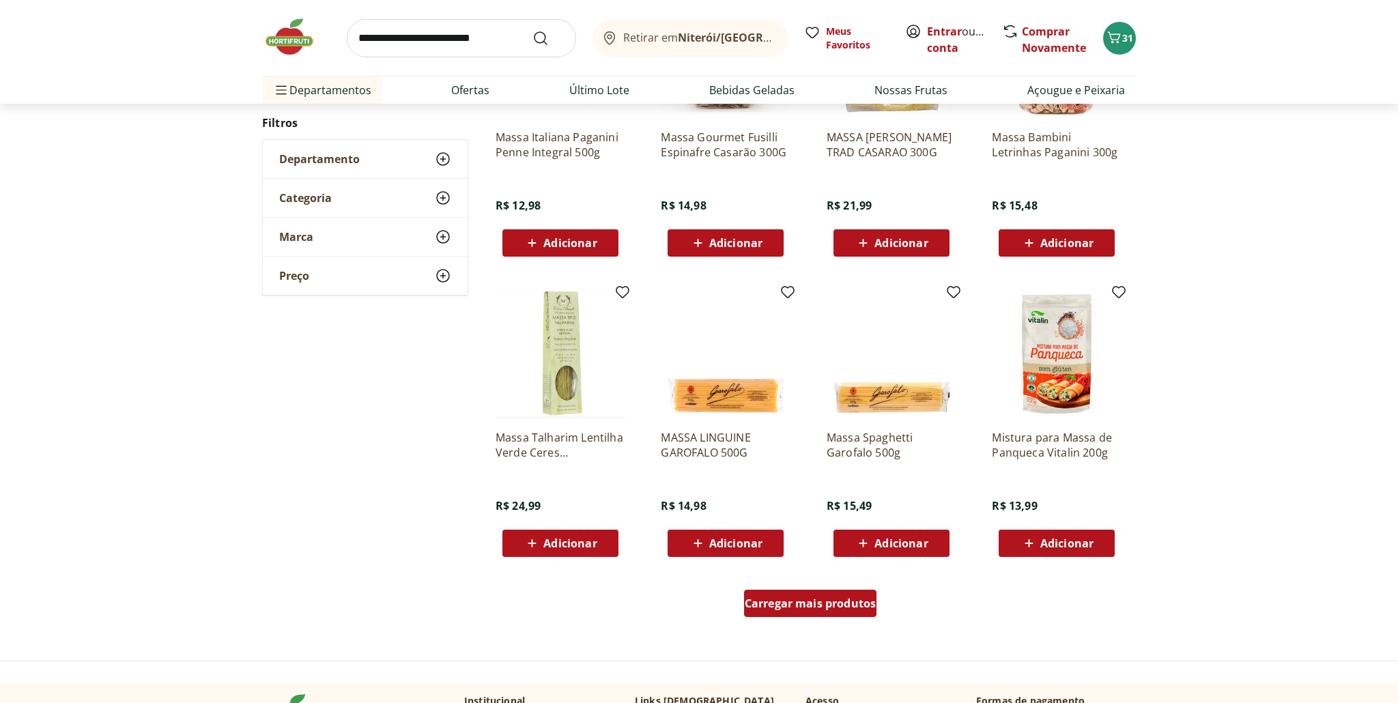
click at [813, 607] on span "Carregar mais produtos" at bounding box center [811, 603] width 132 height 11
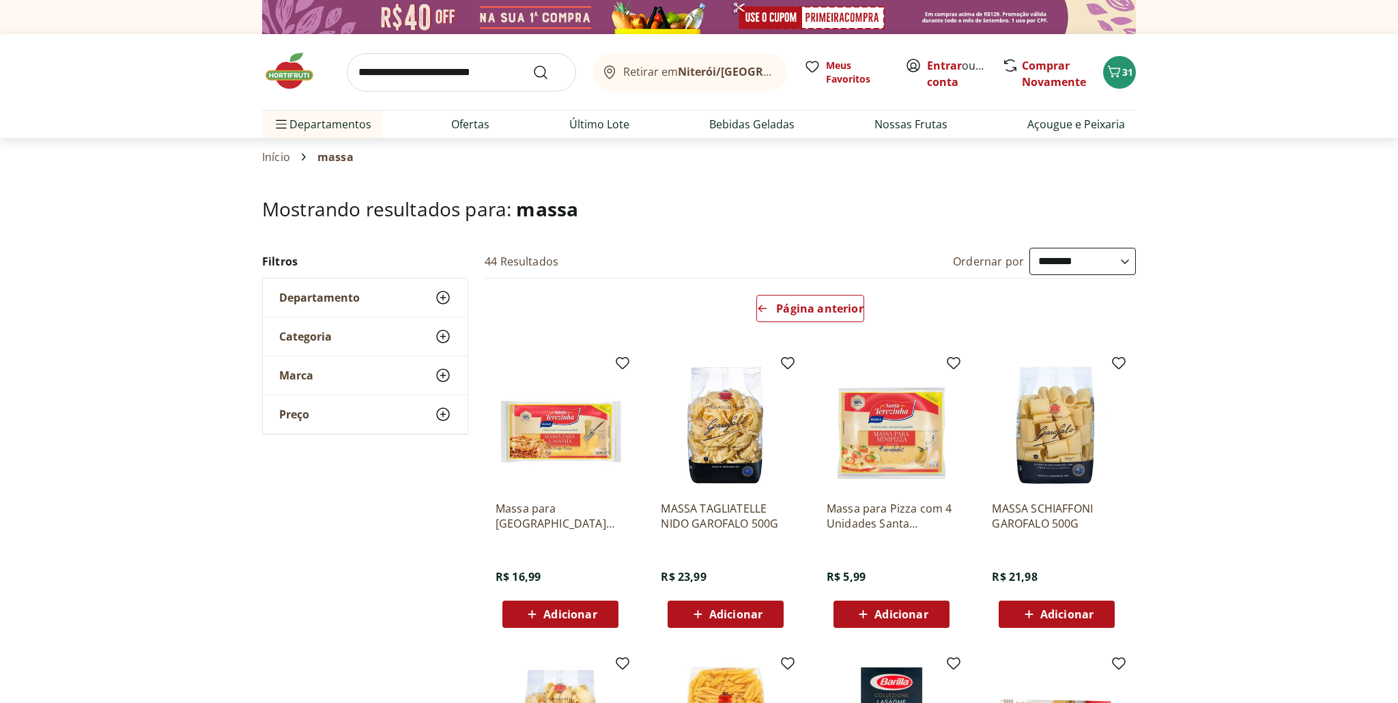
click at [457, 74] on input "search" at bounding box center [461, 72] width 229 height 38
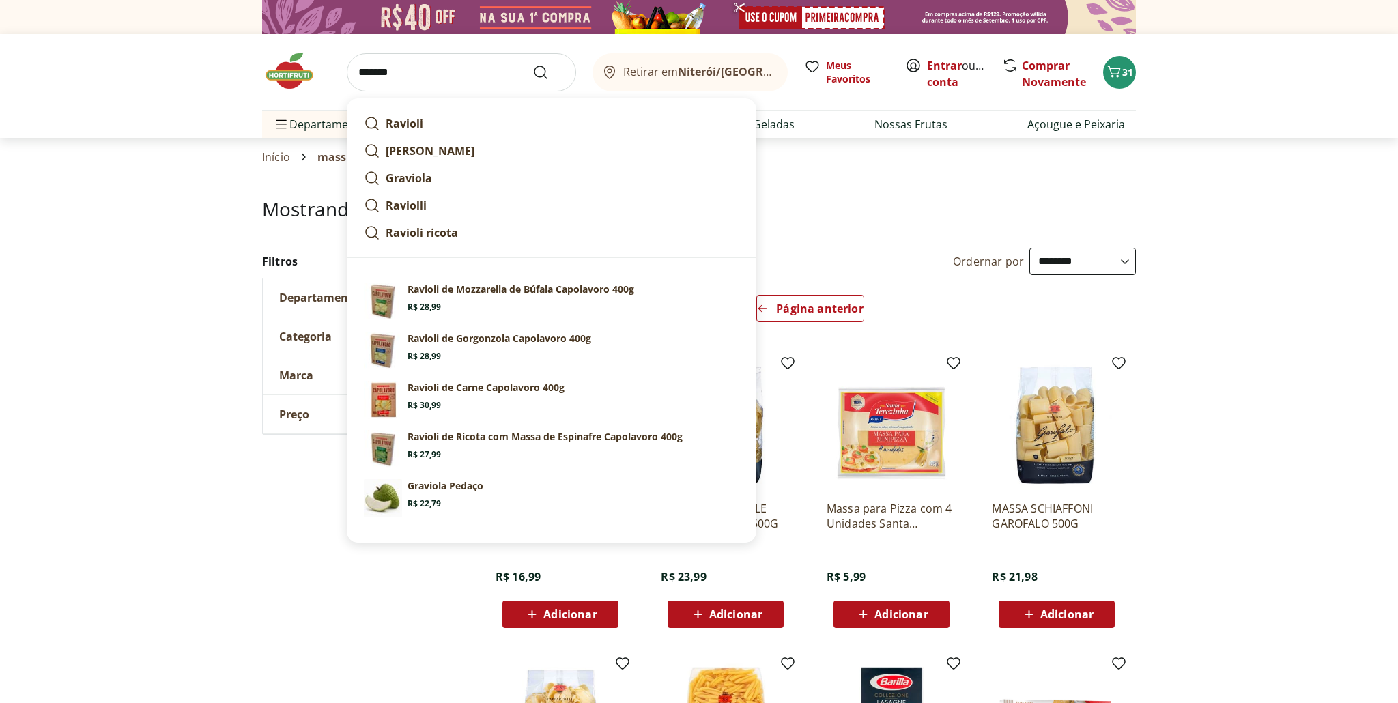
type input "*******"
click at [533, 64] on button "Submit Search" at bounding box center [549, 72] width 33 height 16
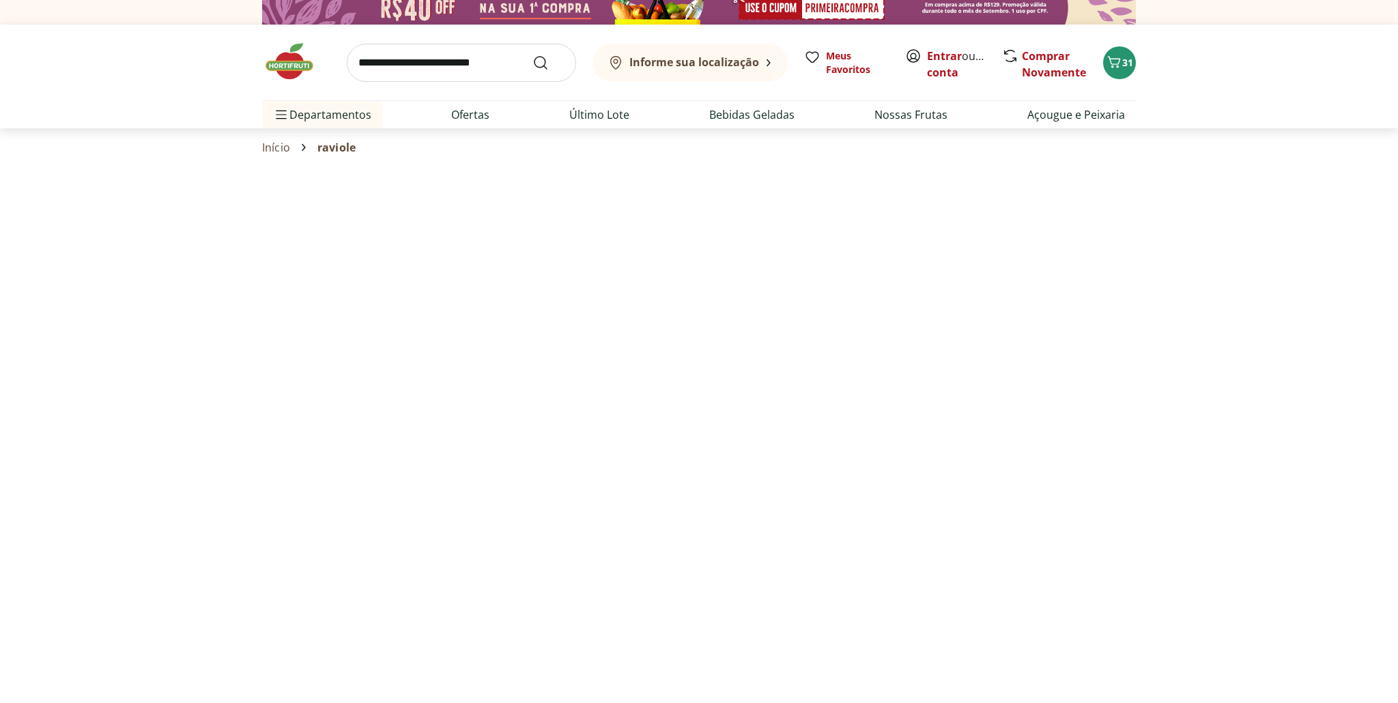
scroll to position [11, 0]
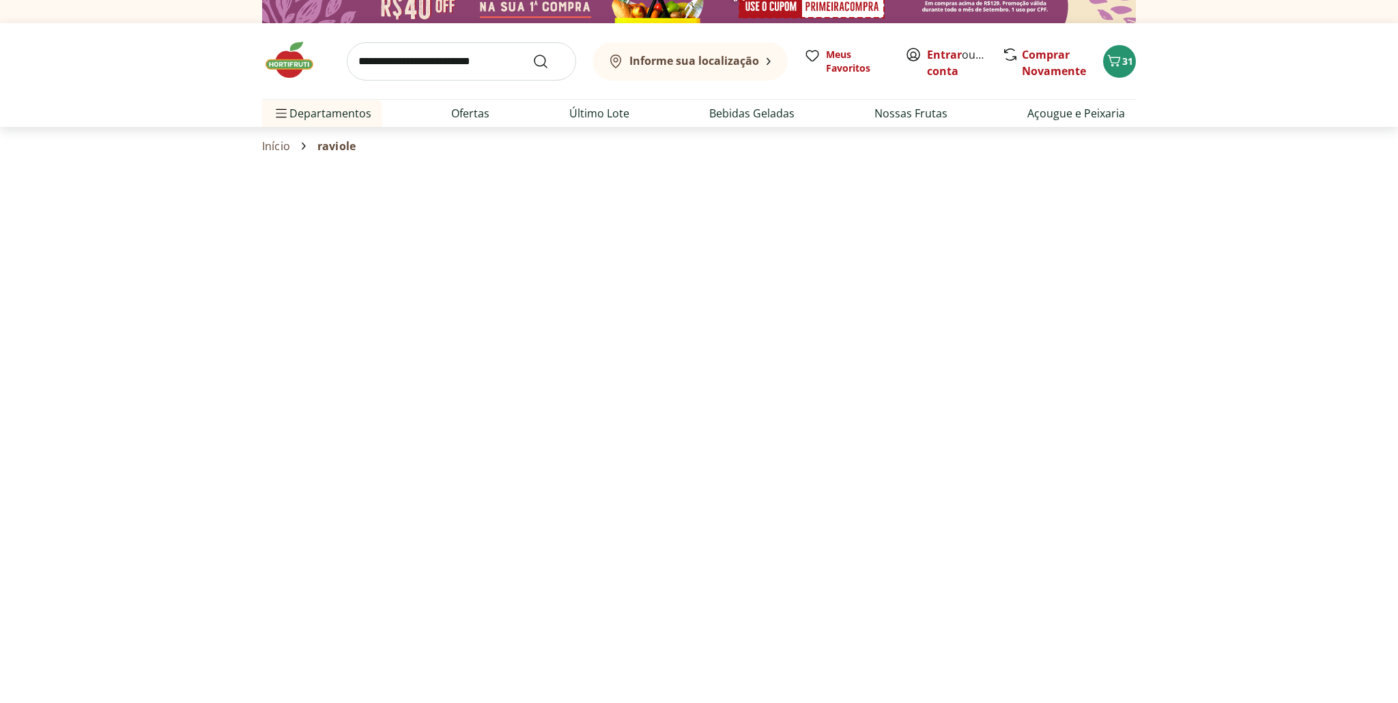
select select "**********"
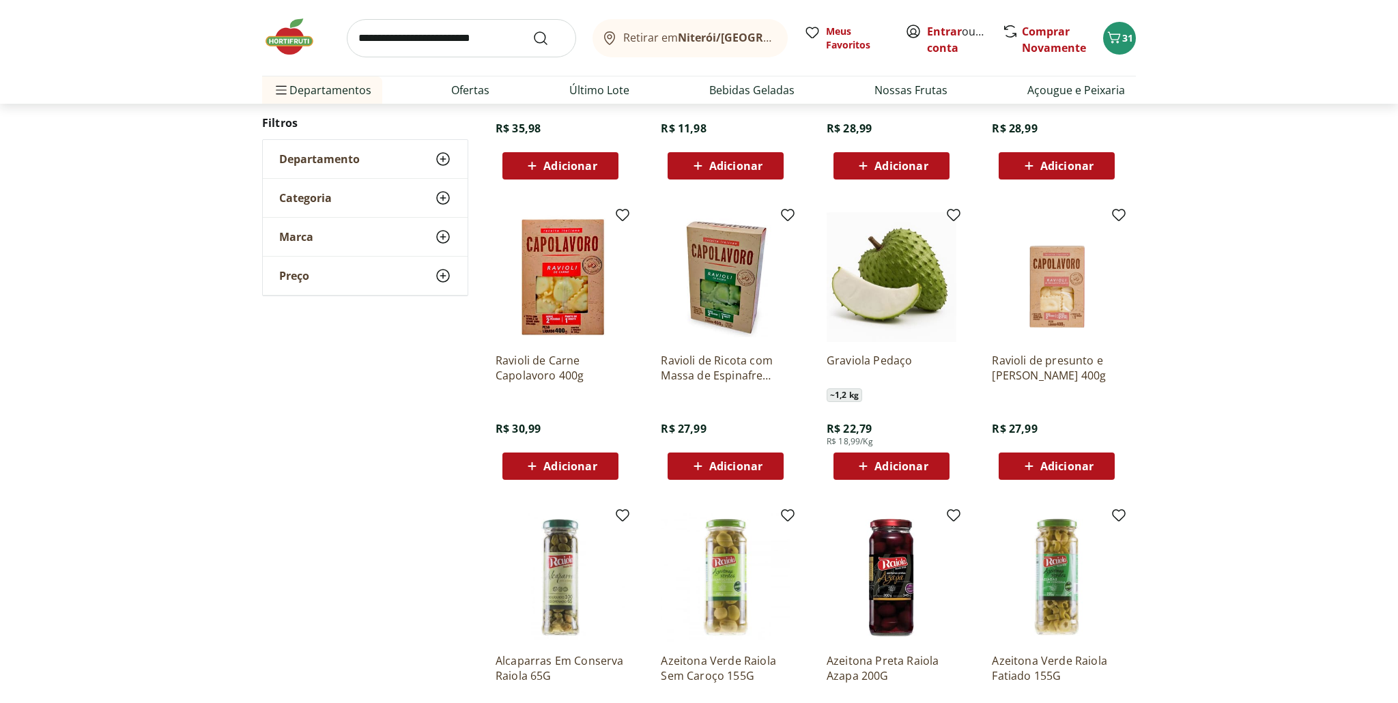
scroll to position [408, 0]
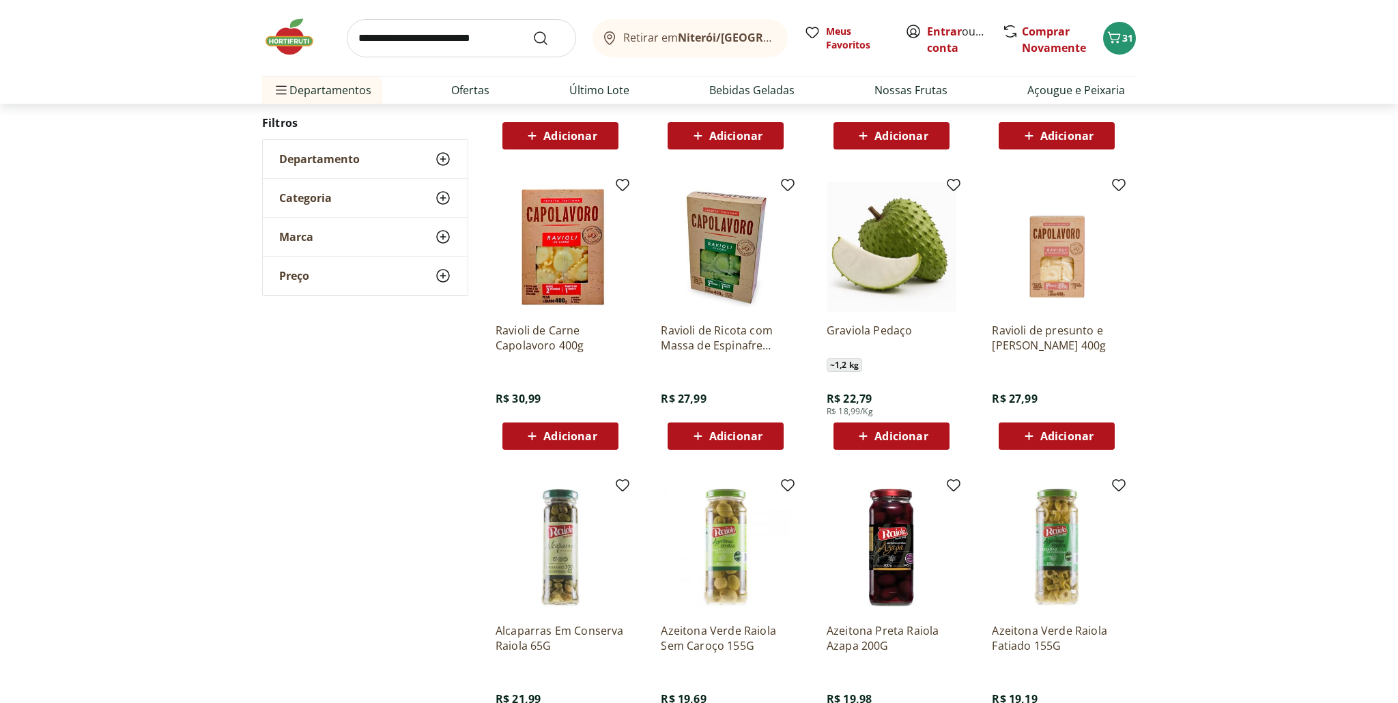
click at [566, 437] on span "Adicionar" at bounding box center [569, 436] width 53 height 11
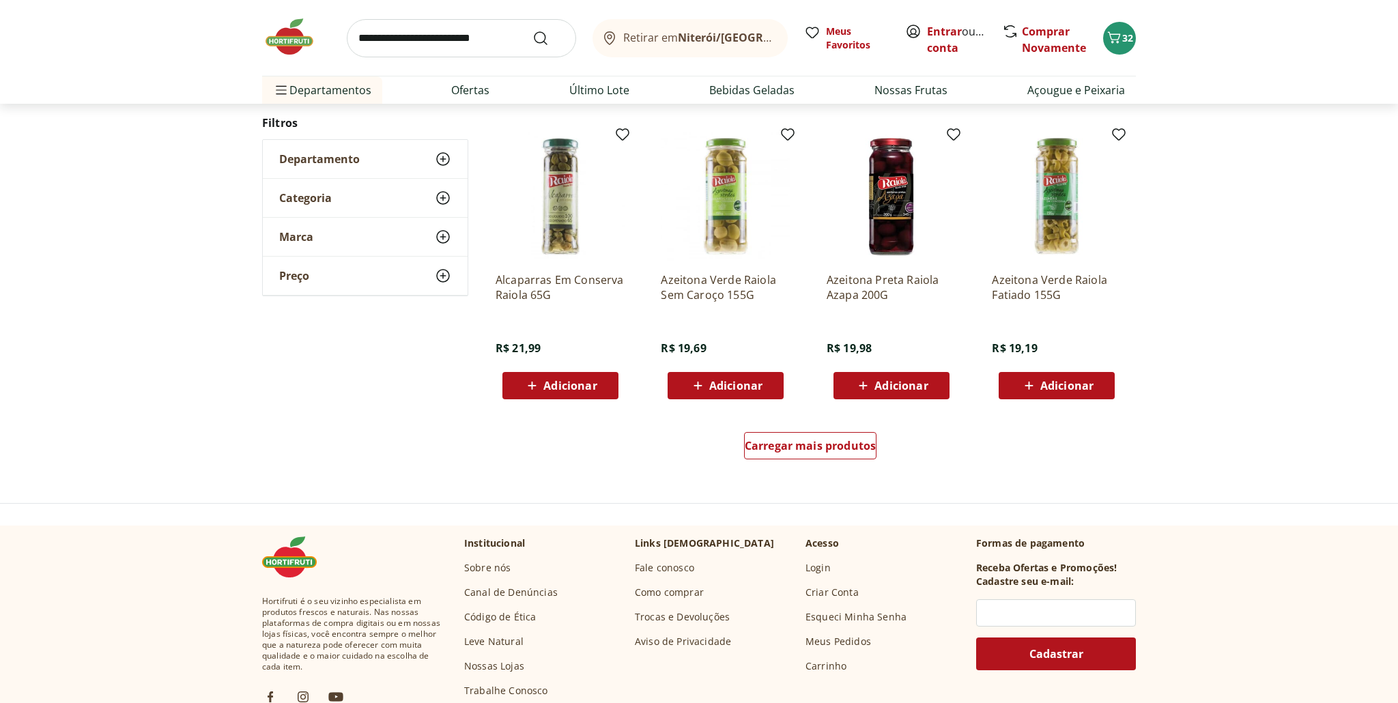
scroll to position [762, 0]
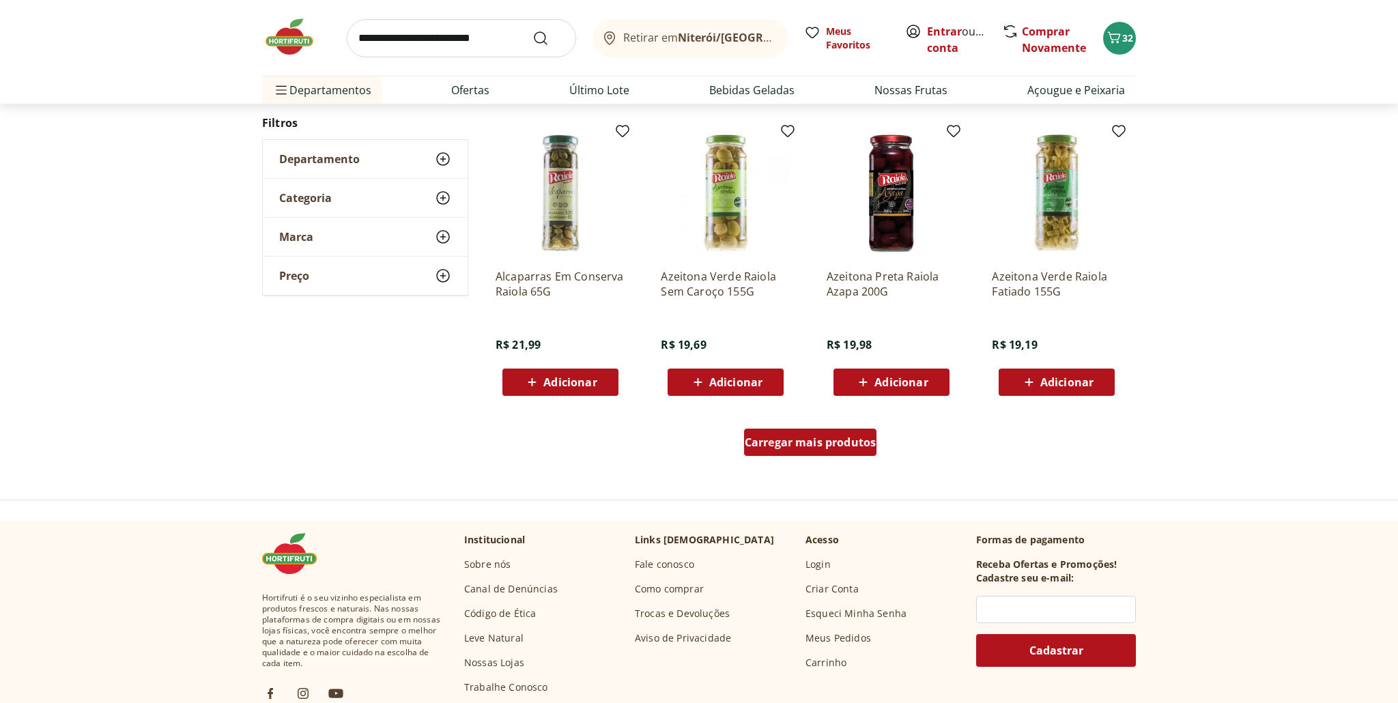
click at [804, 444] on span "Carregar mais produtos" at bounding box center [811, 442] width 132 height 11
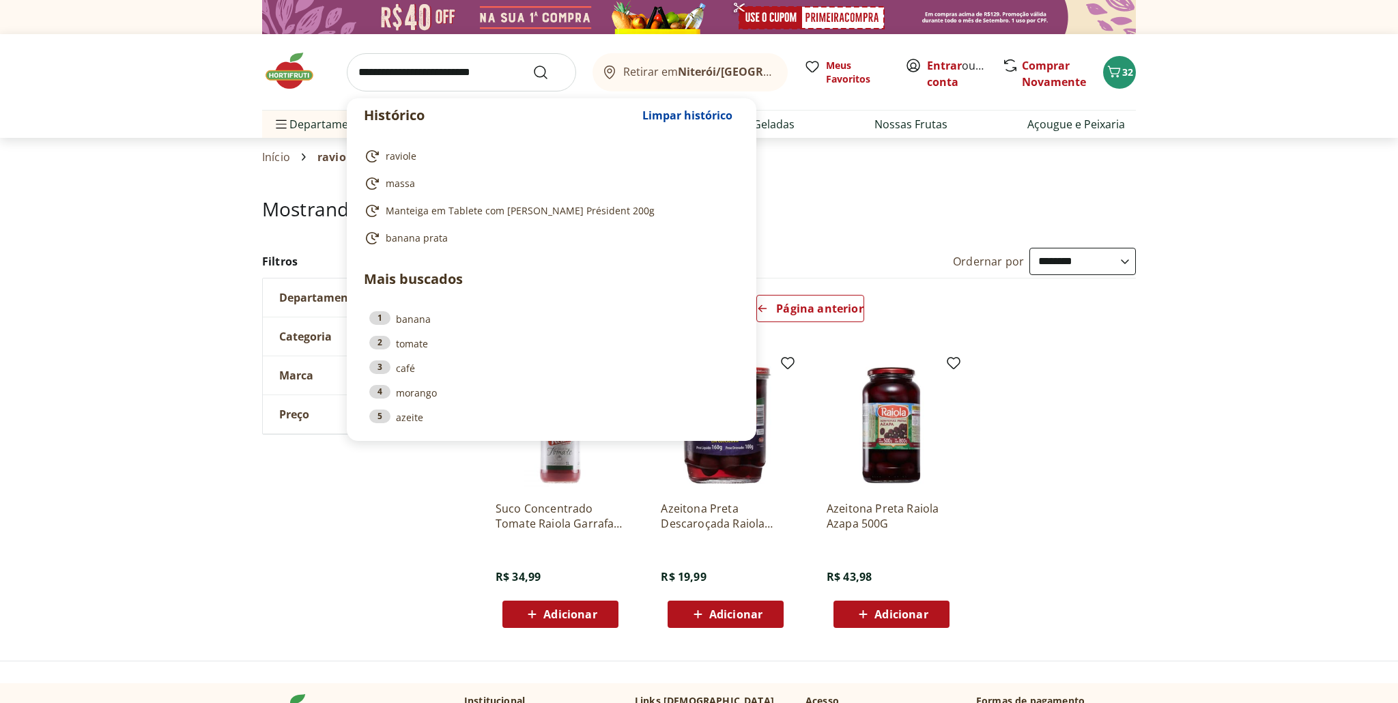
click at [490, 74] on input "search" at bounding box center [461, 72] width 229 height 38
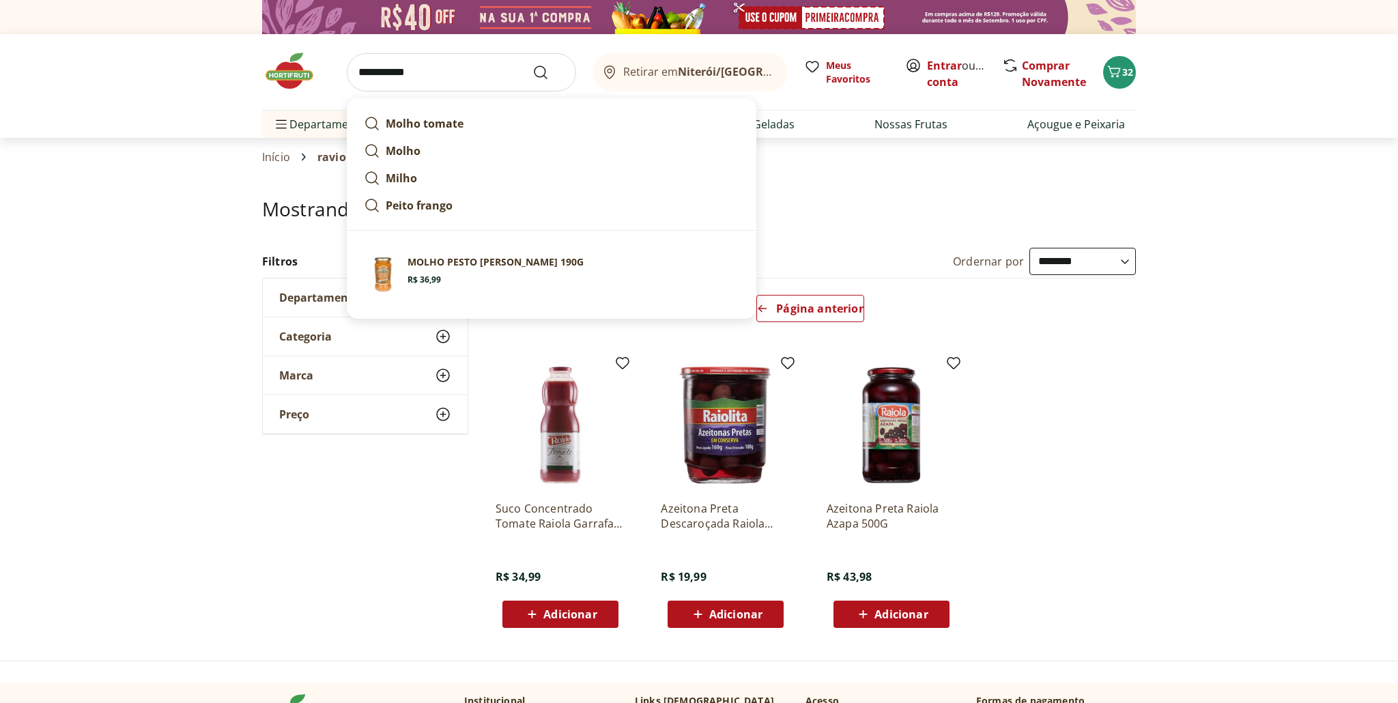
type input "**********"
click at [533, 64] on button "Submit Search" at bounding box center [549, 72] width 33 height 16
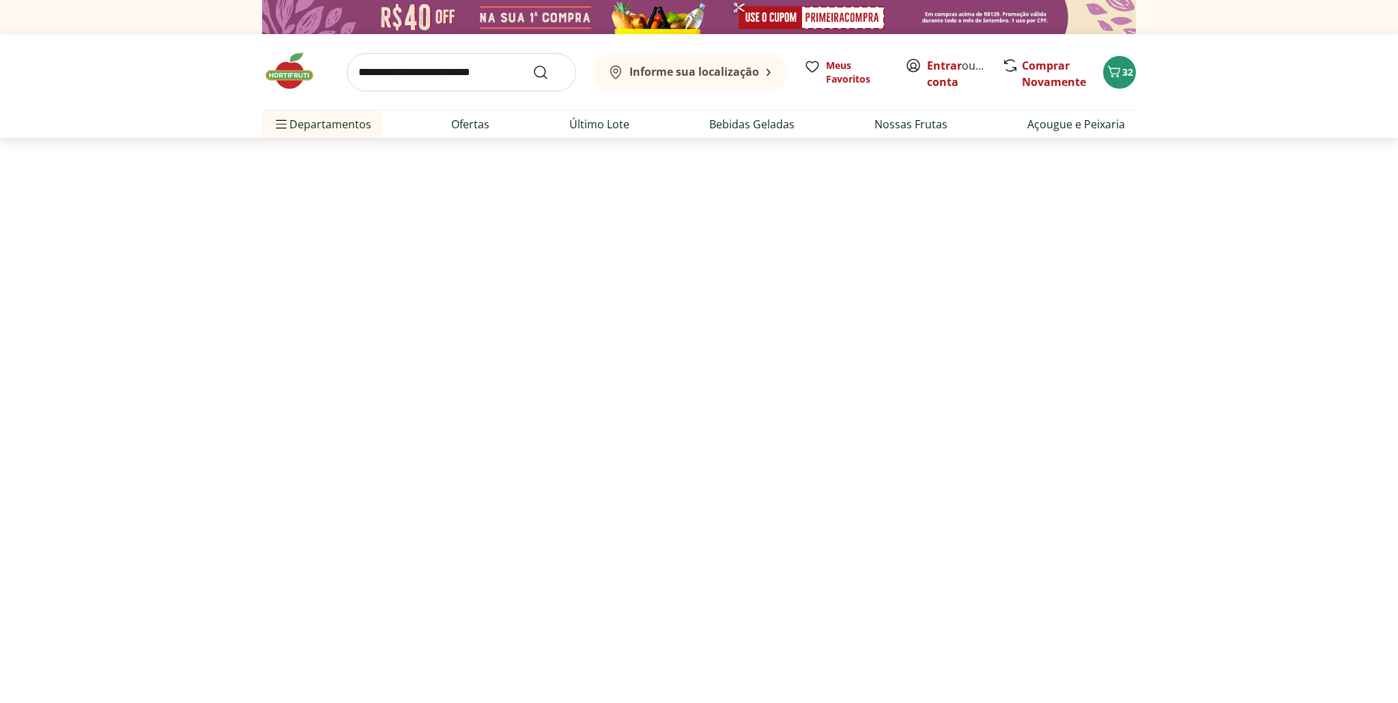
select select "**********"
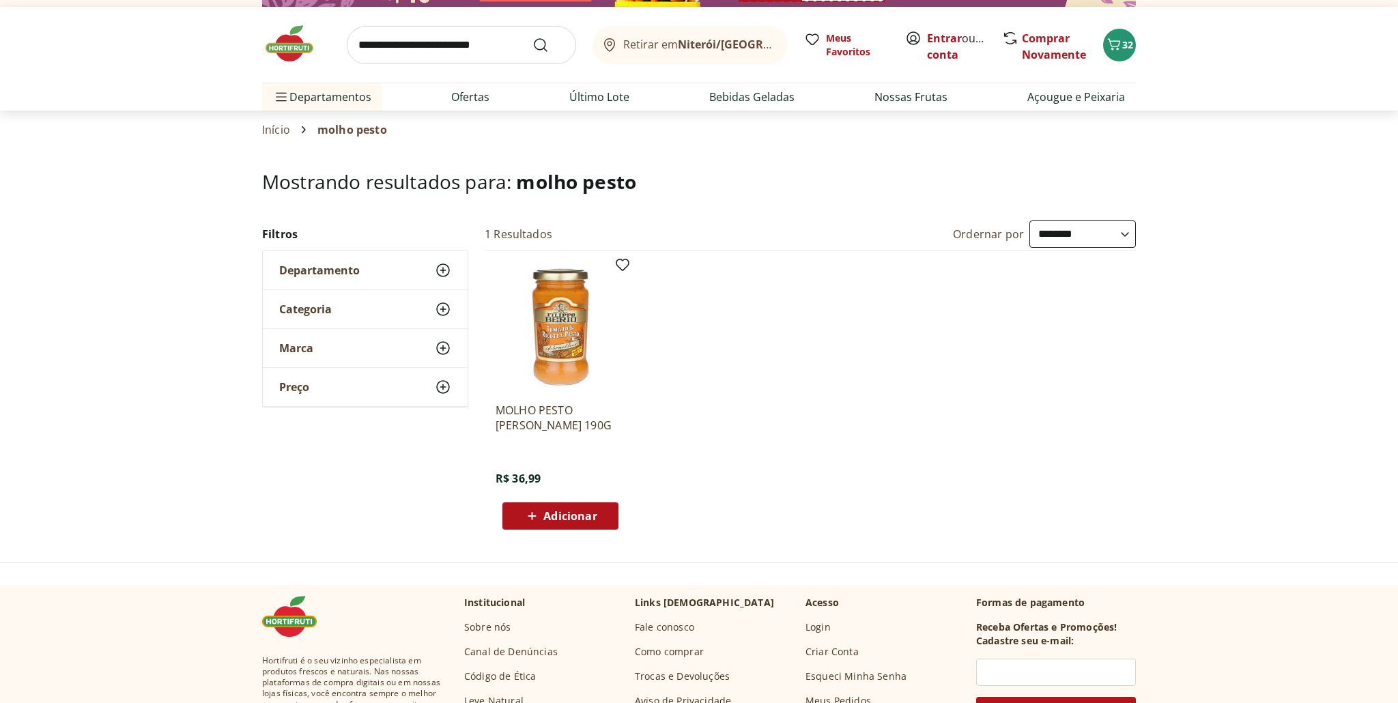
scroll to position [49, 0]
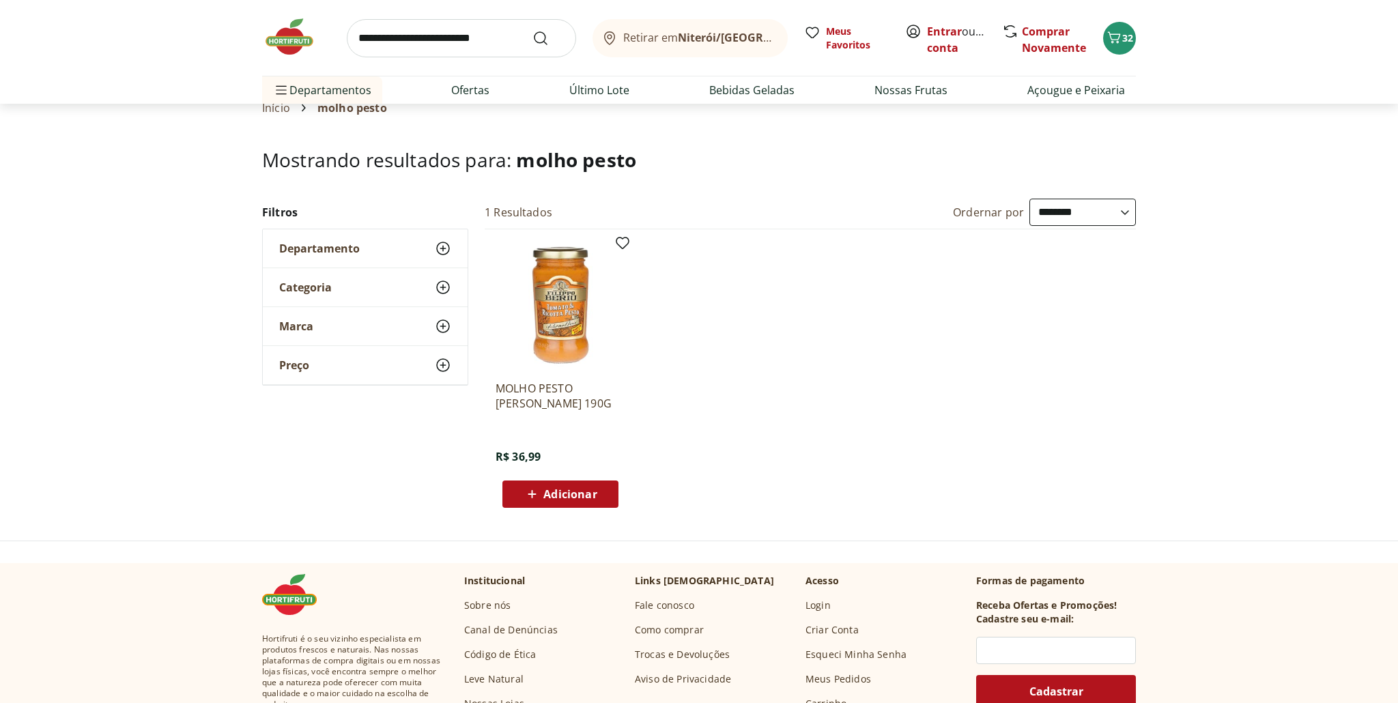
click at [309, 326] on span "Marca" at bounding box center [296, 327] width 34 height 14
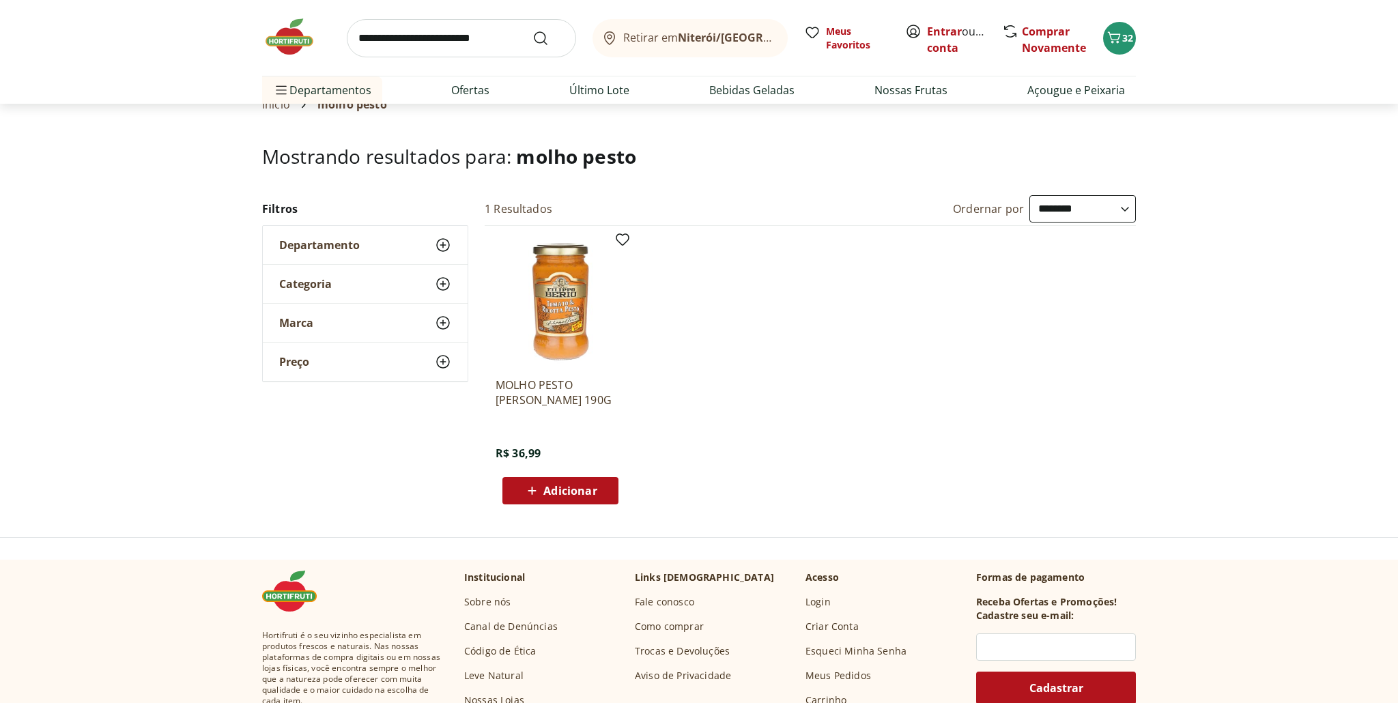
scroll to position [55, 0]
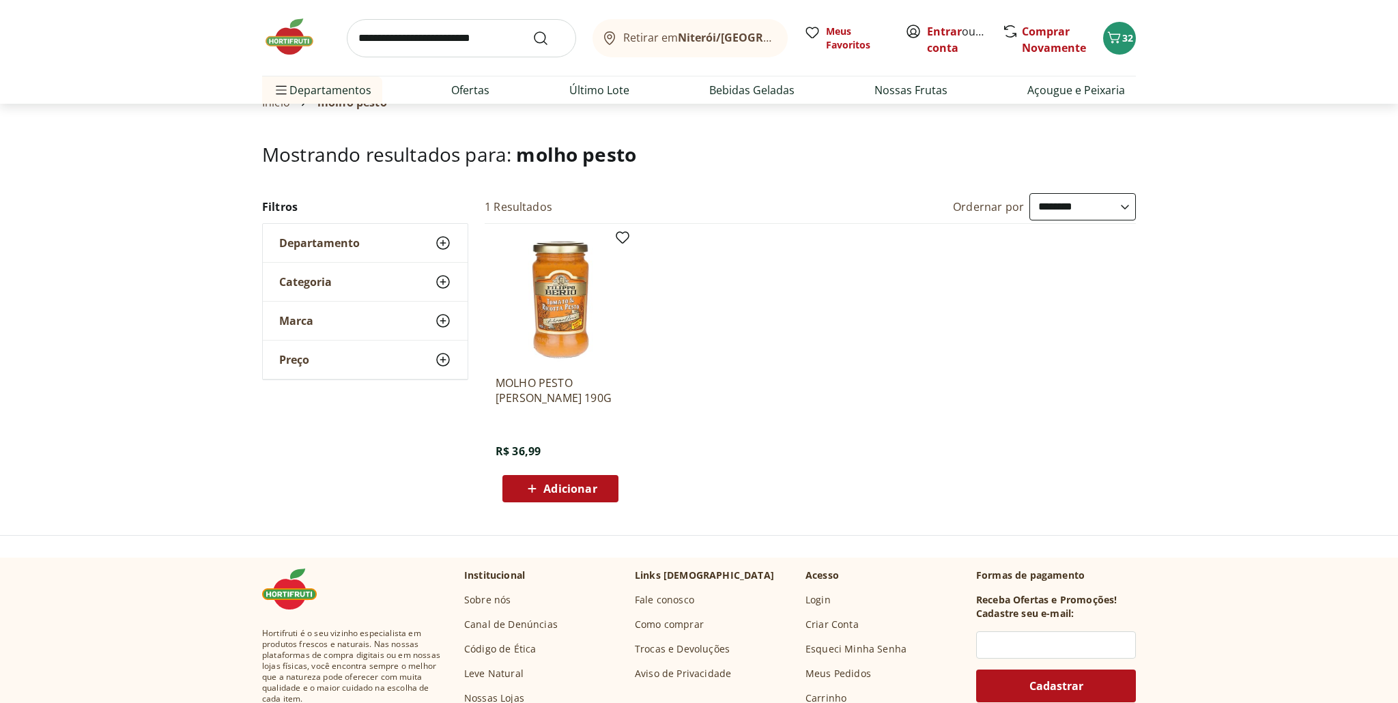
click at [324, 280] on span "Categoria" at bounding box center [305, 282] width 53 height 14
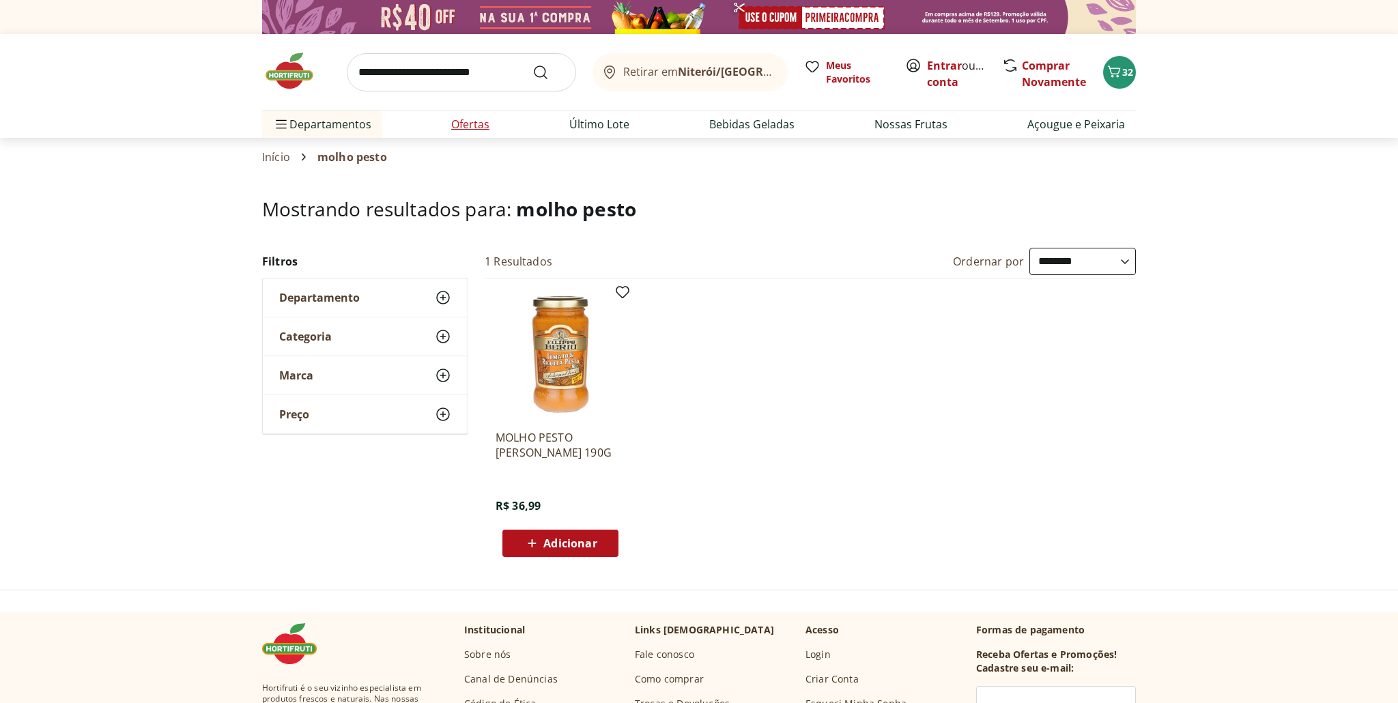
click at [466, 124] on link "Ofertas" at bounding box center [470, 124] width 38 height 16
select select "**********"
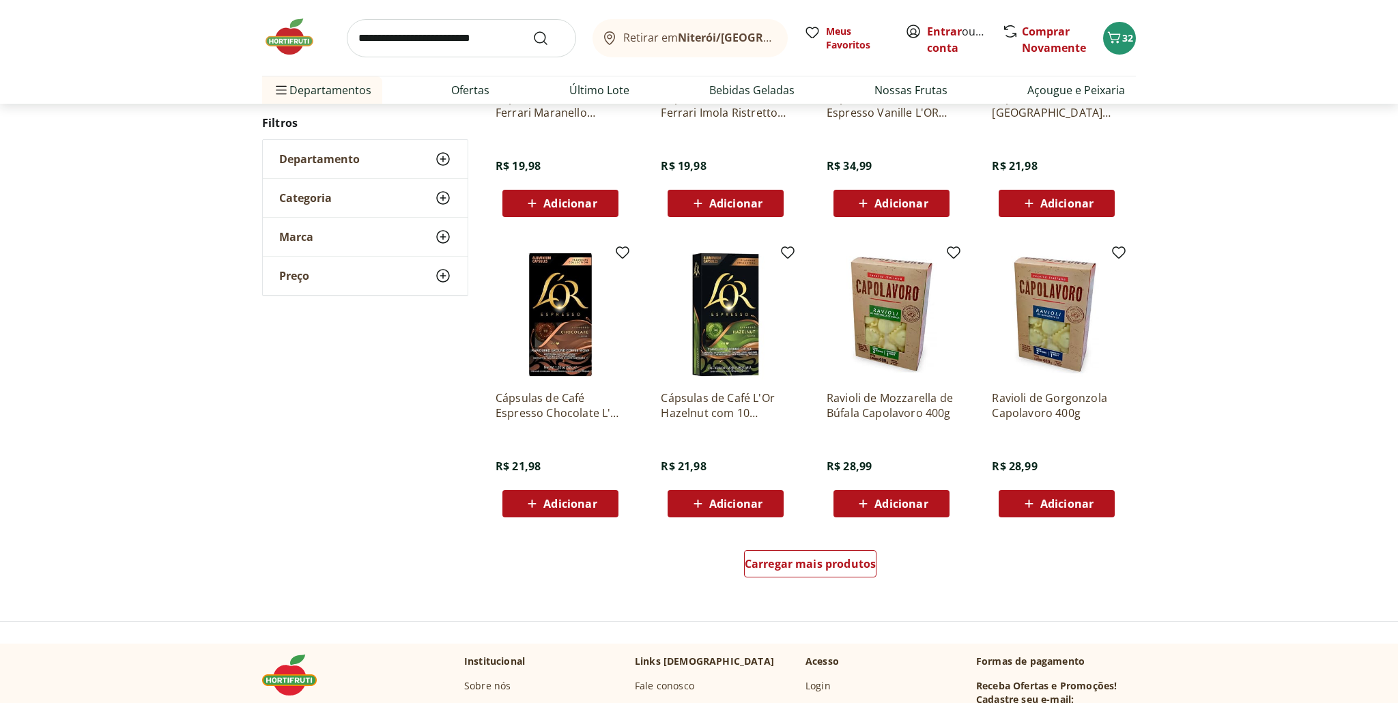
scroll to position [593, 0]
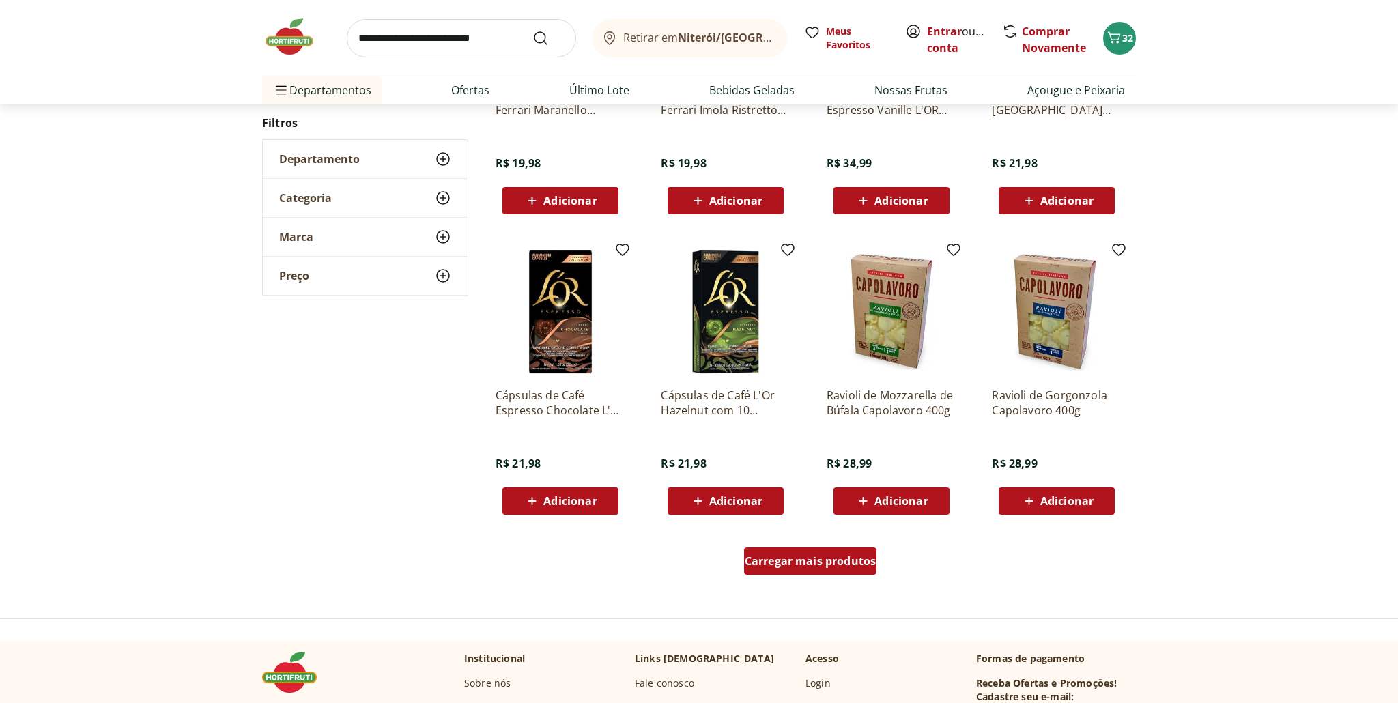
click at [815, 563] on span "Carregar mais produtos" at bounding box center [811, 561] width 132 height 11
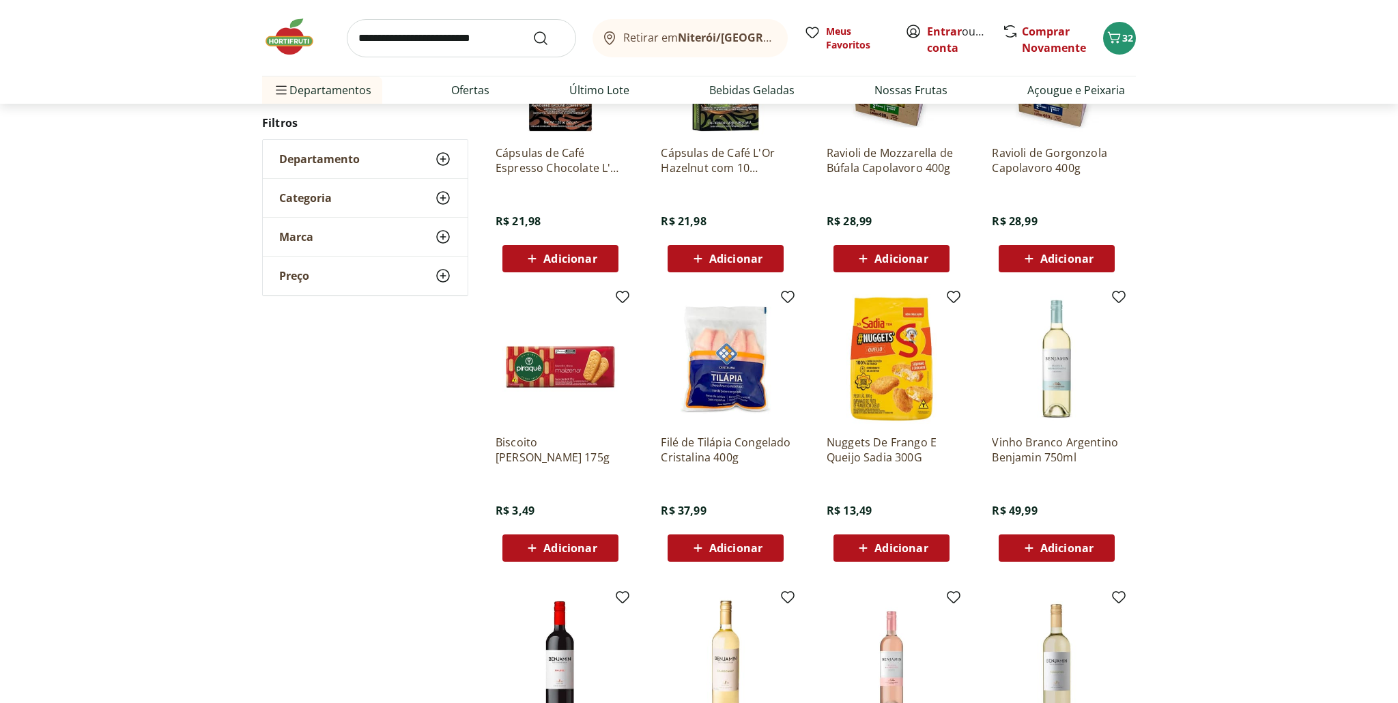
scroll to position [836, 0]
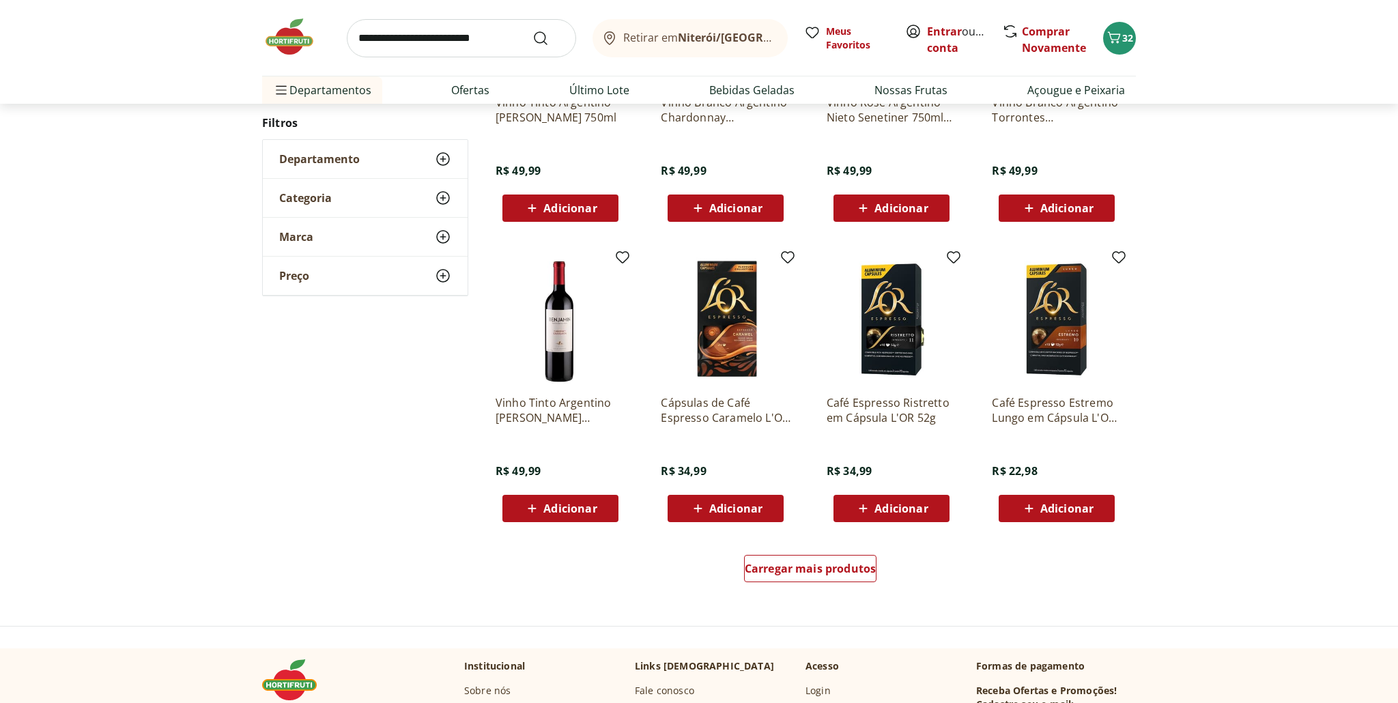
scroll to position [659, 0]
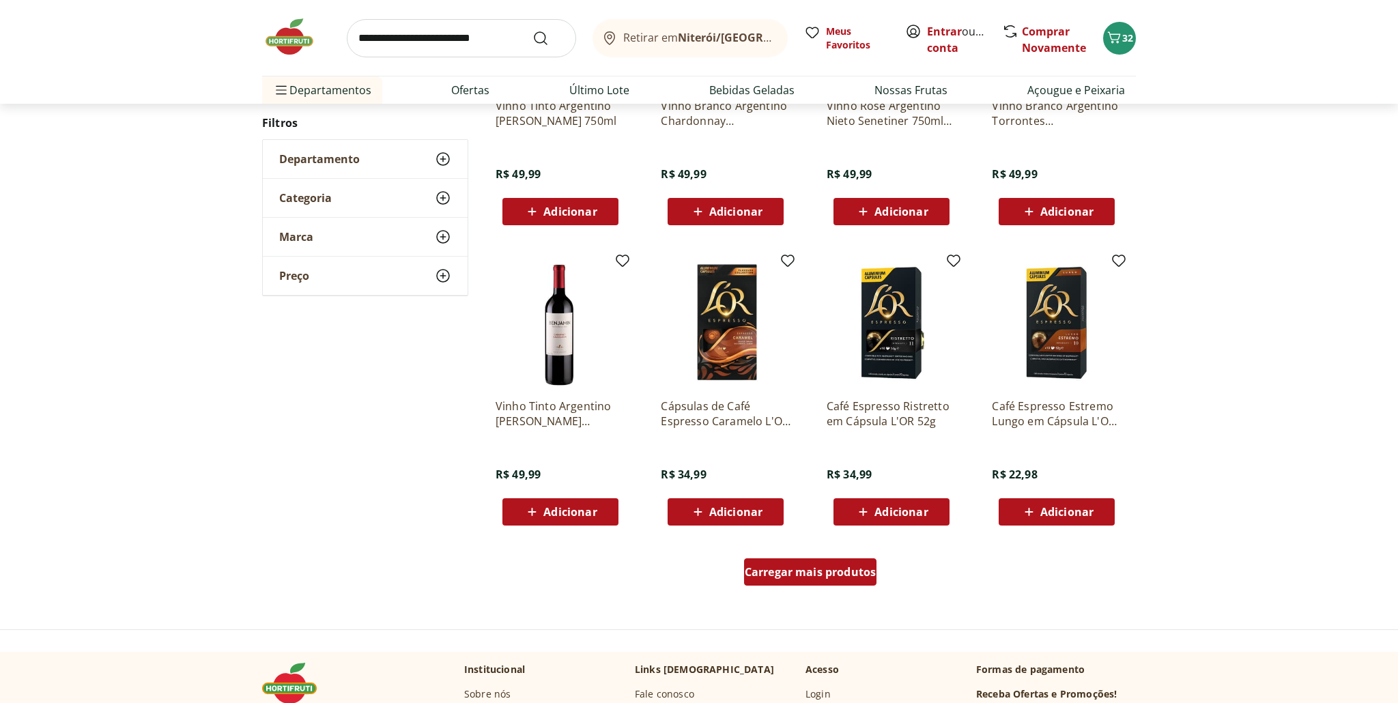
click at [837, 565] on div "Carregar mais produtos" at bounding box center [810, 572] width 133 height 27
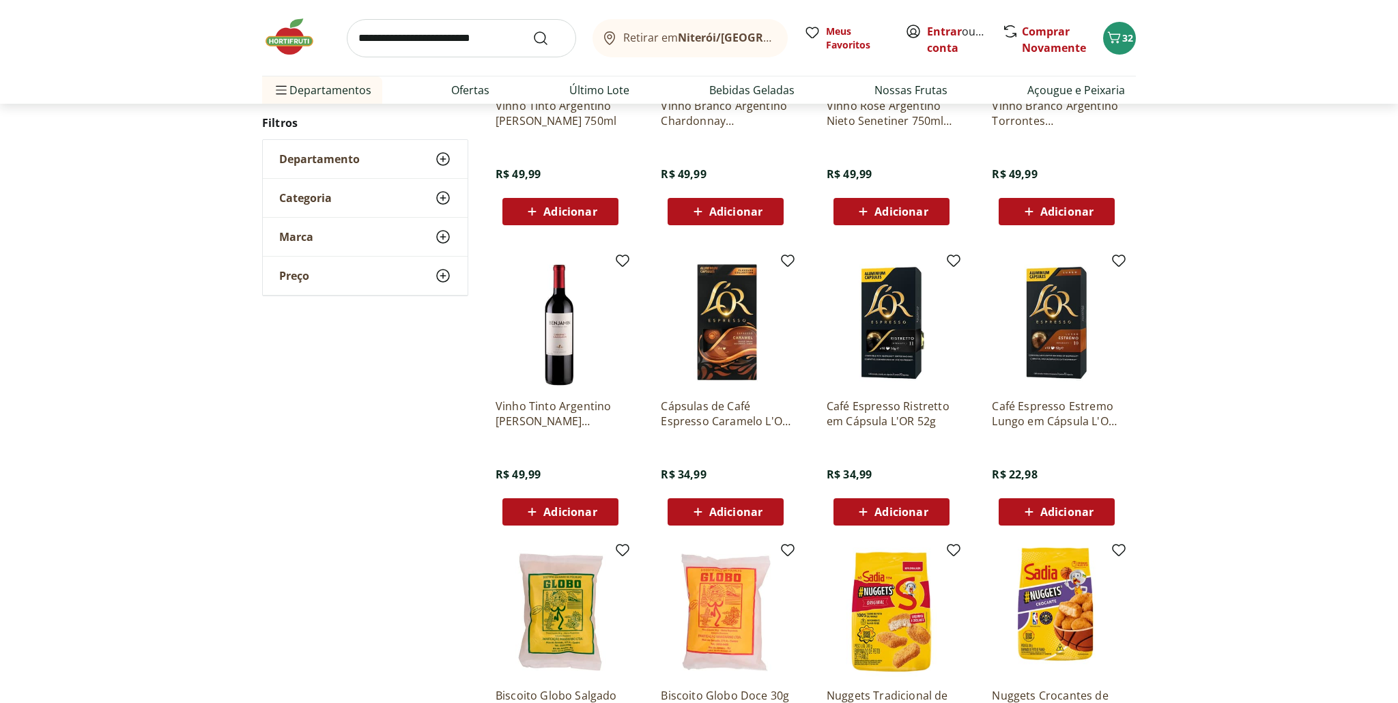
scroll to position [649, 0]
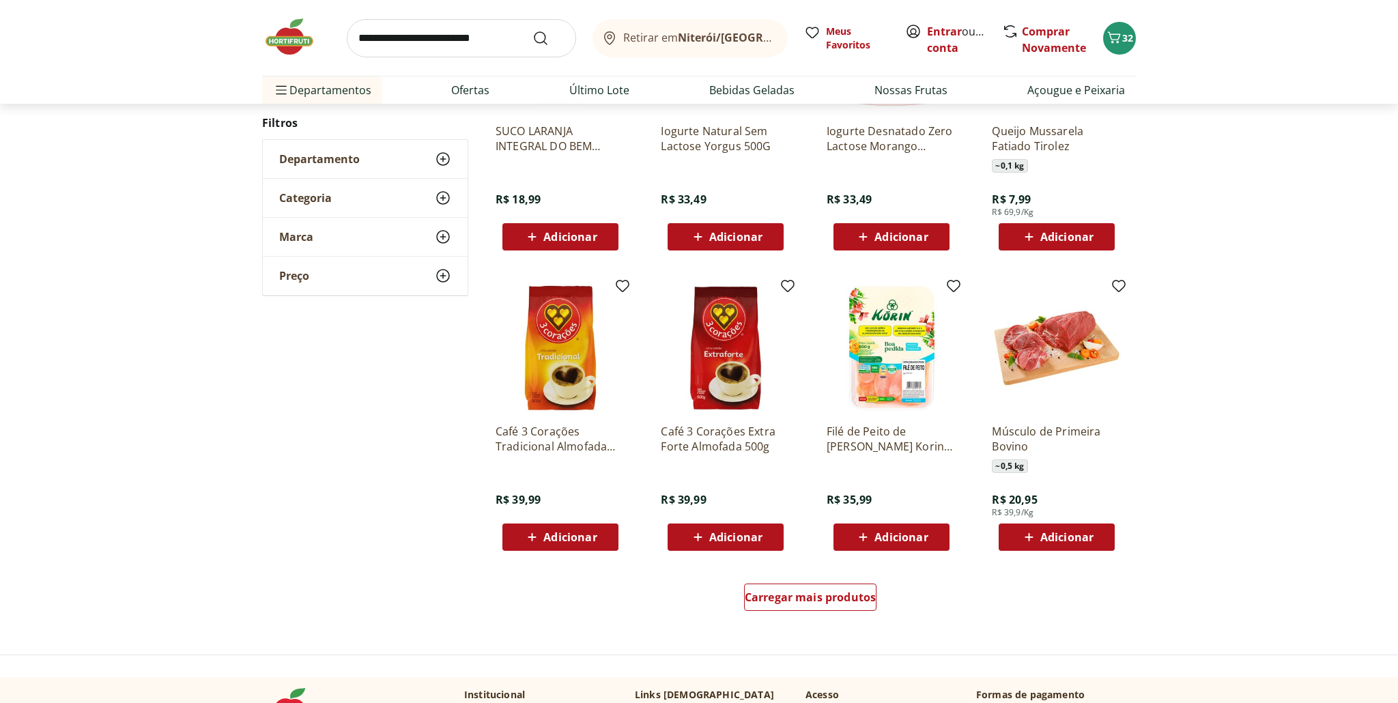
scroll to position [629, 0]
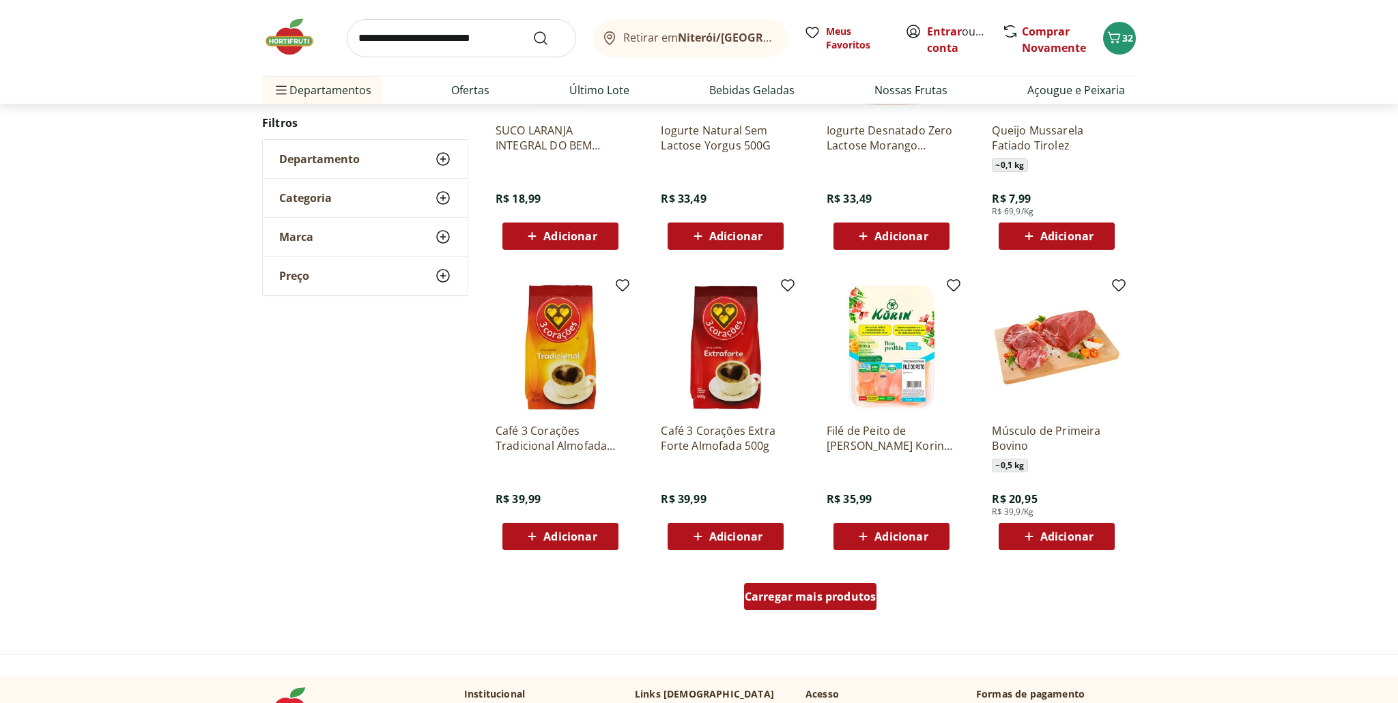
click at [849, 599] on span "Carregar mais produtos" at bounding box center [811, 596] width 132 height 11
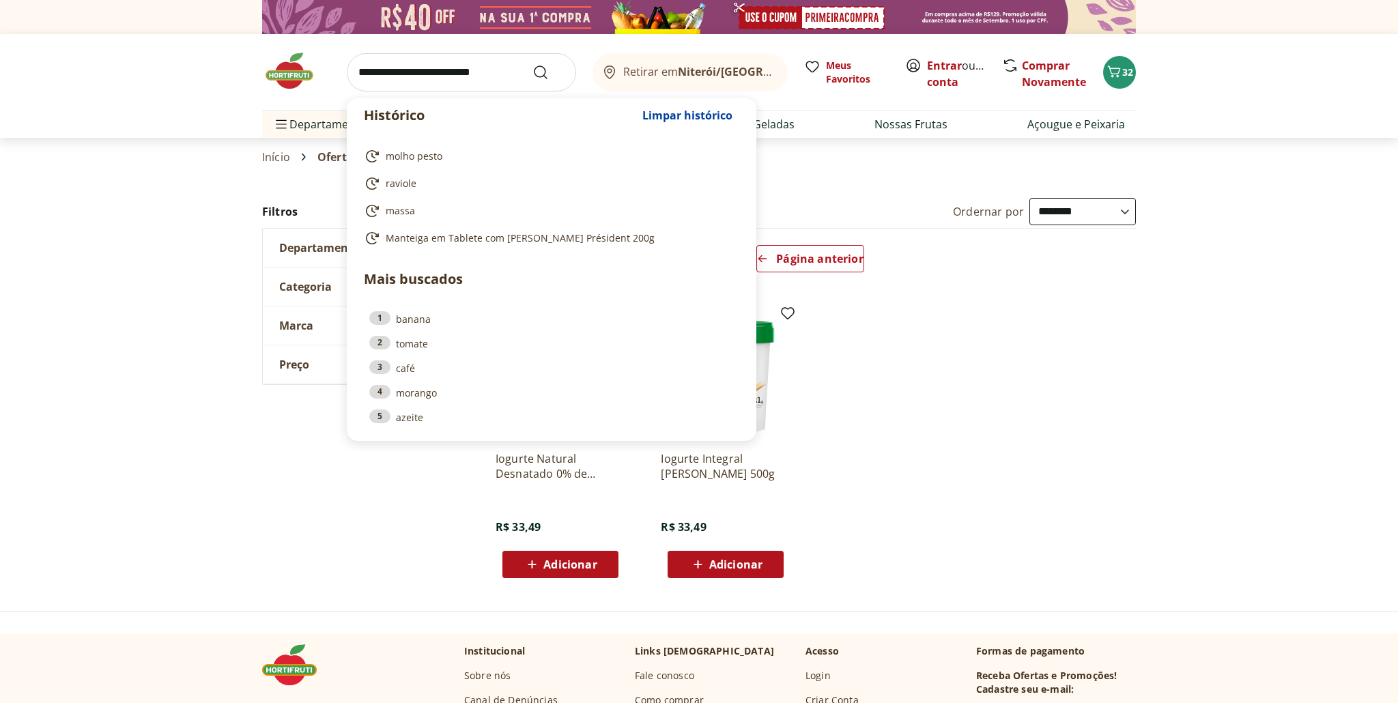
click at [494, 77] on input "search" at bounding box center [461, 72] width 229 height 38
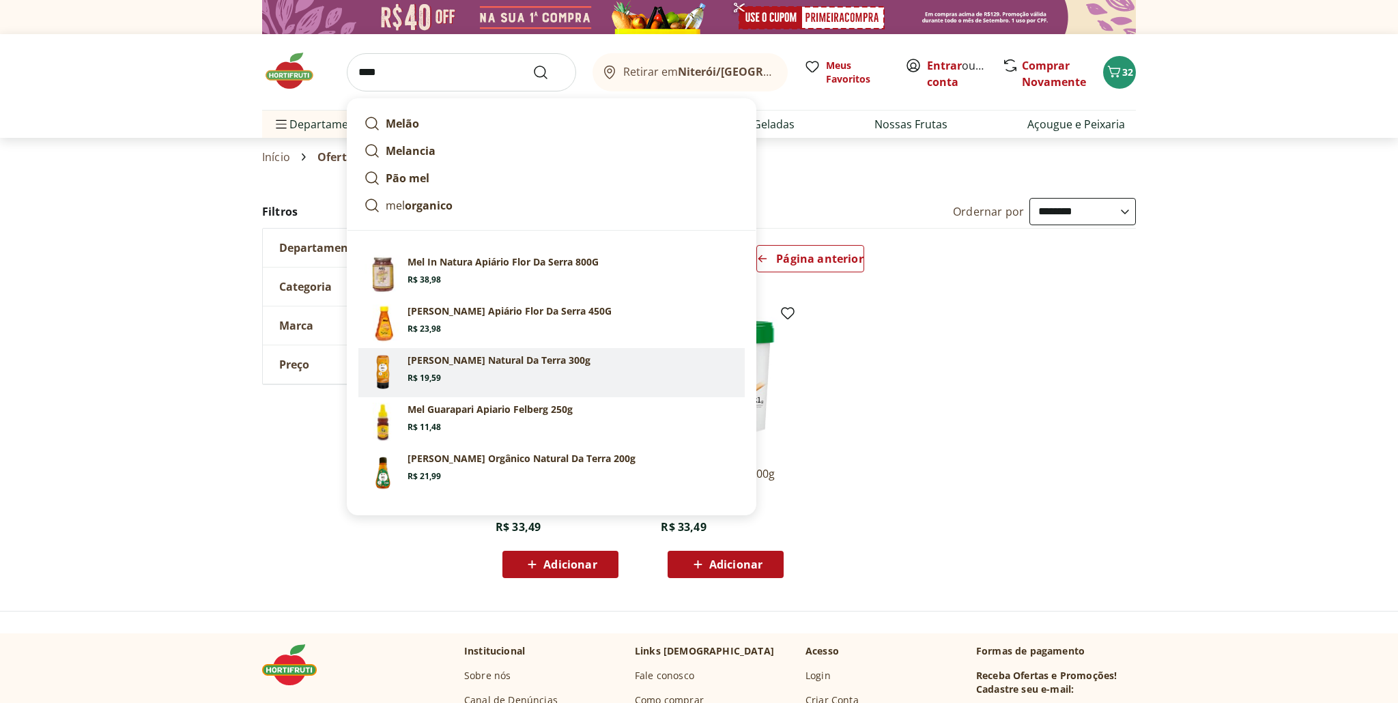
click at [440, 365] on p "[PERSON_NAME] Natural Da Terra 300g" at bounding box center [499, 361] width 183 height 14
type input "**********"
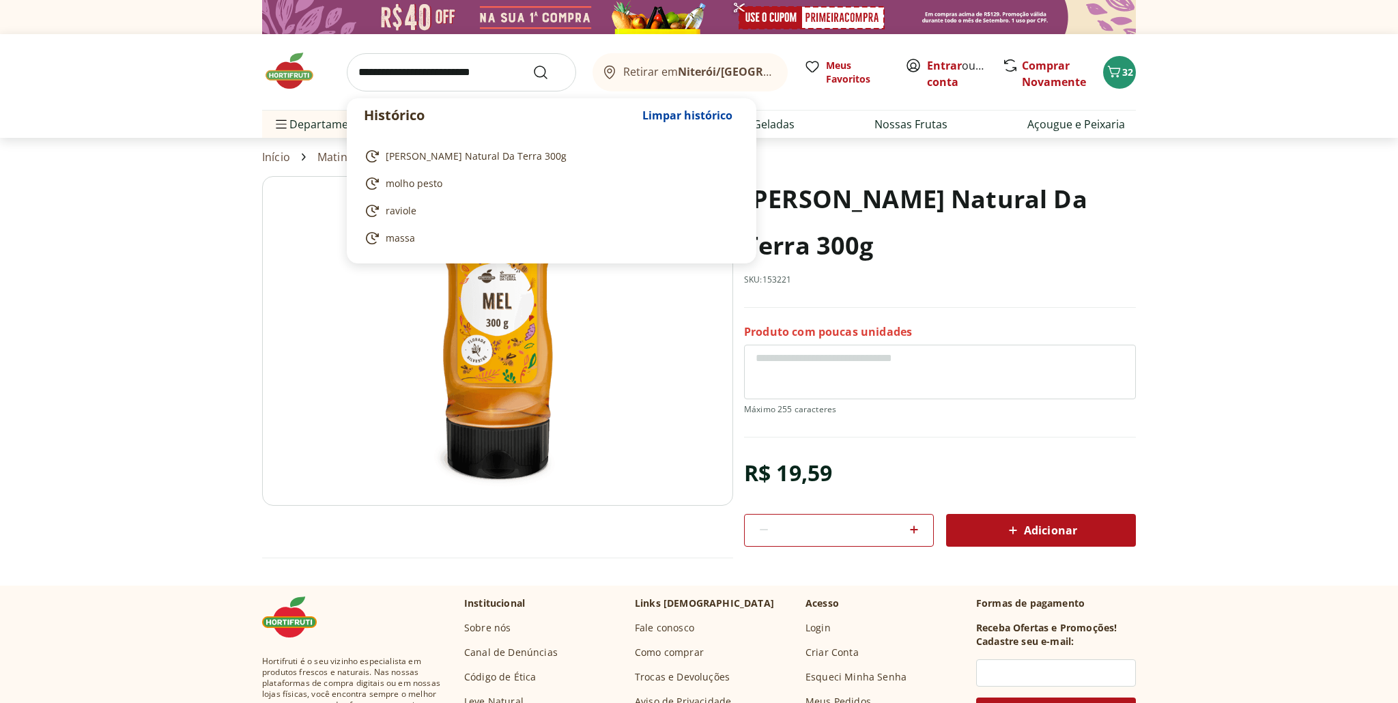
click at [492, 70] on input "search" at bounding box center [461, 72] width 229 height 38
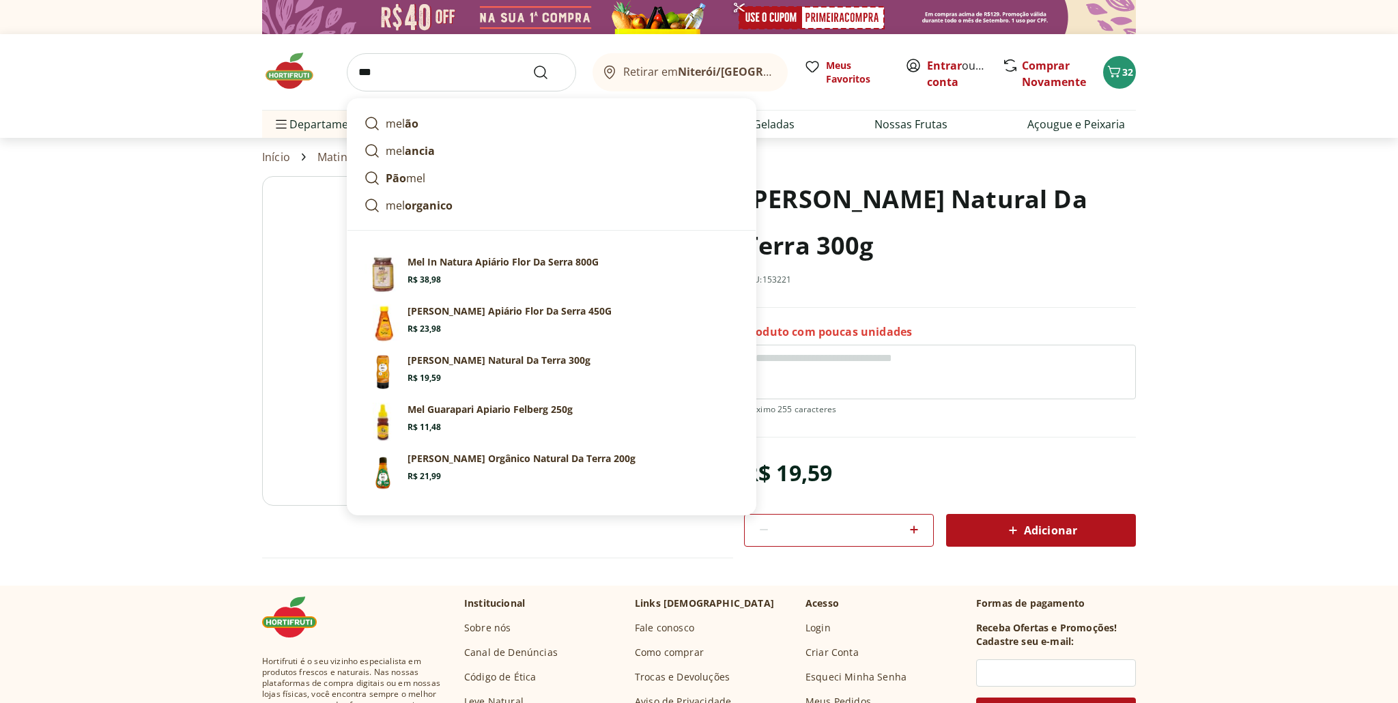
type input "***"
click at [533, 64] on button "Submit Search" at bounding box center [549, 72] width 33 height 16
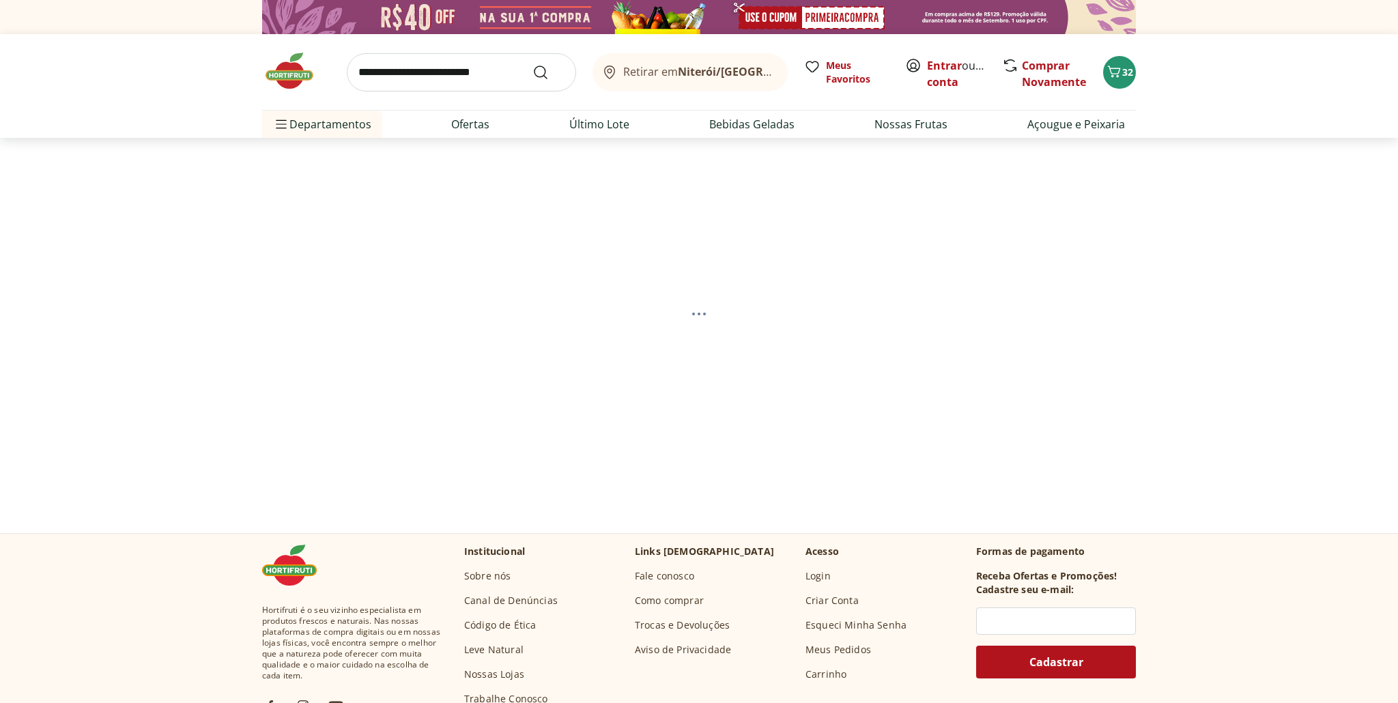
select select "**********"
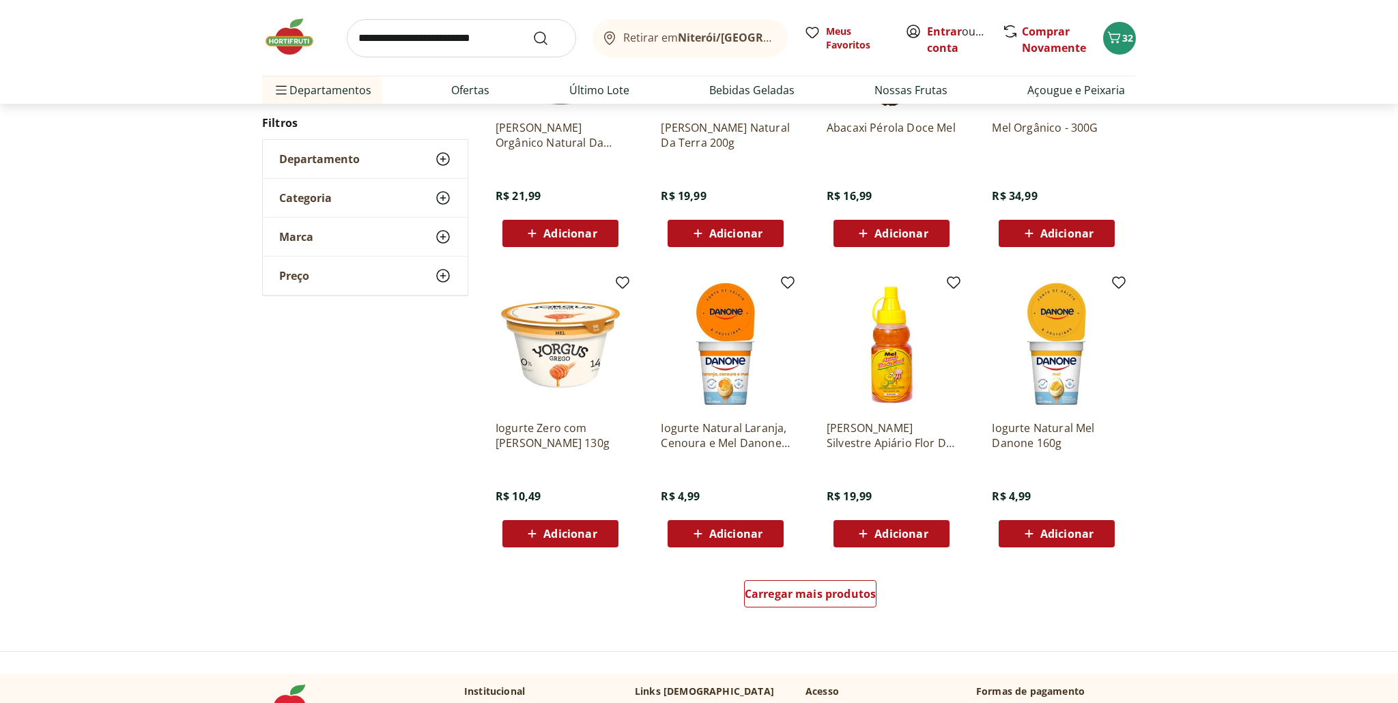
scroll to position [621, 0]
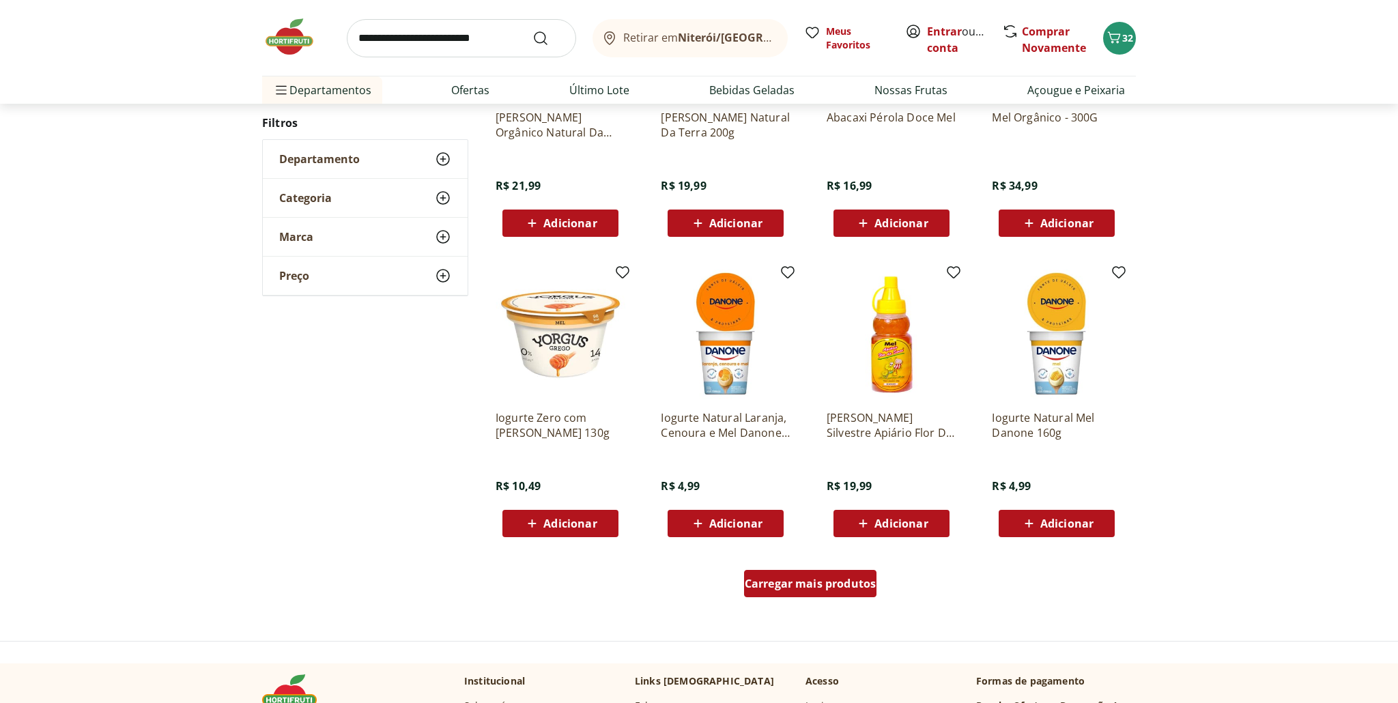
click at [835, 578] on span "Carregar mais produtos" at bounding box center [811, 583] width 132 height 11
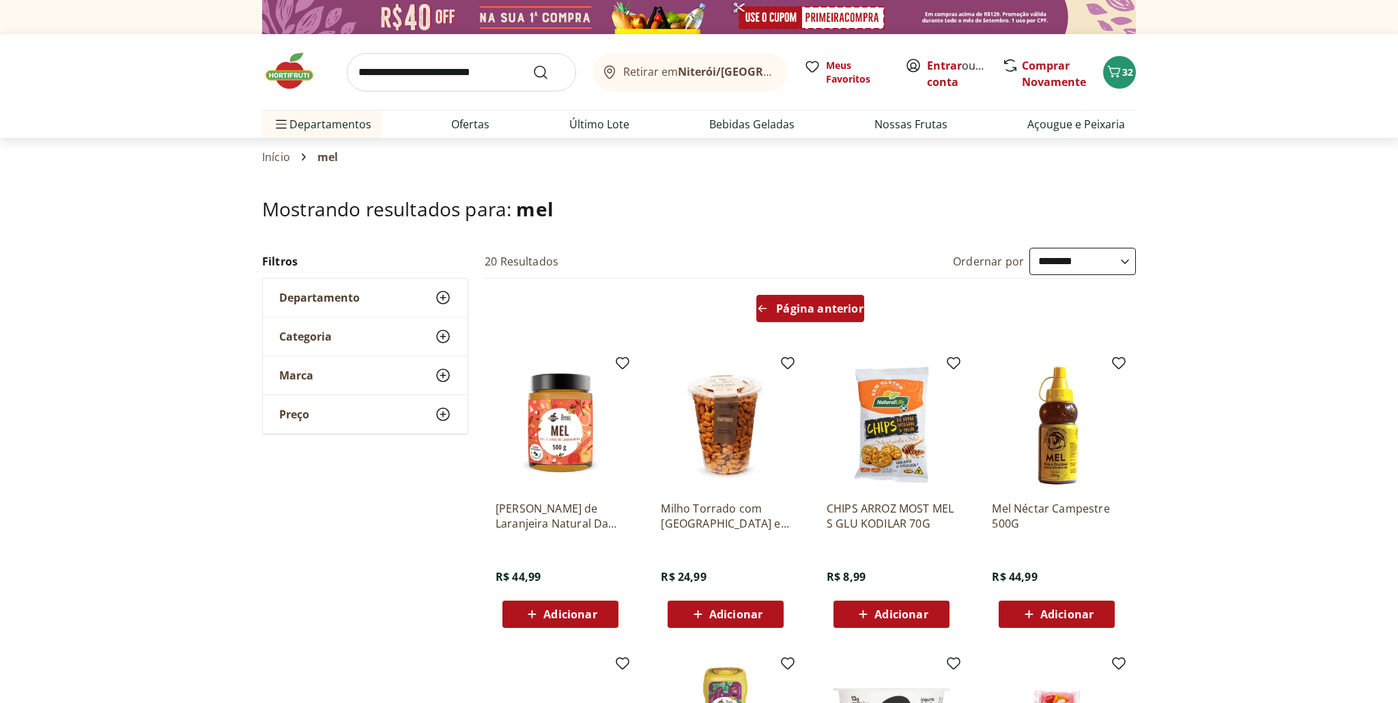
click at [809, 309] on span "Página anterior" at bounding box center [819, 308] width 87 height 11
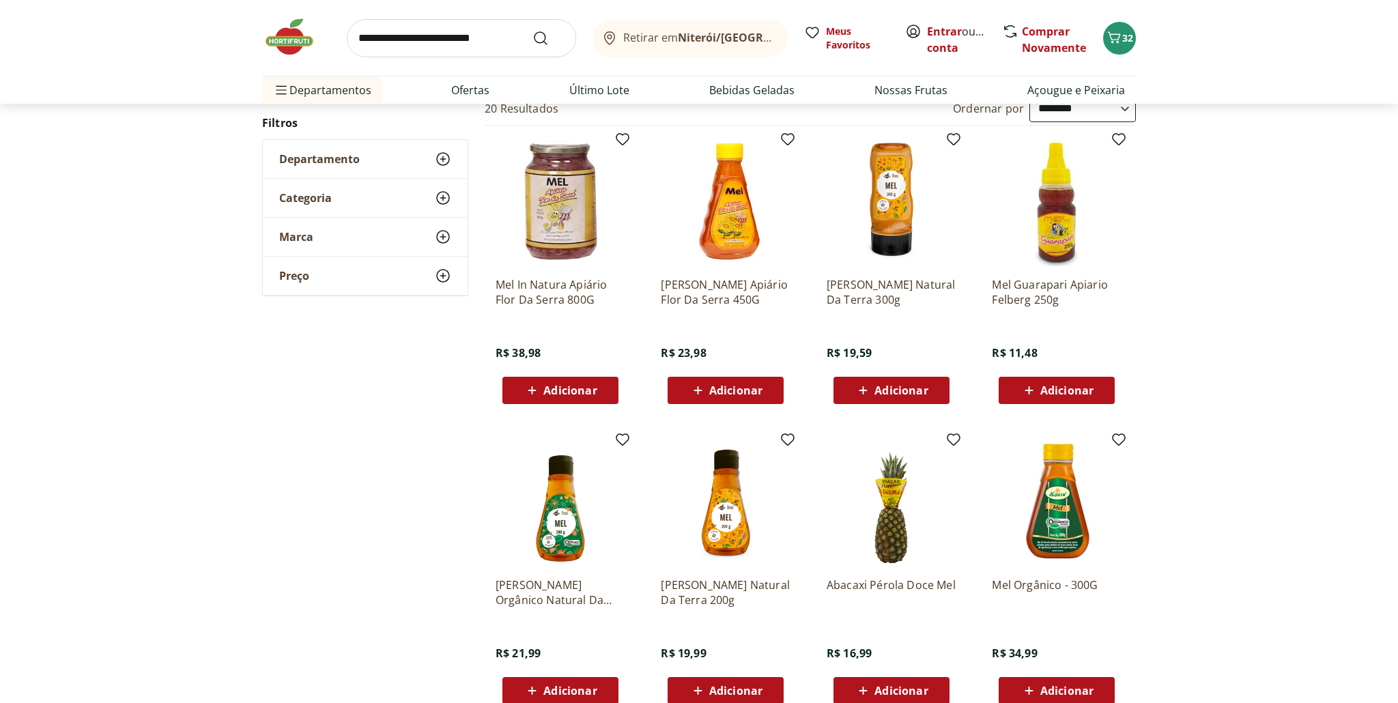
scroll to position [154, 0]
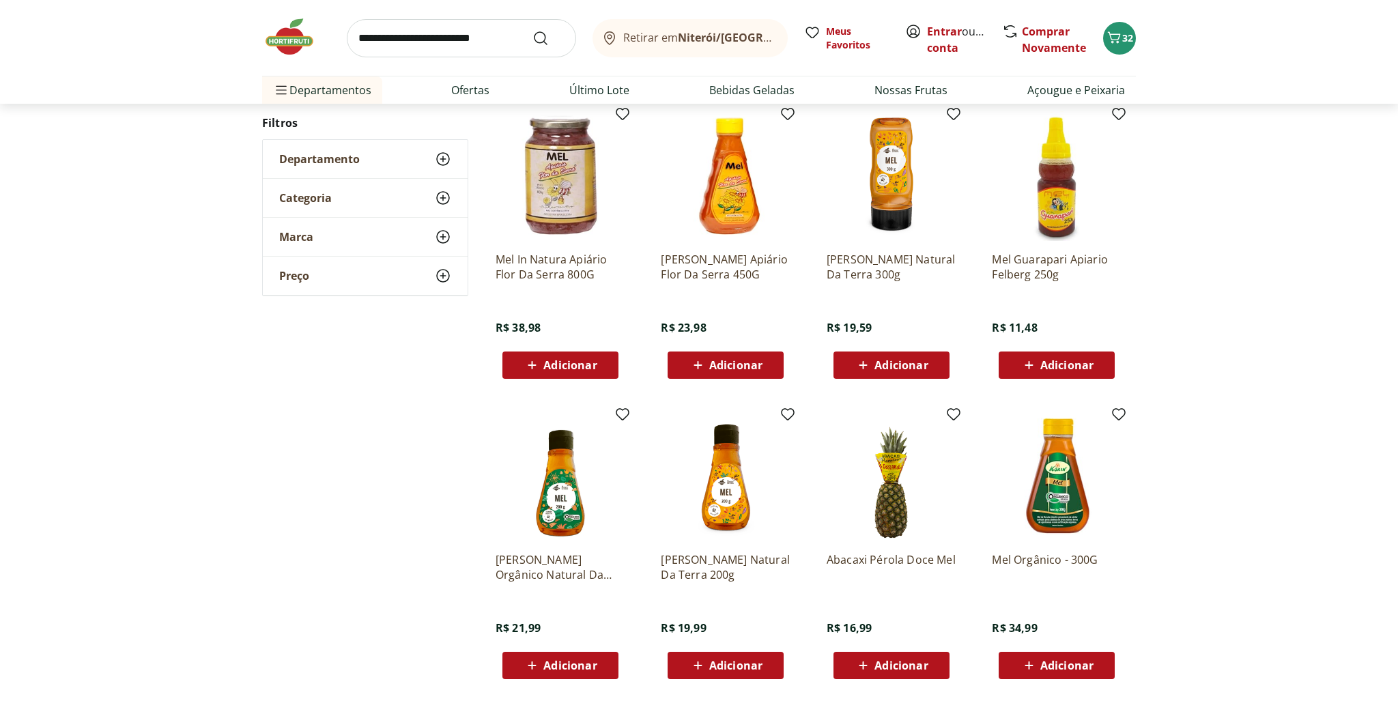
scroll to position [181, 0]
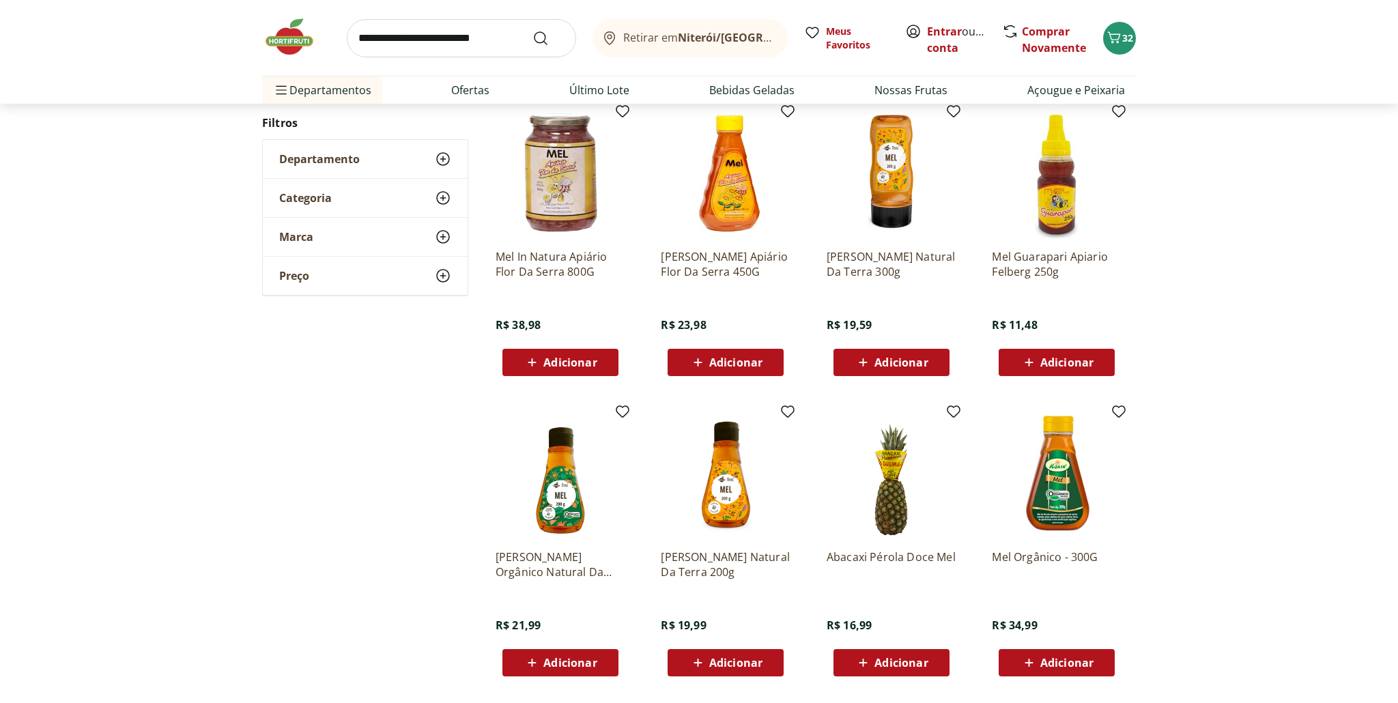
click at [906, 364] on span "Adicionar" at bounding box center [901, 362] width 53 height 11
click at [480, 37] on input "search" at bounding box center [461, 38] width 229 height 38
type input "*******"
click at [533, 30] on button "Submit Search" at bounding box center [549, 38] width 33 height 16
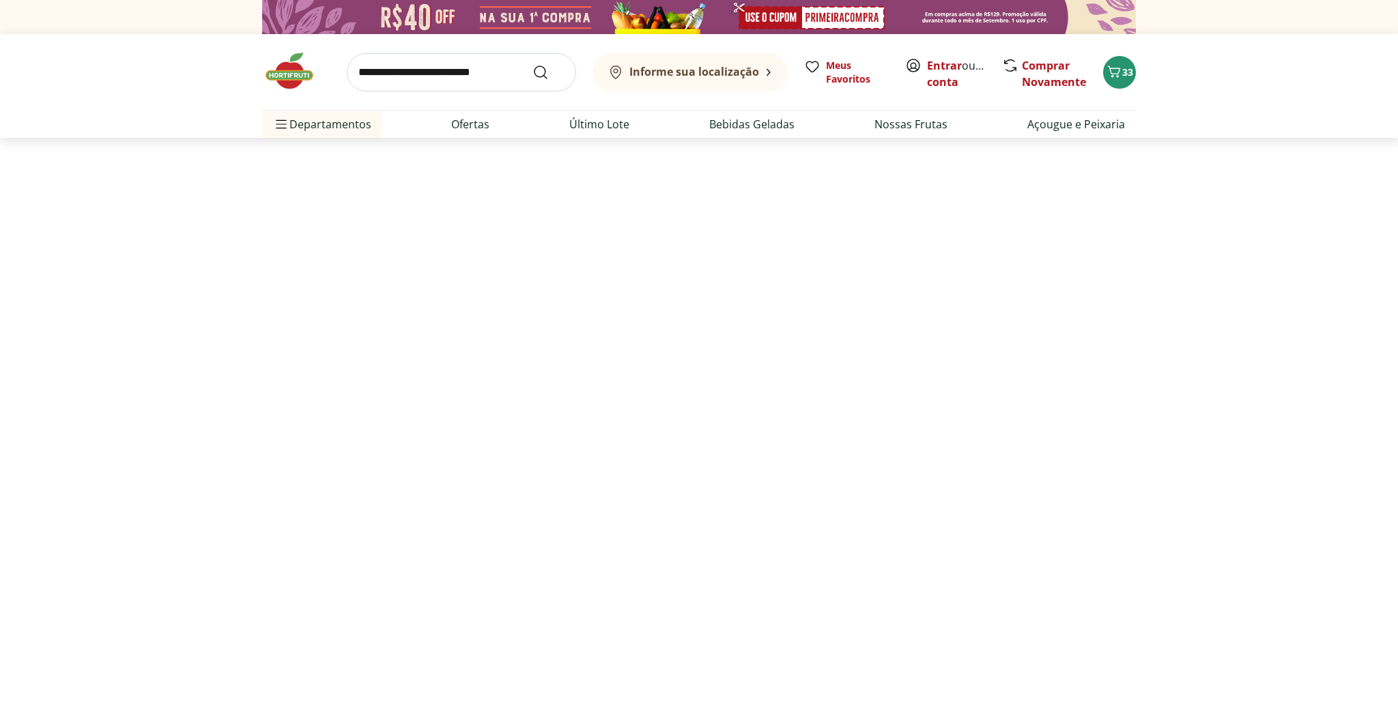
select select "**********"
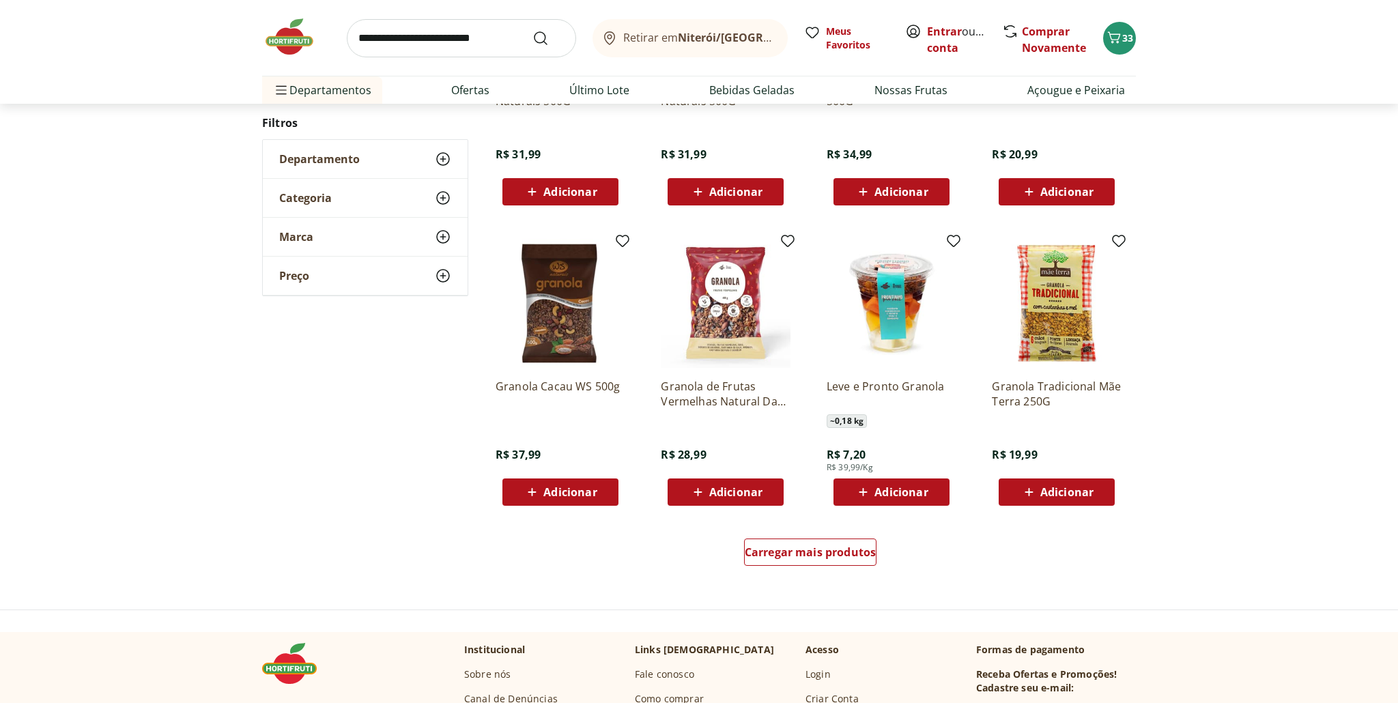
scroll to position [654, 0]
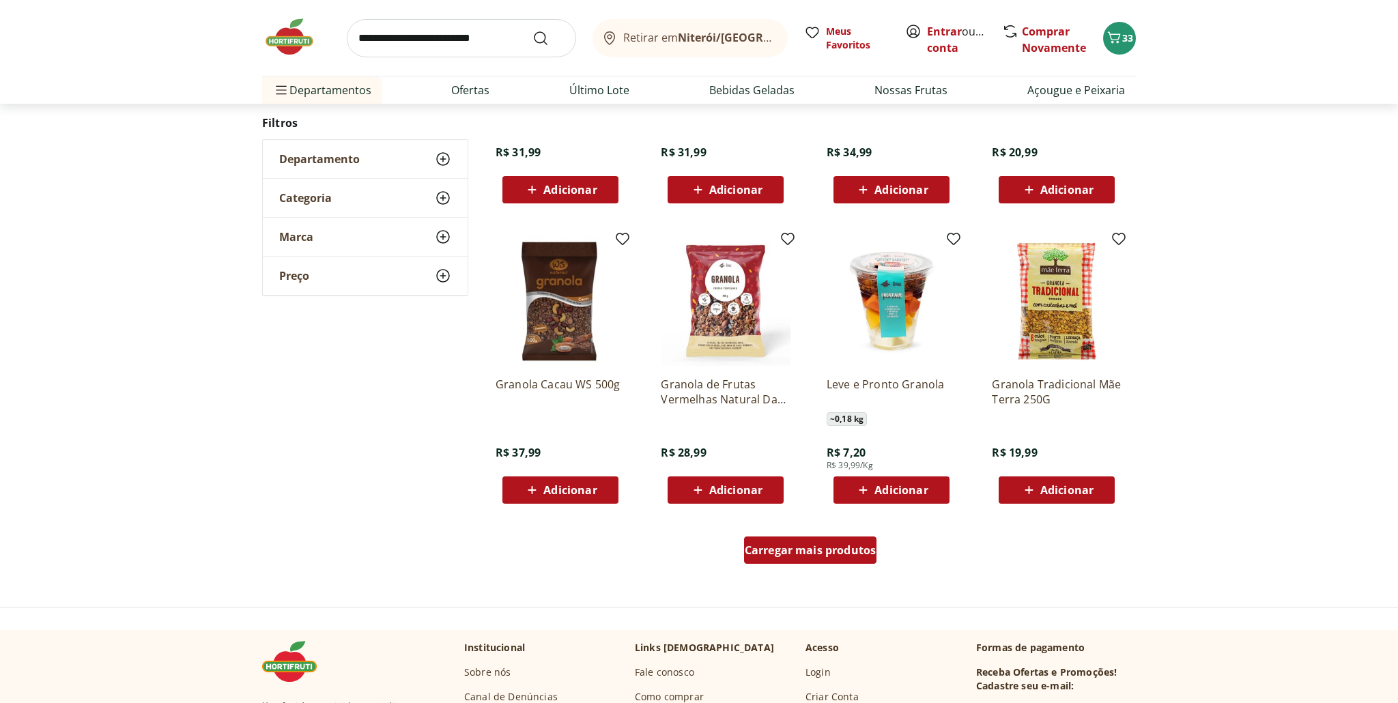
click at [817, 548] on span "Carregar mais produtos" at bounding box center [811, 550] width 132 height 11
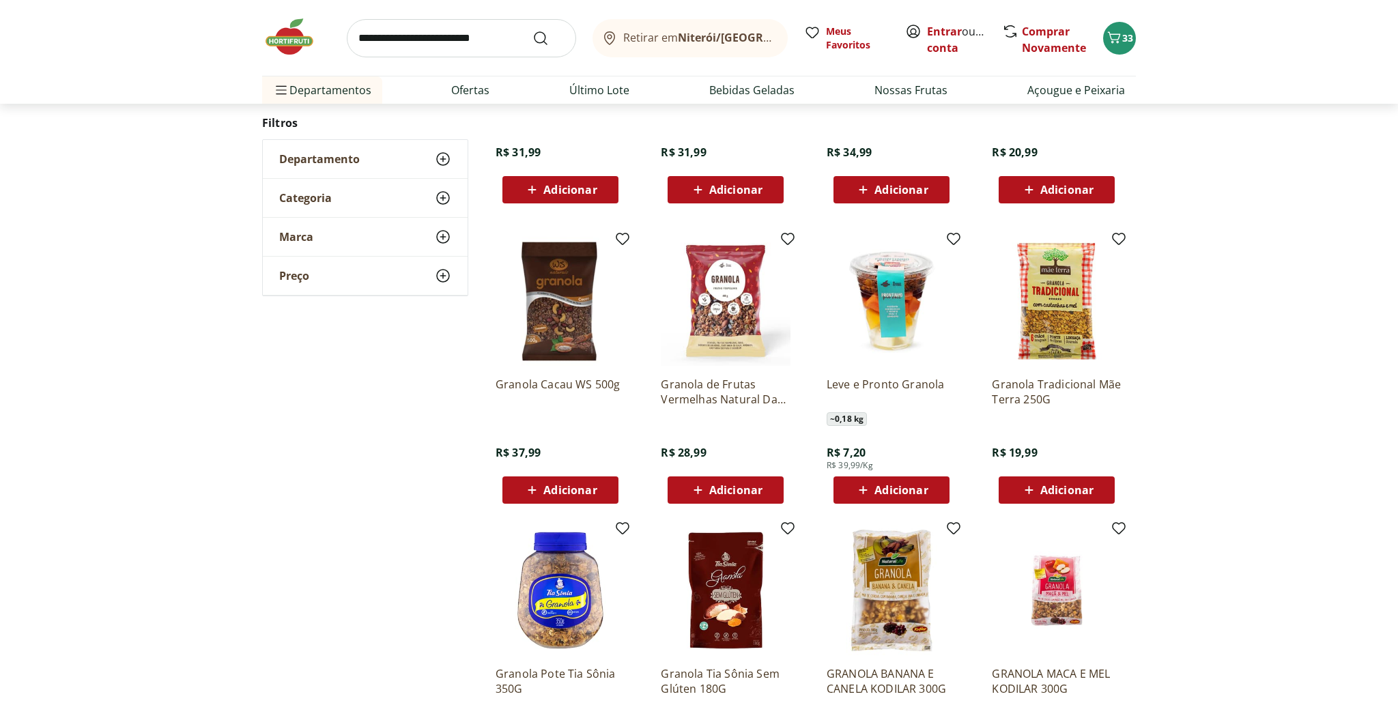
scroll to position [655, 0]
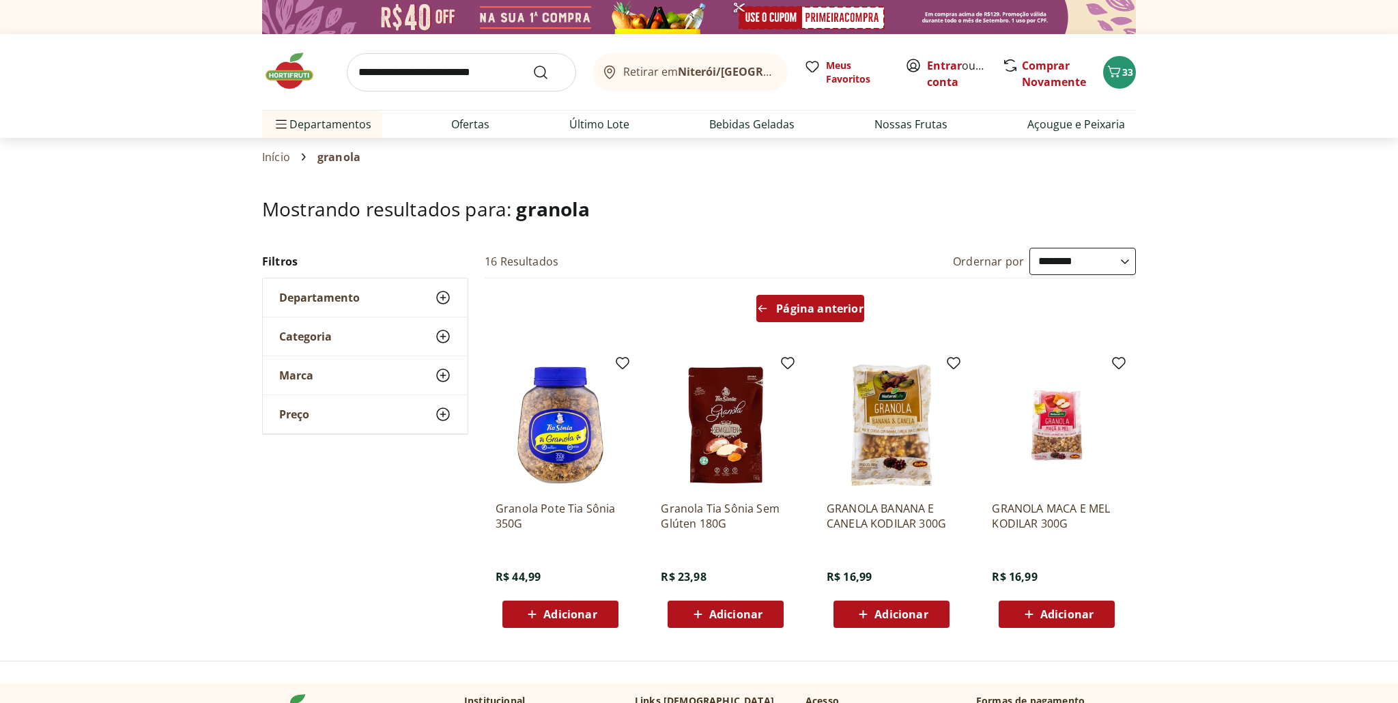
click at [831, 311] on span "Página anterior" at bounding box center [819, 308] width 87 height 11
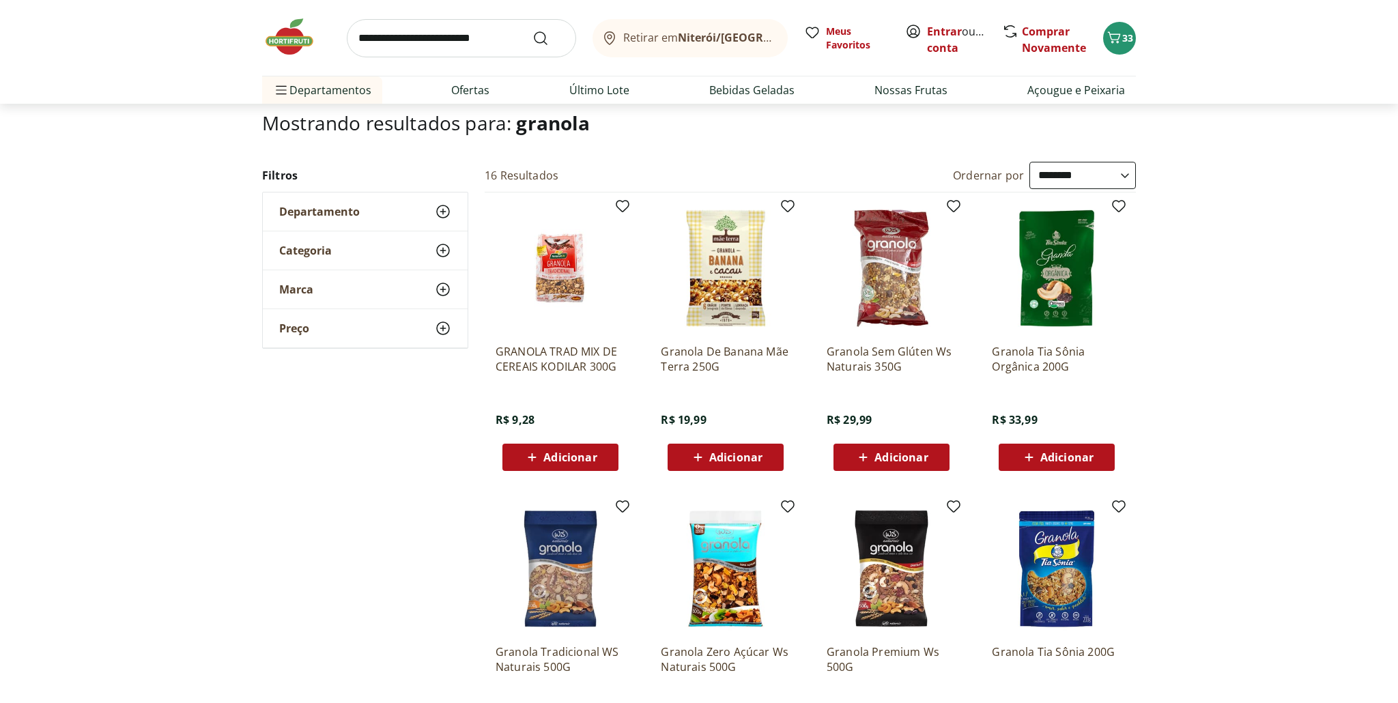
scroll to position [81, 0]
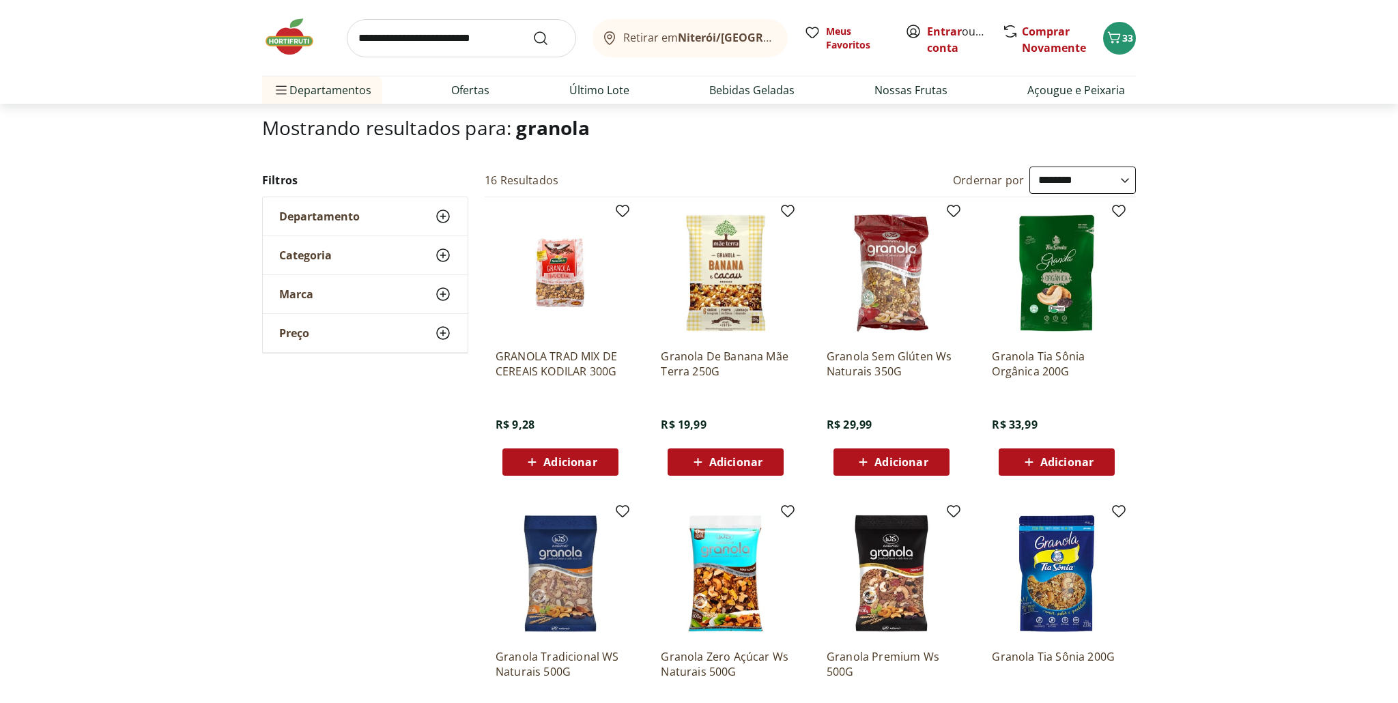
click at [1056, 287] on img at bounding box center [1057, 273] width 130 height 130
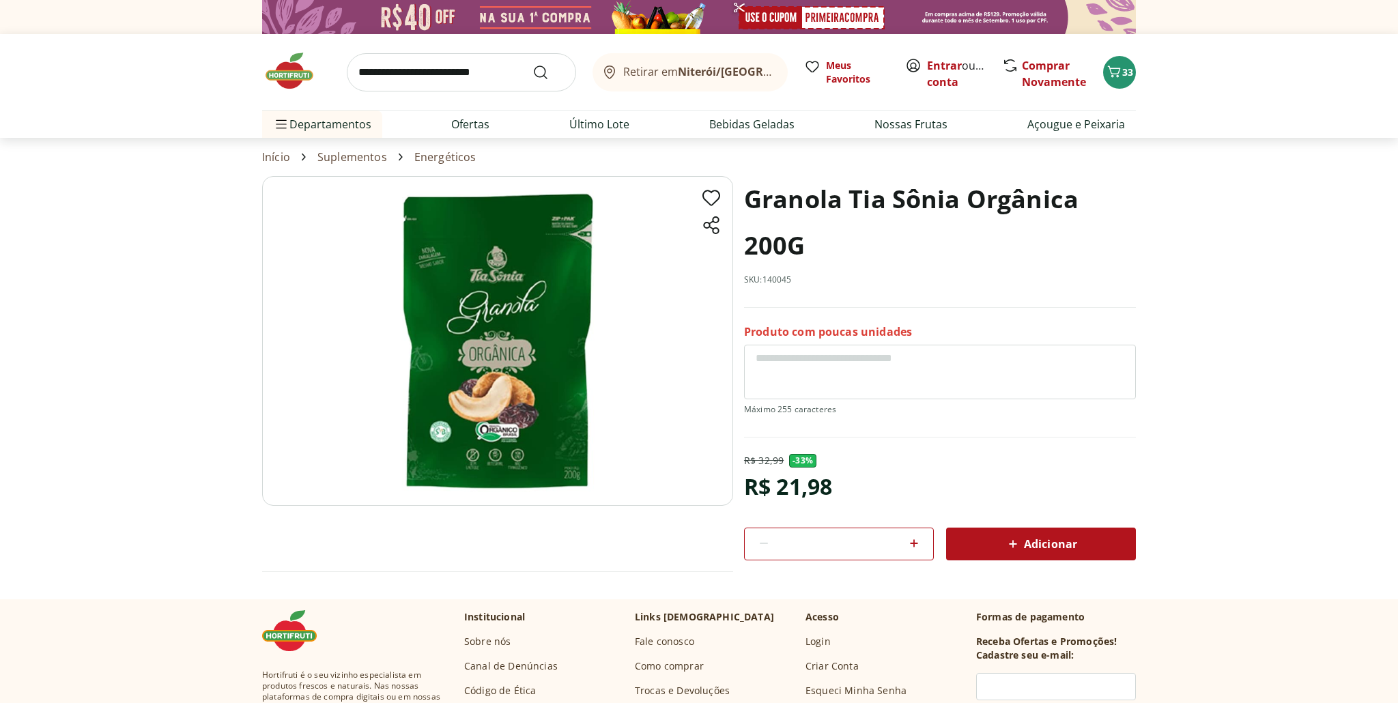
scroll to position [1, 0]
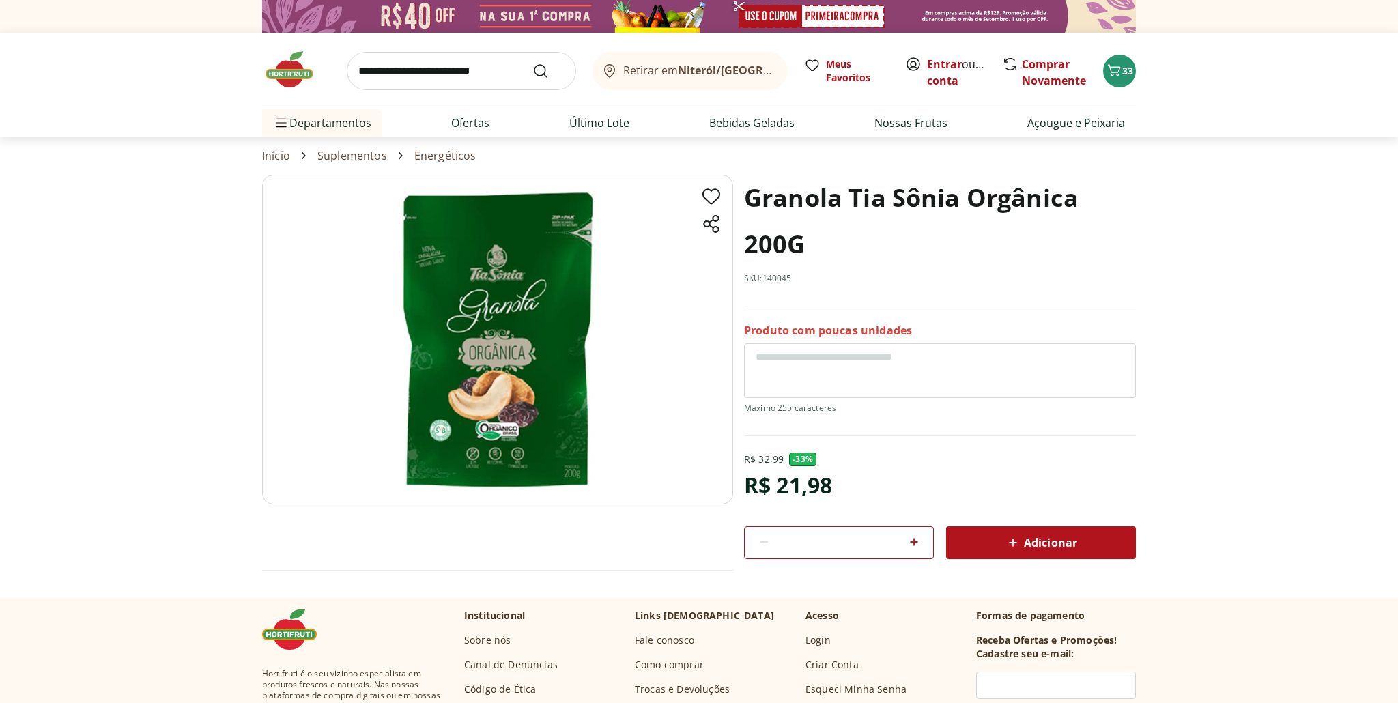
click at [180, 196] on section "Granola Tia Sônia Orgânica 200G SKU: 140045 Produto com poucas unidades R$ 32,9…" at bounding box center [699, 386] width 1398 height 423
select select "**********"
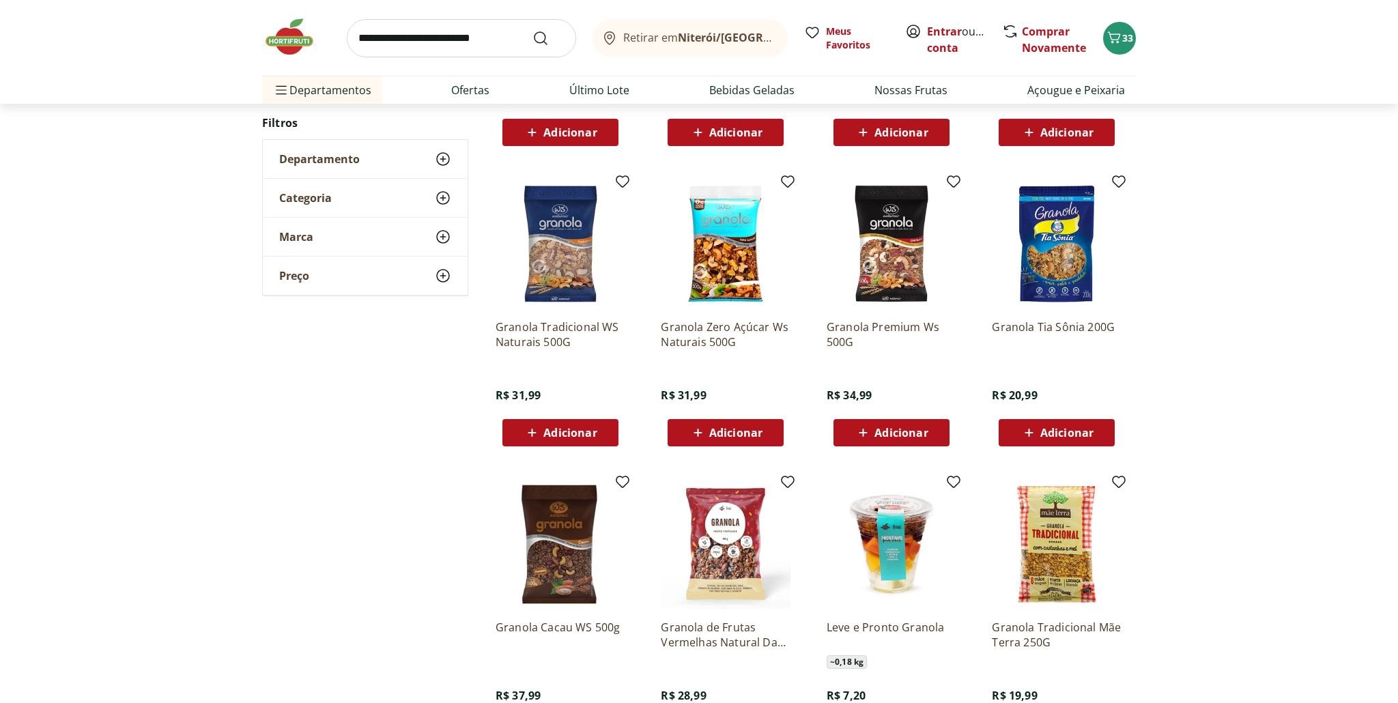
scroll to position [412, 0]
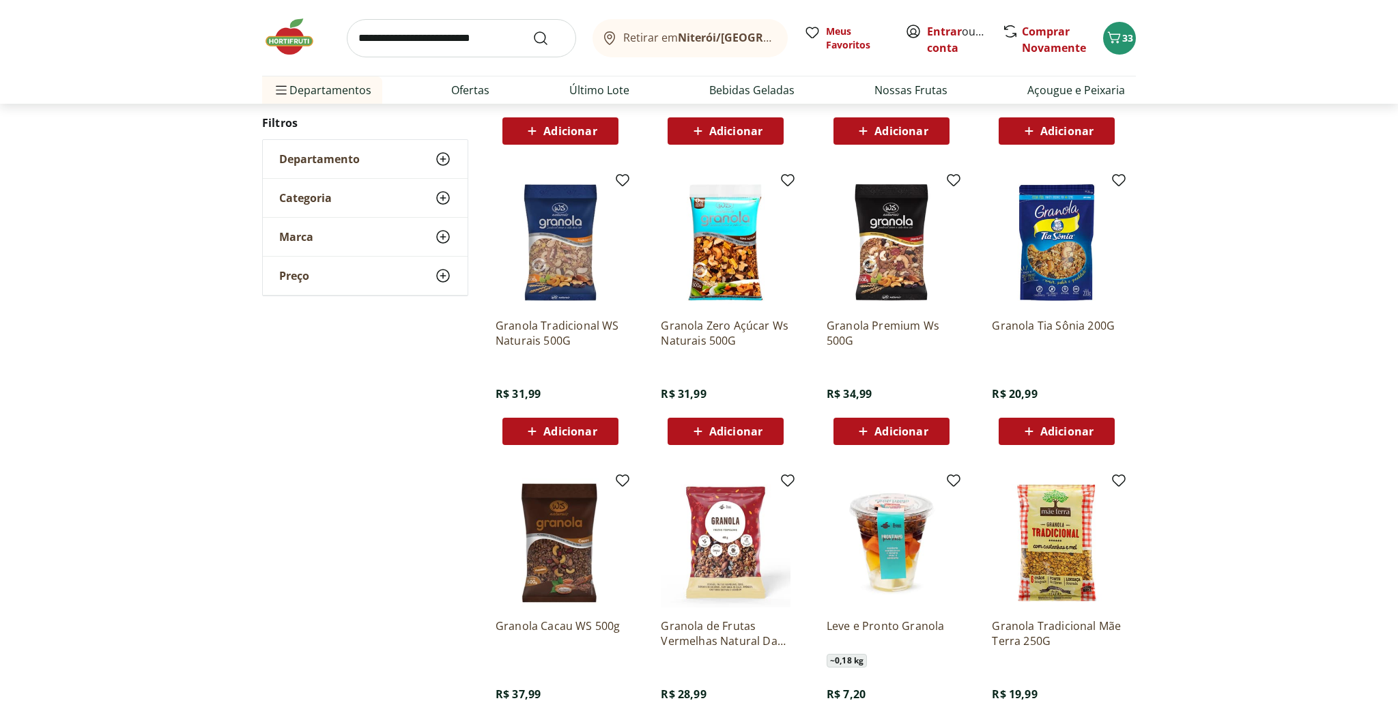
click at [1063, 534] on img at bounding box center [1057, 543] width 130 height 130
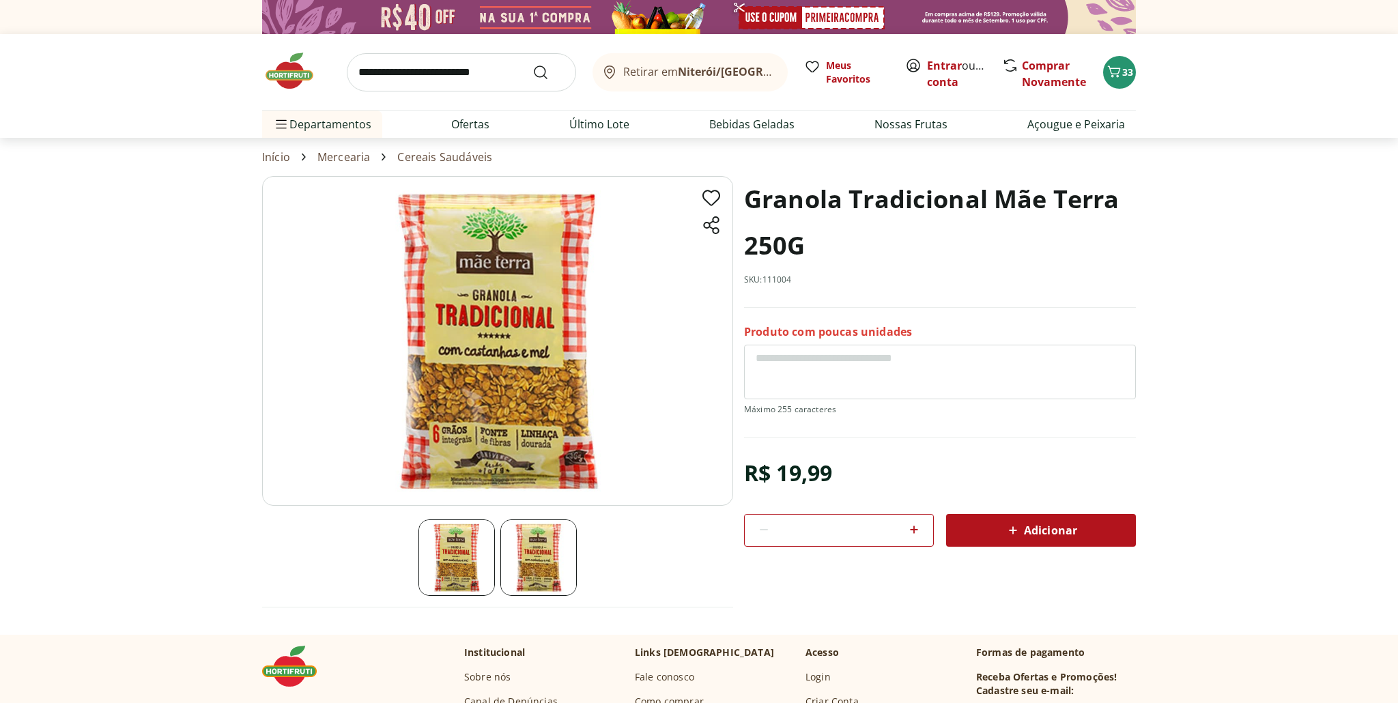
click at [1050, 528] on span "Adicionar" at bounding box center [1041, 530] width 72 height 16
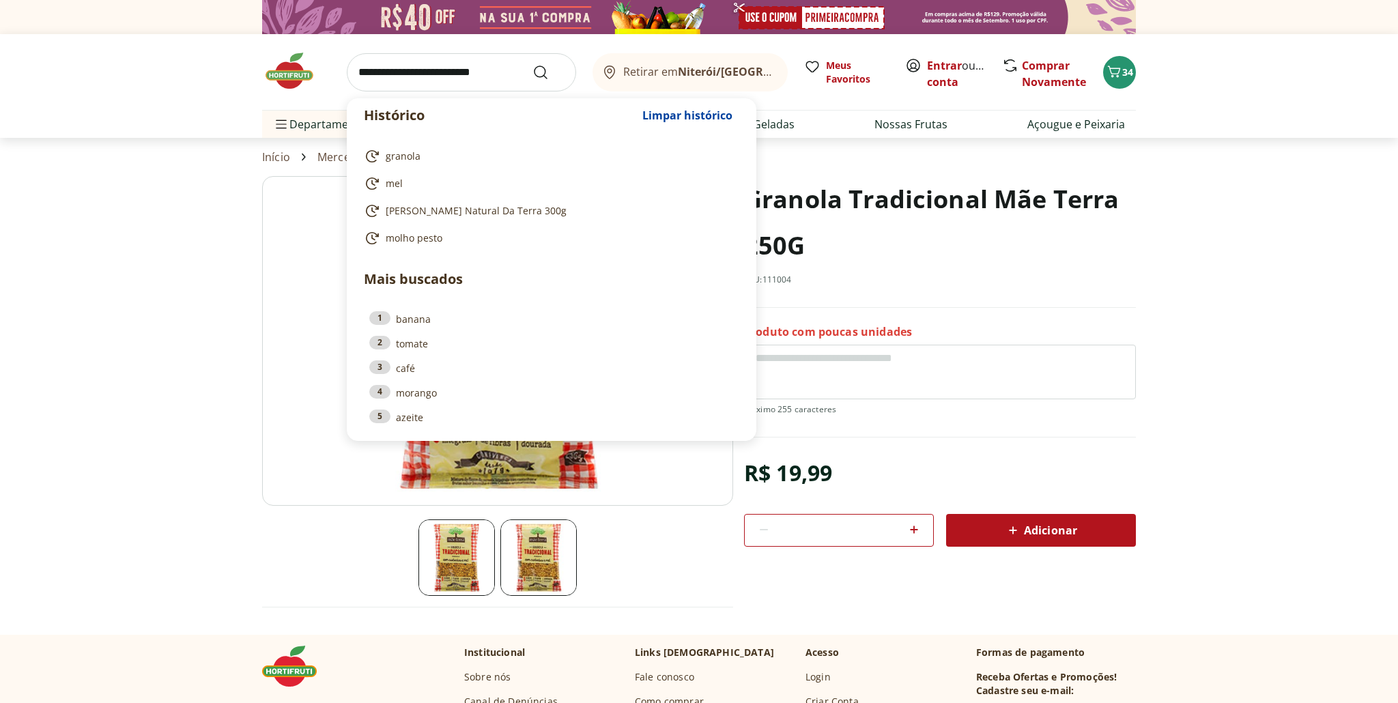
click at [451, 76] on input "search" at bounding box center [461, 72] width 229 height 38
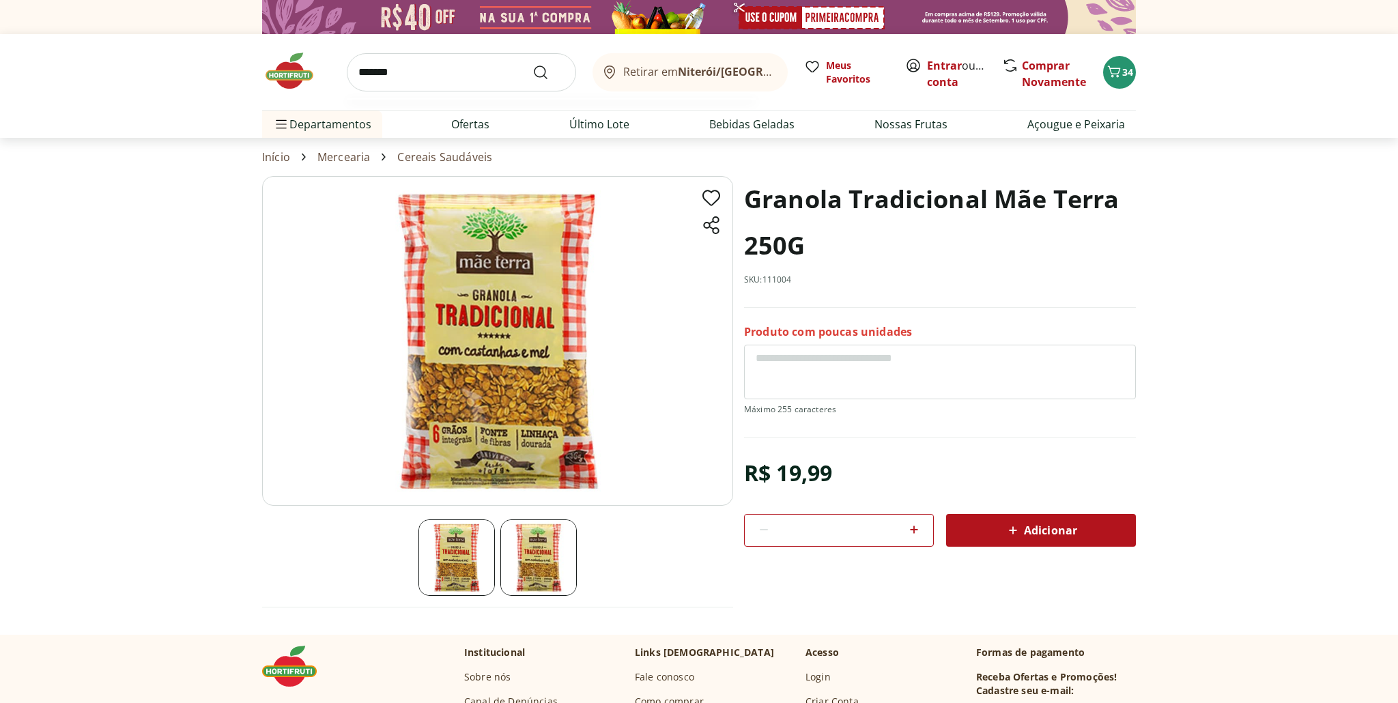
type input "********"
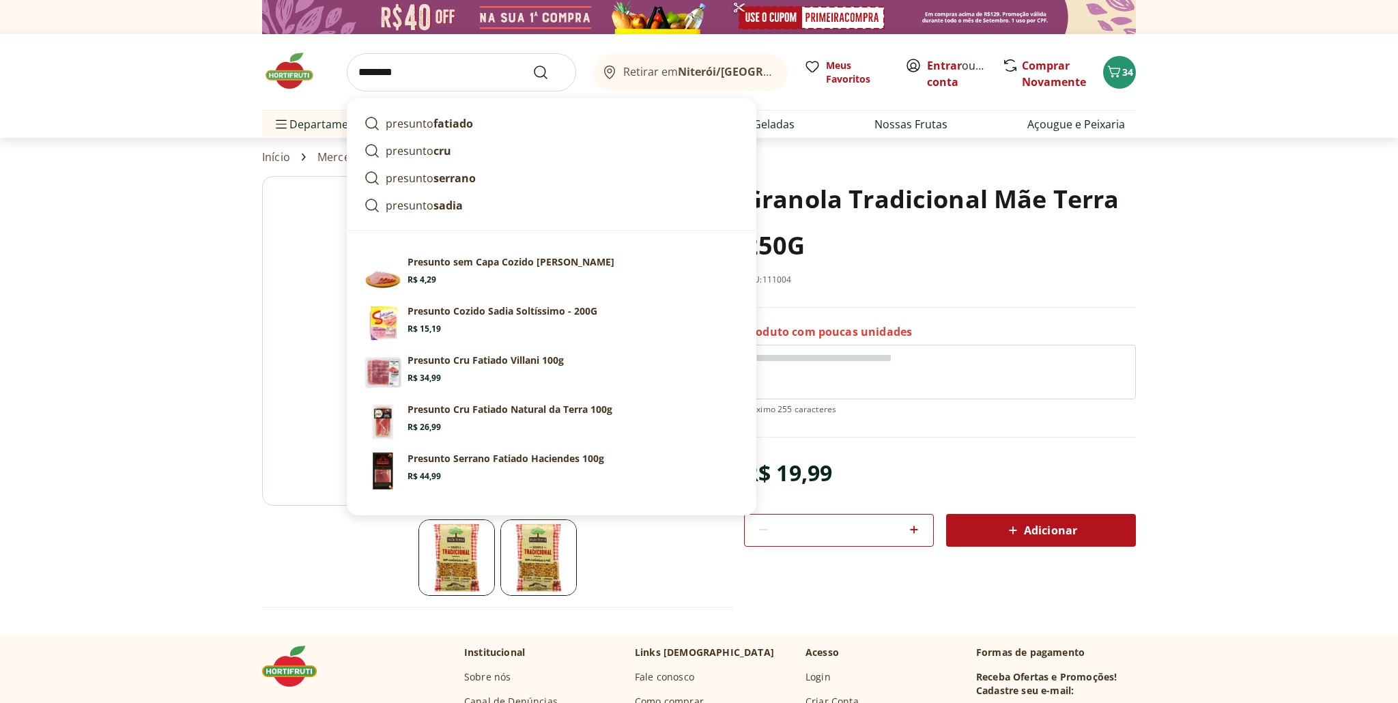
click button "Submit Search" at bounding box center [549, 72] width 33 height 16
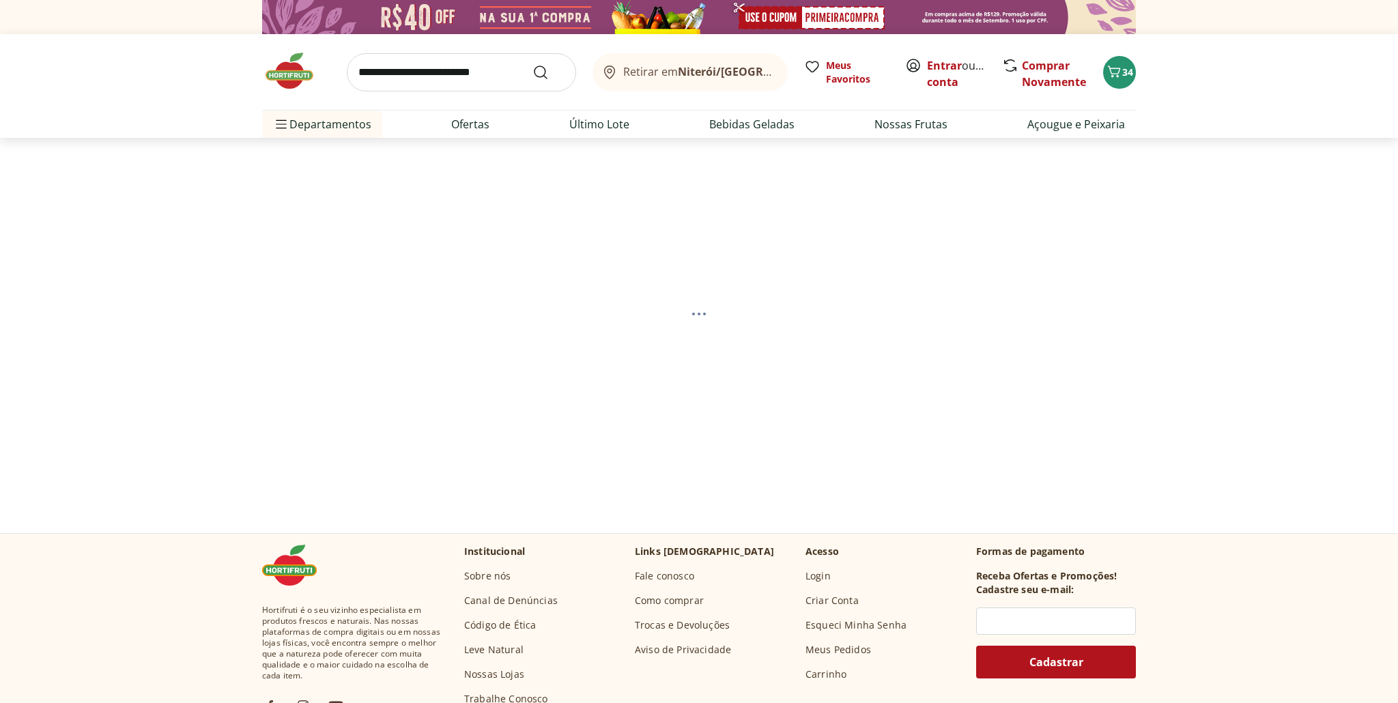
select select "**********"
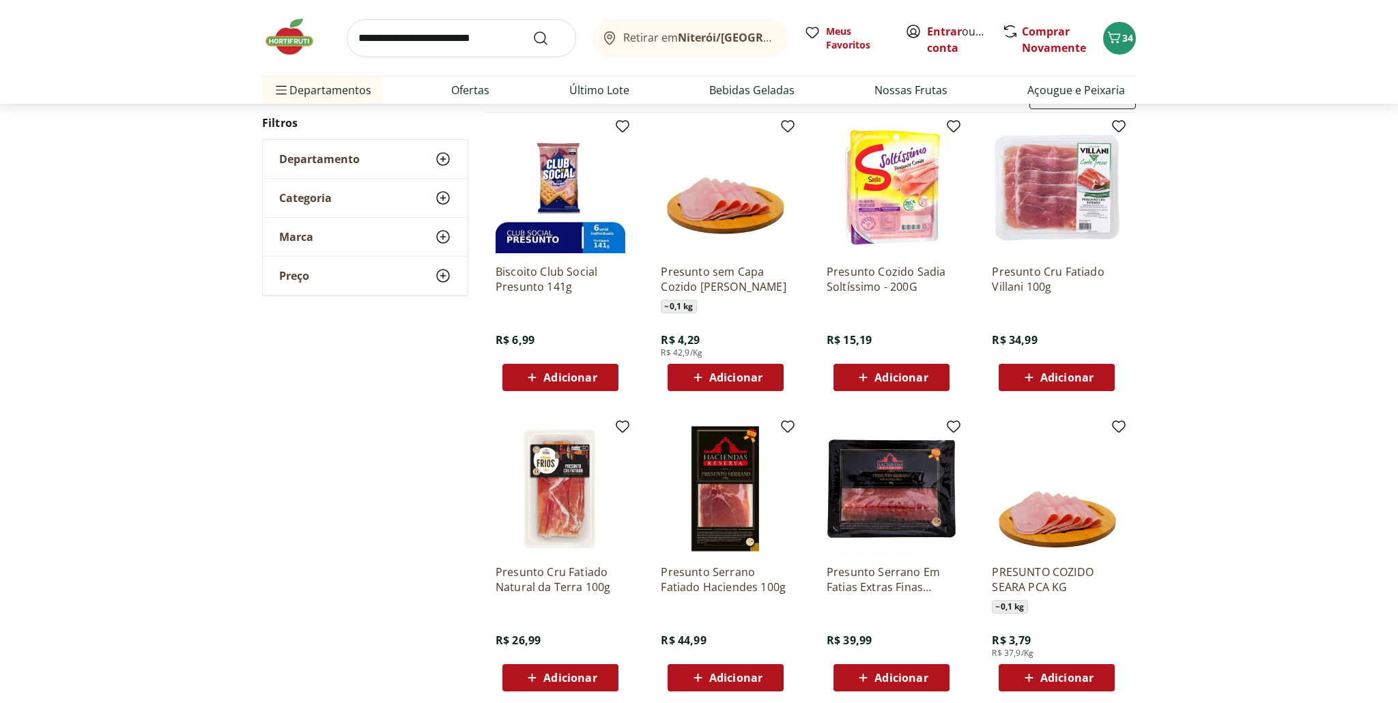
scroll to position [169, 0]
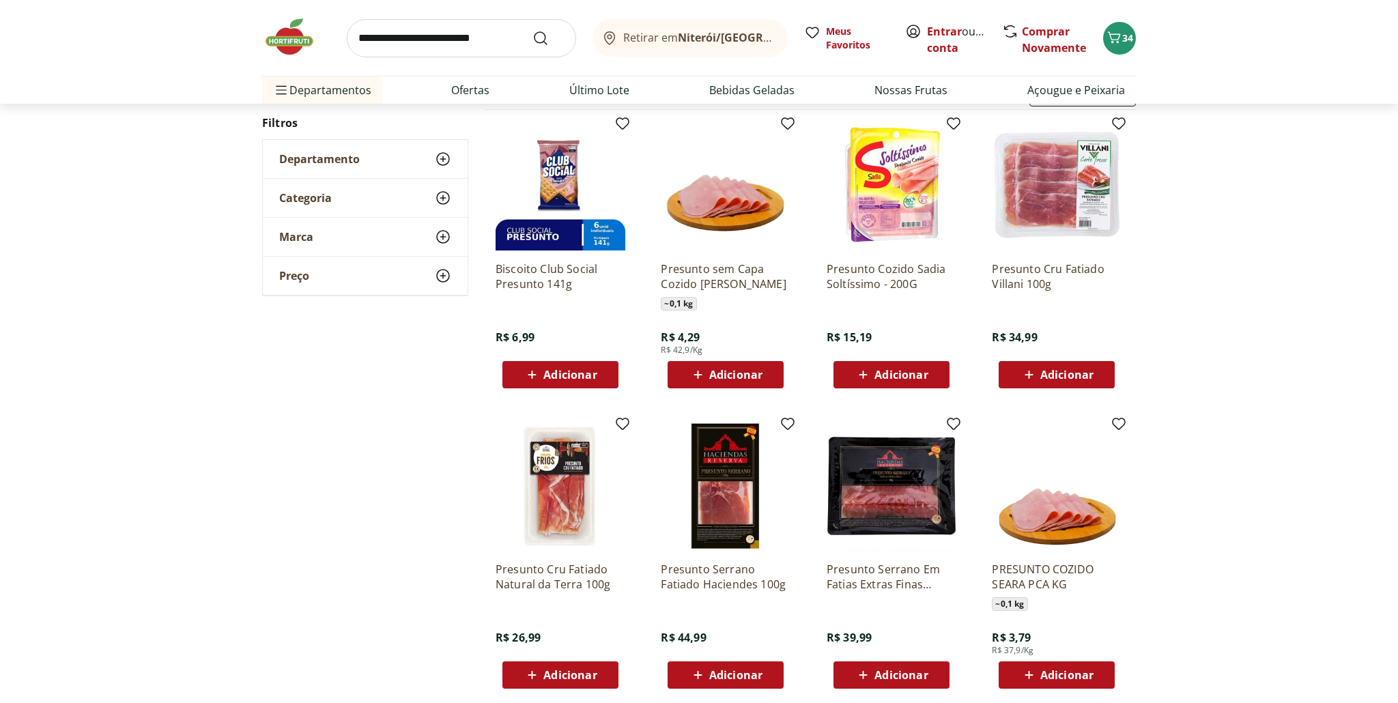
click at [733, 375] on span "Adicionar" at bounding box center [735, 374] width 53 height 11
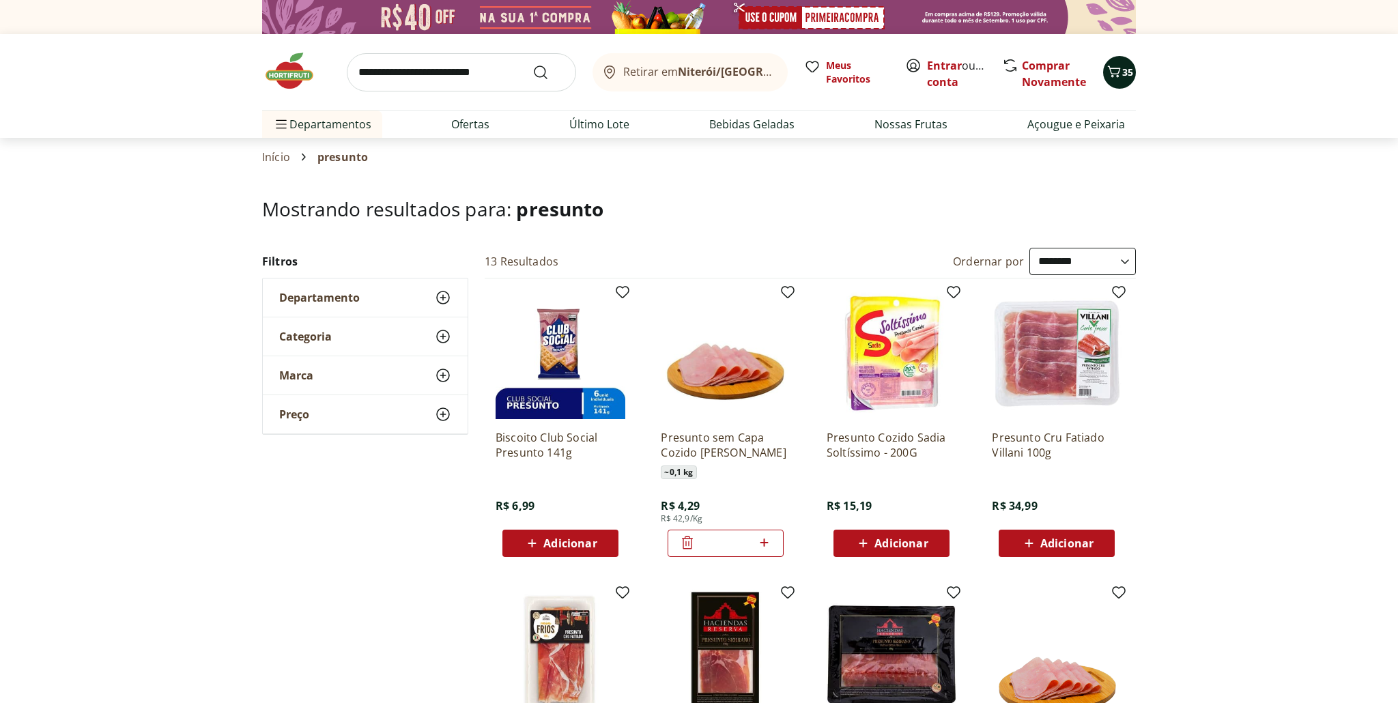
click at [1123, 77] on span "35" at bounding box center [1128, 72] width 11 height 13
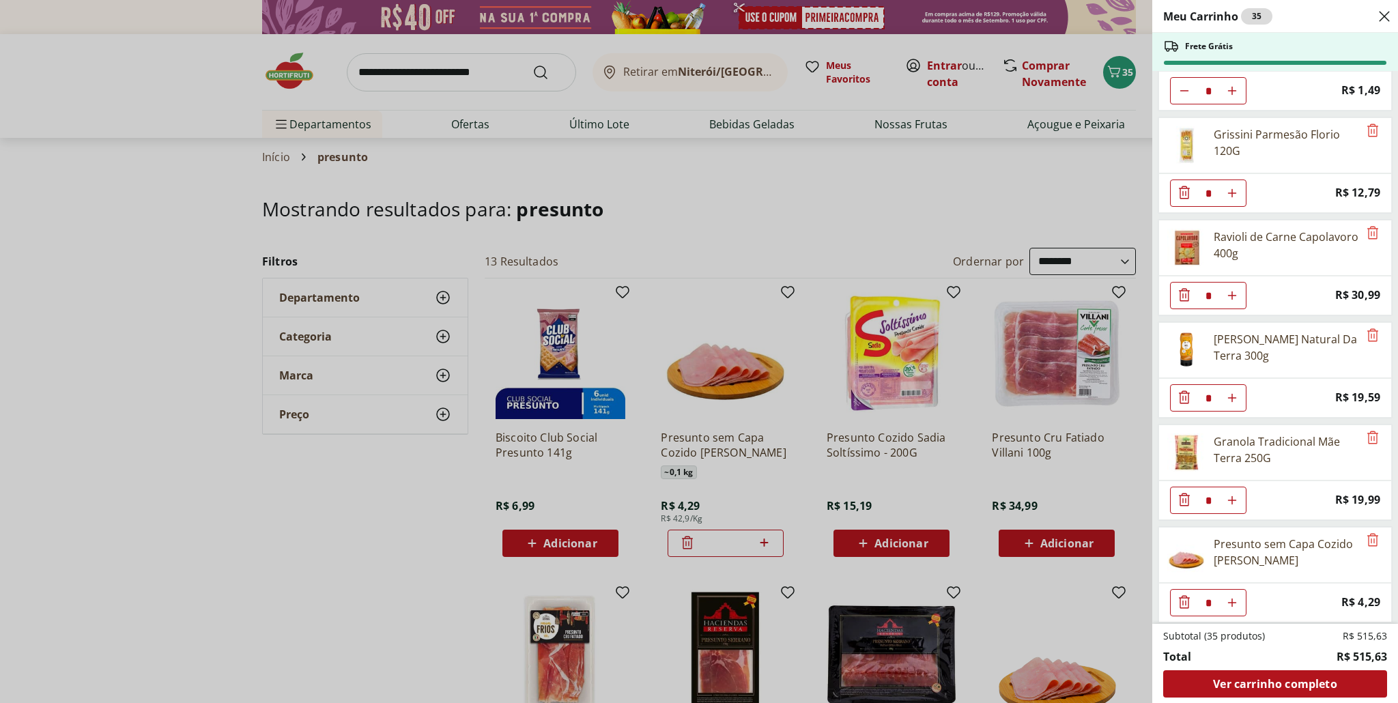
scroll to position [1910, 0]
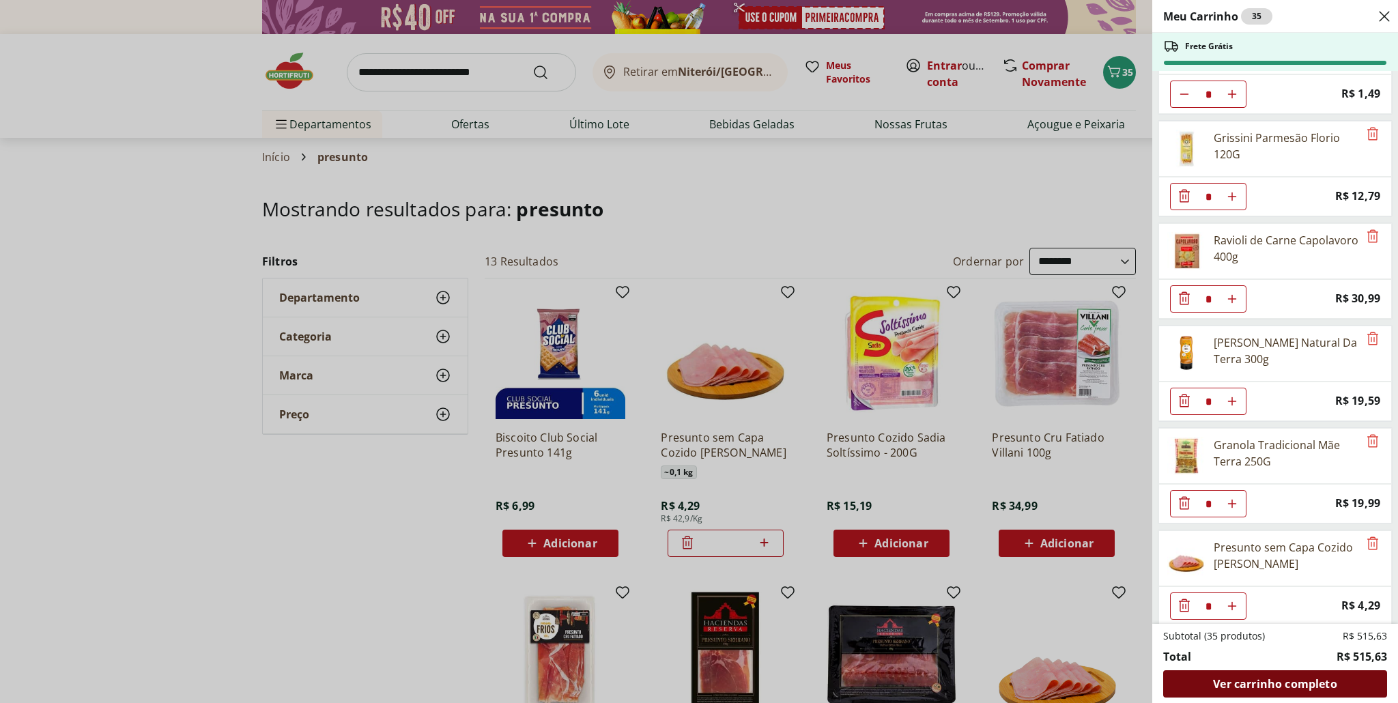
click at [1299, 688] on span "Ver carrinho completo" at bounding box center [1275, 684] width 124 height 11
